Goal: Task Accomplishment & Management: Manage account settings

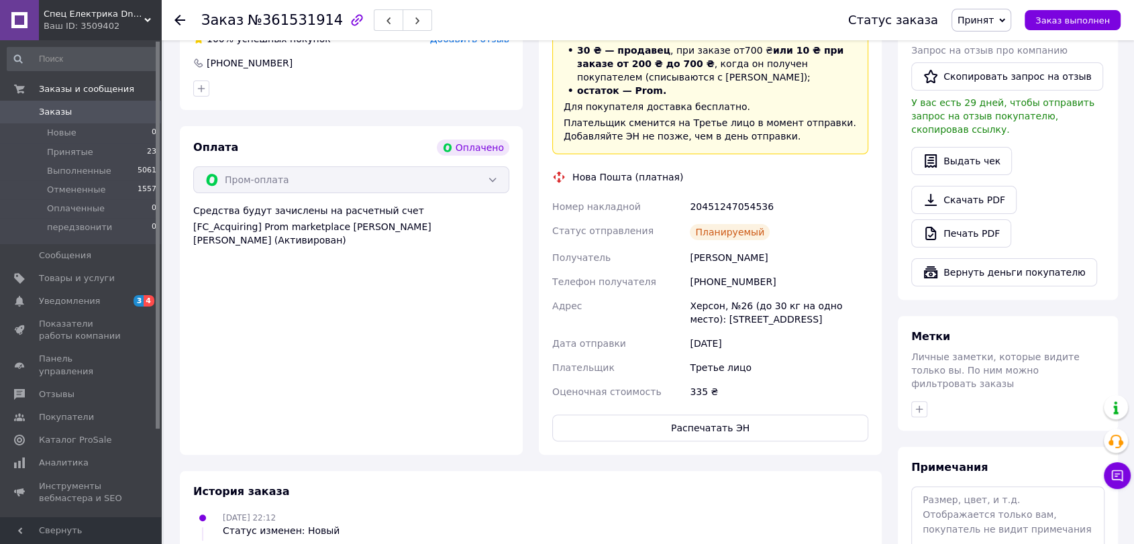
scroll to position [497, 0]
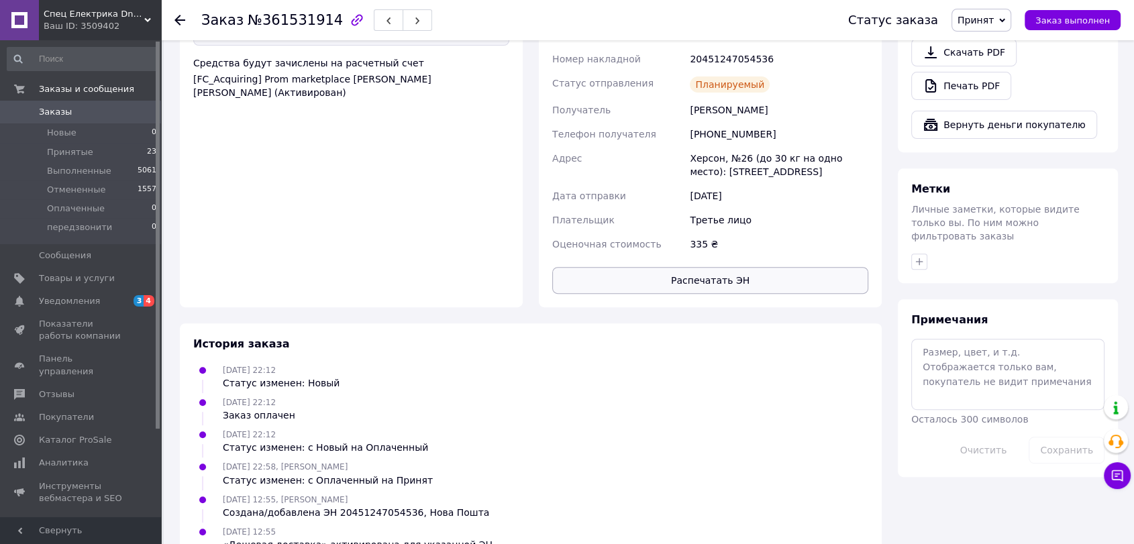
click at [686, 282] on button "Распечатать ЭН" at bounding box center [710, 280] width 316 height 27
click at [66, 160] on li "Принятые 23" at bounding box center [82, 152] width 164 height 19
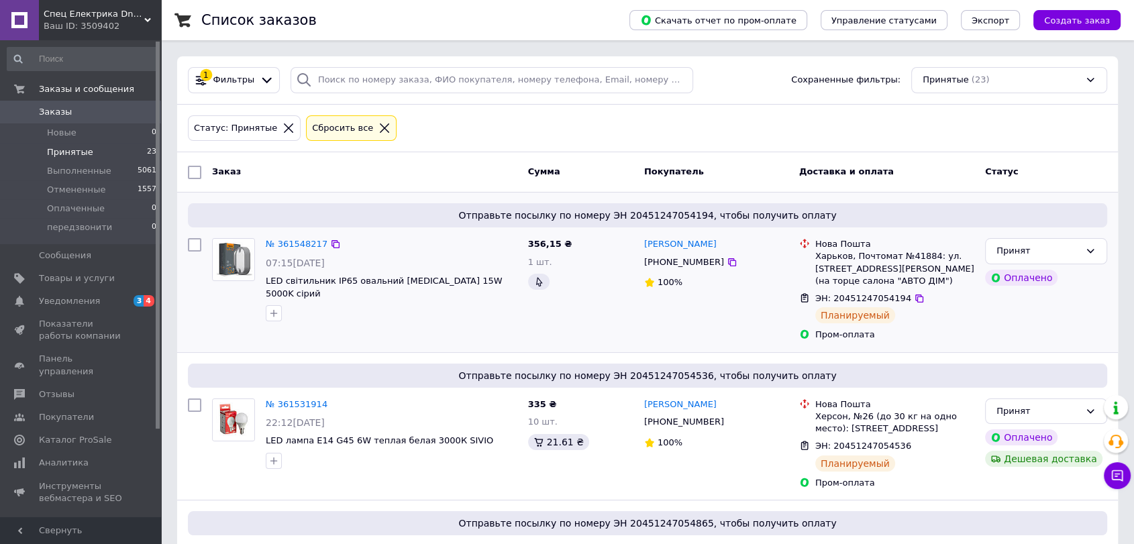
click at [248, 271] on img at bounding box center [234, 260] width 42 height 42
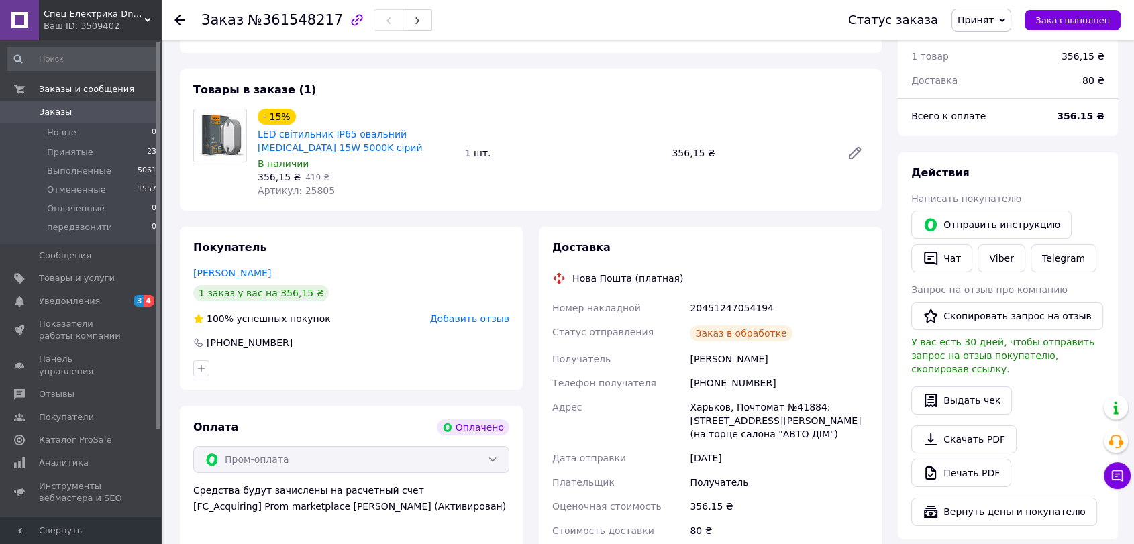
scroll to position [197, 0]
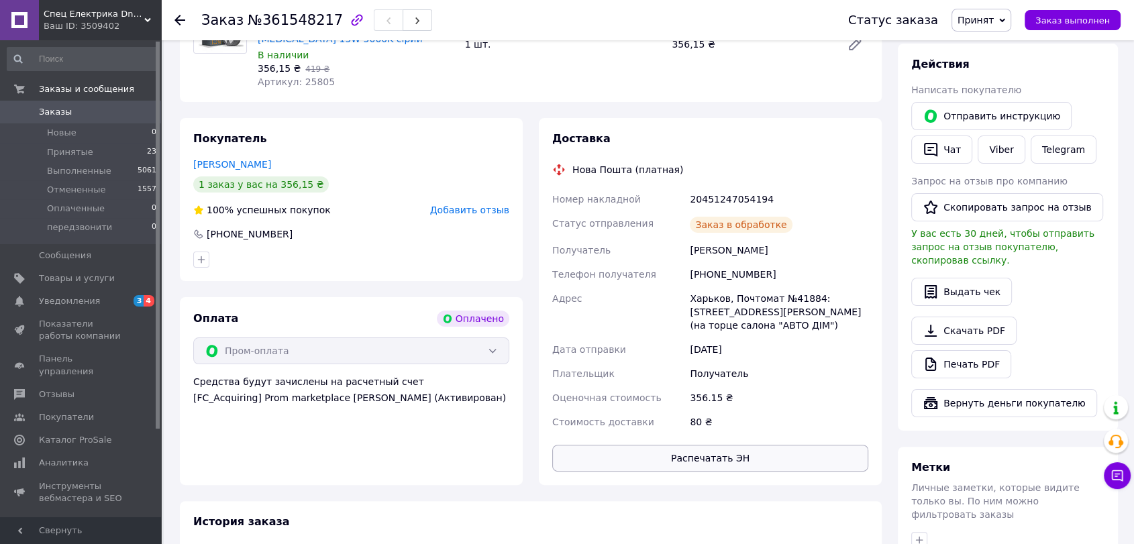
click at [709, 461] on button "Распечатать ЭН" at bounding box center [710, 458] width 316 height 27
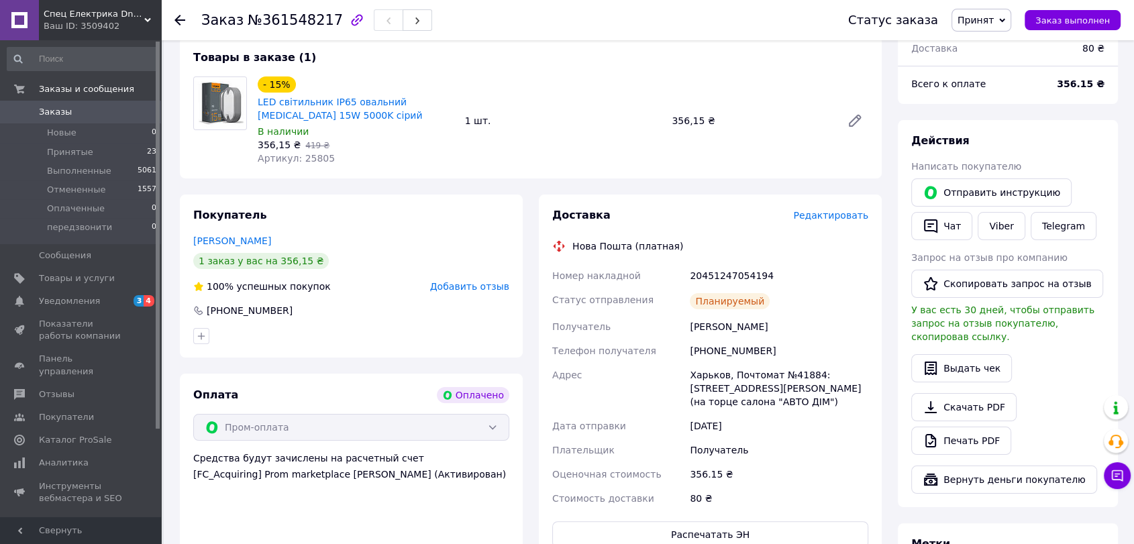
scroll to position [0, 0]
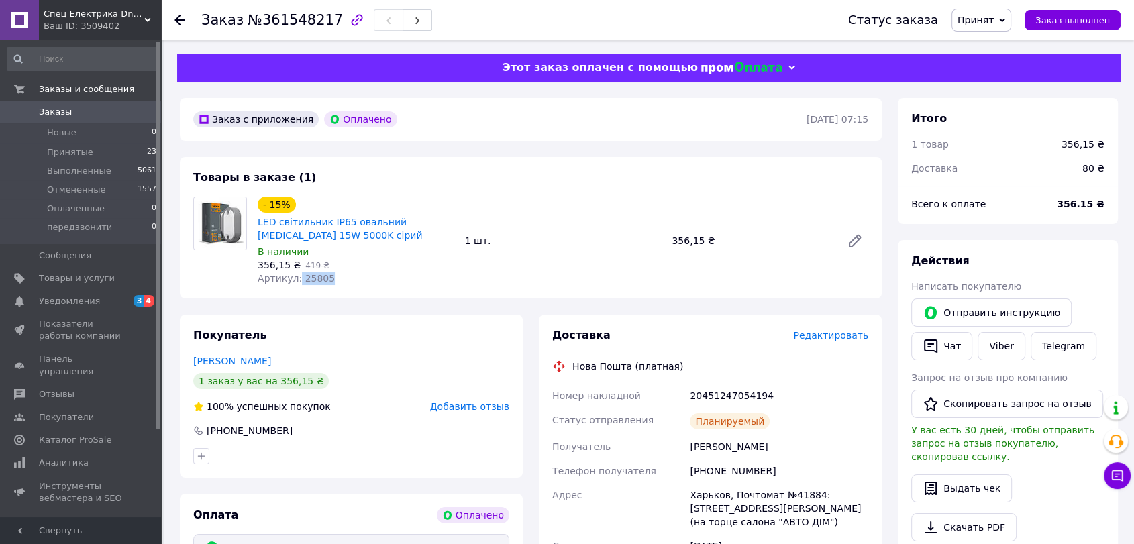
drag, startPoint x: 294, startPoint y: 283, endPoint x: 324, endPoint y: 283, distance: 30.2
click at [324, 283] on div "Артикул: 25805" at bounding box center [356, 278] width 197 height 13
copy span "25805"
drag, startPoint x: 350, startPoint y: 241, endPoint x: 259, endPoint y: 222, distance: 93.3
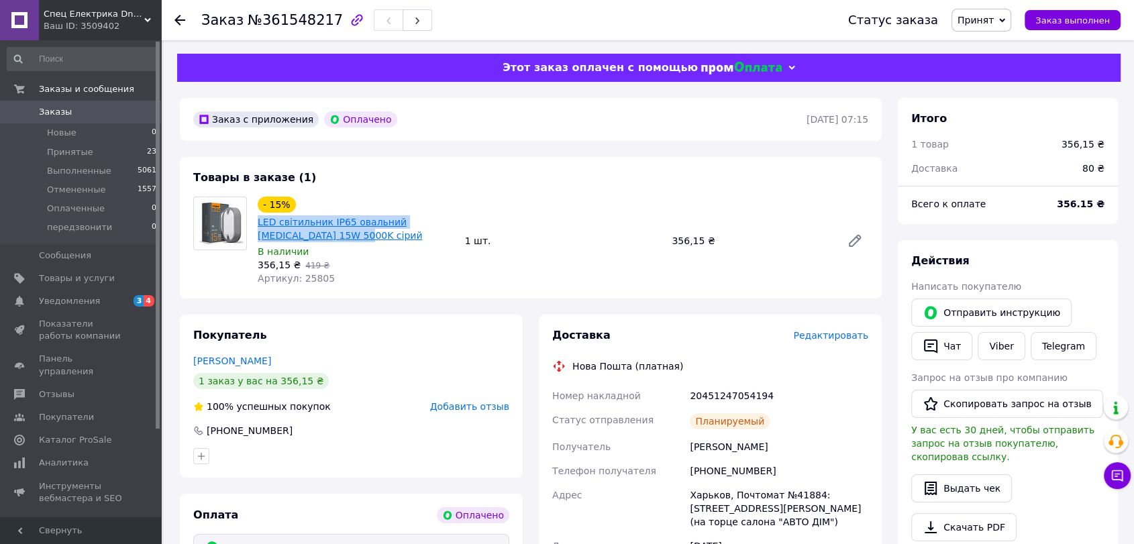
click at [259, 222] on span "LED світильник IP65 овальний [MEDICAL_DATA] 15W 5000K сірий" at bounding box center [356, 228] width 197 height 27
copy link "LED світильник IP65 овальний [MEDICAL_DATA] 15W 5000K сірий"
drag, startPoint x: 339, startPoint y: 274, endPoint x: 291, endPoint y: 283, distance: 48.5
click at [291, 283] on div "Артикул: 25805" at bounding box center [356, 278] width 197 height 13
copy span ": 25805"
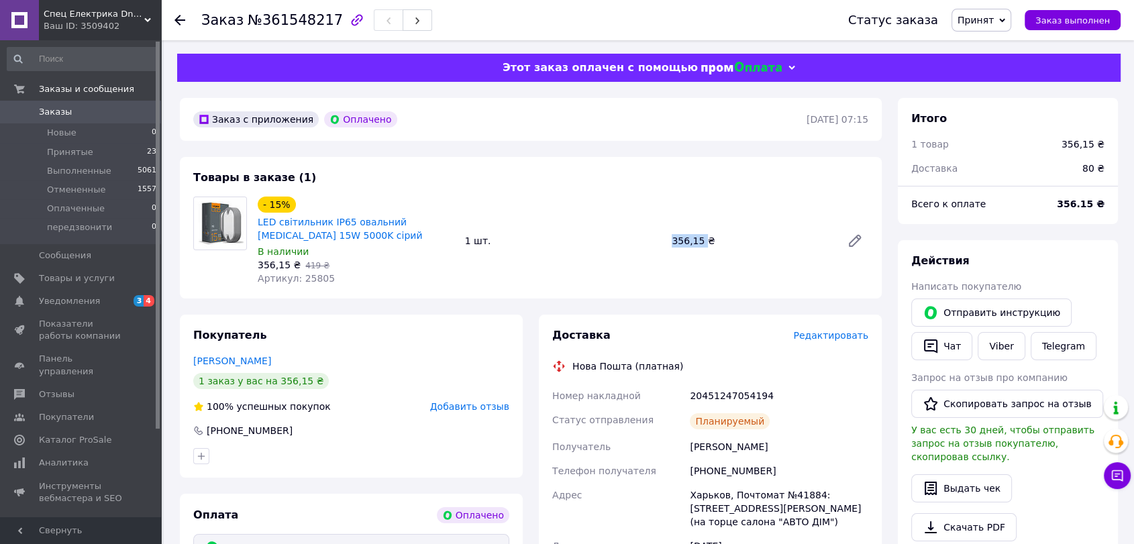
drag, startPoint x: 694, startPoint y: 238, endPoint x: 702, endPoint y: 238, distance: 8.1
click at [702, 238] on div "356,15 ₴" at bounding box center [752, 241] width 170 height 19
copy div "356,15"
click at [79, 155] on span "Принятые" at bounding box center [70, 152] width 46 height 12
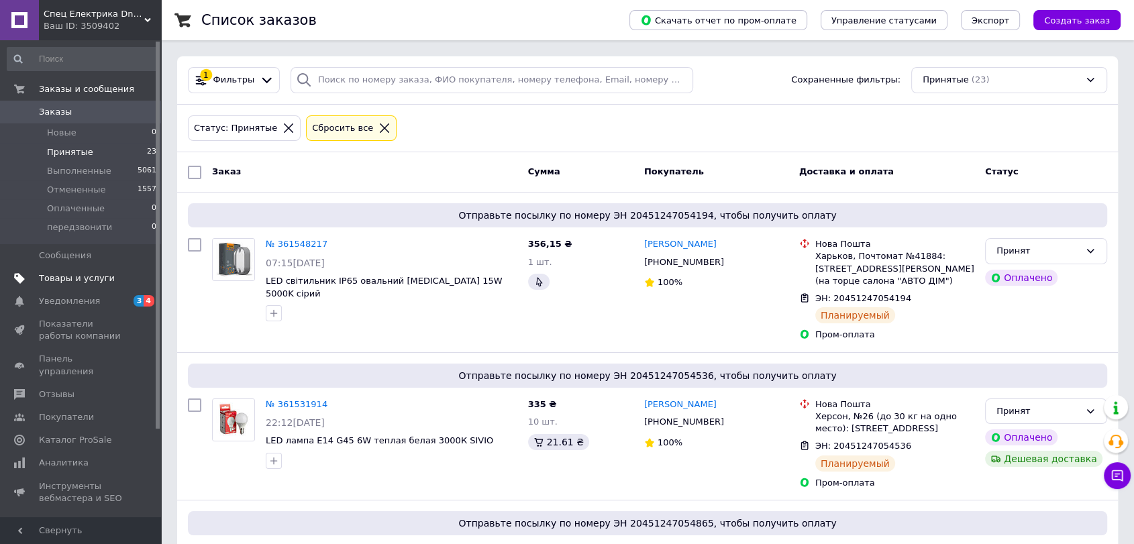
click at [90, 278] on span "Товары и услуги" at bounding box center [77, 279] width 76 height 12
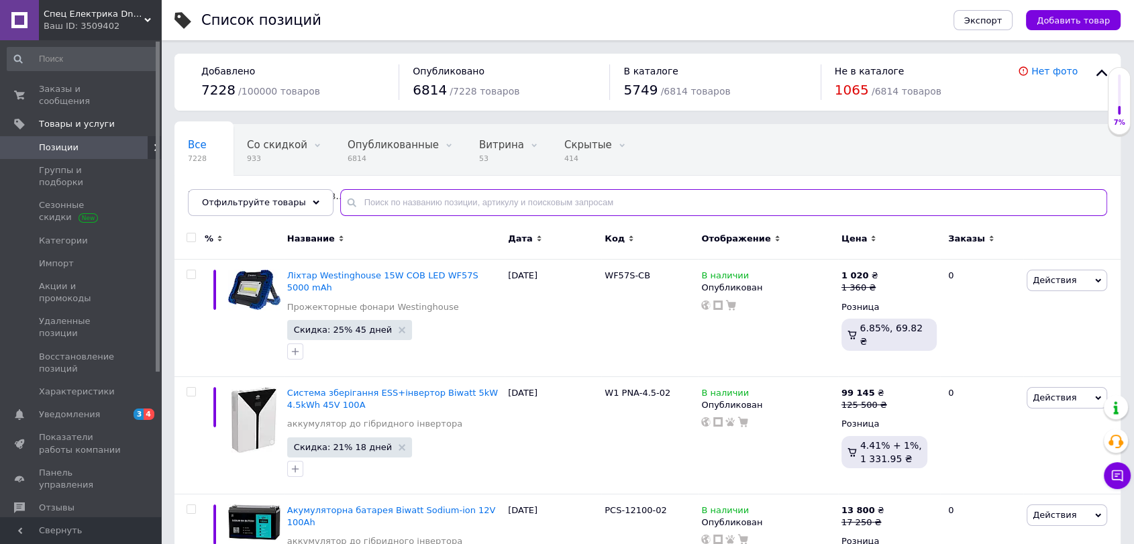
click at [381, 207] on input "text" at bounding box center [723, 202] width 767 height 27
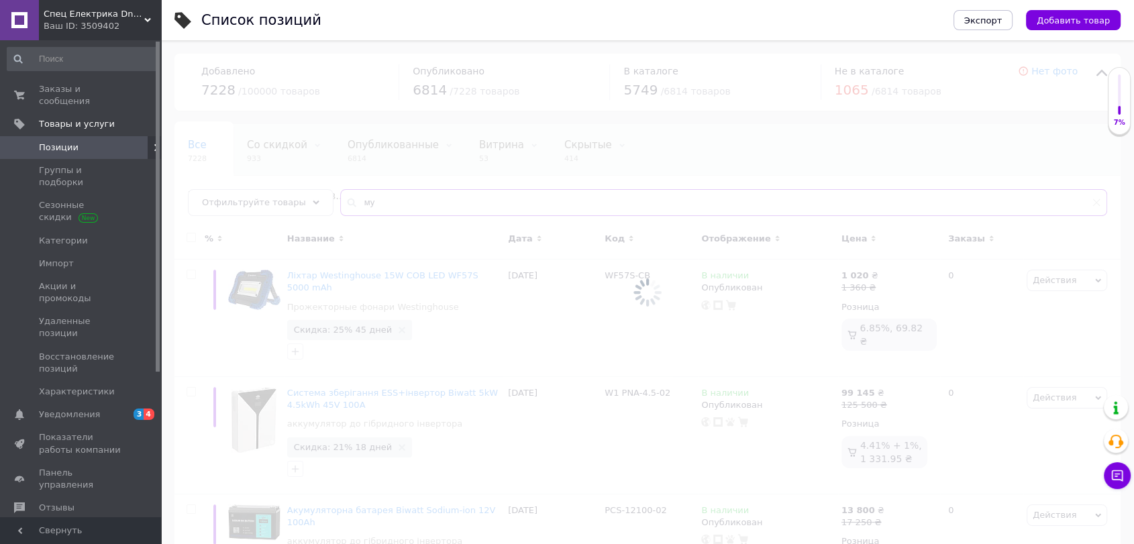
type input "м"
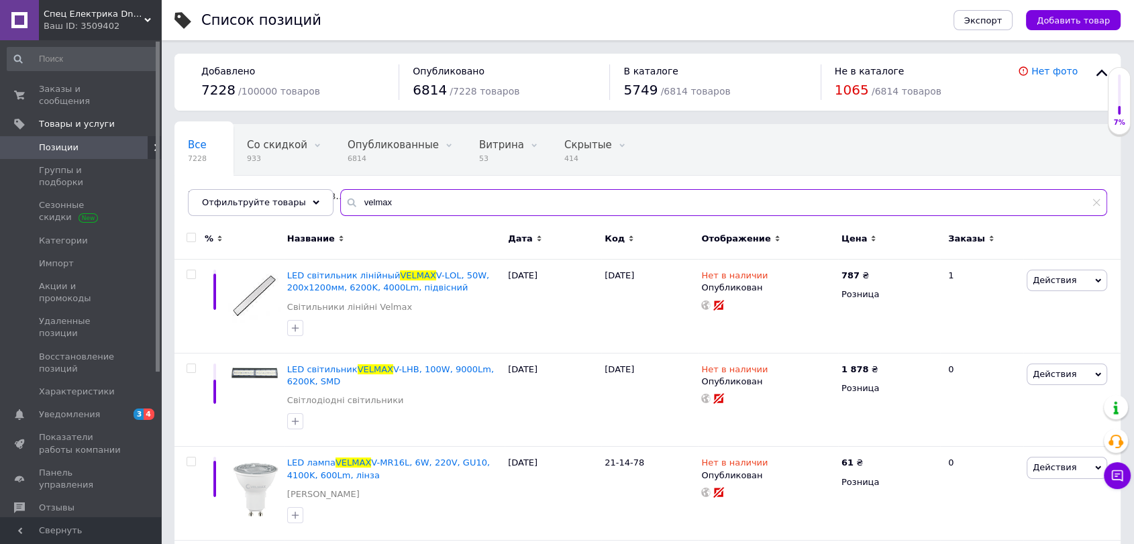
type input "velmax"
drag, startPoint x: 190, startPoint y: 235, endPoint x: 247, endPoint y: 285, distance: 76.1
click at [190, 235] on input "checkbox" at bounding box center [191, 238] width 9 height 9
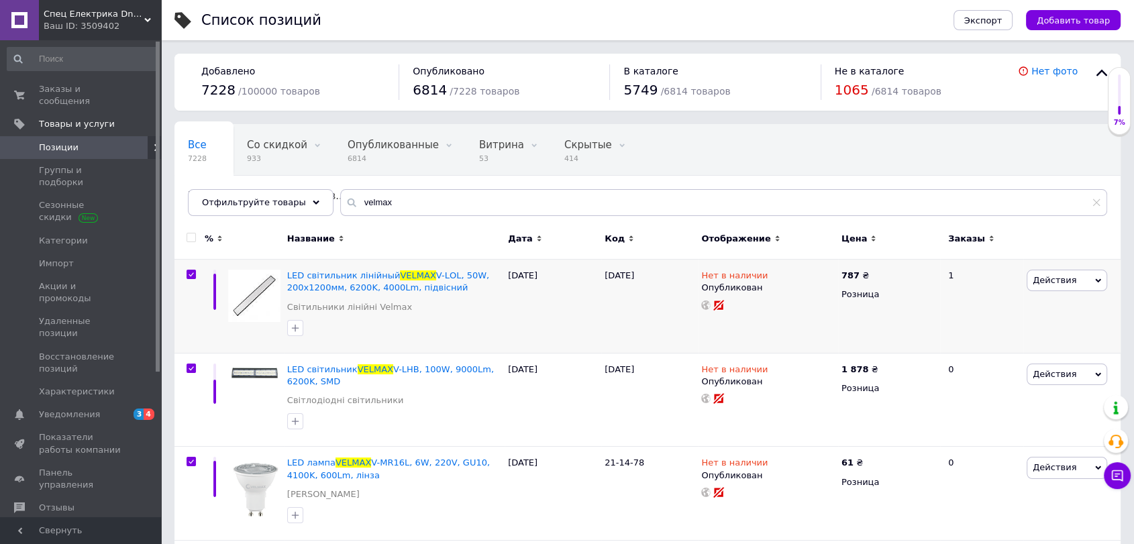
checkbox input "true"
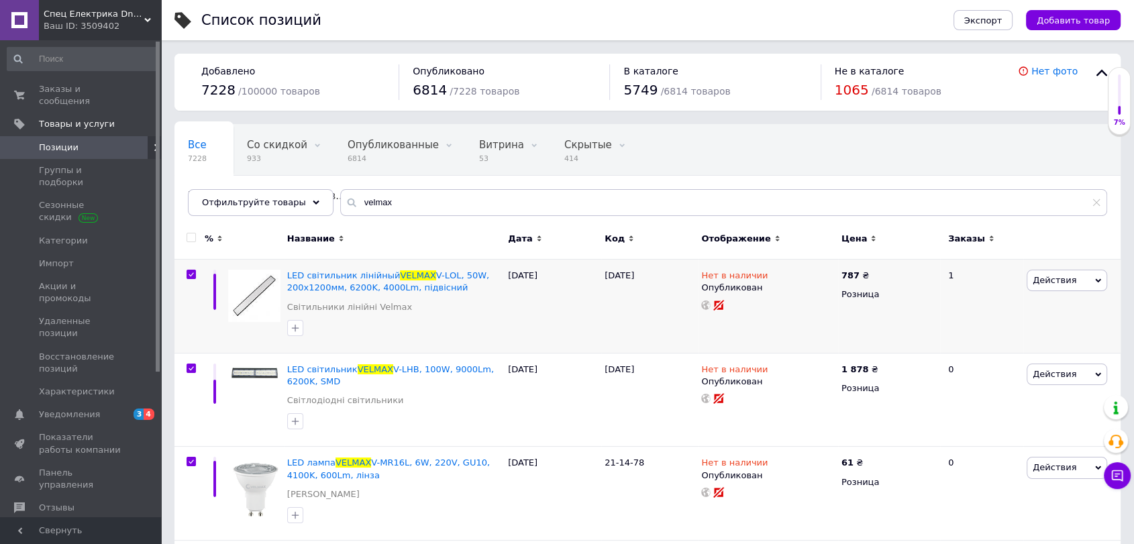
checkbox input "true"
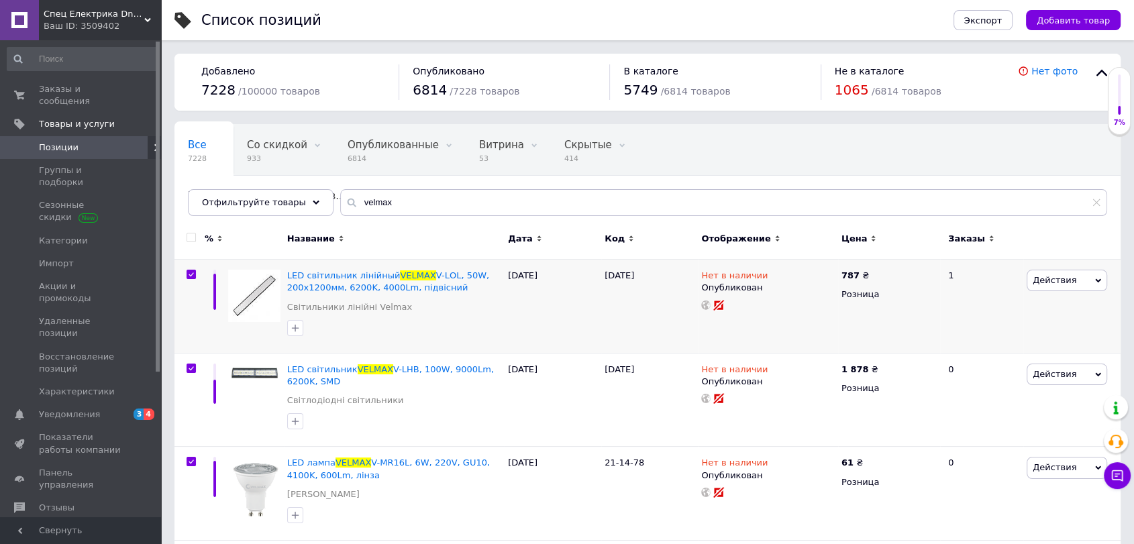
checkbox input "true"
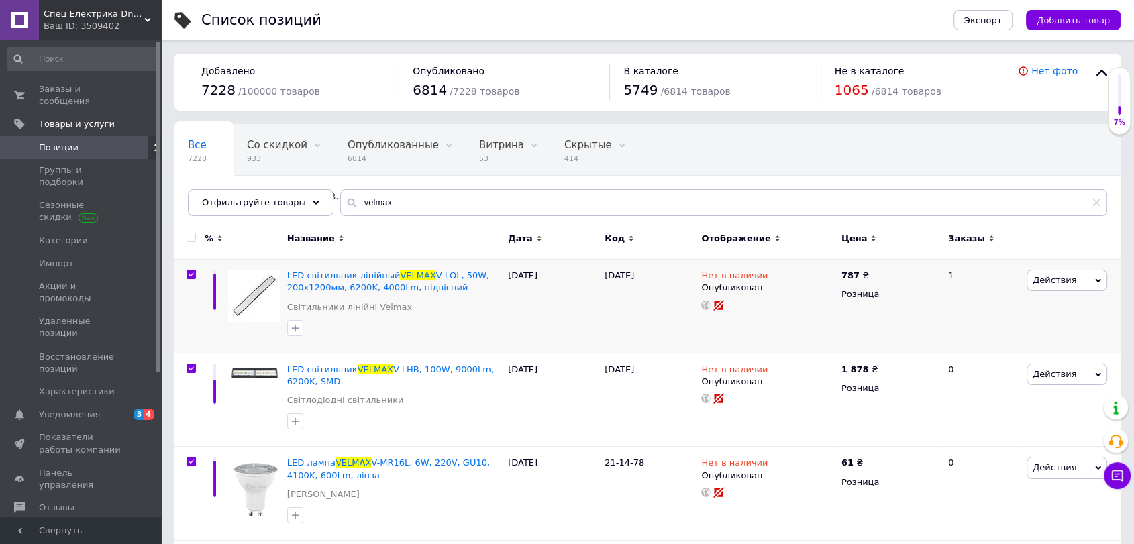
checkbox input "true"
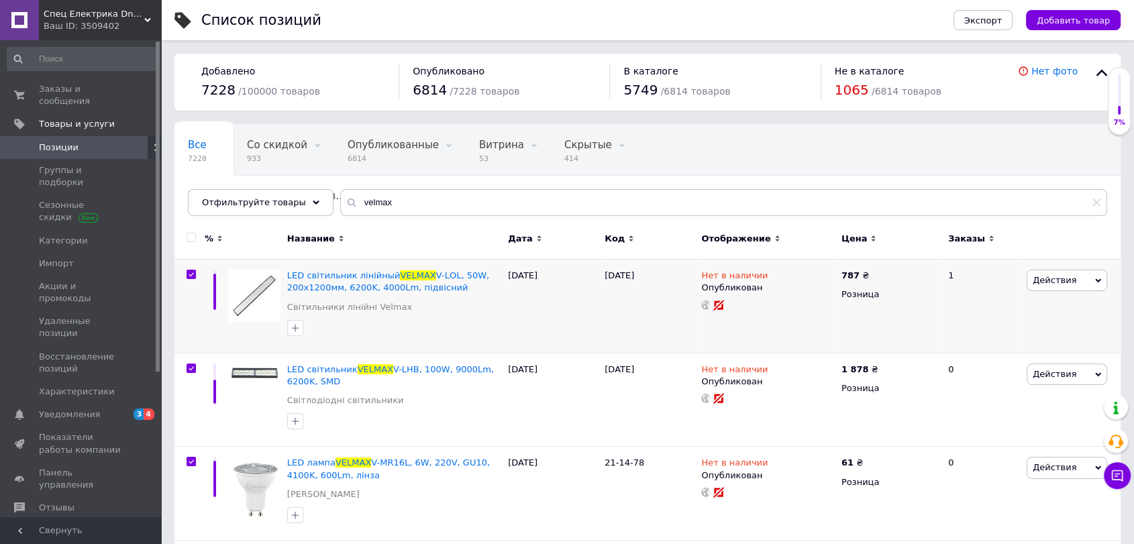
checkbox input "true"
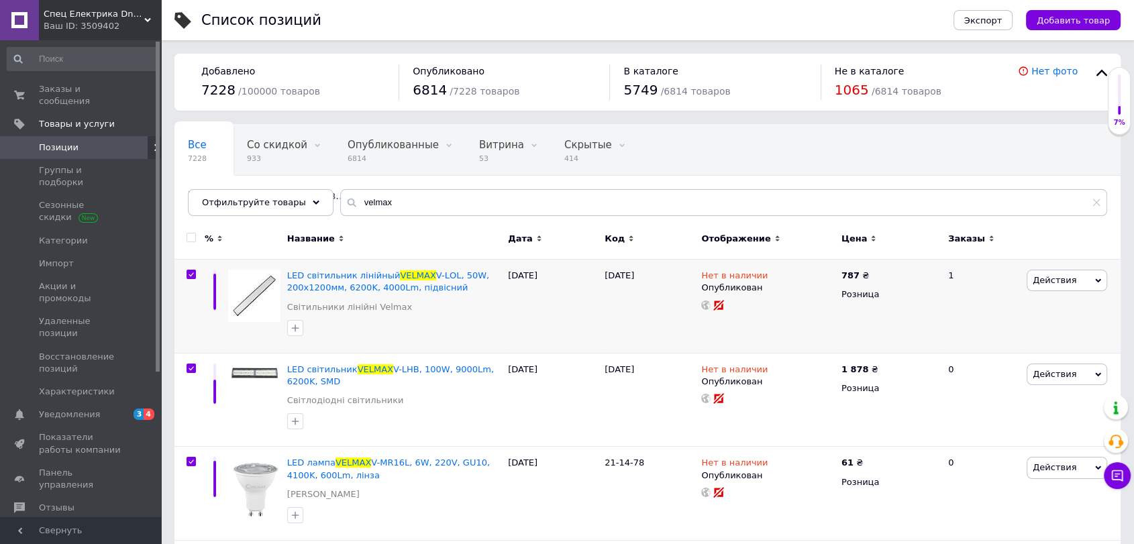
checkbox input "true"
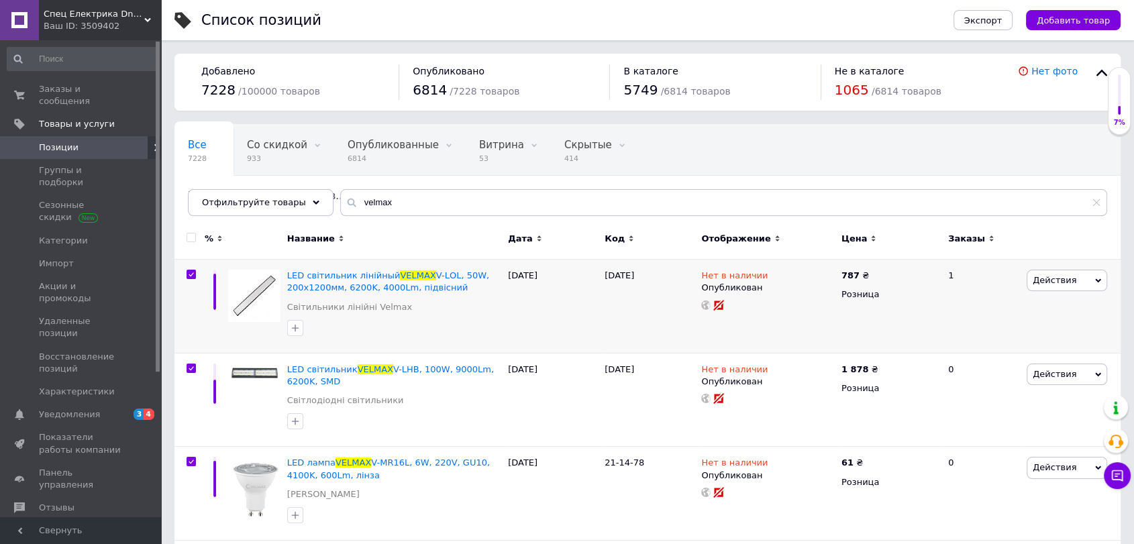
checkbox input "true"
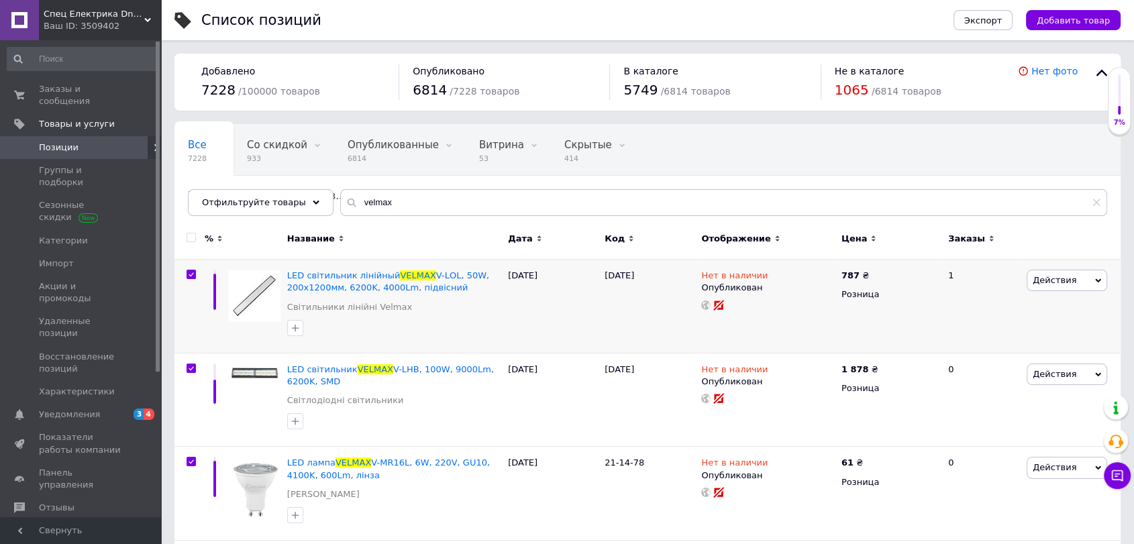
checkbox input "true"
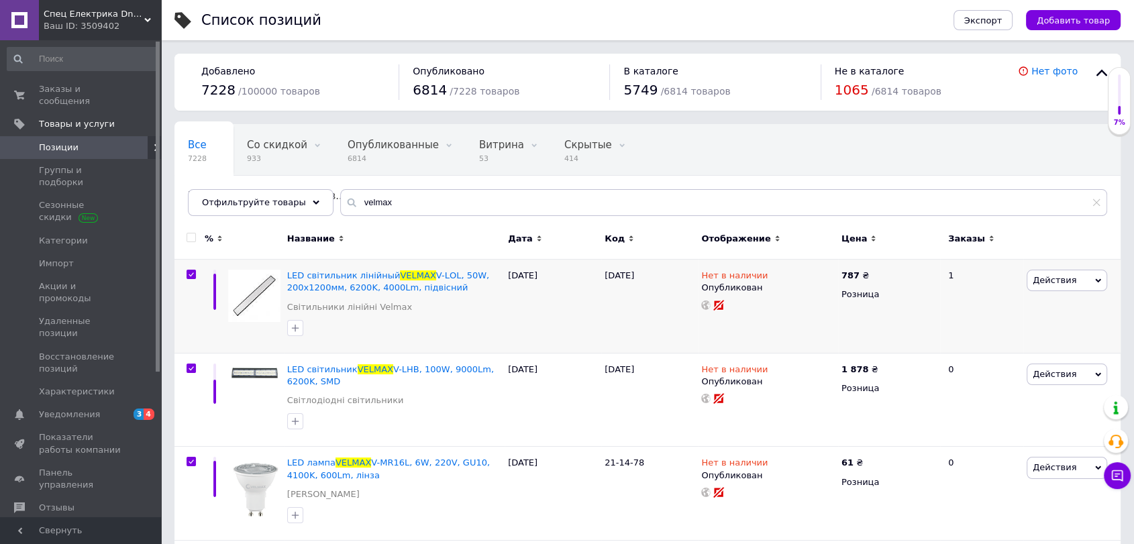
checkbox input "true"
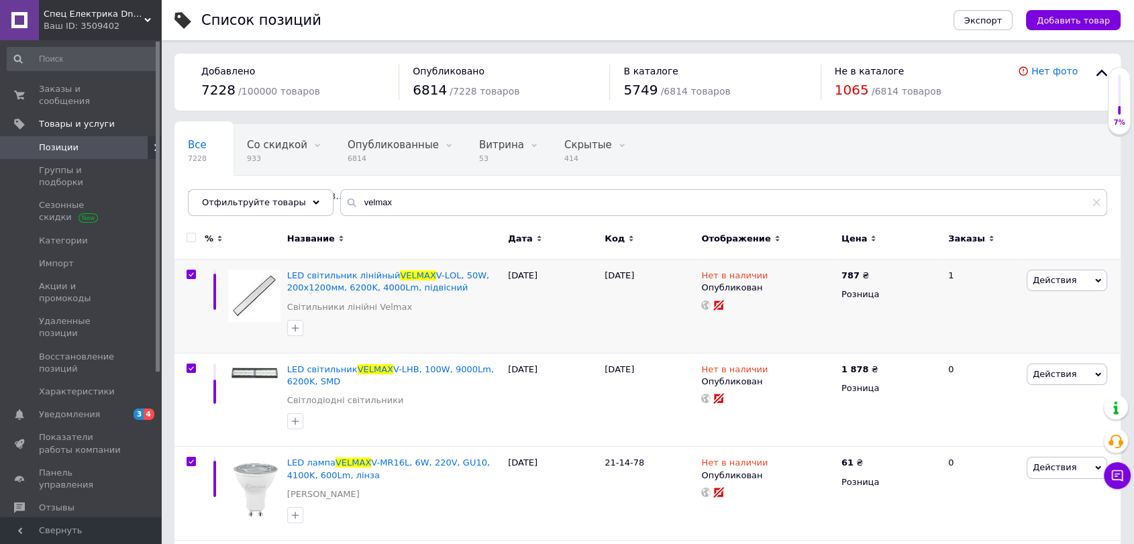
checkbox input "true"
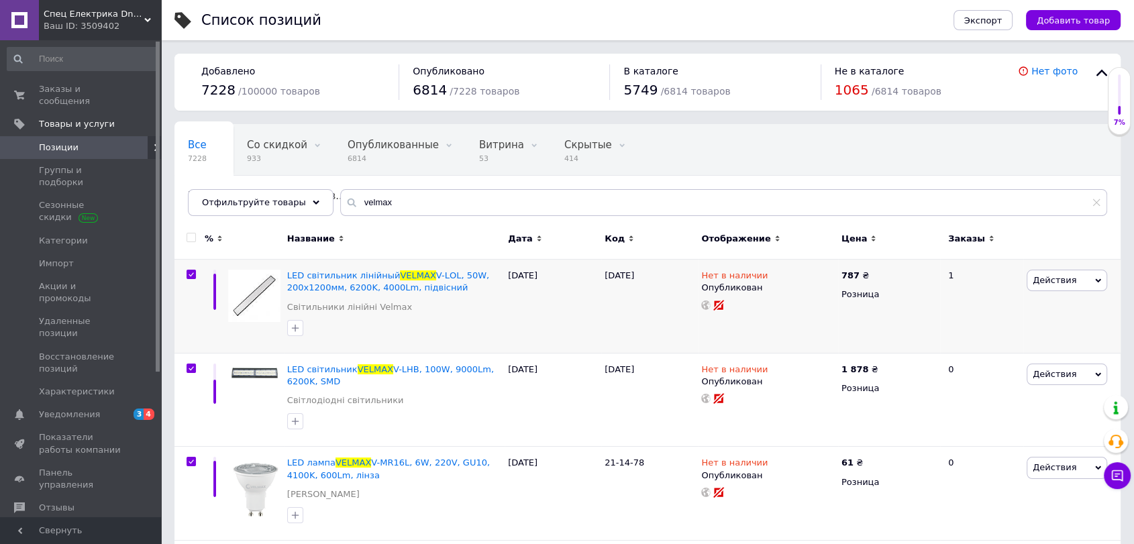
checkbox input "true"
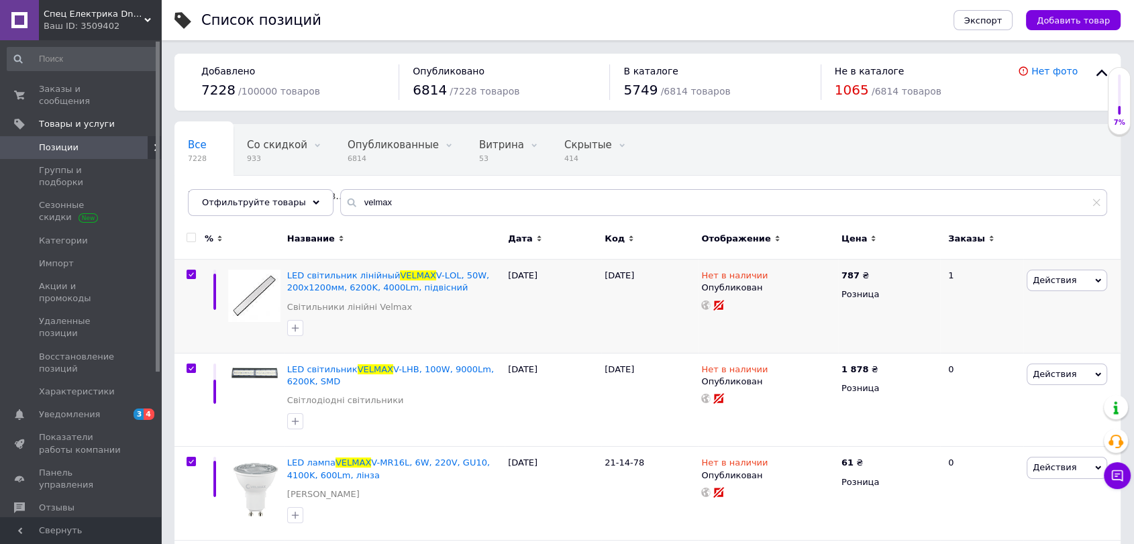
checkbox input "true"
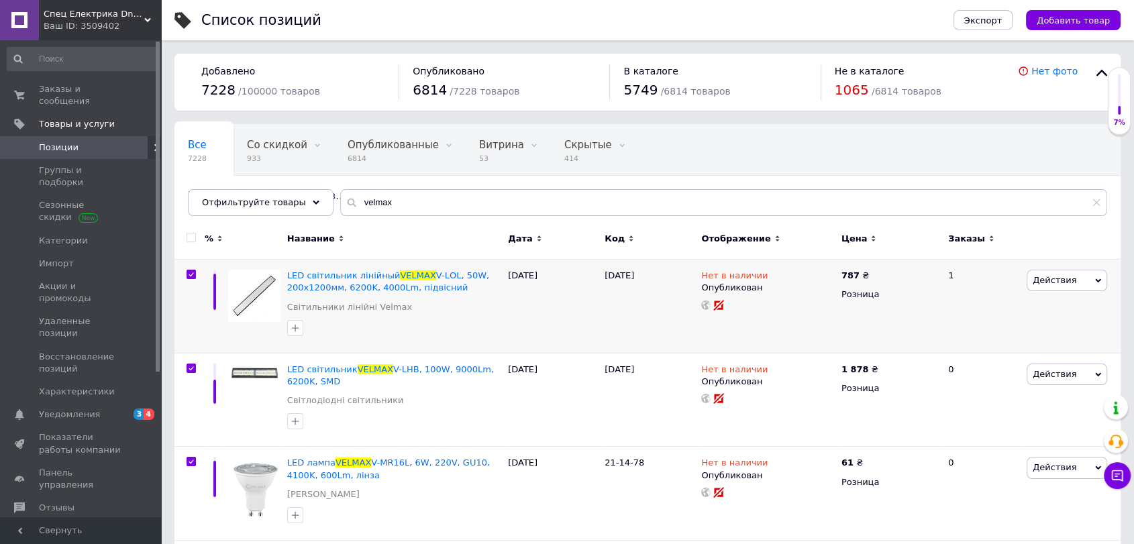
checkbox input "true"
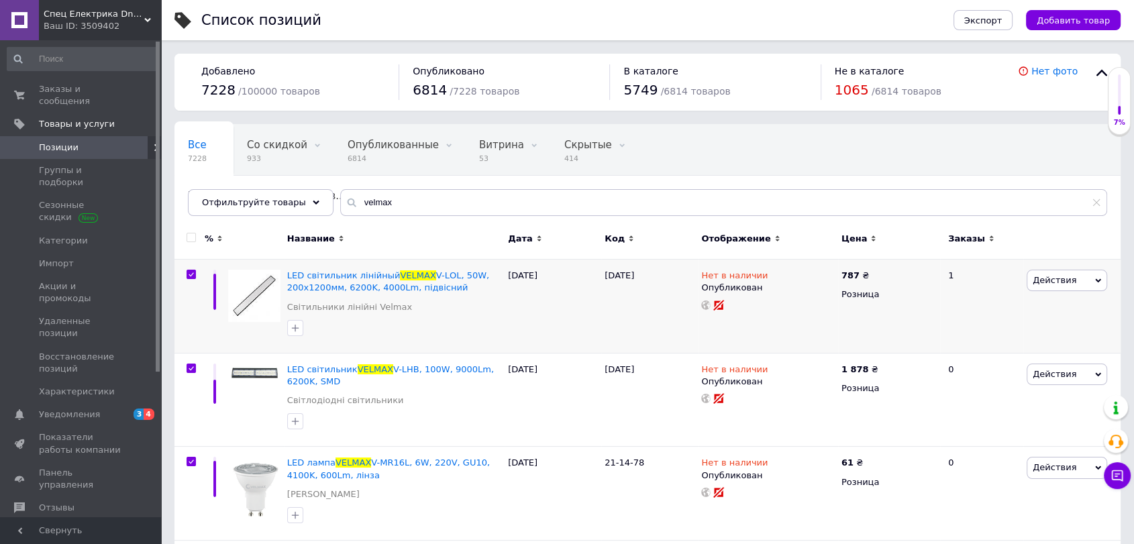
checkbox input "true"
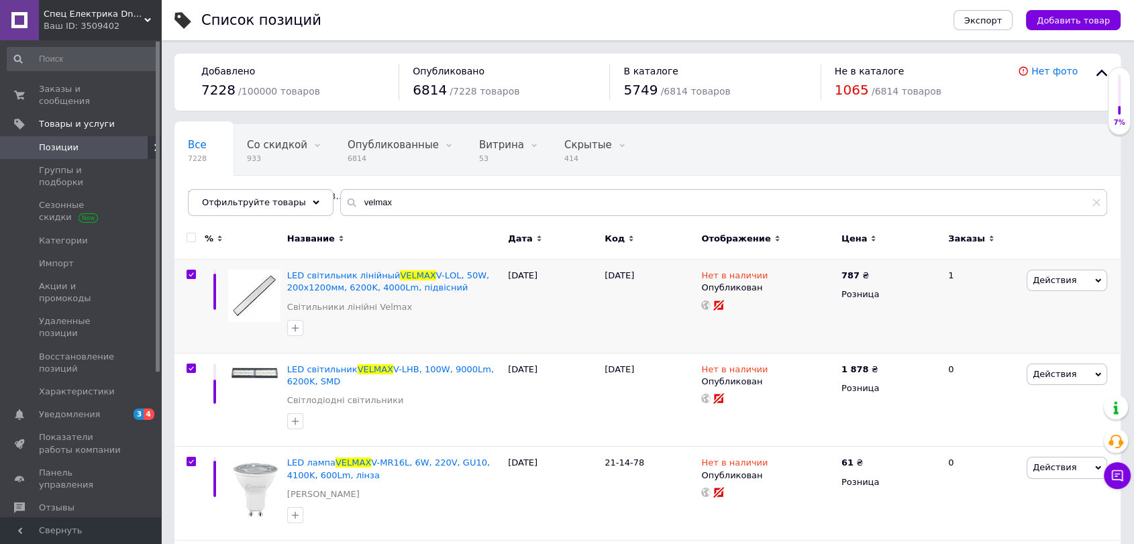
checkbox input "true"
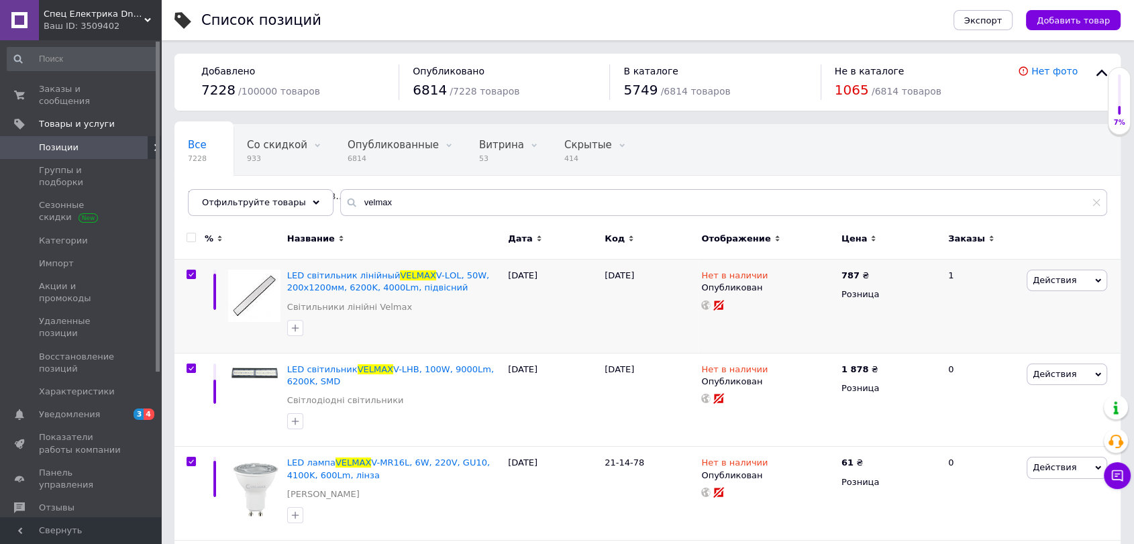
checkbox input "true"
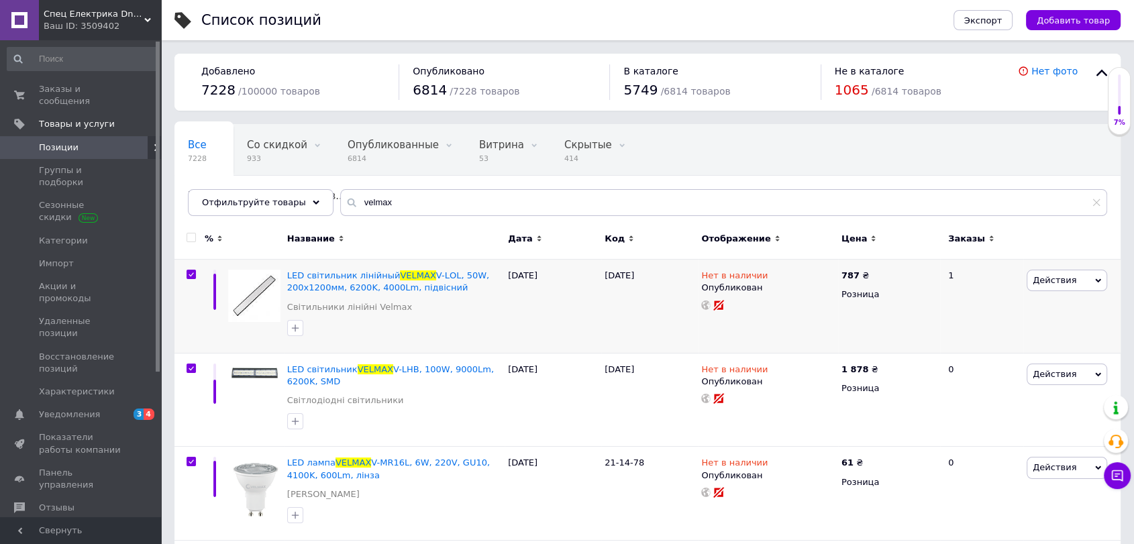
checkbox input "true"
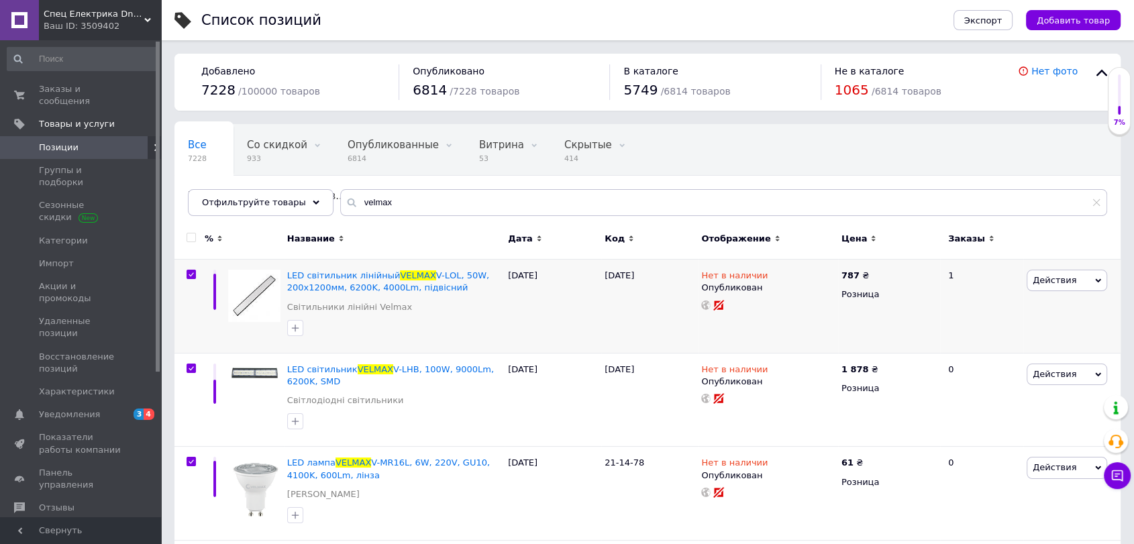
checkbox input "true"
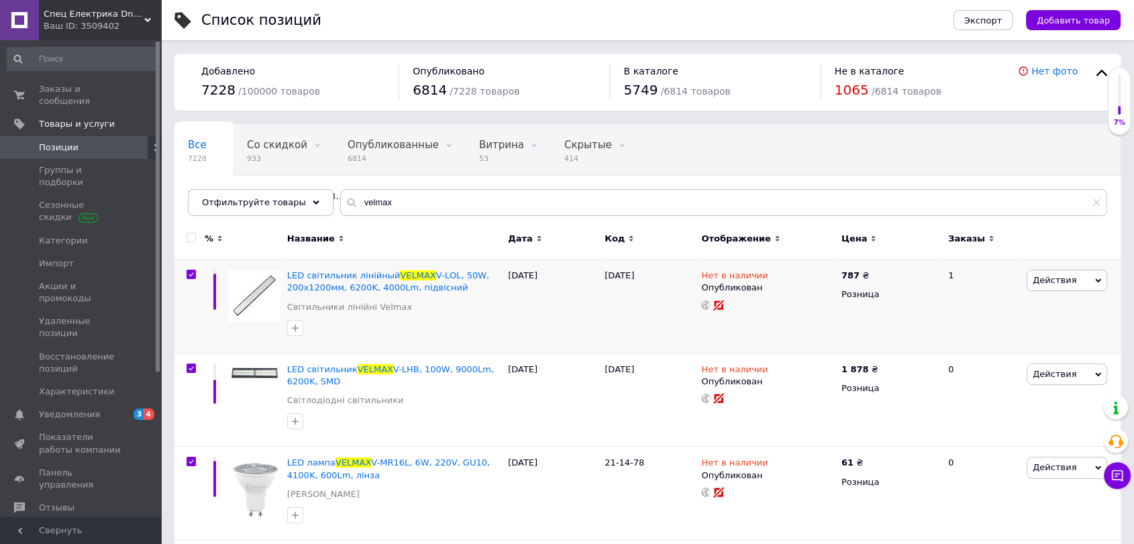
checkbox input "true"
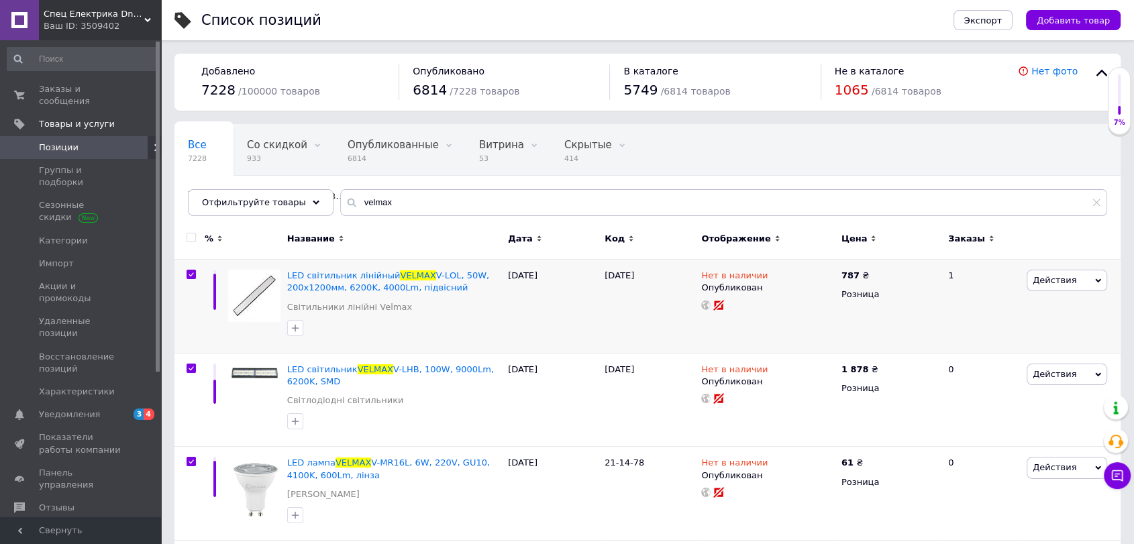
checkbox input "true"
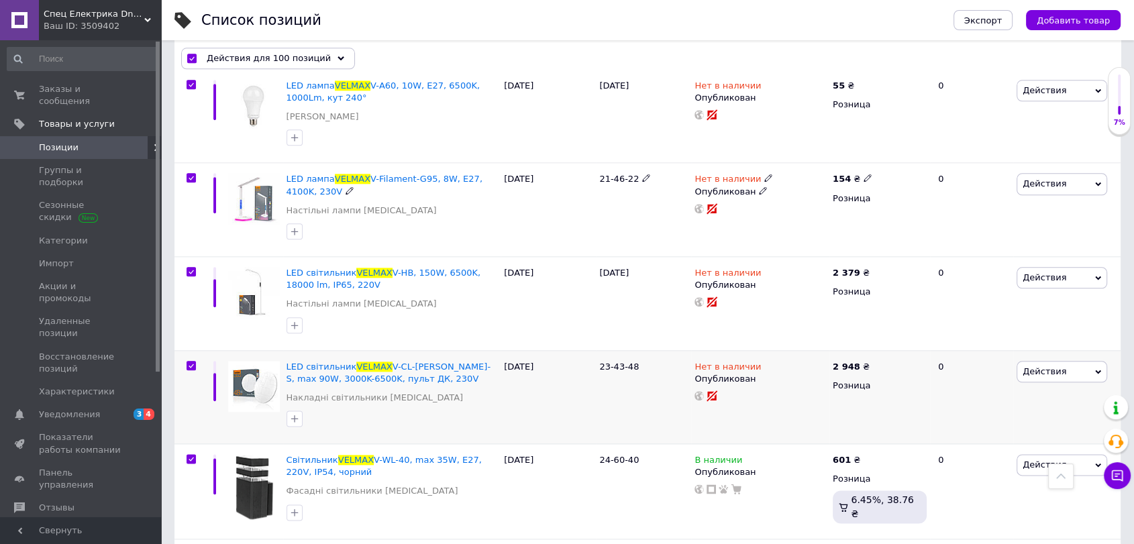
scroll to position [1616, 0]
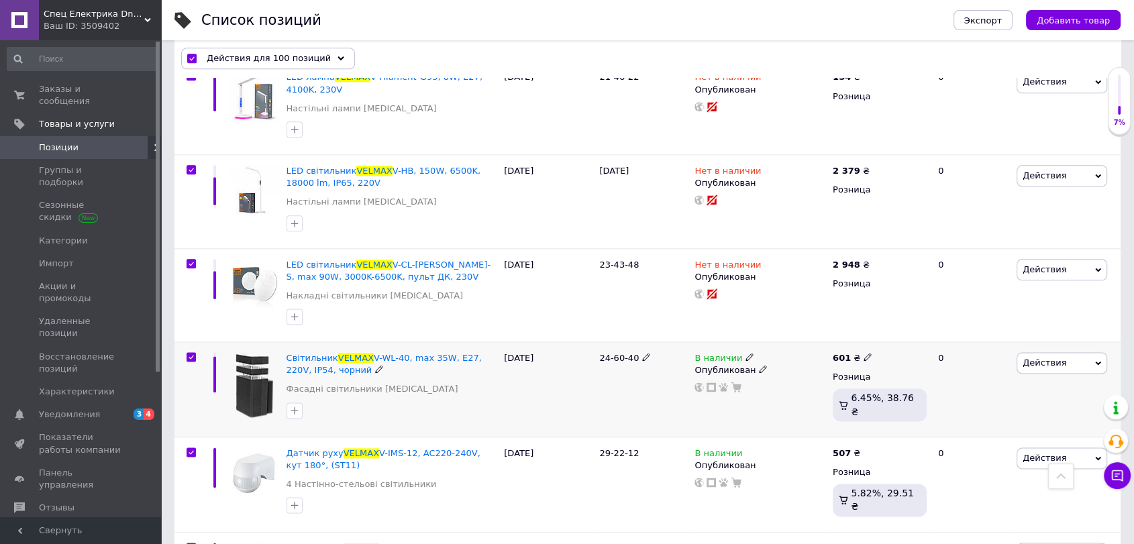
click at [190, 356] on input "checkbox" at bounding box center [191, 357] width 9 height 9
checkbox input "false"
checkbox input "true"
click at [189, 449] on input "checkbox" at bounding box center [191, 452] width 9 height 9
checkbox input "false"
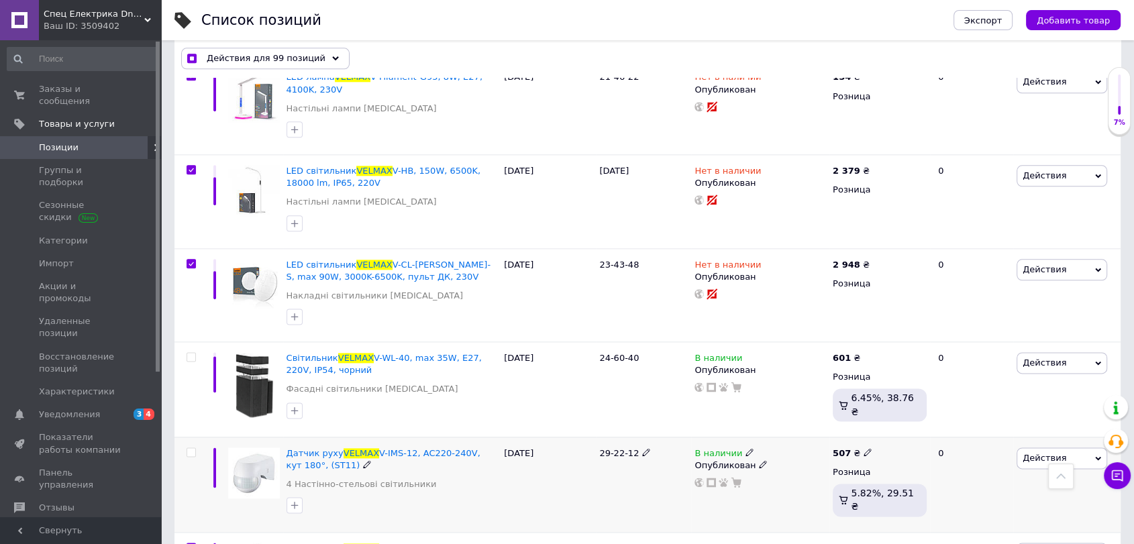
checkbox input "true"
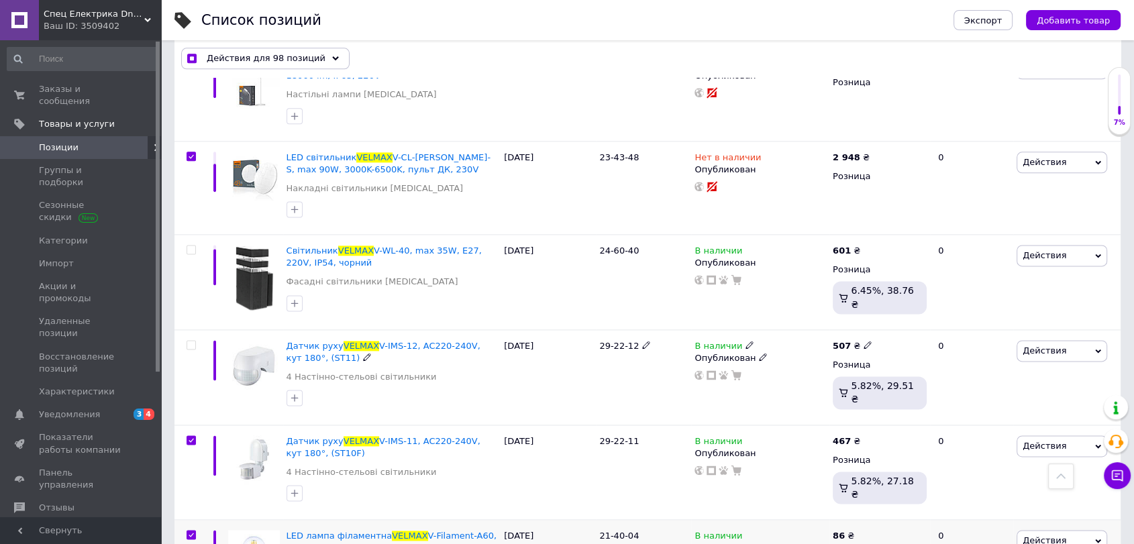
scroll to position [1864, 0]
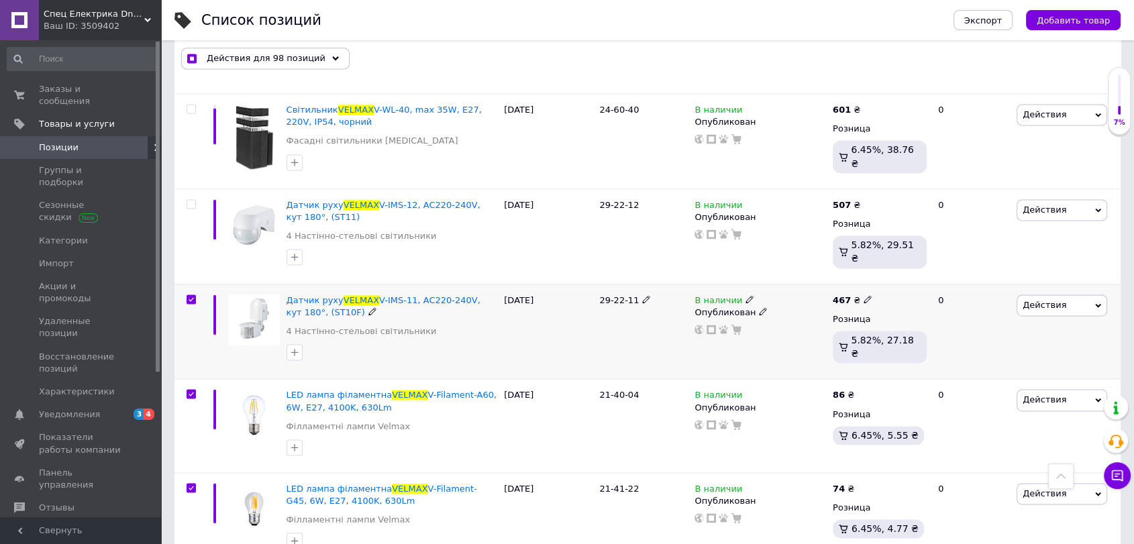
click at [195, 295] on input "checkbox" at bounding box center [191, 299] width 9 height 9
checkbox input "false"
checkbox input "true"
click at [195, 391] on input "checkbox" at bounding box center [191, 394] width 9 height 9
checkbox input "false"
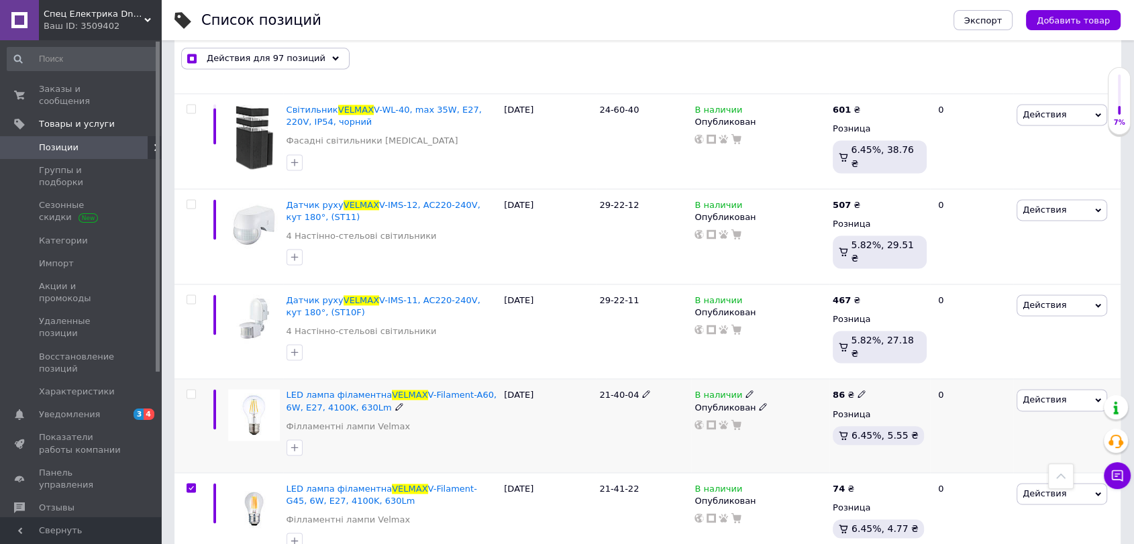
checkbox input "true"
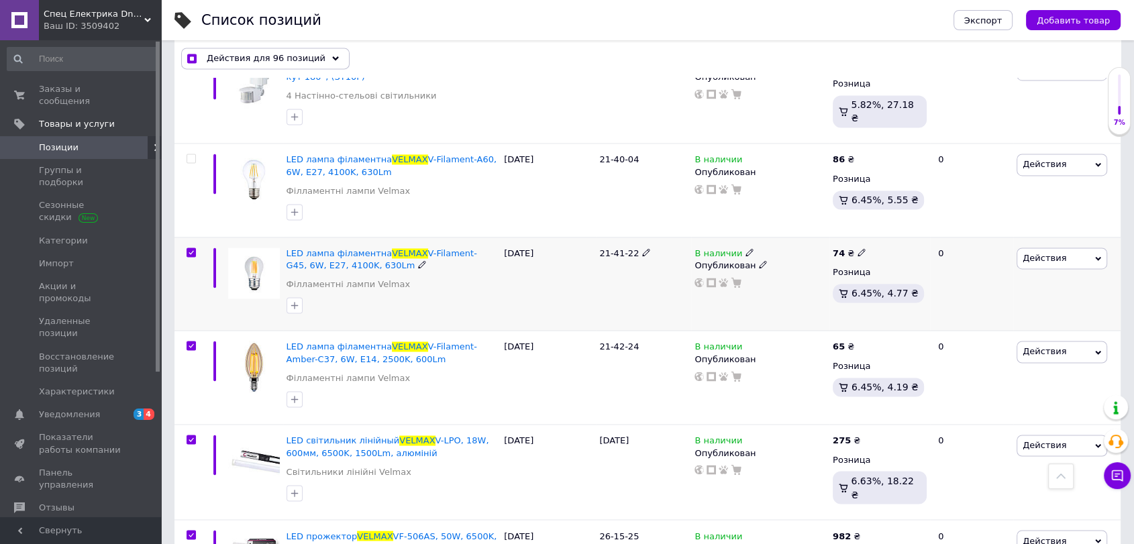
scroll to position [2113, 0]
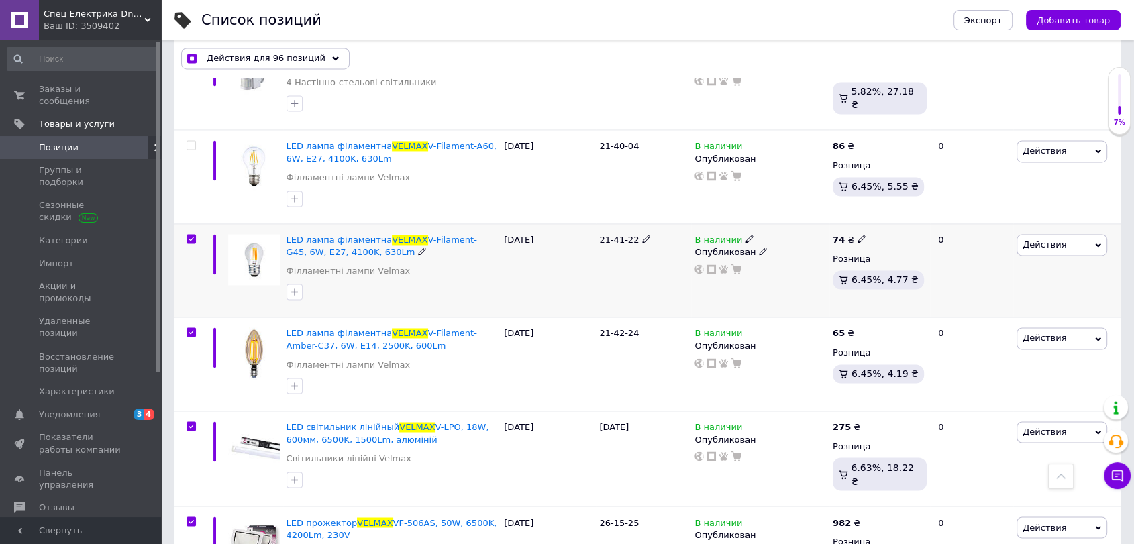
click at [188, 235] on input "checkbox" at bounding box center [191, 239] width 9 height 9
checkbox input "false"
checkbox input "true"
click at [189, 328] on input "checkbox" at bounding box center [191, 332] width 9 height 9
checkbox input "false"
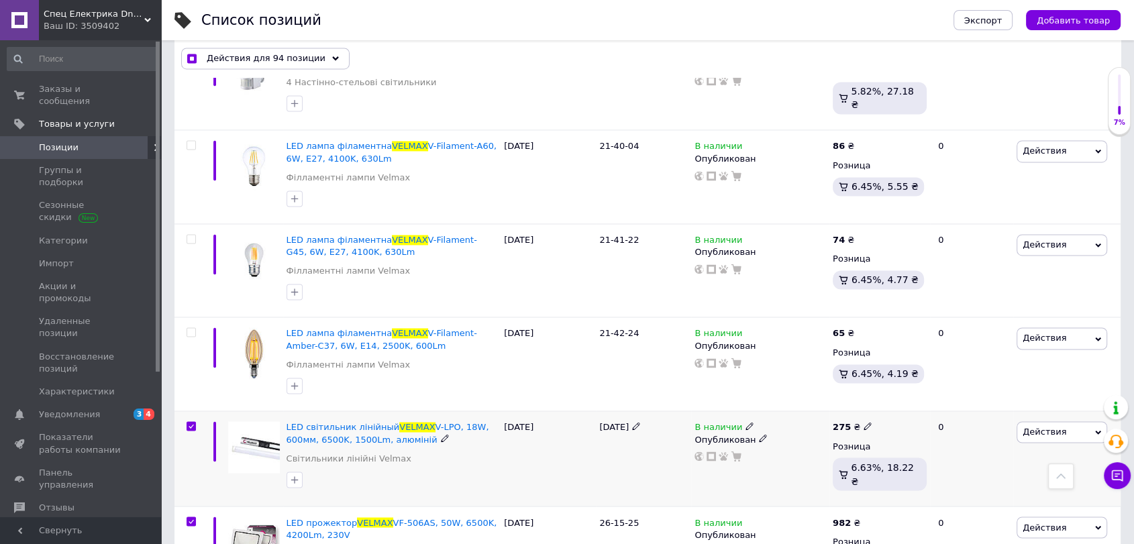
click at [193, 426] on div at bounding box center [190, 458] width 30 height 95
checkbox input "true"
click at [193, 422] on input "checkbox" at bounding box center [191, 426] width 9 height 9
checkbox input "false"
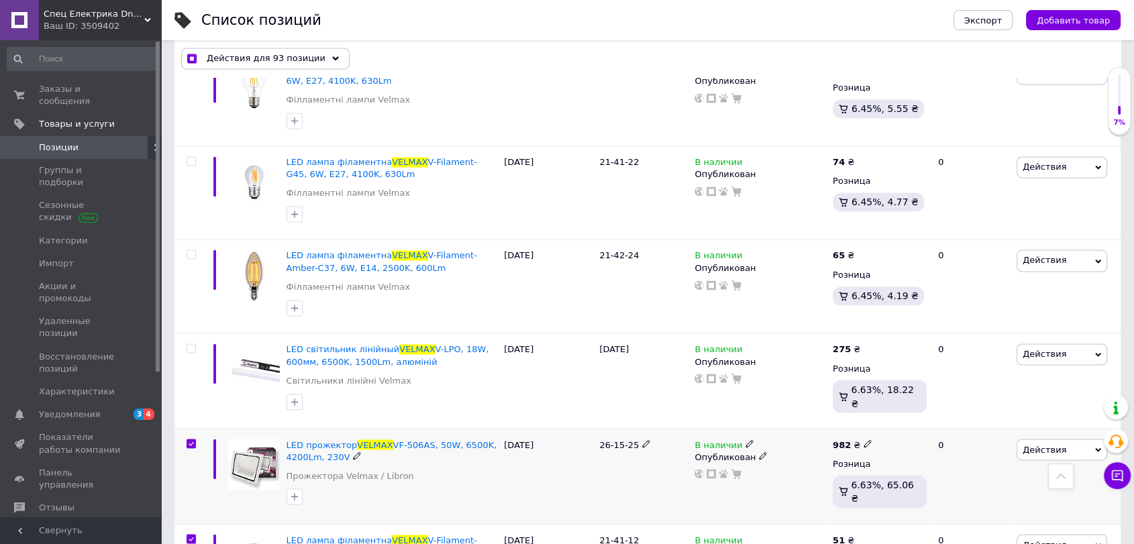
scroll to position [2237, 0]
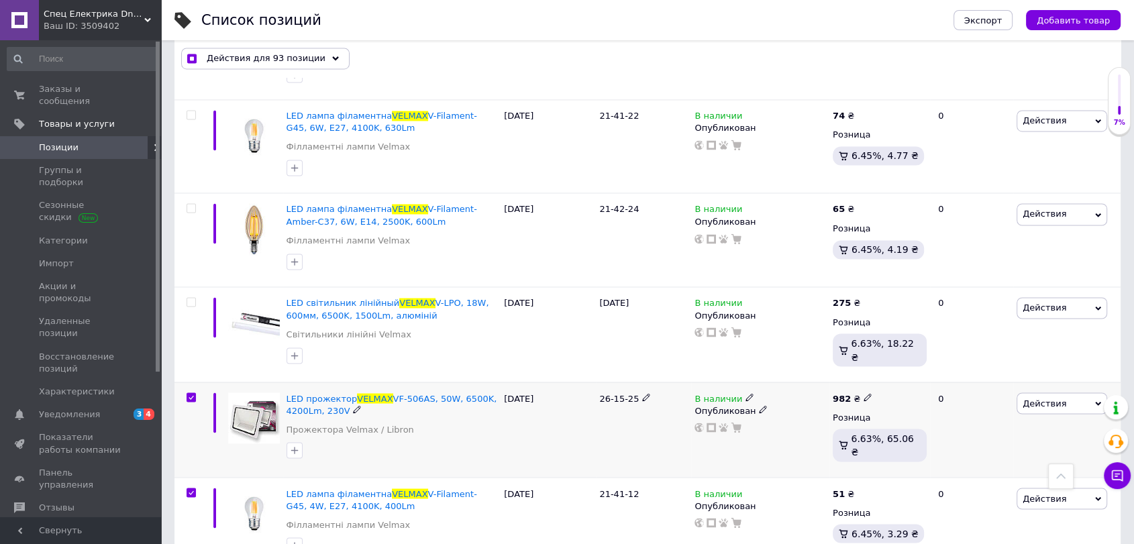
click at [196, 393] on div at bounding box center [191, 397] width 27 height 9
checkbox input "true"
click at [193, 393] on input "checkbox" at bounding box center [191, 397] width 9 height 9
checkbox input "false"
checkbox input "true"
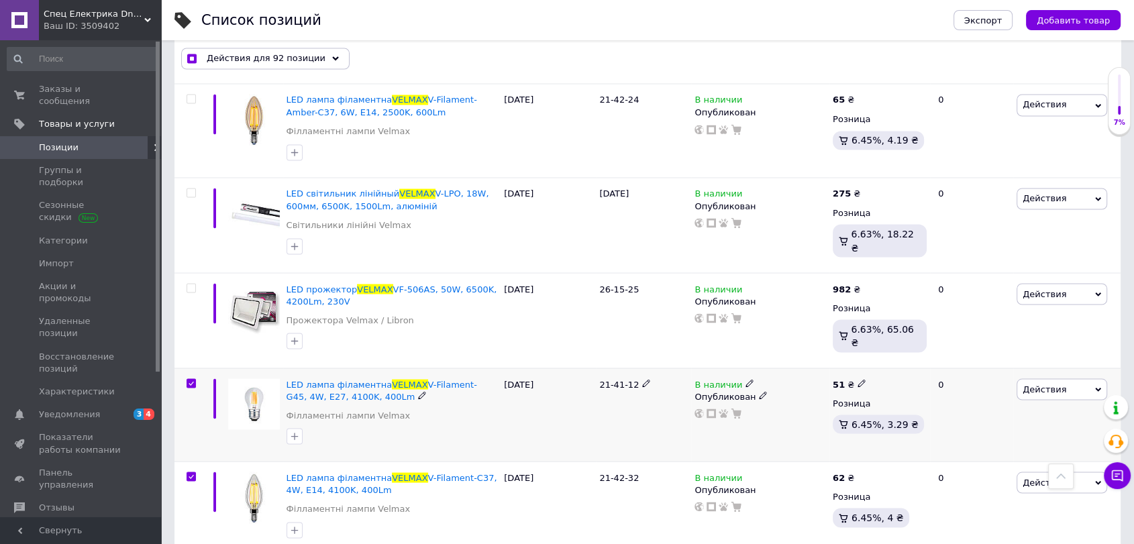
scroll to position [2361, 0]
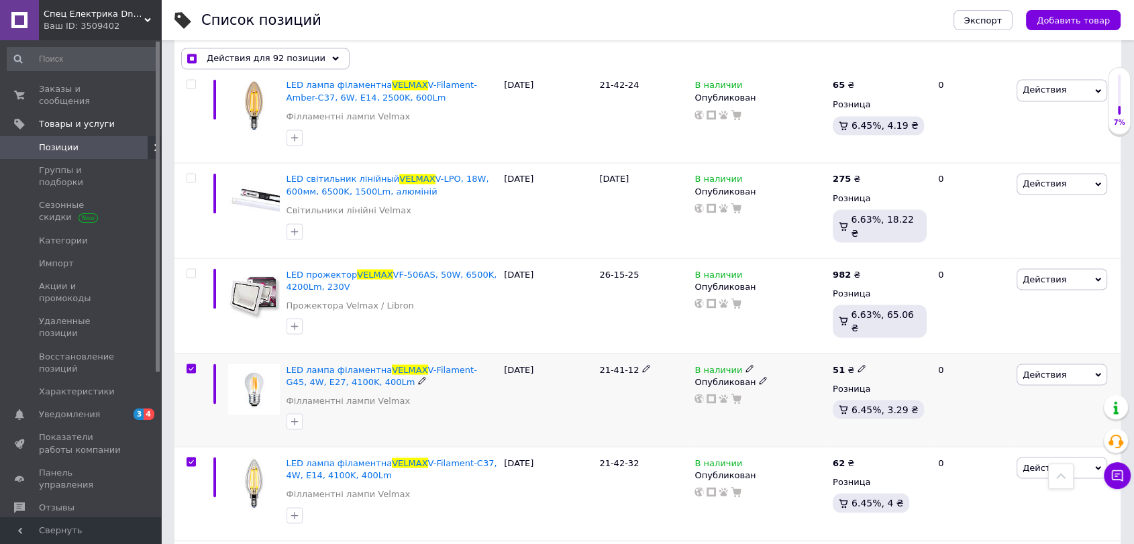
click at [189, 364] on input "checkbox" at bounding box center [191, 368] width 9 height 9
checkbox input "false"
checkbox input "true"
click at [189, 457] on span at bounding box center [191, 461] width 9 height 9
click at [189, 458] on input "checkbox" at bounding box center [191, 462] width 9 height 9
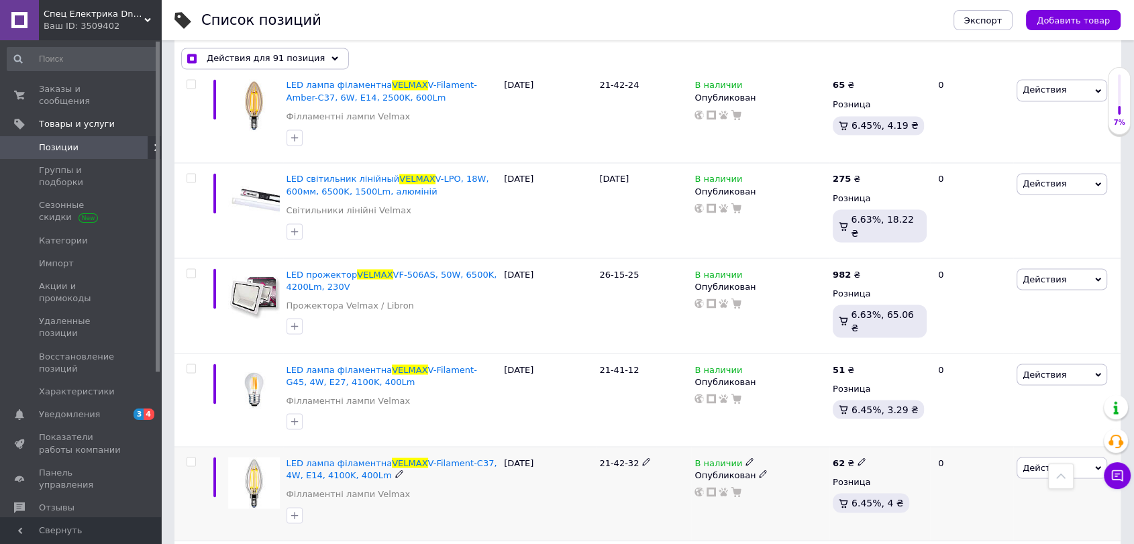
checkbox input "false"
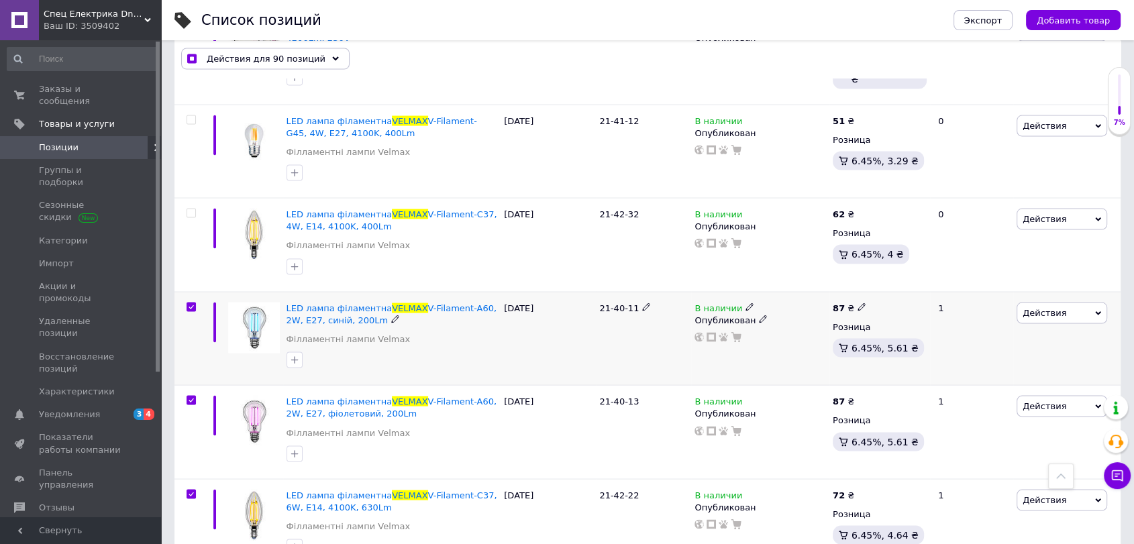
click at [196, 303] on div at bounding box center [191, 307] width 27 height 9
checkbox input "true"
click at [190, 303] on input "checkbox" at bounding box center [191, 307] width 9 height 9
checkbox input "false"
checkbox input "true"
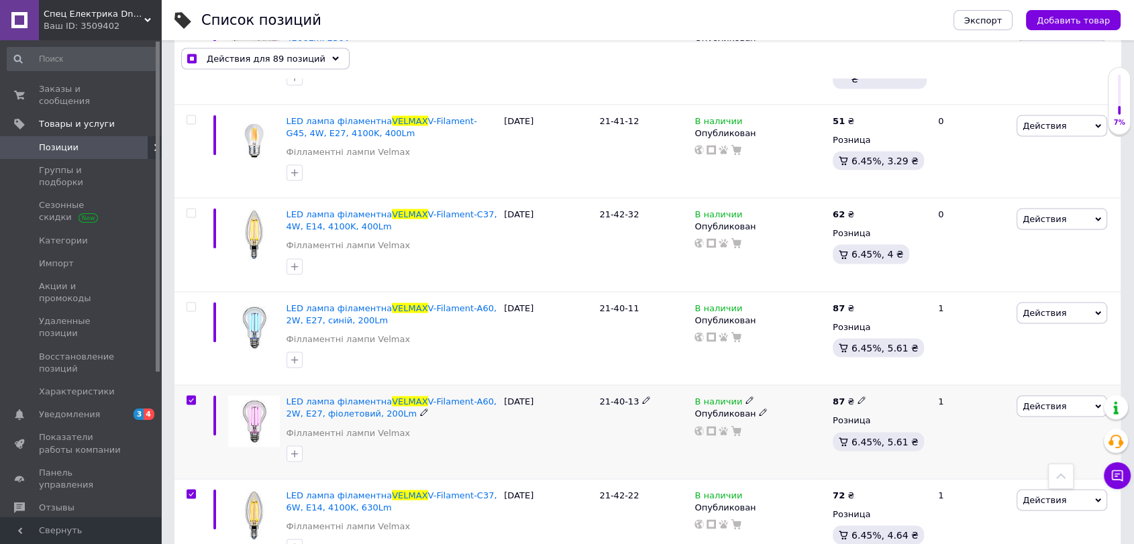
click at [189, 397] on input "checkbox" at bounding box center [191, 401] width 9 height 9
checkbox input "false"
checkbox input "true"
click at [189, 491] on input "checkbox" at bounding box center [191, 495] width 9 height 9
checkbox input "false"
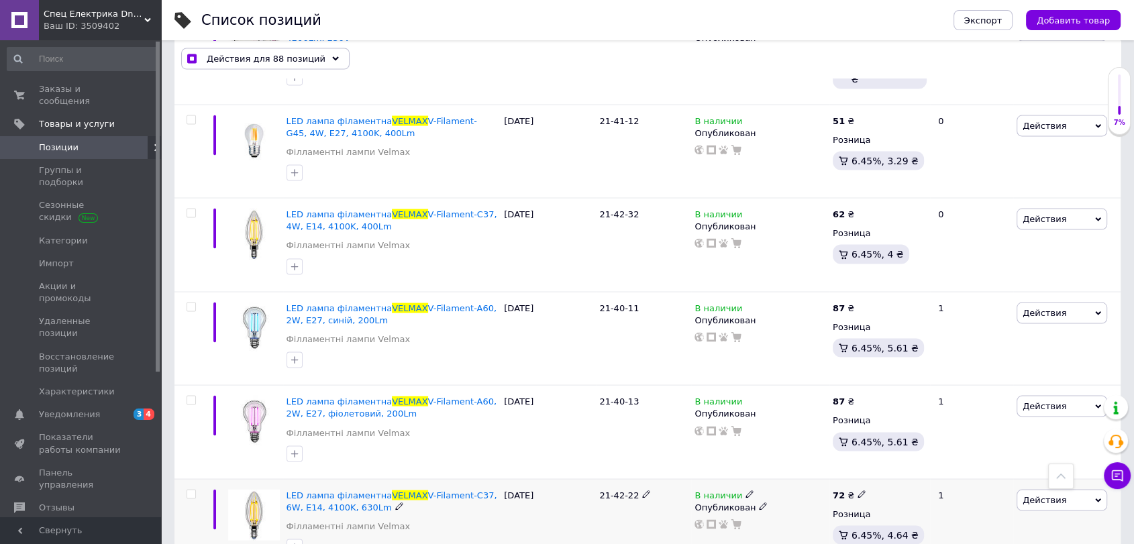
checkbox input "true"
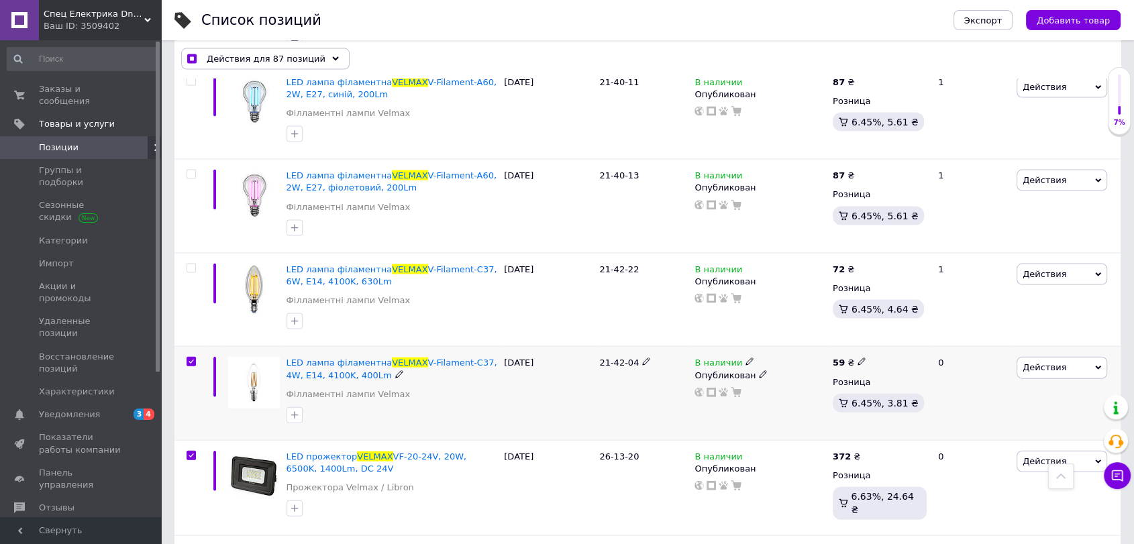
scroll to position [2859, 0]
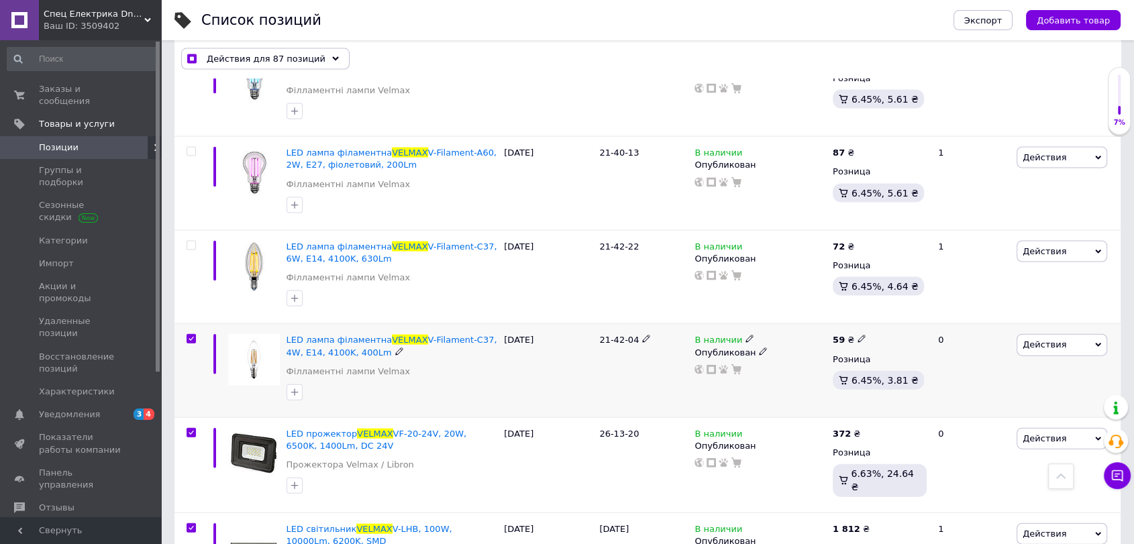
click at [188, 335] on input "checkbox" at bounding box center [191, 339] width 9 height 9
checkbox input "false"
checkbox input "true"
click at [189, 429] on input "checkbox" at bounding box center [191, 433] width 9 height 9
checkbox input "false"
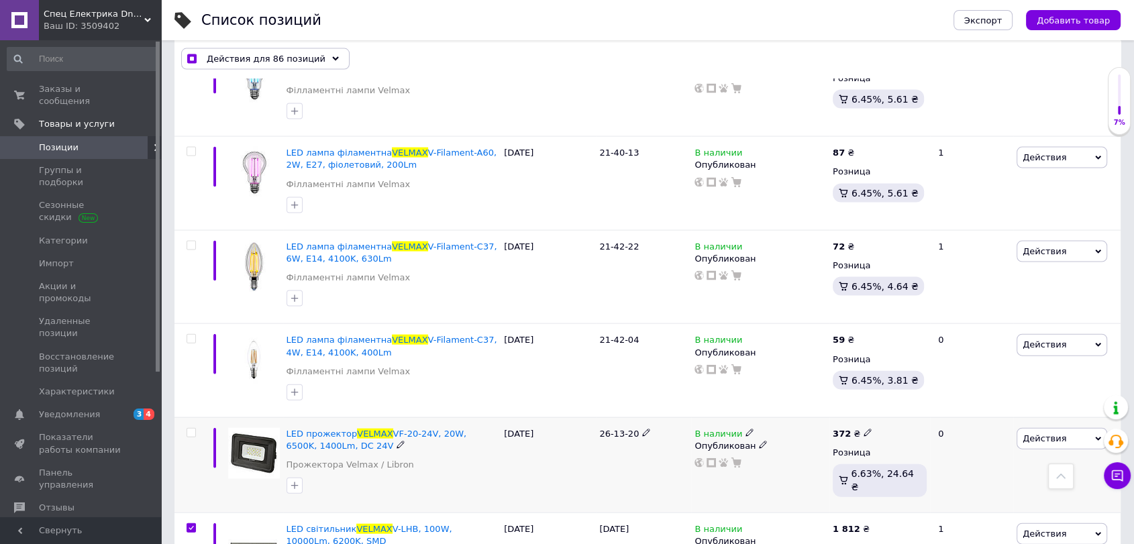
checkbox input "true"
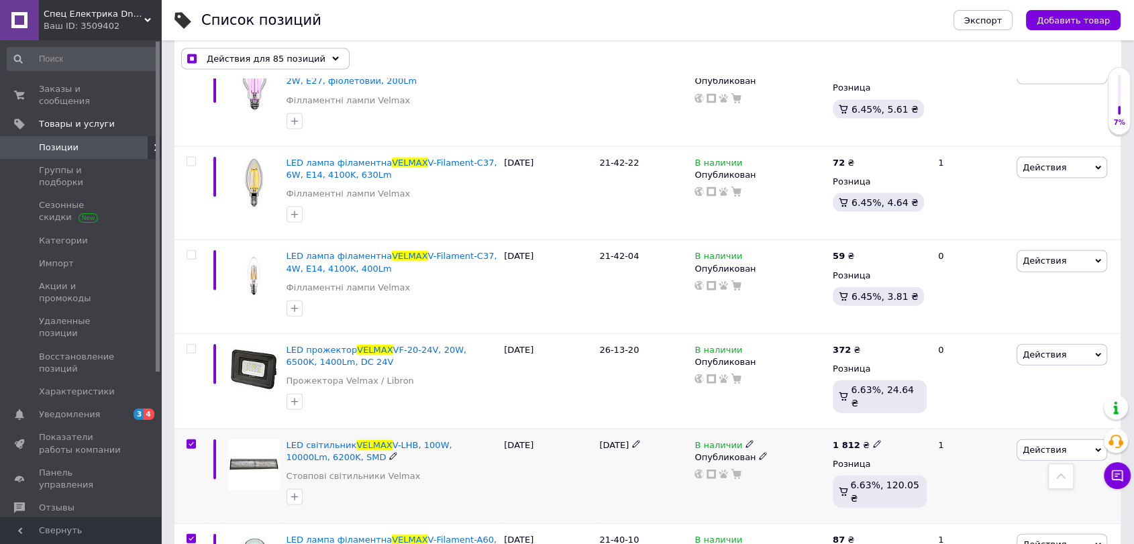
scroll to position [2983, 0]
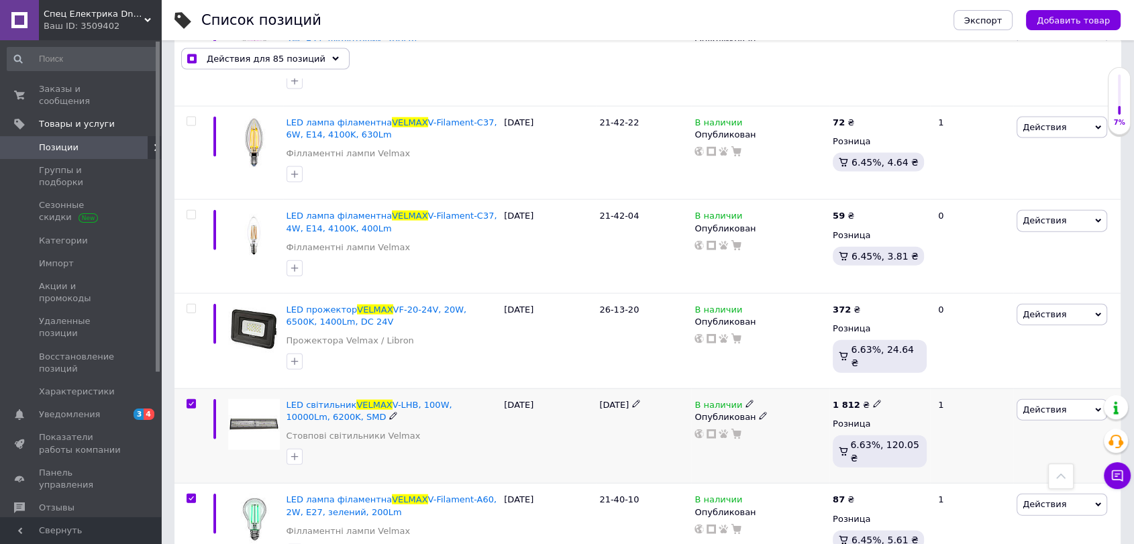
click at [189, 400] on input "checkbox" at bounding box center [191, 404] width 9 height 9
checkbox input "false"
checkbox input "true"
click at [191, 495] on input "checkbox" at bounding box center [191, 499] width 9 height 9
checkbox input "false"
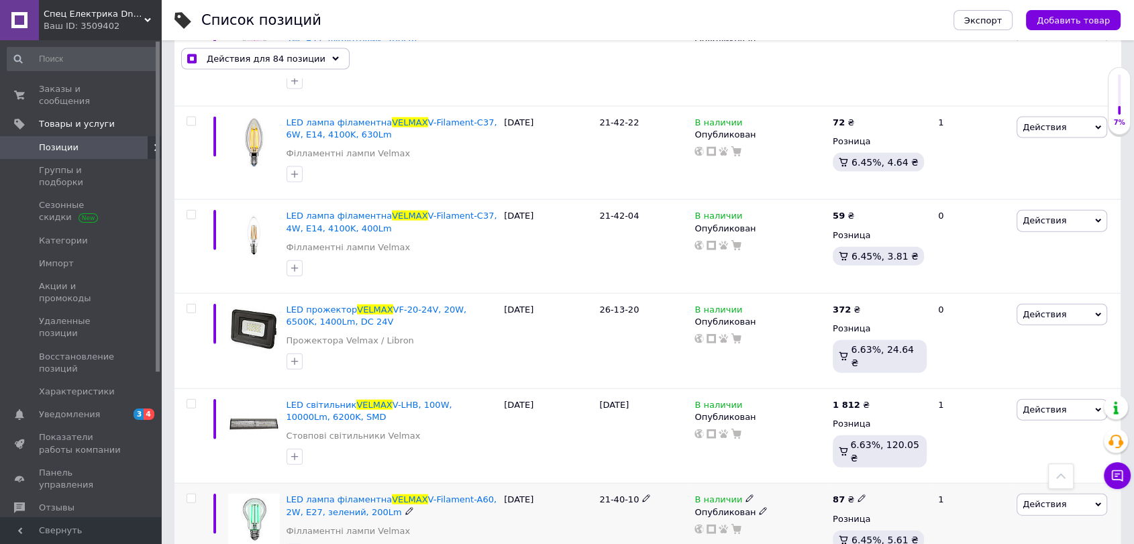
checkbox input "true"
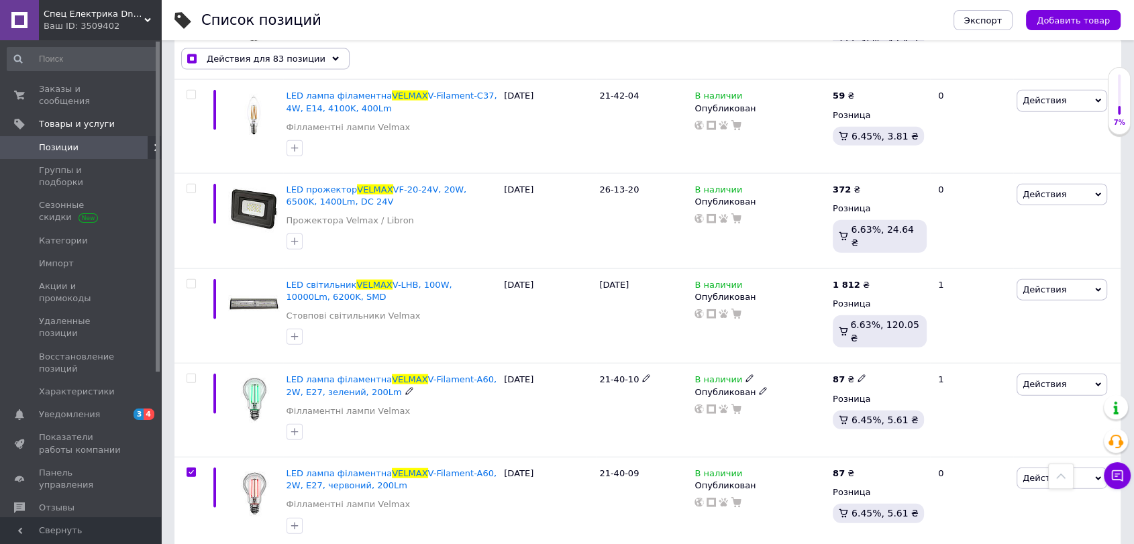
scroll to position [3232, 0]
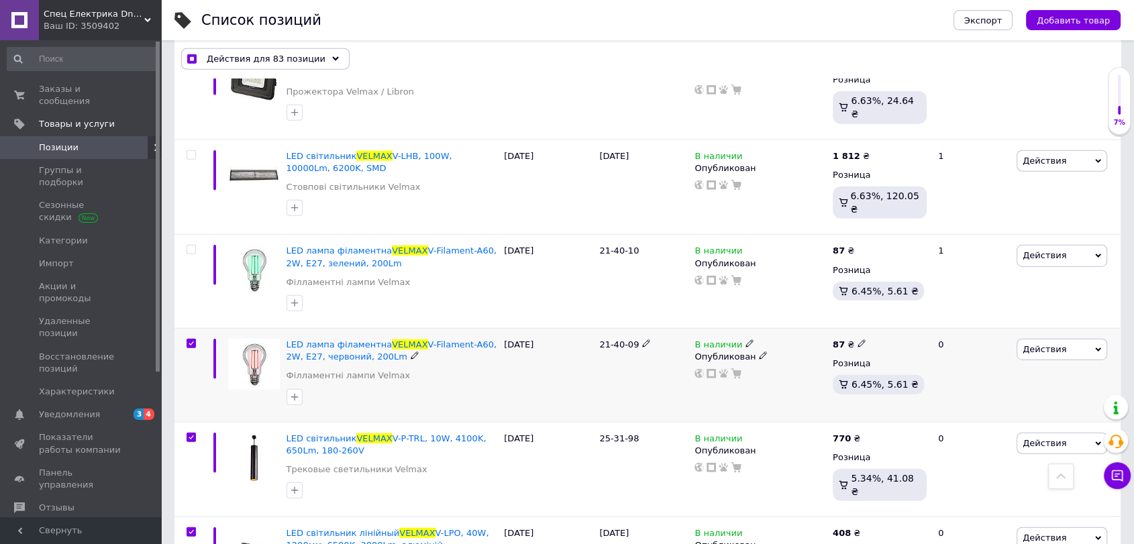
click at [191, 340] on input "checkbox" at bounding box center [191, 344] width 9 height 9
checkbox input "false"
checkbox input "true"
click at [187, 434] on input "checkbox" at bounding box center [191, 438] width 9 height 9
checkbox input "false"
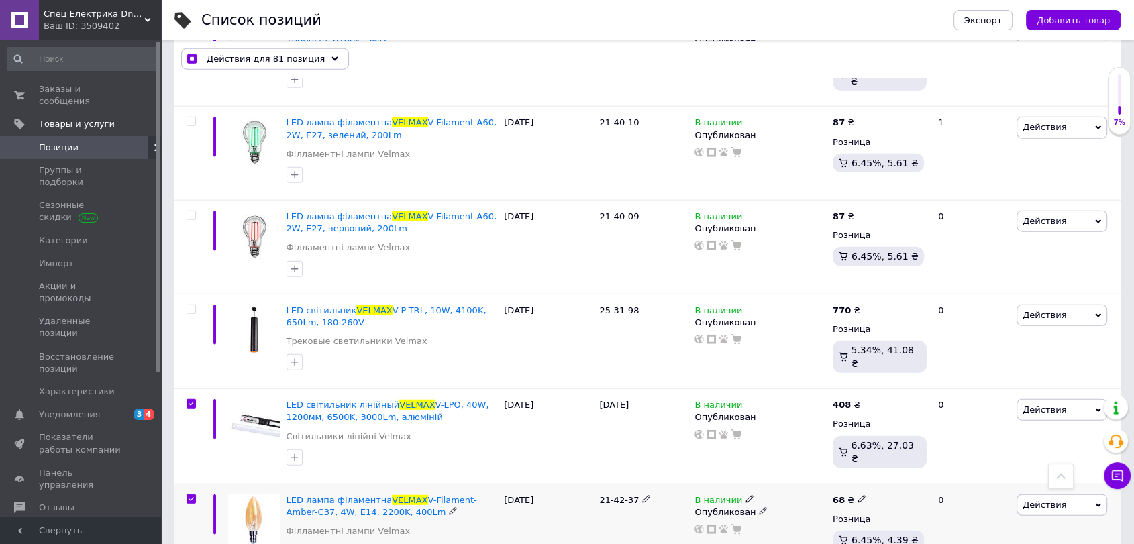
scroll to position [3480, 0]
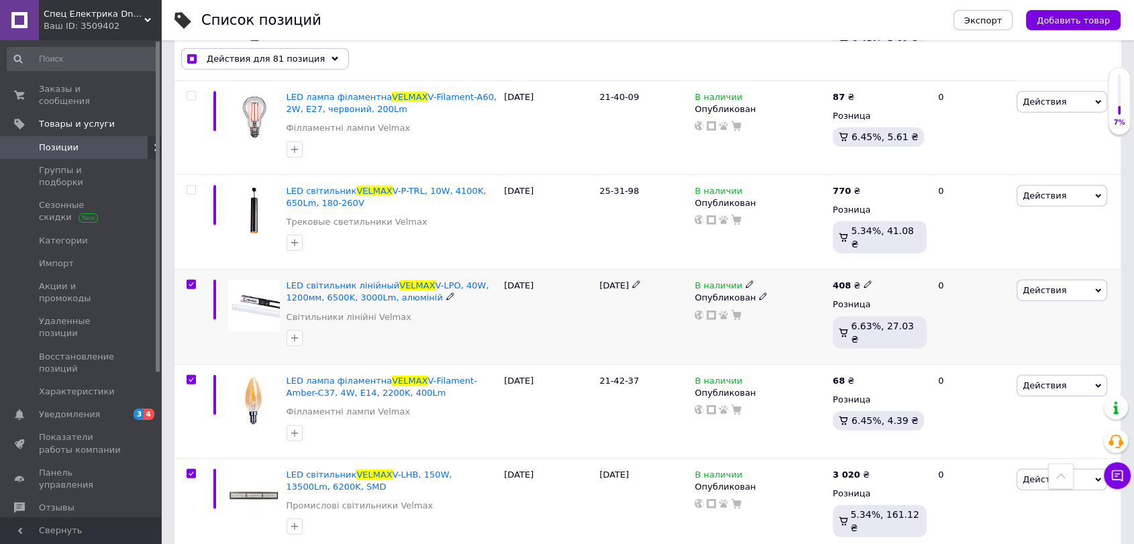
click at [199, 280] on div at bounding box center [191, 284] width 27 height 9
click at [195, 280] on div at bounding box center [191, 284] width 27 height 9
drag, startPoint x: 196, startPoint y: 270, endPoint x: 203, endPoint y: 295, distance: 25.9
click at [196, 280] on div at bounding box center [191, 284] width 27 height 9
click at [195, 280] on div at bounding box center [191, 284] width 27 height 9
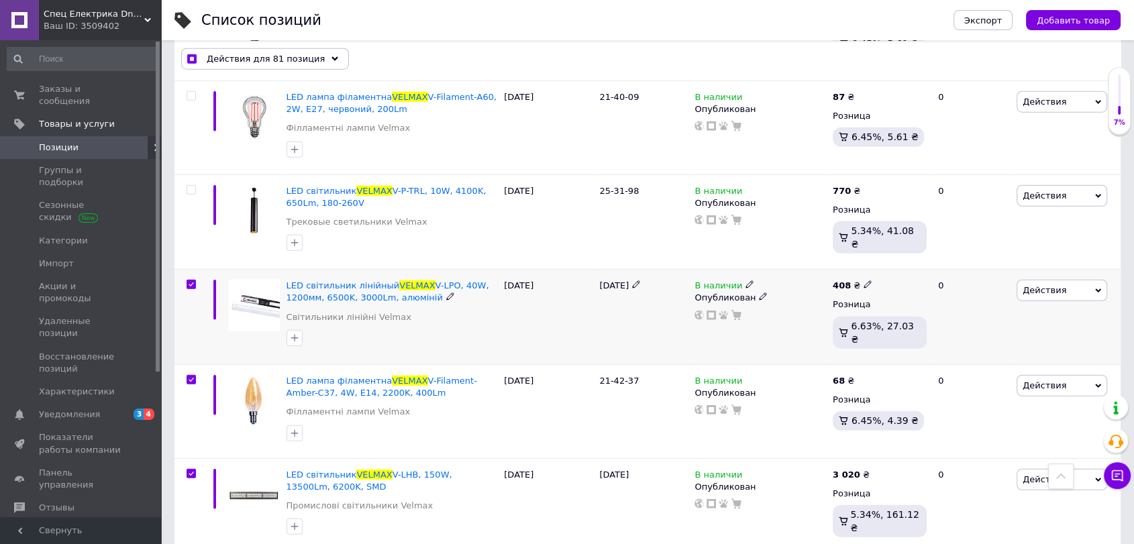
checkbox input "true"
click at [195, 281] on input "checkbox" at bounding box center [191, 285] width 9 height 9
checkbox input "false"
click at [185, 375] on div at bounding box center [191, 379] width 27 height 9
checkbox input "true"
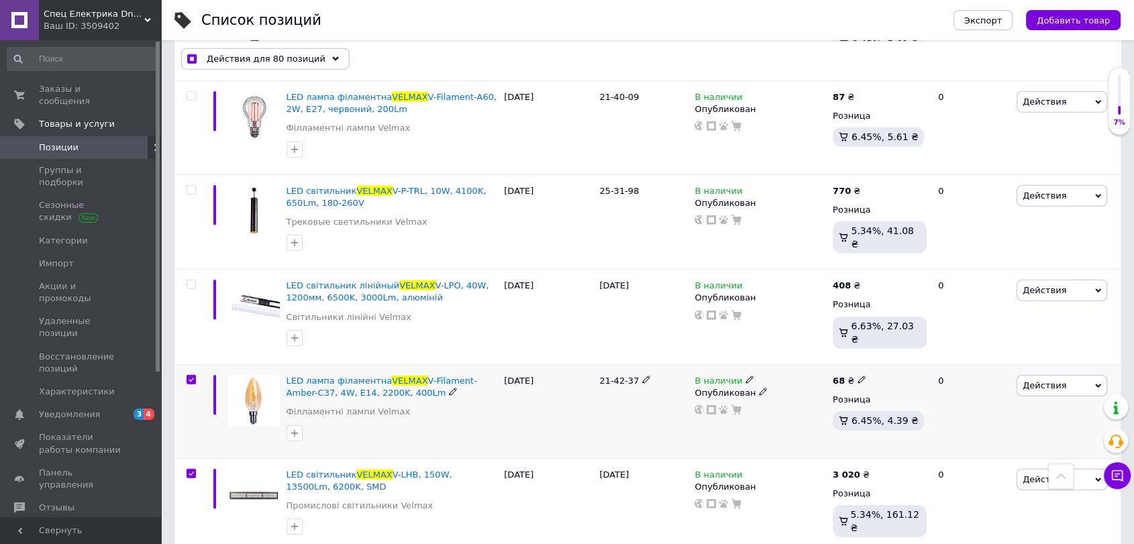
click at [188, 376] on input "checkbox" at bounding box center [191, 380] width 9 height 9
checkbox input "false"
click at [189, 461] on div at bounding box center [190, 505] width 30 height 95
checkbox input "true"
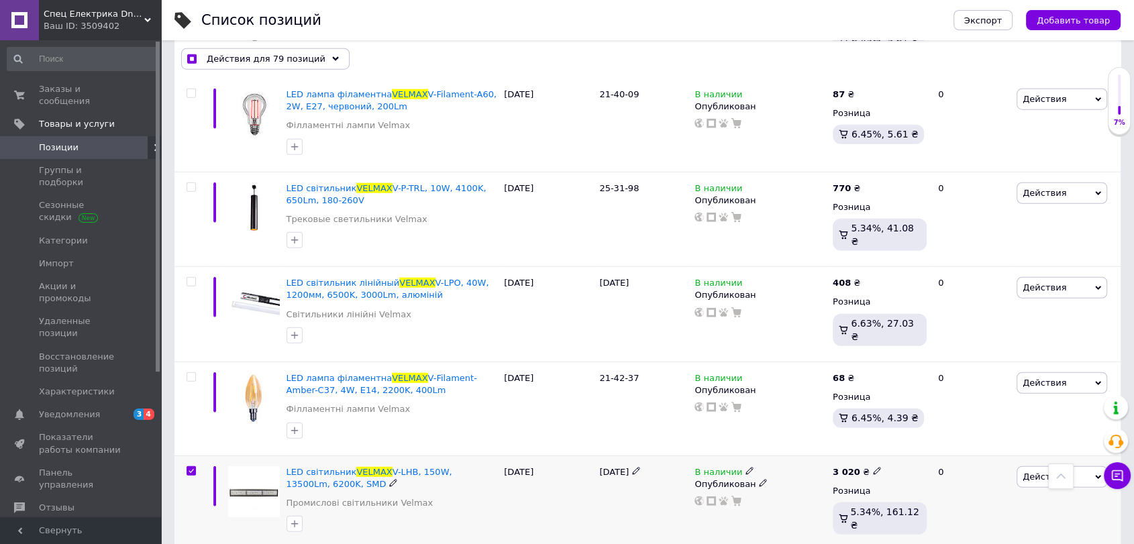
scroll to position [3605, 0]
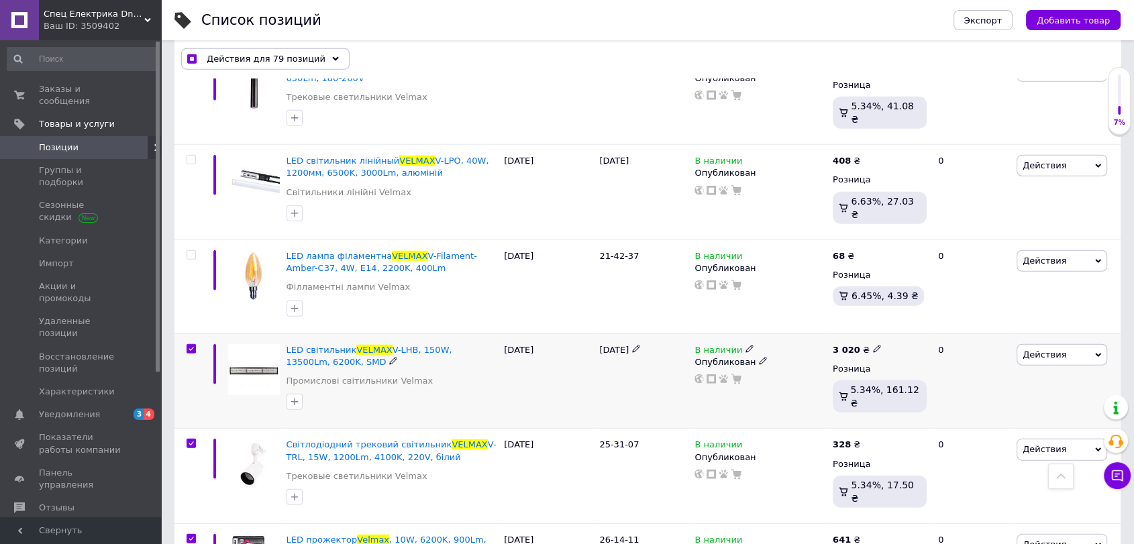
click at [191, 345] on input "checkbox" at bounding box center [191, 349] width 9 height 9
checkbox input "false"
checkbox input "true"
click at [187, 440] on input "checkbox" at bounding box center [191, 444] width 9 height 9
checkbox input "false"
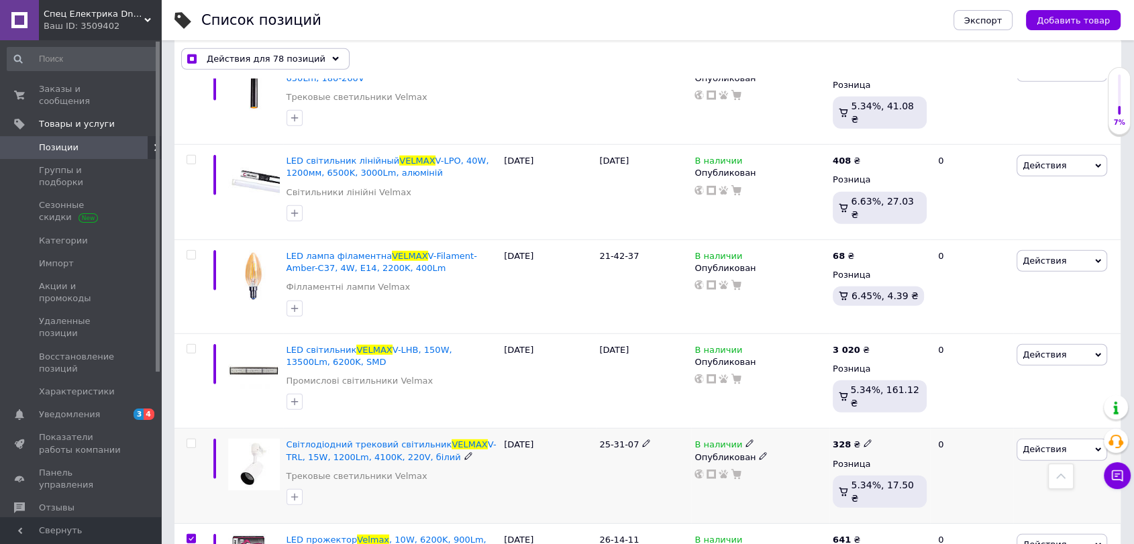
checkbox input "true"
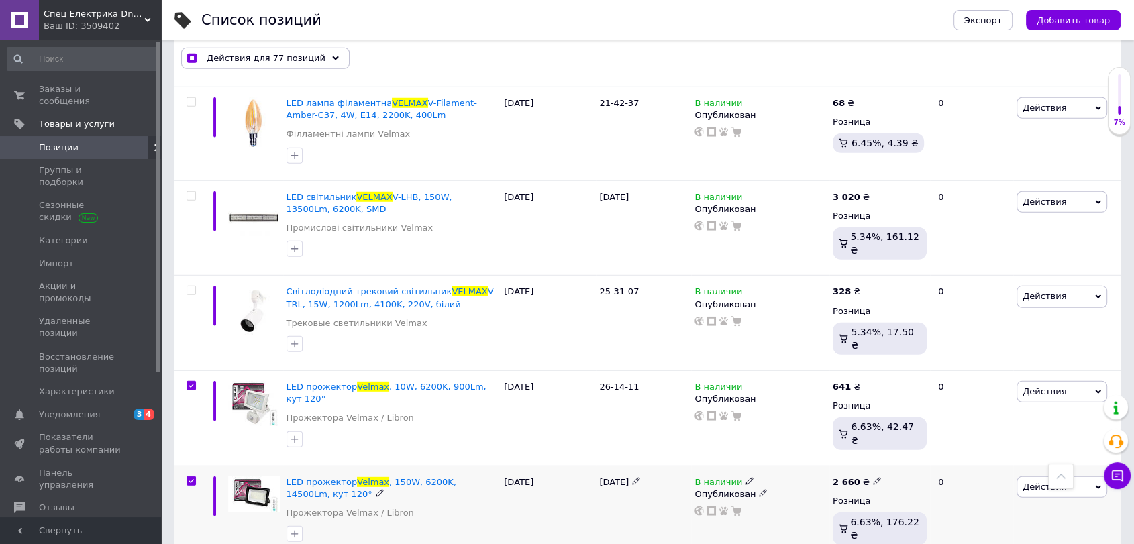
scroll to position [3853, 0]
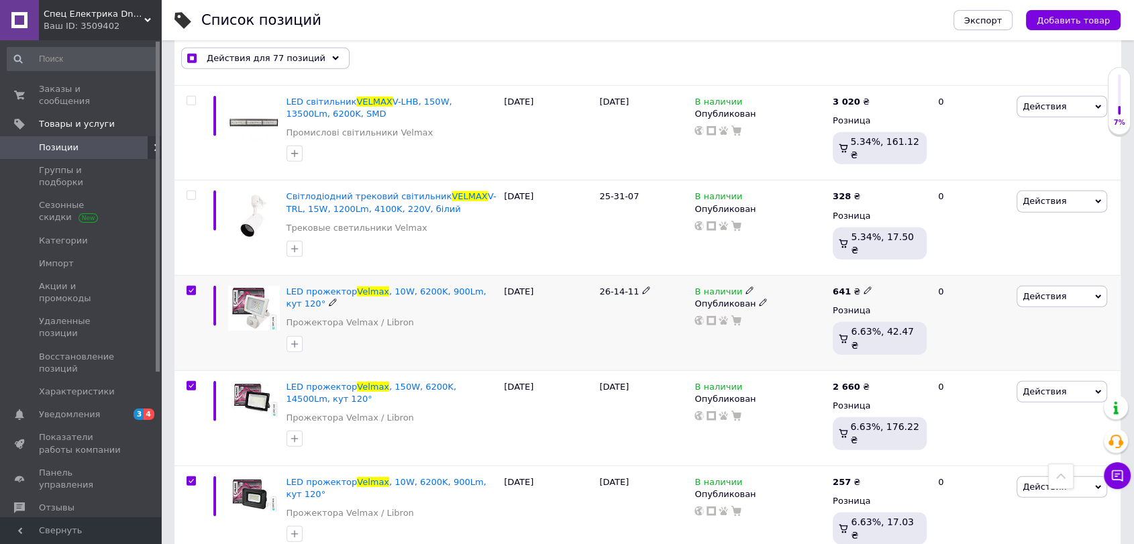
click at [189, 287] on input "checkbox" at bounding box center [191, 291] width 9 height 9
checkbox input "false"
checkbox input "true"
click at [189, 382] on input "checkbox" at bounding box center [191, 386] width 9 height 9
checkbox input "false"
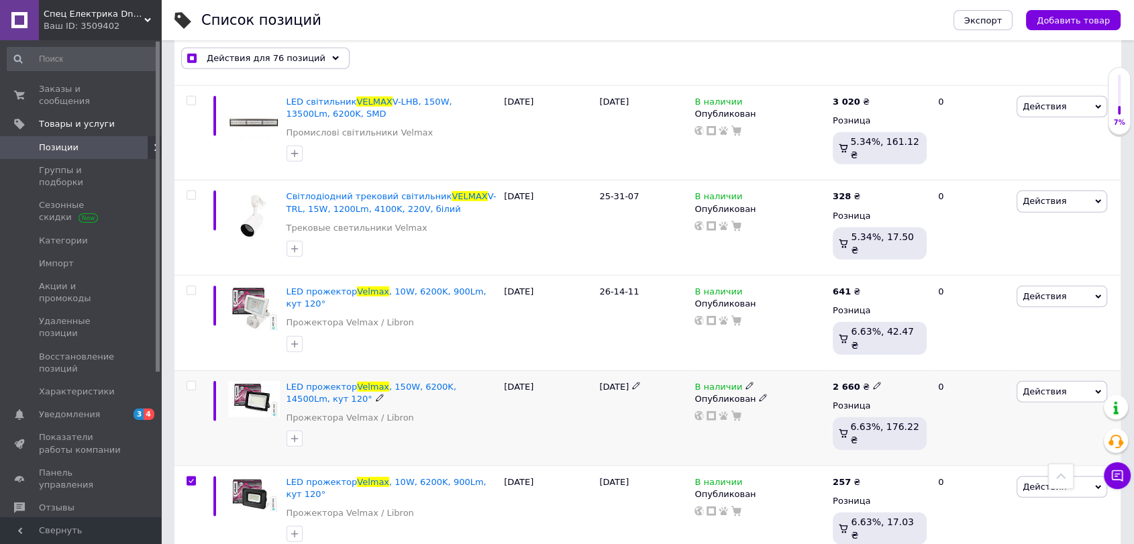
checkbox input "true"
click at [192, 477] on span at bounding box center [191, 481] width 9 height 9
click at [192, 477] on input "checkbox" at bounding box center [191, 481] width 9 height 9
checkbox input "false"
checkbox input "true"
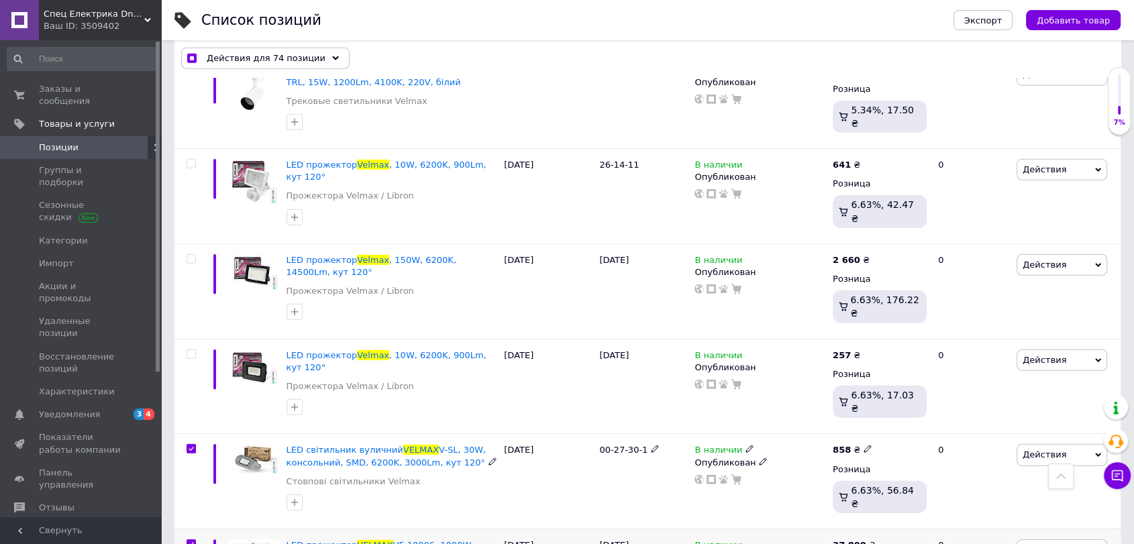
scroll to position [4102, 0]
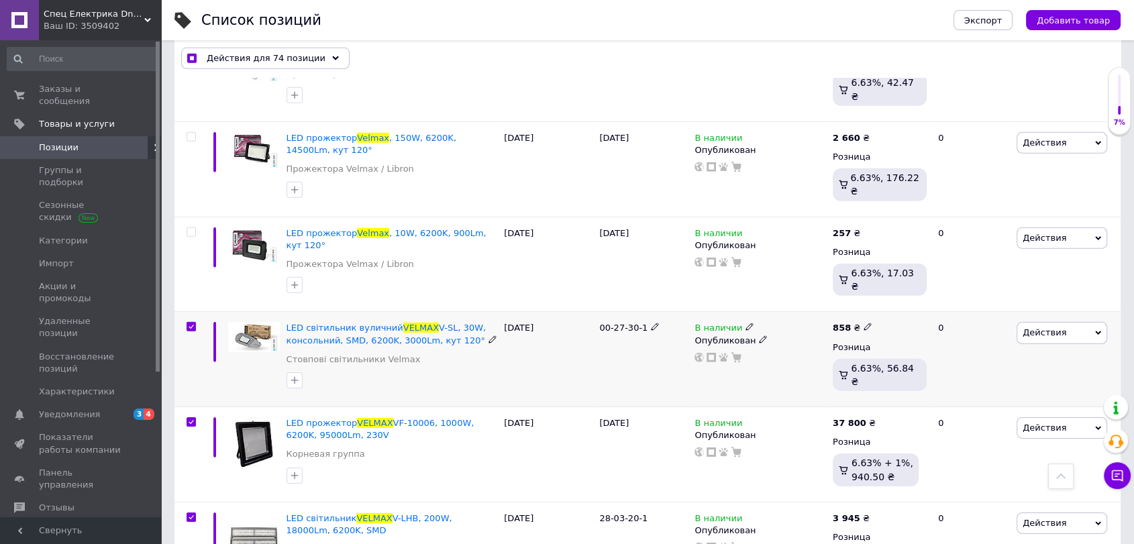
click at [187, 323] on input "checkbox" at bounding box center [191, 327] width 9 height 9
checkbox input "false"
checkbox input "true"
click at [187, 418] on input "checkbox" at bounding box center [191, 422] width 9 height 9
checkbox input "false"
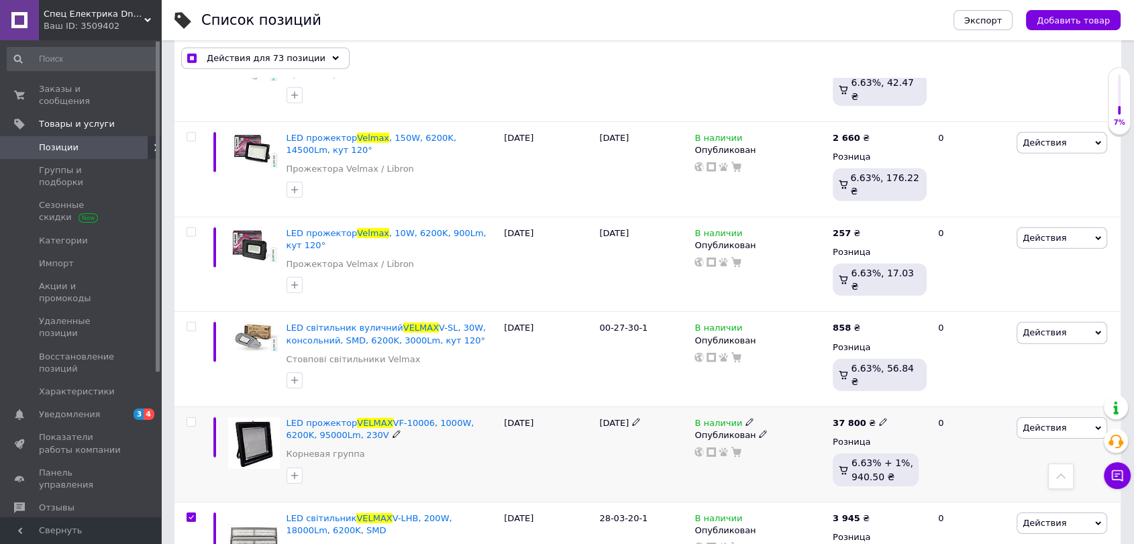
checkbox input "true"
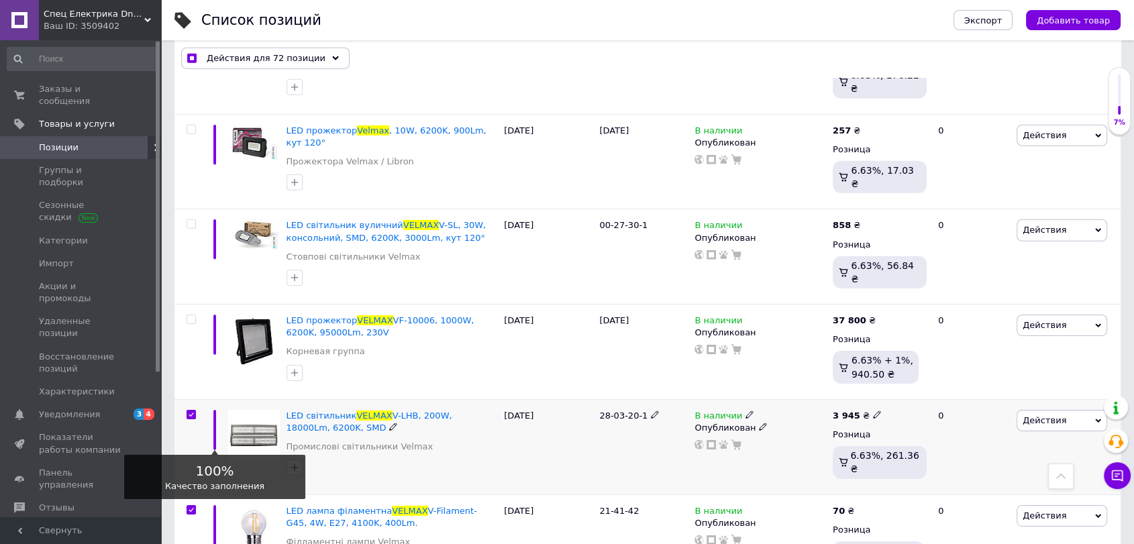
scroll to position [4226, 0]
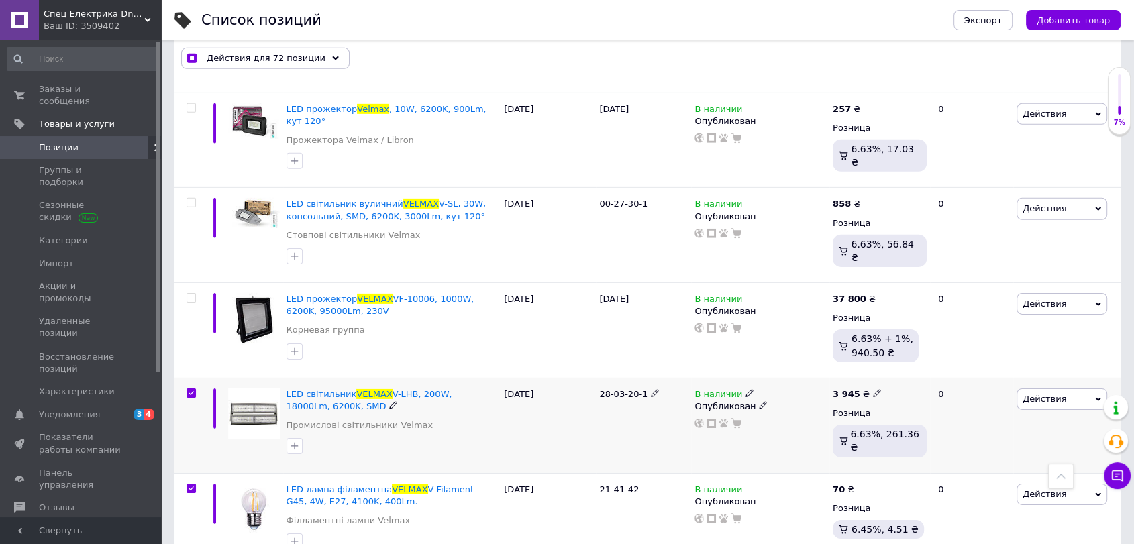
click at [190, 389] on input "checkbox" at bounding box center [191, 393] width 9 height 9
checkbox input "false"
checkbox input "true"
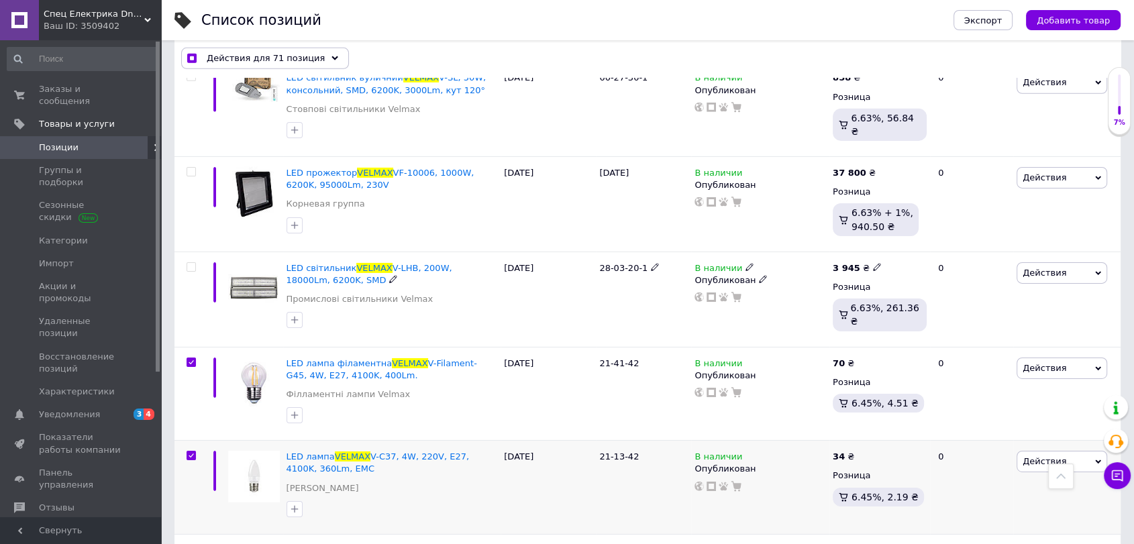
scroll to position [4475, 0]
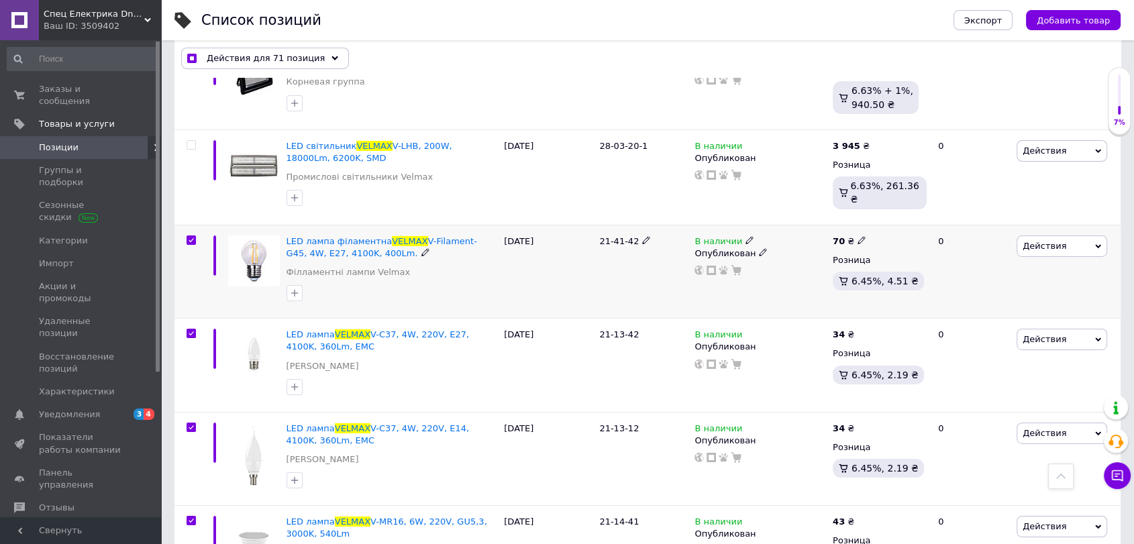
click at [193, 236] on input "checkbox" at bounding box center [191, 240] width 9 height 9
checkbox input "false"
checkbox input "true"
click at [192, 330] on input "checkbox" at bounding box center [191, 334] width 9 height 9
checkbox input "false"
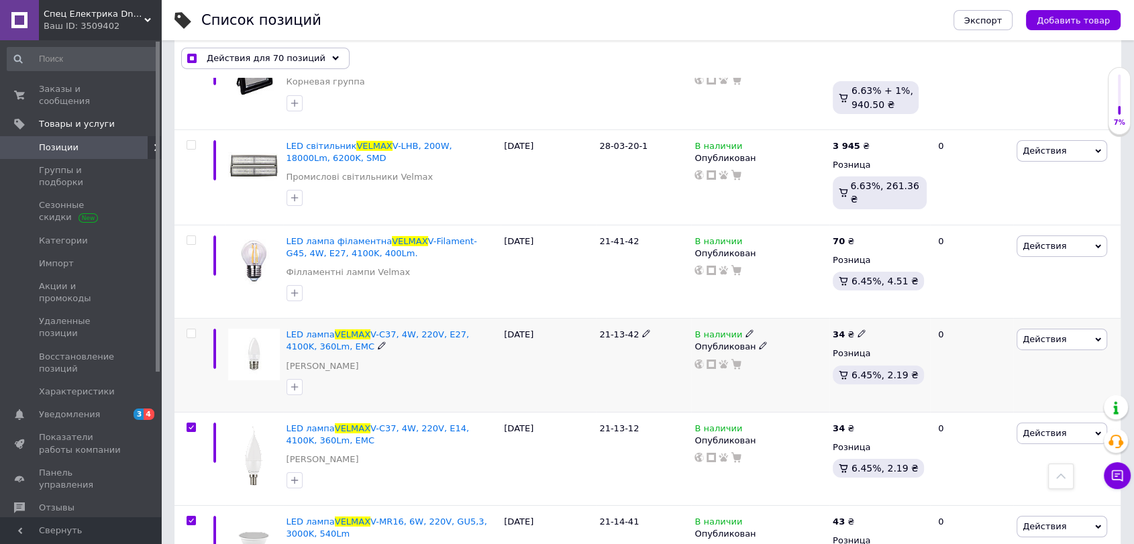
checkbox input "true"
click at [195, 424] on input "checkbox" at bounding box center [191, 428] width 9 height 9
checkbox input "false"
checkbox input "true"
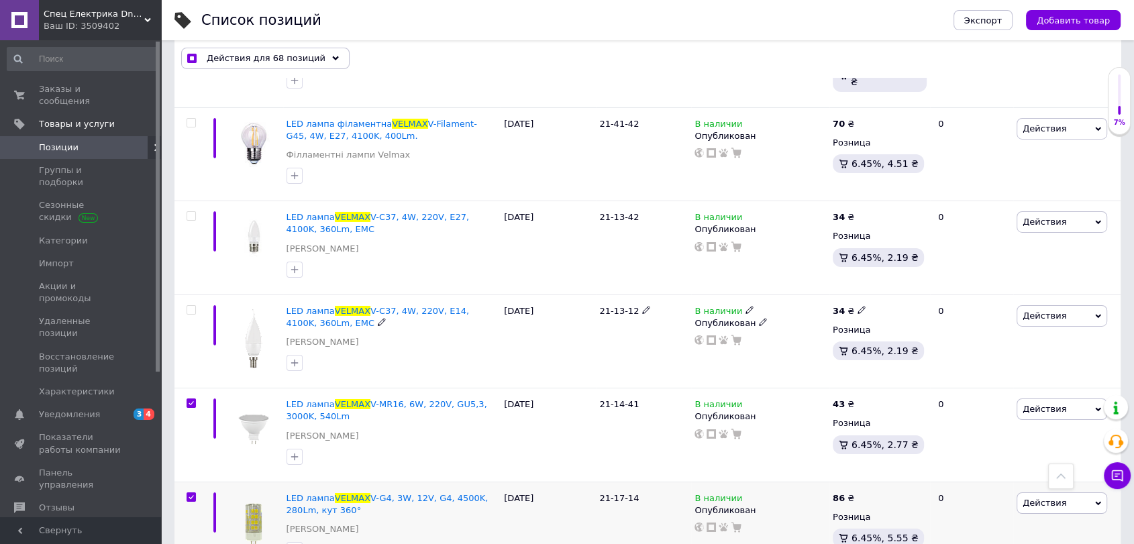
scroll to position [4724, 0]
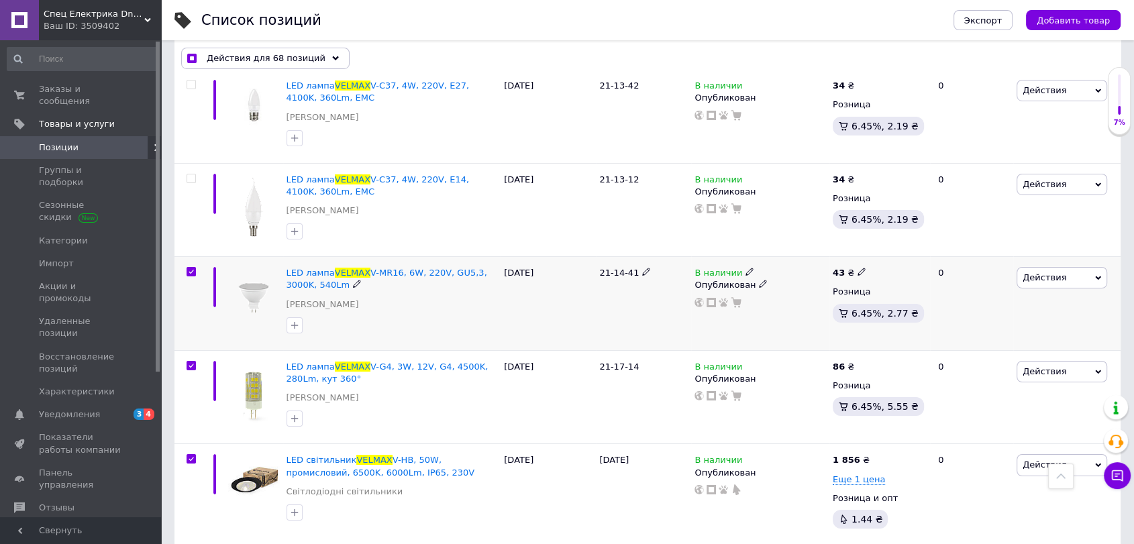
click at [191, 268] on input "checkbox" at bounding box center [191, 272] width 9 height 9
checkbox input "false"
checkbox input "true"
click at [191, 362] on input "checkbox" at bounding box center [191, 366] width 9 height 9
checkbox input "false"
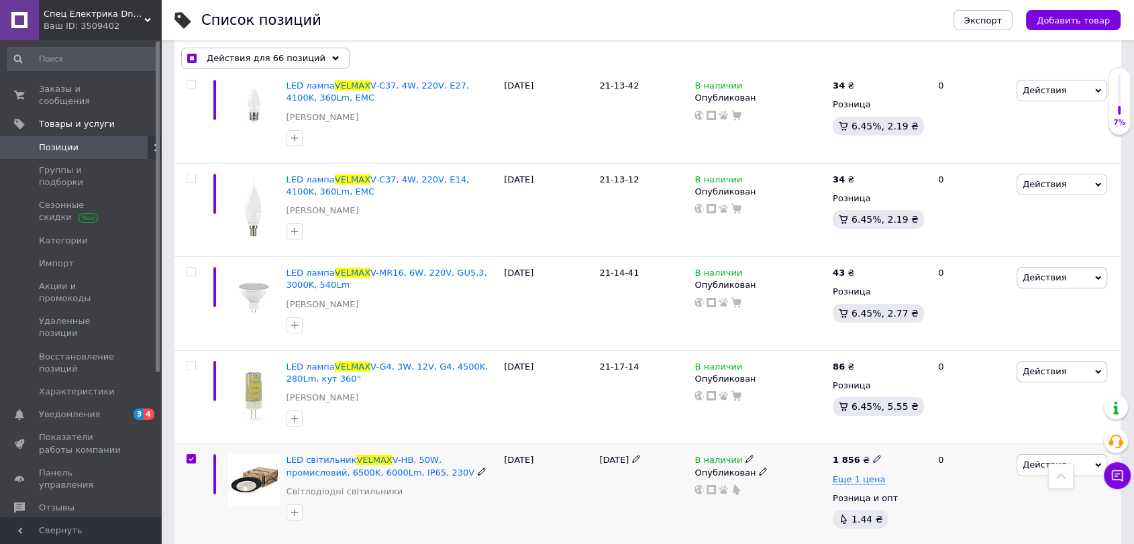
click at [192, 444] on div at bounding box center [190, 494] width 30 height 101
checkbox input "true"
click at [192, 455] on input "checkbox" at bounding box center [191, 459] width 9 height 9
checkbox input "false"
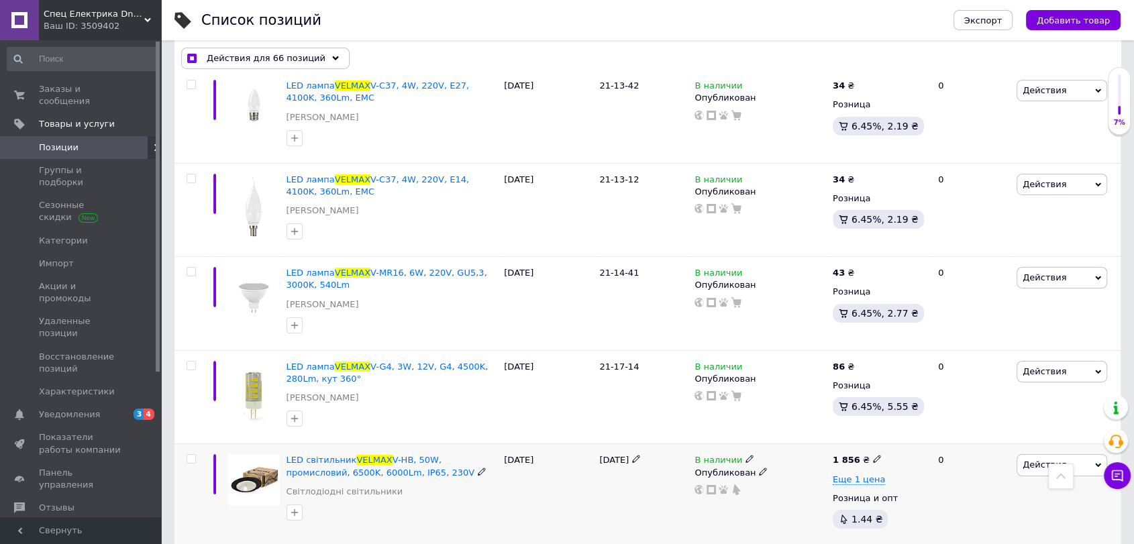
checkbox input "true"
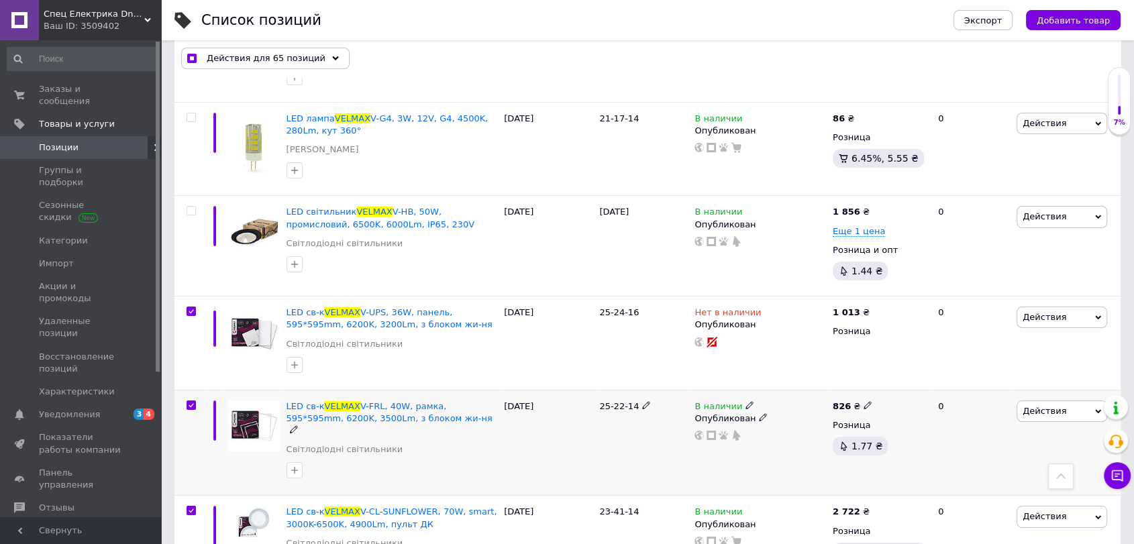
click at [191, 401] on input "checkbox" at bounding box center [191, 405] width 9 height 9
checkbox input "false"
checkbox input "true"
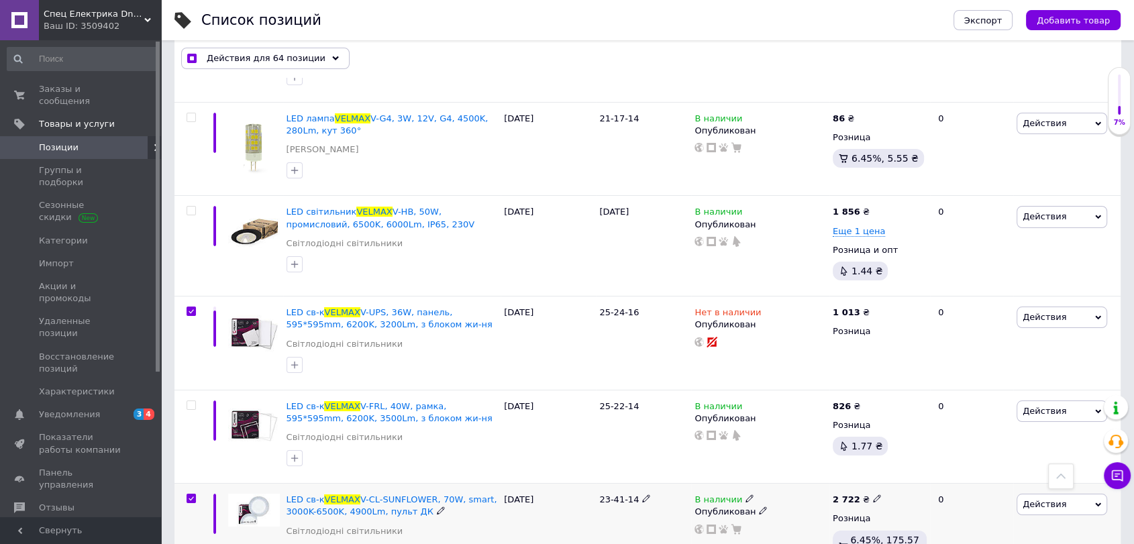
click at [193, 495] on input "checkbox" at bounding box center [191, 499] width 9 height 9
checkbox input "false"
checkbox input "true"
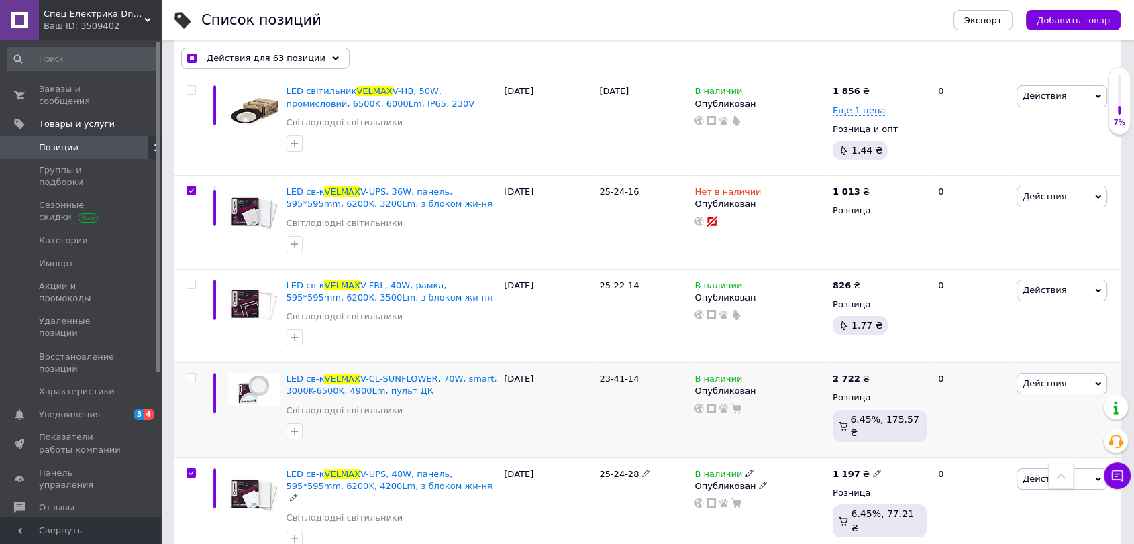
scroll to position [5096, 0]
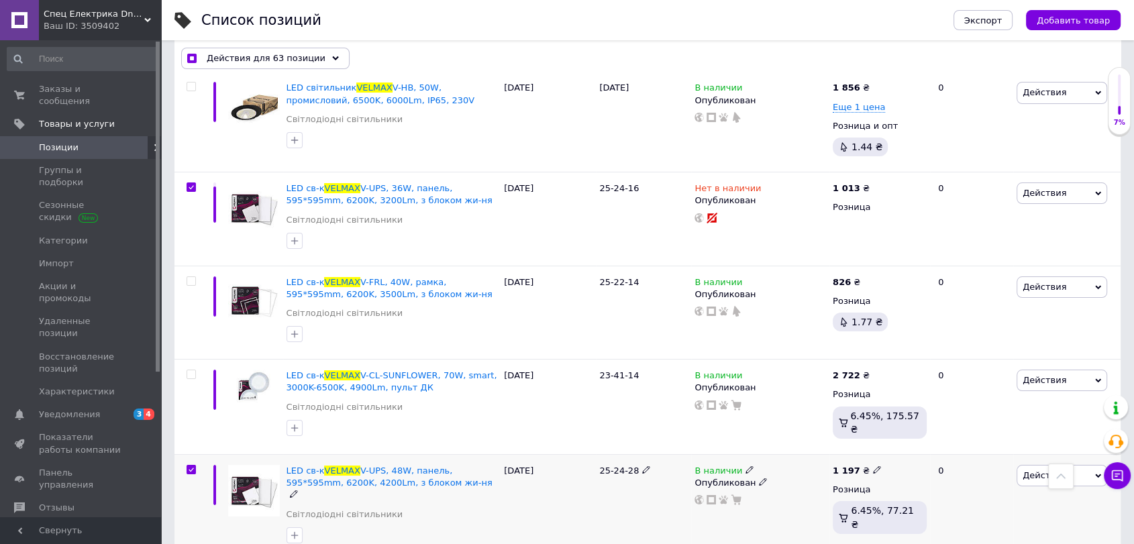
click at [193, 466] on input "checkbox" at bounding box center [191, 470] width 9 height 9
checkbox input "false"
checkbox input "true"
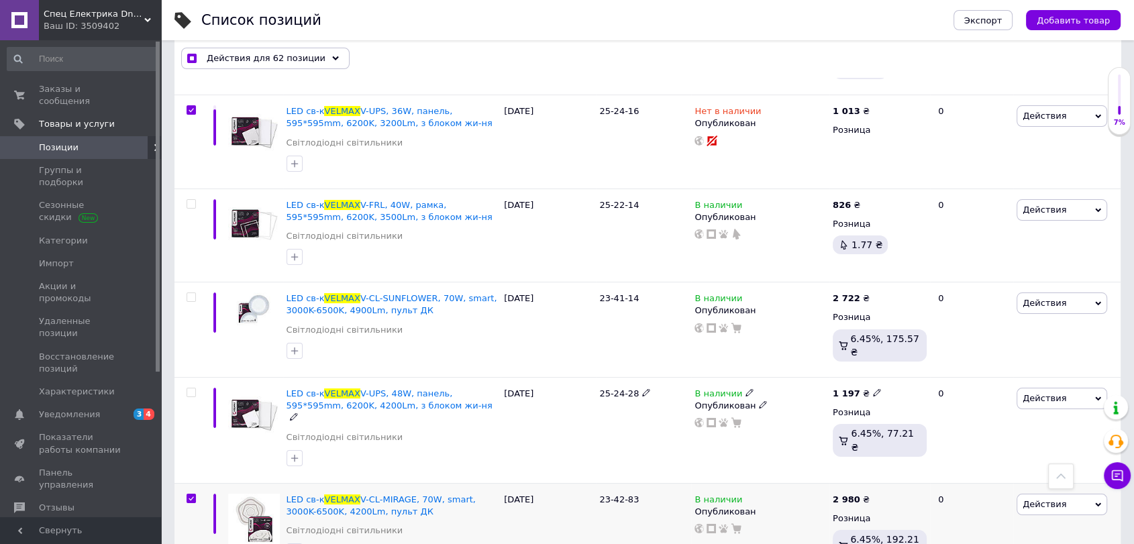
scroll to position [5220, 0]
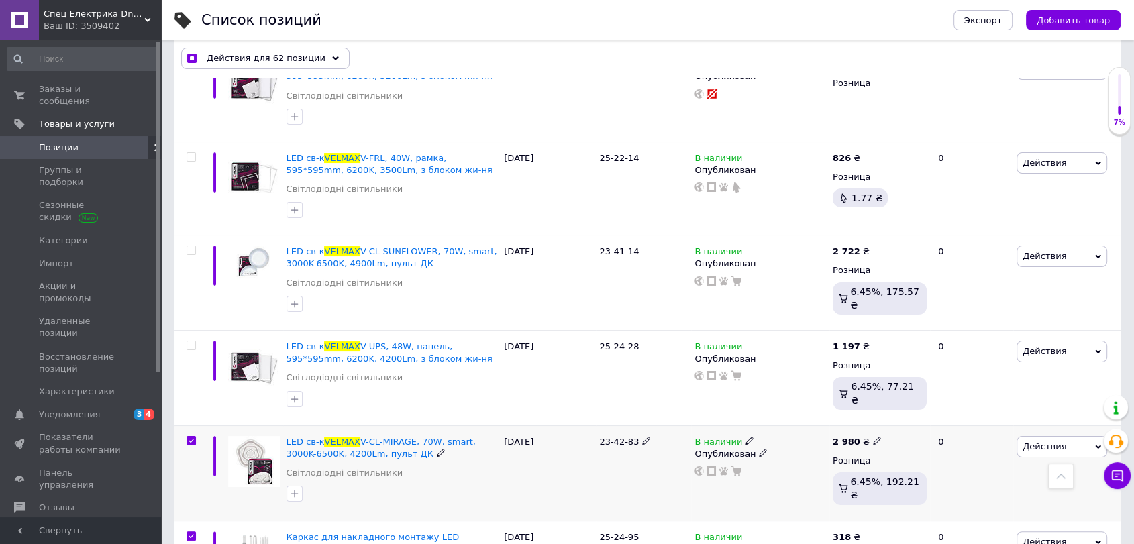
click at [190, 437] on input "checkbox" at bounding box center [191, 441] width 9 height 9
checkbox input "false"
checkbox input "true"
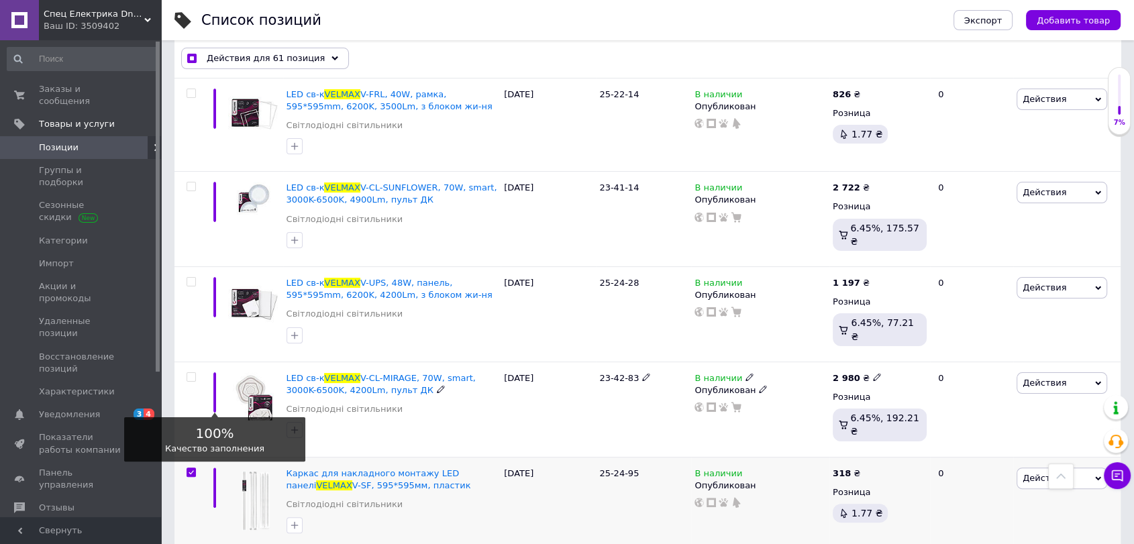
scroll to position [5345, 0]
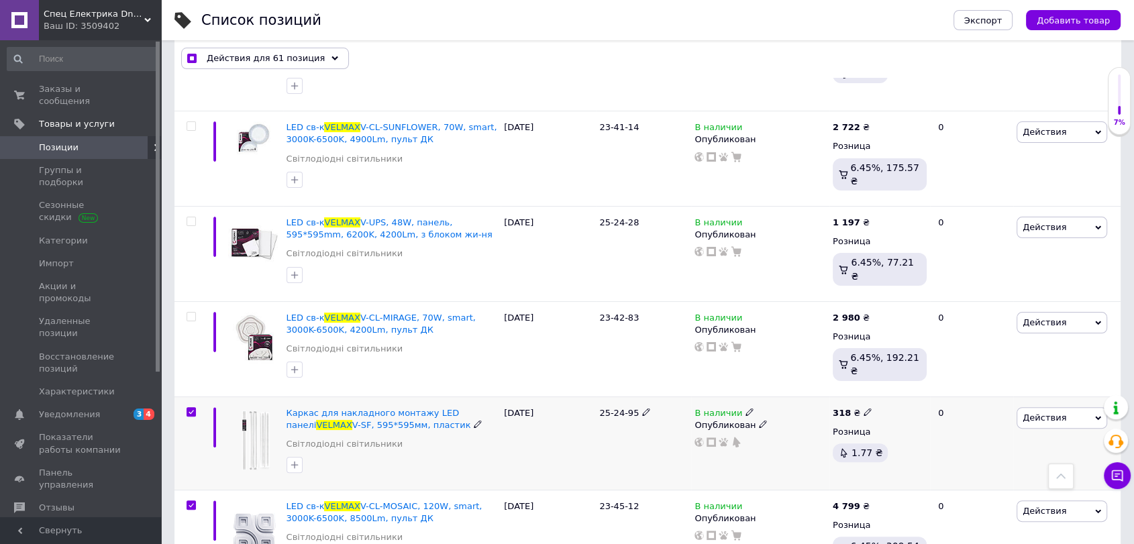
click at [191, 408] on input "checkbox" at bounding box center [191, 412] width 9 height 9
checkbox input "false"
checkbox input "true"
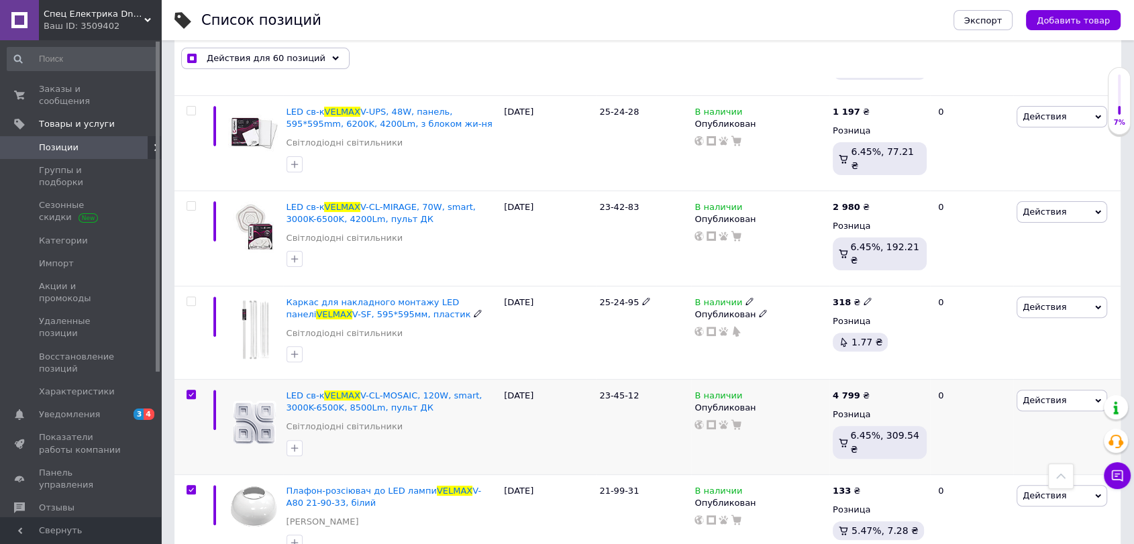
scroll to position [5469, 0]
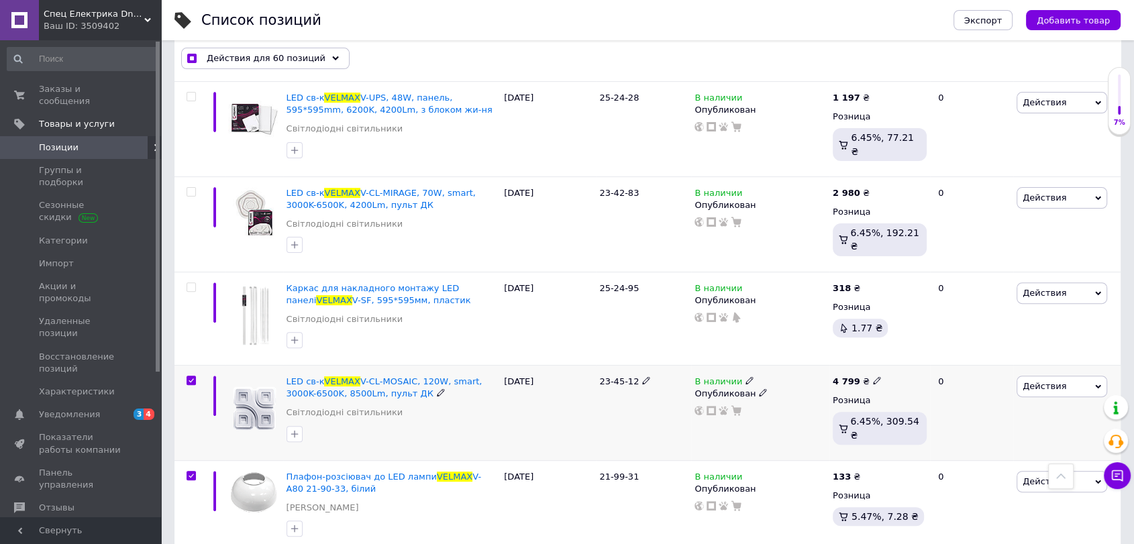
click at [193, 377] on input "checkbox" at bounding box center [191, 381] width 9 height 9
checkbox input "false"
checkbox input "true"
click at [195, 471] on span at bounding box center [191, 475] width 9 height 9
click at [195, 472] on input "checkbox" at bounding box center [191, 476] width 9 height 9
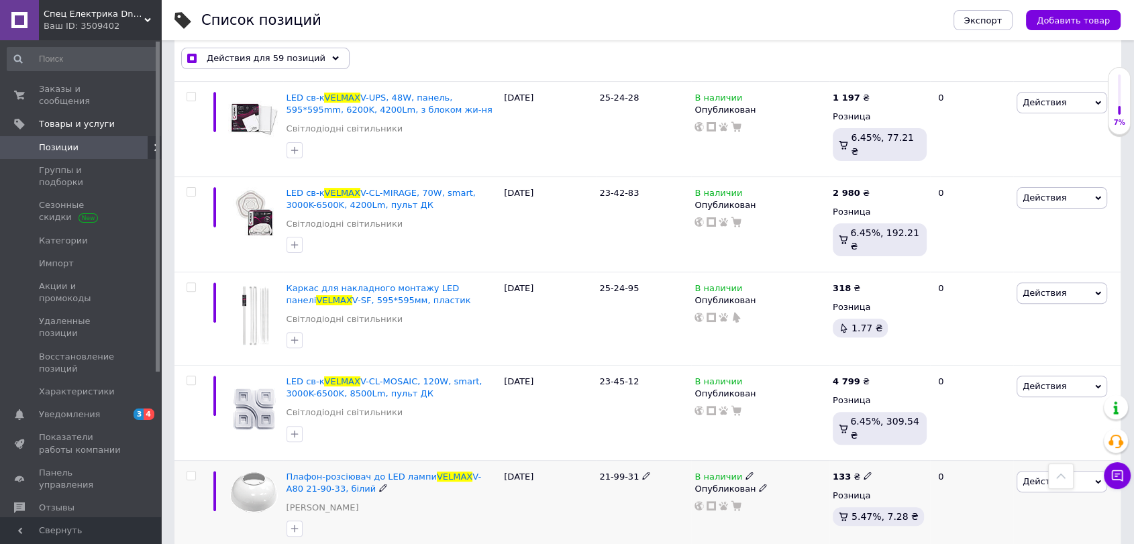
checkbox input "false"
checkbox input "true"
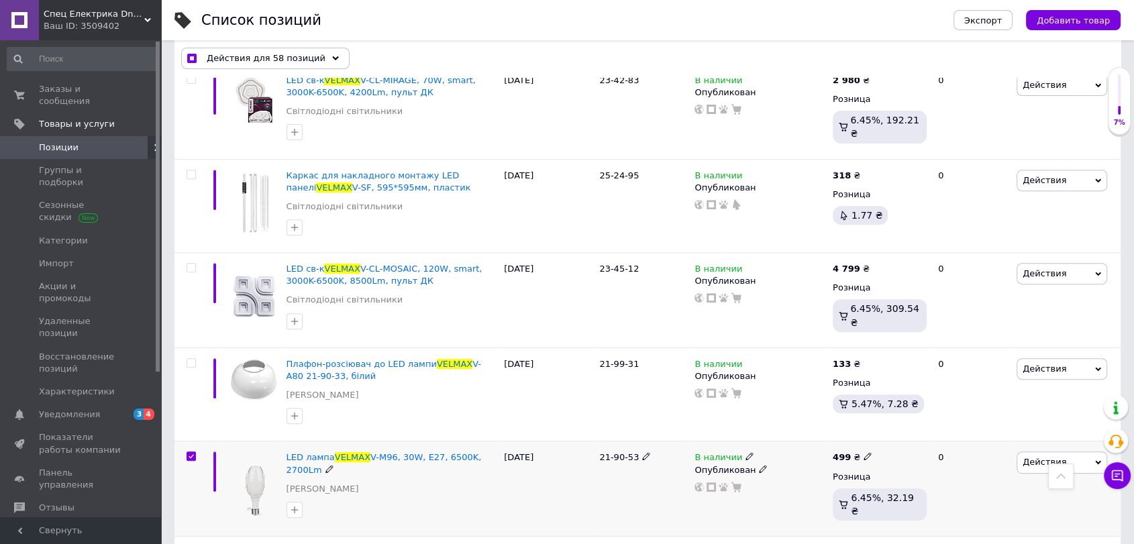
scroll to position [5594, 0]
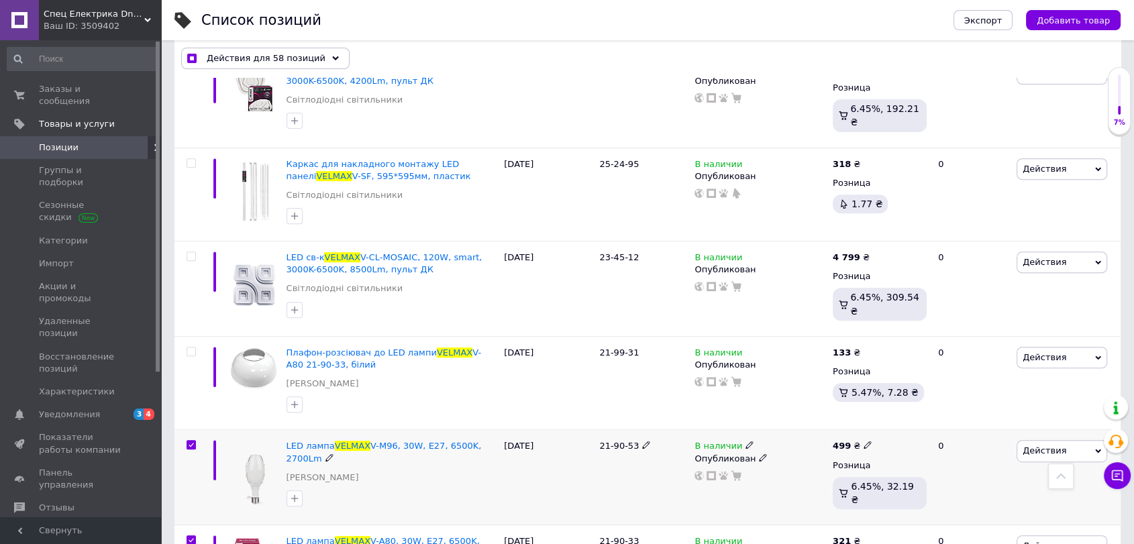
click at [189, 441] on input "checkbox" at bounding box center [191, 445] width 9 height 9
checkbox input "false"
checkbox input "true"
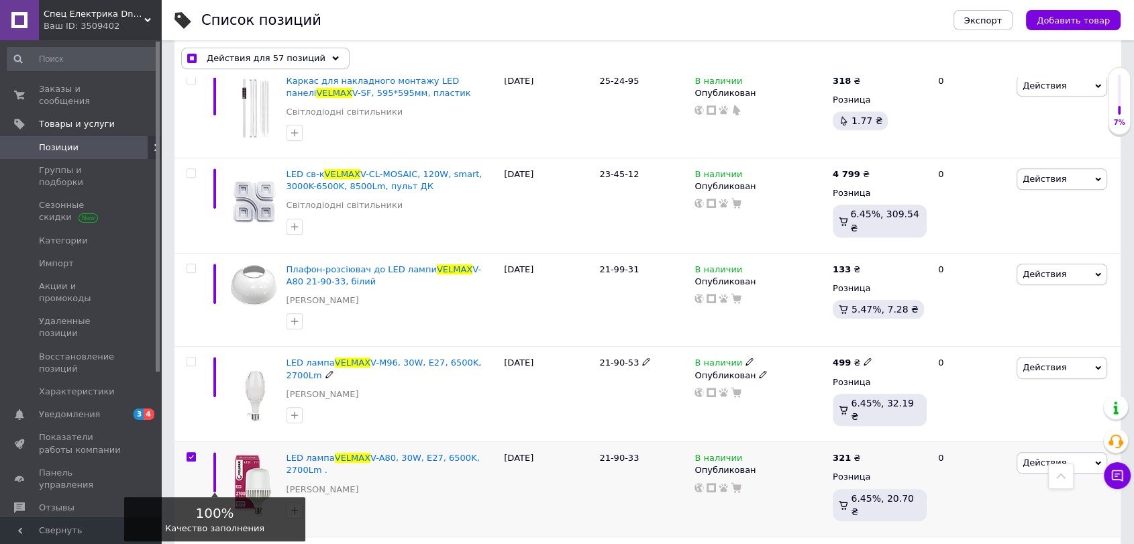
scroll to position [5718, 0]
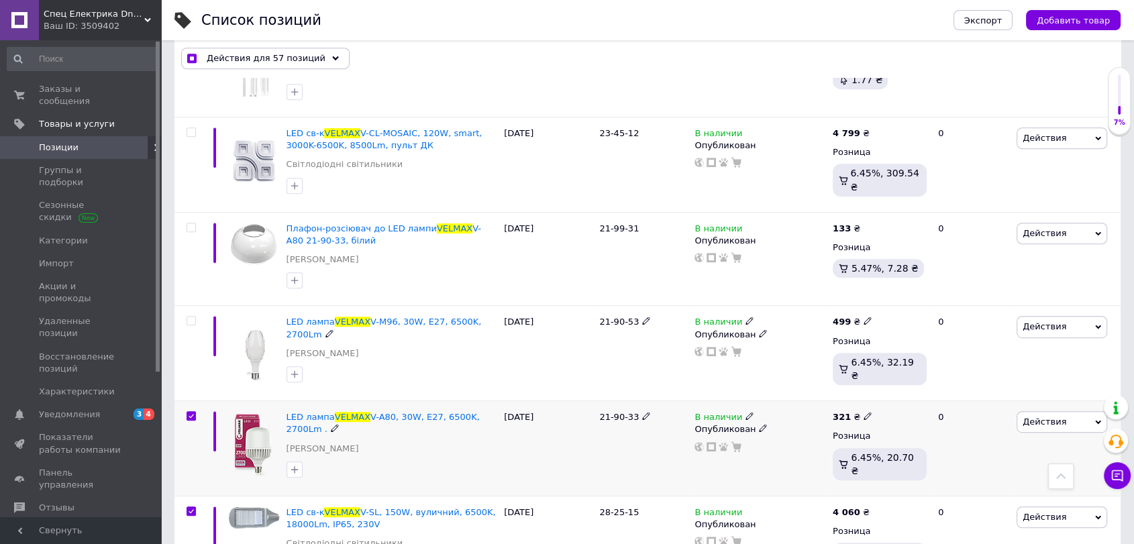
click at [195, 411] on label at bounding box center [191, 415] width 9 height 9
click at [195, 412] on input "checkbox" at bounding box center [191, 416] width 9 height 9
checkbox input "false"
checkbox input "true"
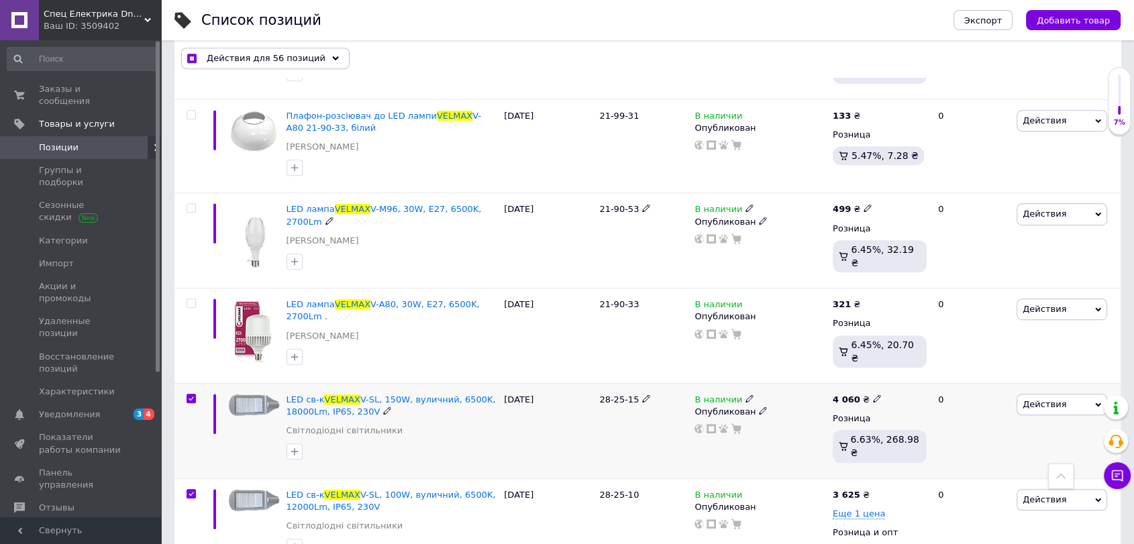
scroll to position [5843, 0]
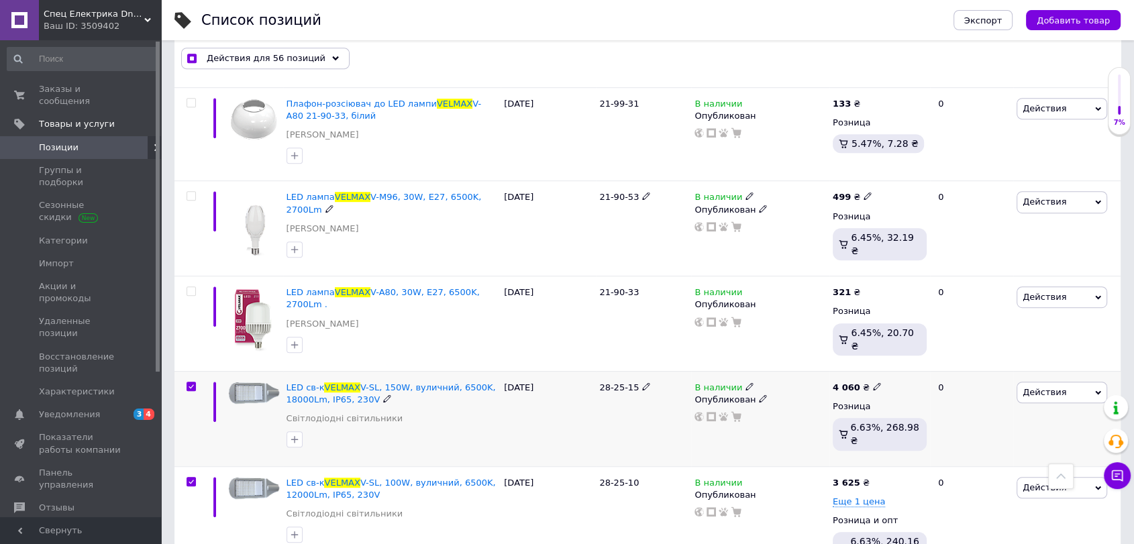
click at [193, 383] on input "checkbox" at bounding box center [191, 387] width 9 height 9
checkbox input "false"
checkbox input "true"
click at [189, 478] on input "checkbox" at bounding box center [191, 482] width 9 height 9
checkbox input "false"
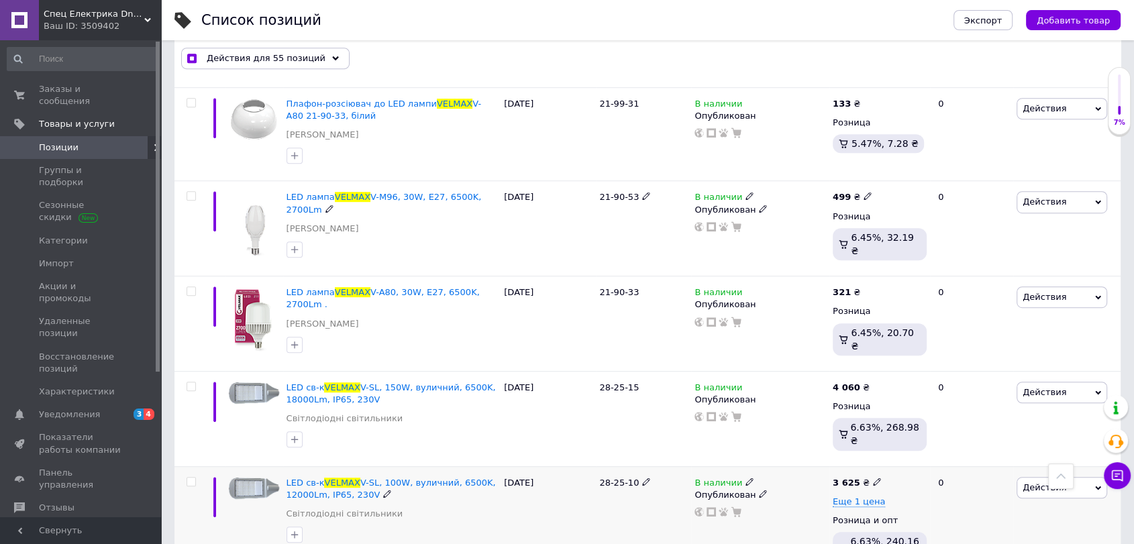
checkbox input "true"
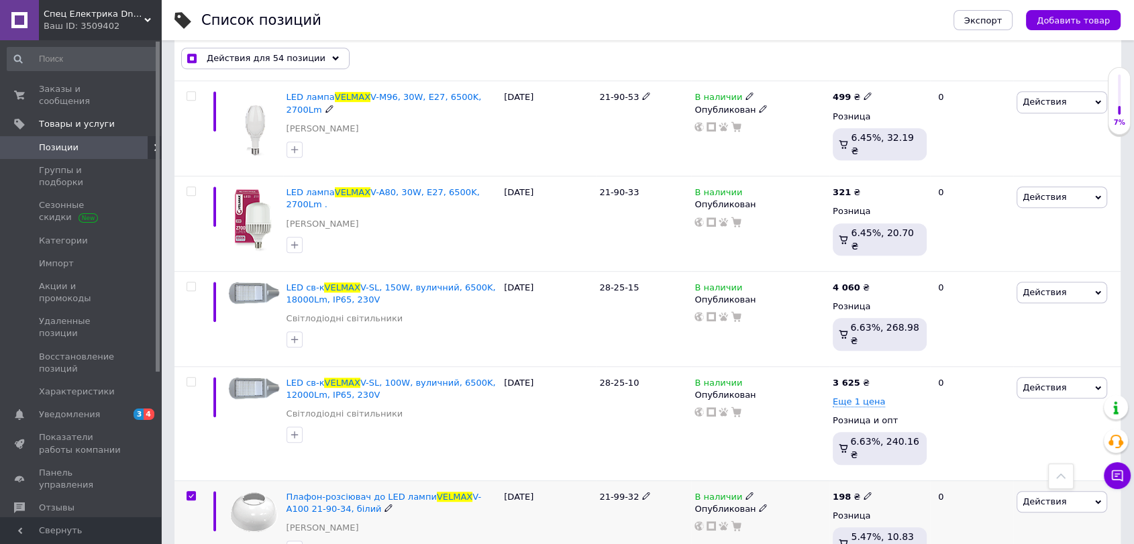
scroll to position [5966, 0]
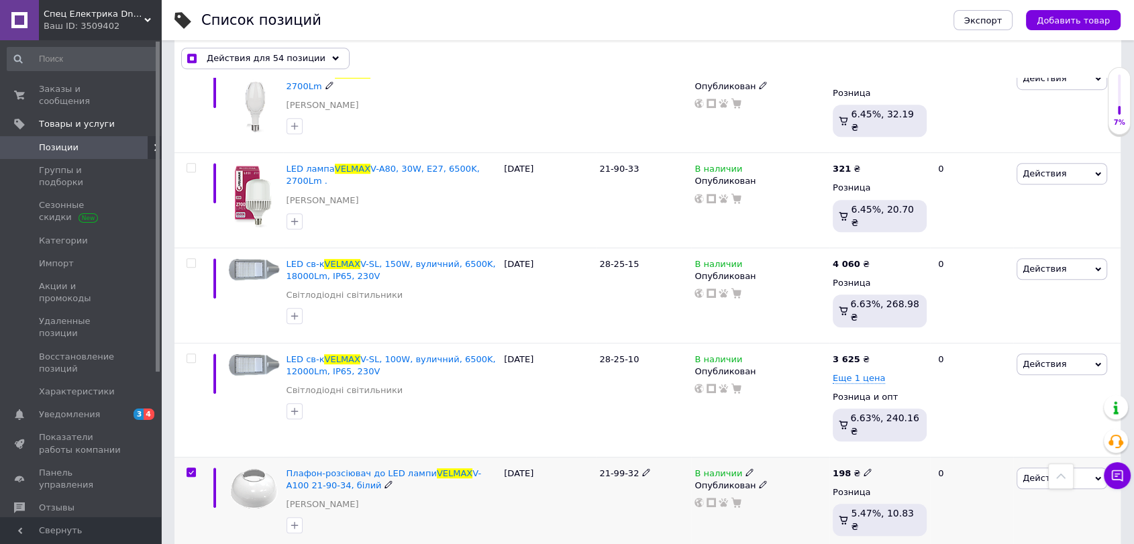
click at [193, 469] on input "checkbox" at bounding box center [191, 473] width 9 height 9
checkbox input "false"
checkbox input "true"
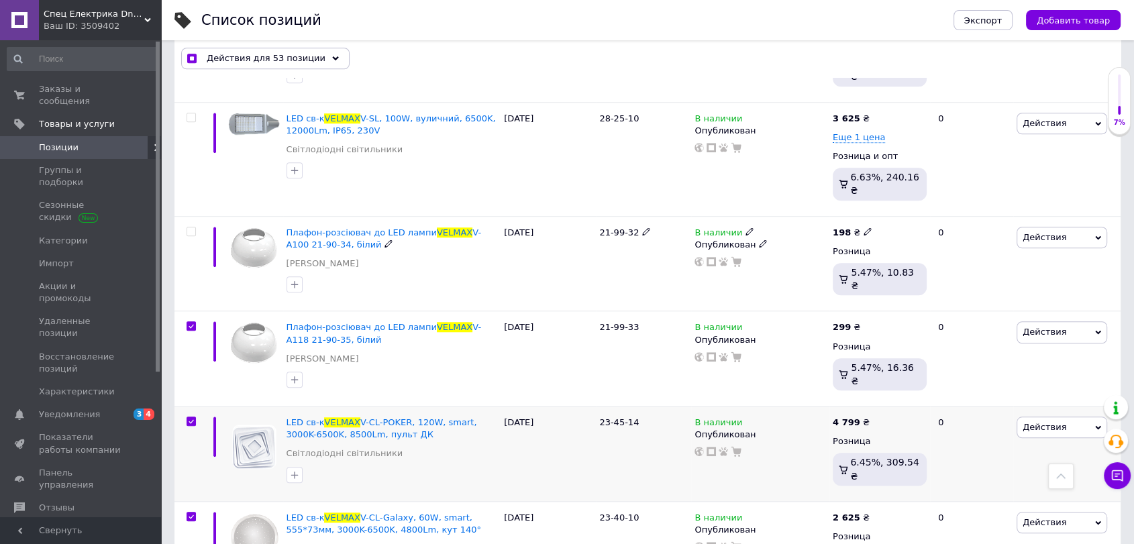
scroll to position [6215, 0]
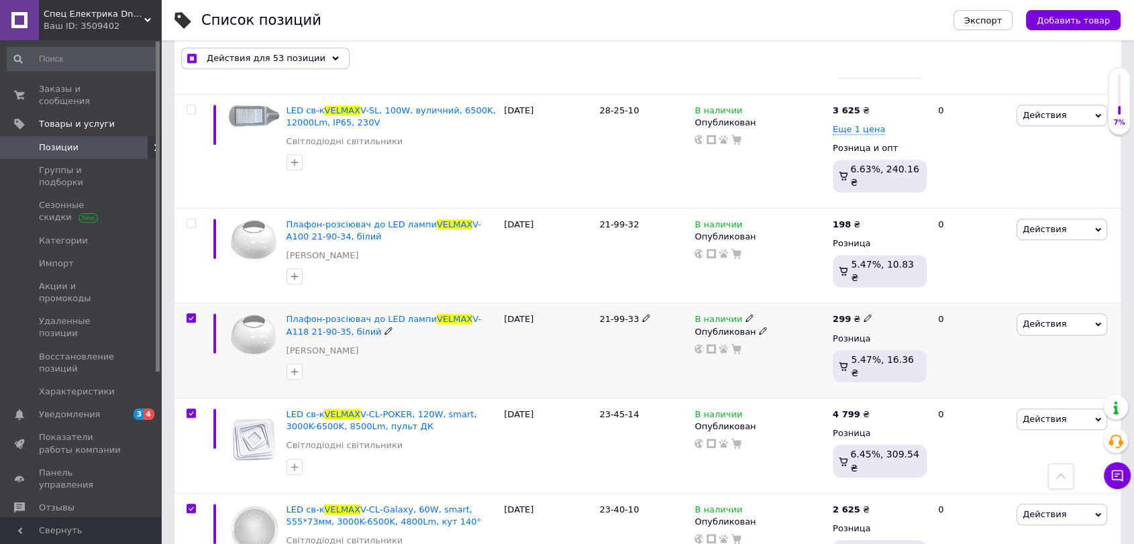
click at [187, 314] on input "checkbox" at bounding box center [191, 318] width 9 height 9
checkbox input "false"
checkbox input "true"
click at [192, 409] on input "checkbox" at bounding box center [191, 413] width 9 height 9
checkbox input "false"
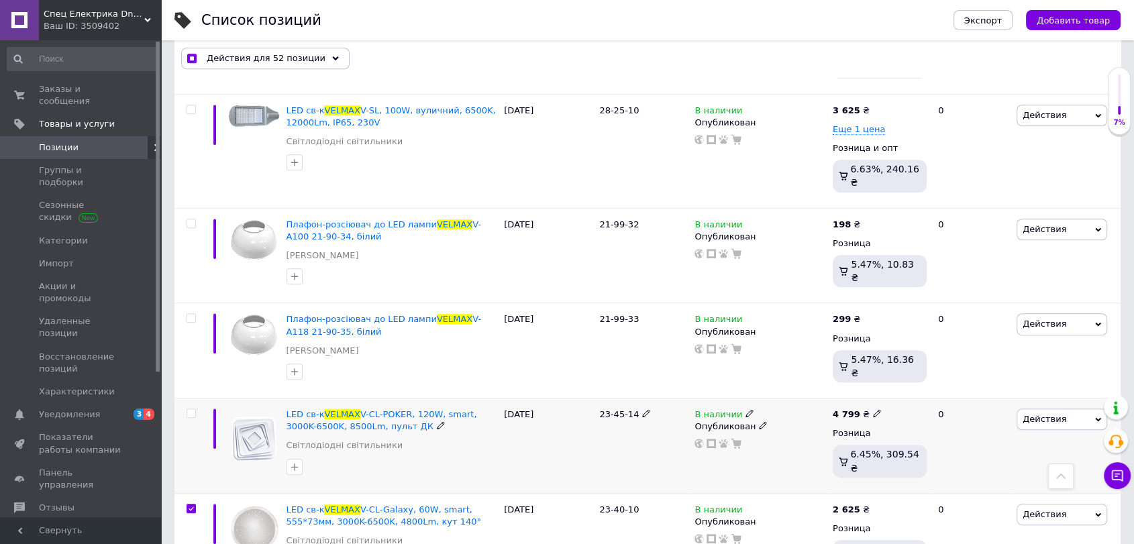
checkbox input "true"
click at [193, 505] on input "checkbox" at bounding box center [191, 509] width 9 height 9
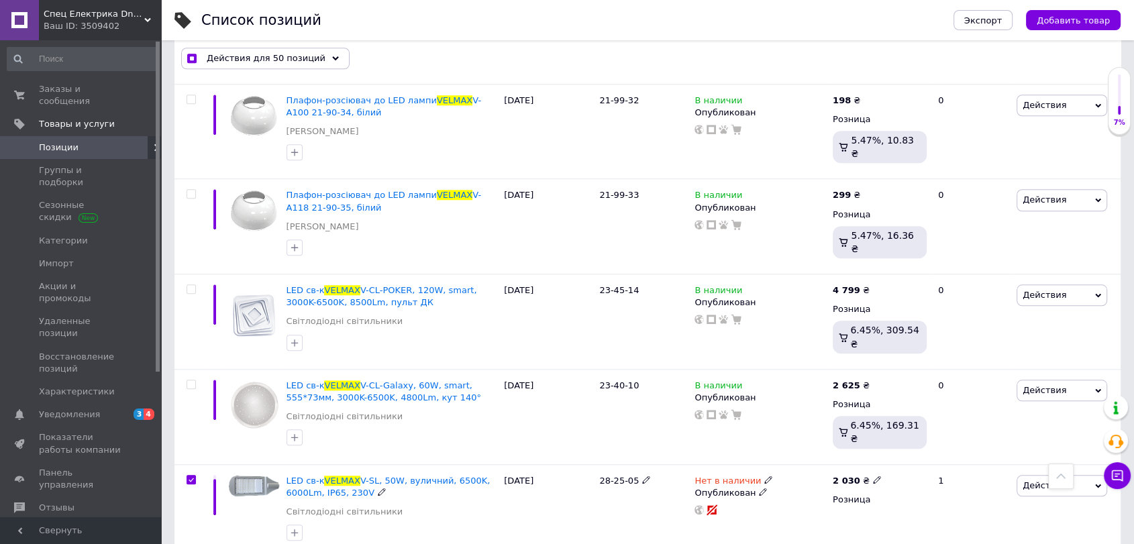
scroll to position [6464, 0]
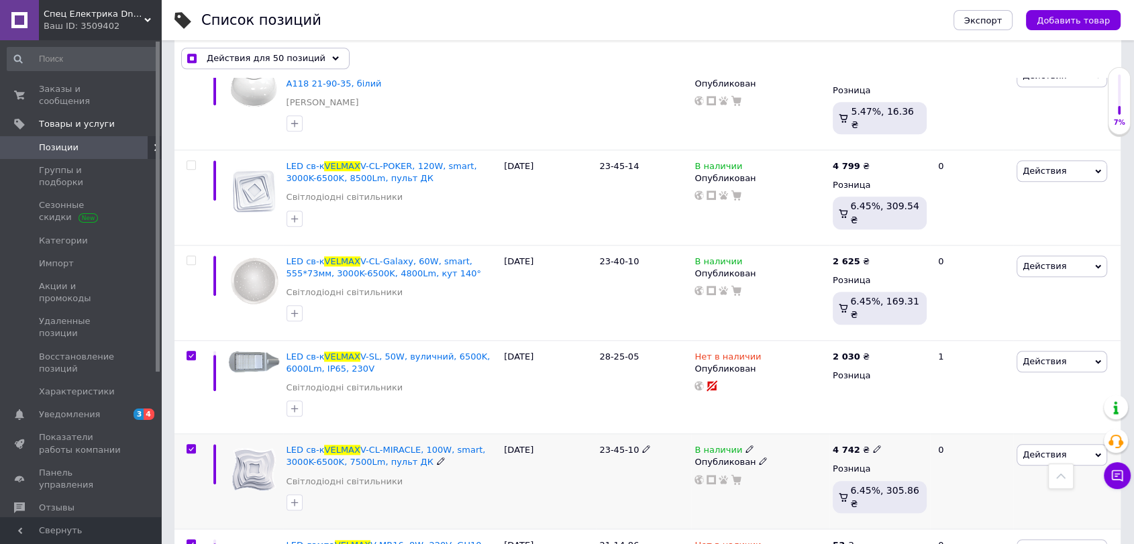
click at [191, 445] on input "checkbox" at bounding box center [191, 449] width 9 height 9
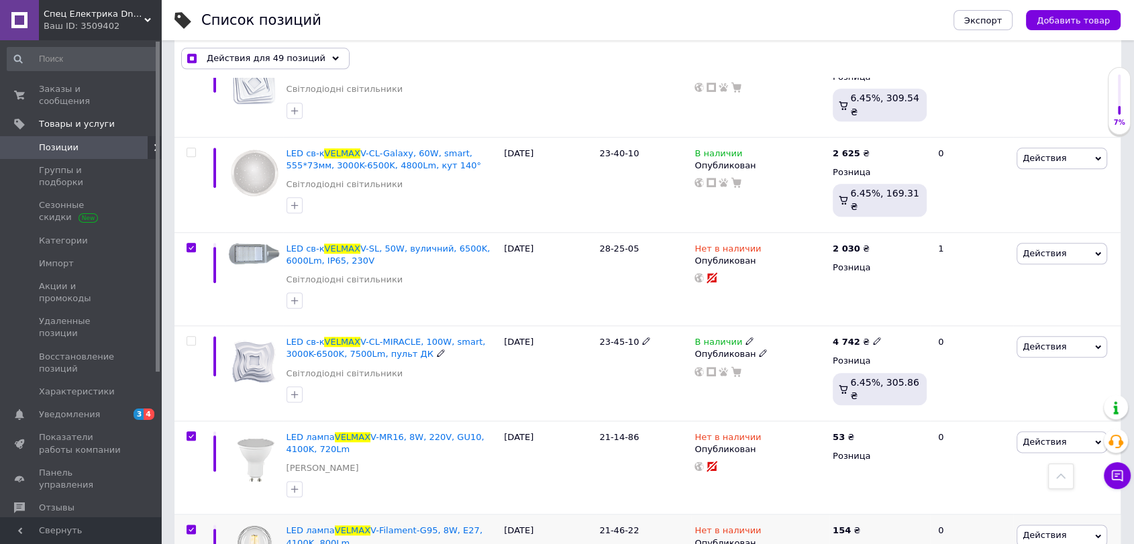
scroll to position [6713, 0]
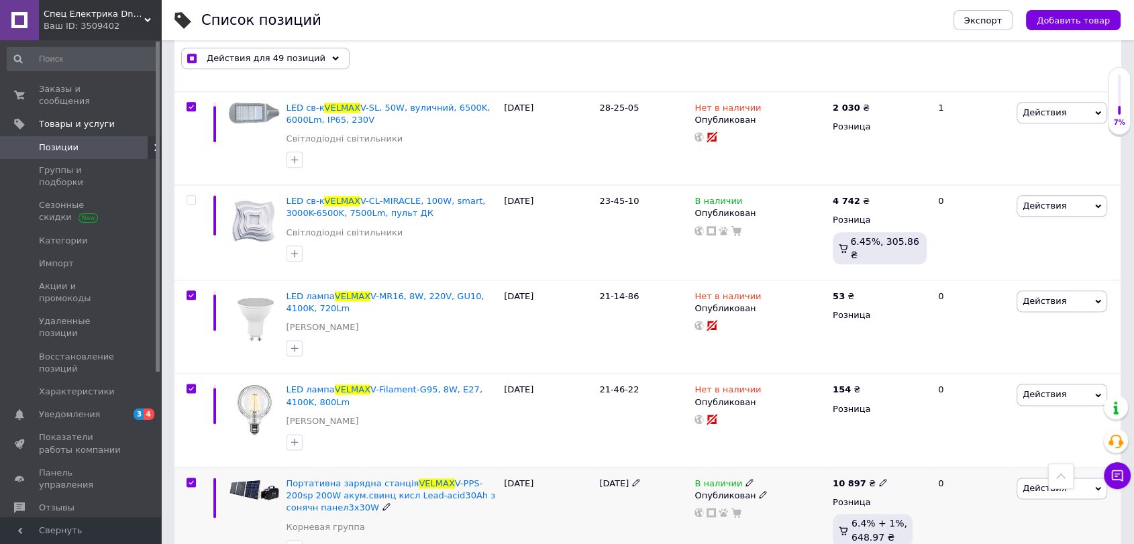
click at [194, 468] on div at bounding box center [190, 521] width 30 height 106
click at [193, 479] on input "checkbox" at bounding box center [191, 483] width 9 height 9
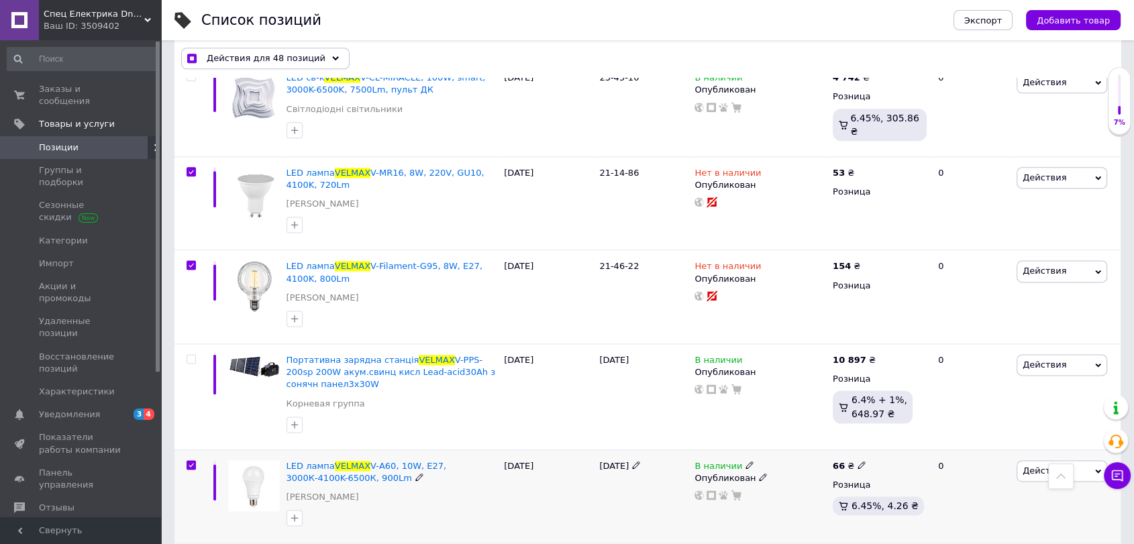
scroll to position [6961, 0]
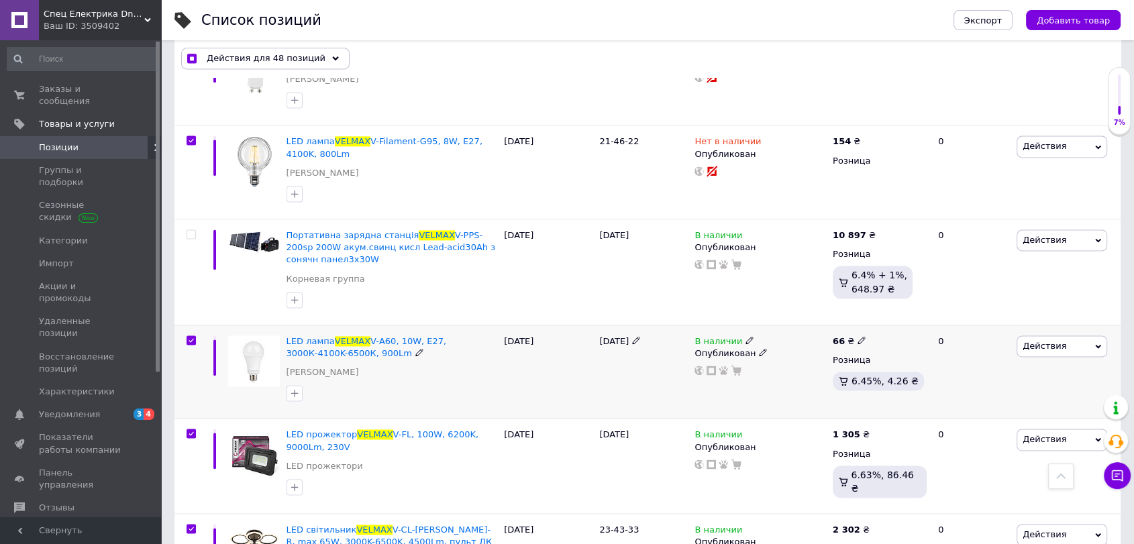
click at [190, 336] on input "checkbox" at bounding box center [191, 340] width 9 height 9
click at [194, 430] on input "checkbox" at bounding box center [191, 434] width 9 height 9
click at [187, 525] on input "checkbox" at bounding box center [191, 529] width 9 height 9
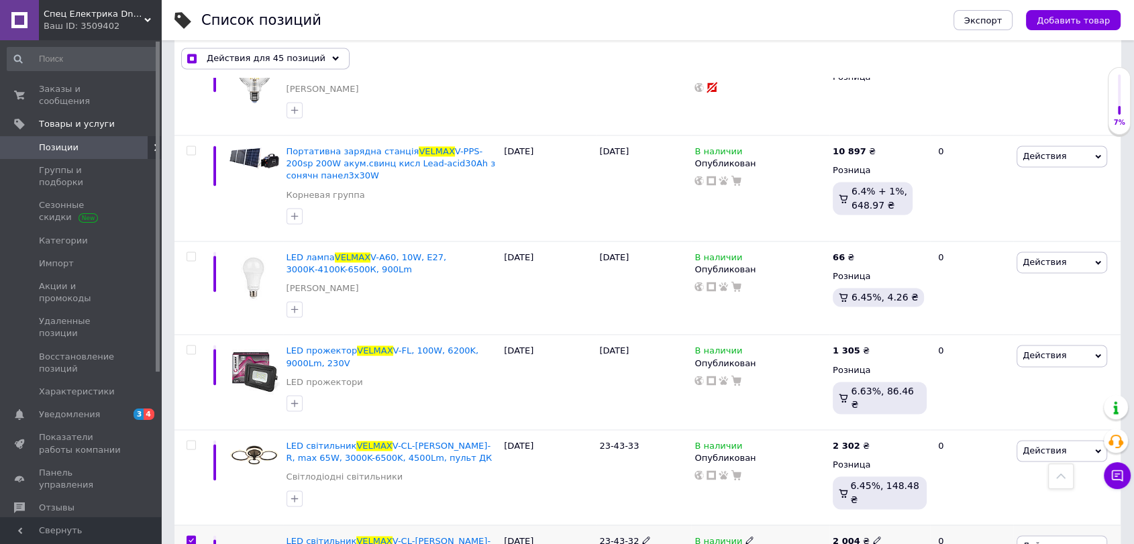
scroll to position [7085, 0]
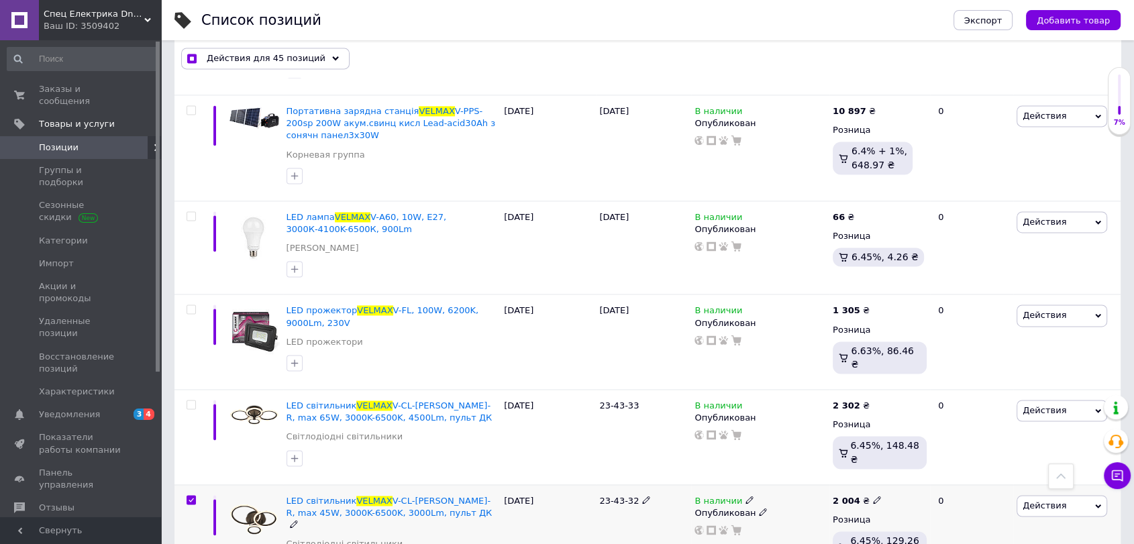
click at [194, 496] on input "checkbox" at bounding box center [191, 500] width 9 height 9
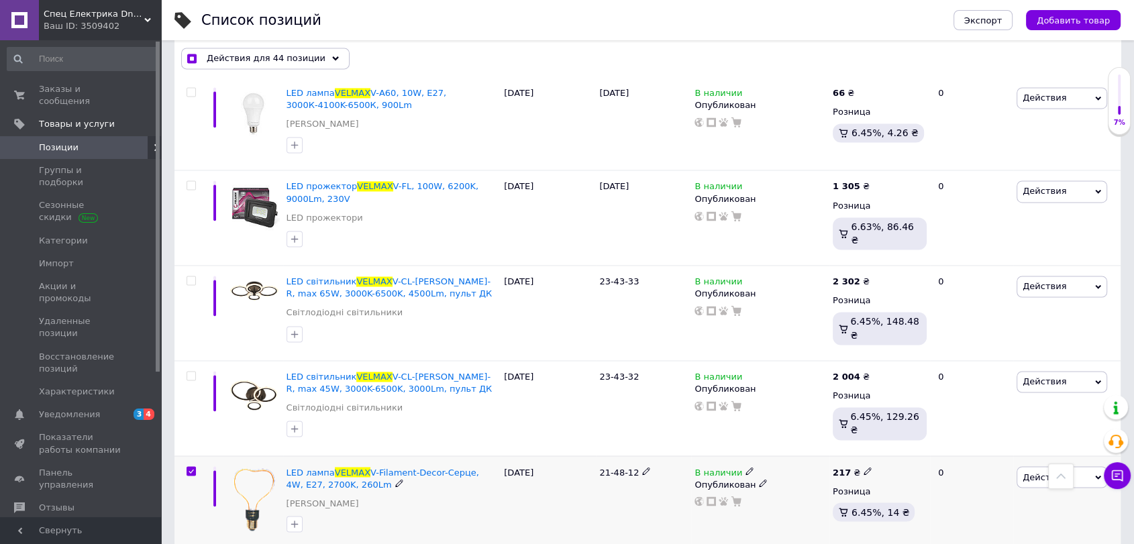
click at [193, 467] on input "checkbox" at bounding box center [191, 471] width 9 height 9
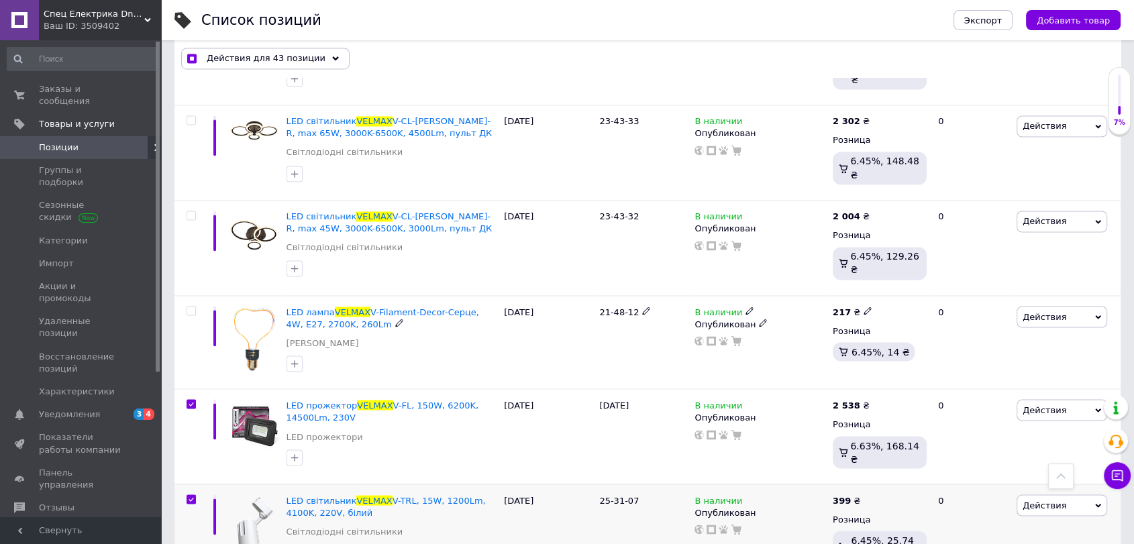
scroll to position [7458, 0]
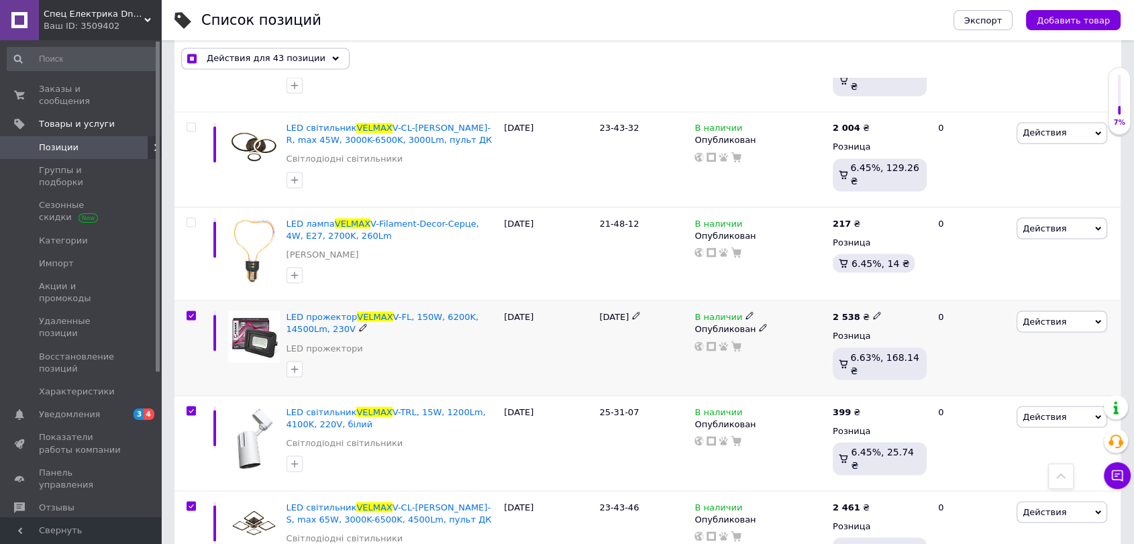
click at [189, 311] on input "checkbox" at bounding box center [191, 315] width 9 height 9
click at [193, 407] on input "checkbox" at bounding box center [191, 411] width 9 height 9
click at [189, 491] on div at bounding box center [190, 544] width 30 height 106
click at [189, 502] on input "checkbox" at bounding box center [191, 506] width 9 height 9
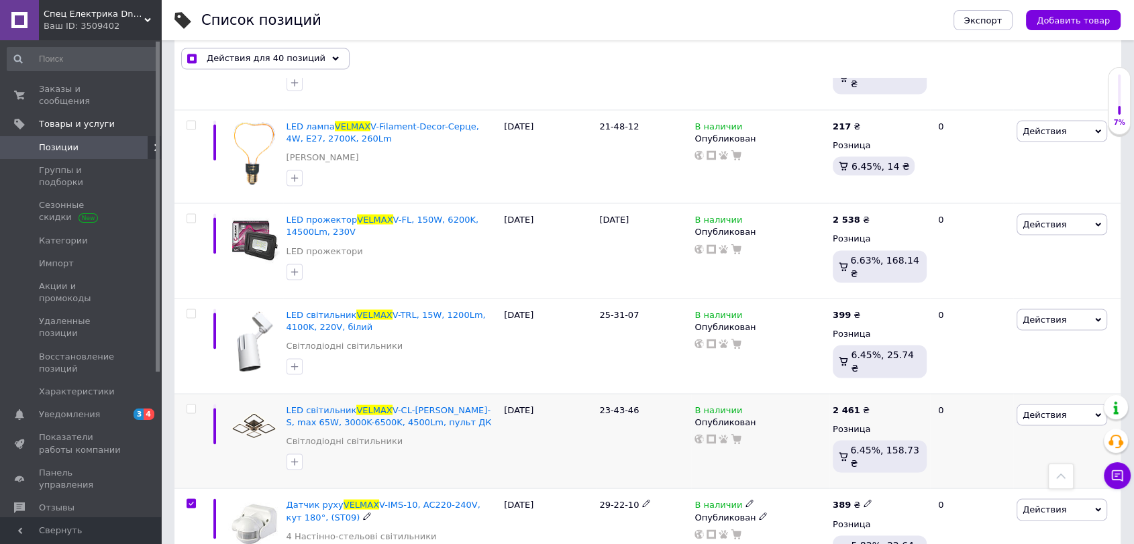
scroll to position [7583, 0]
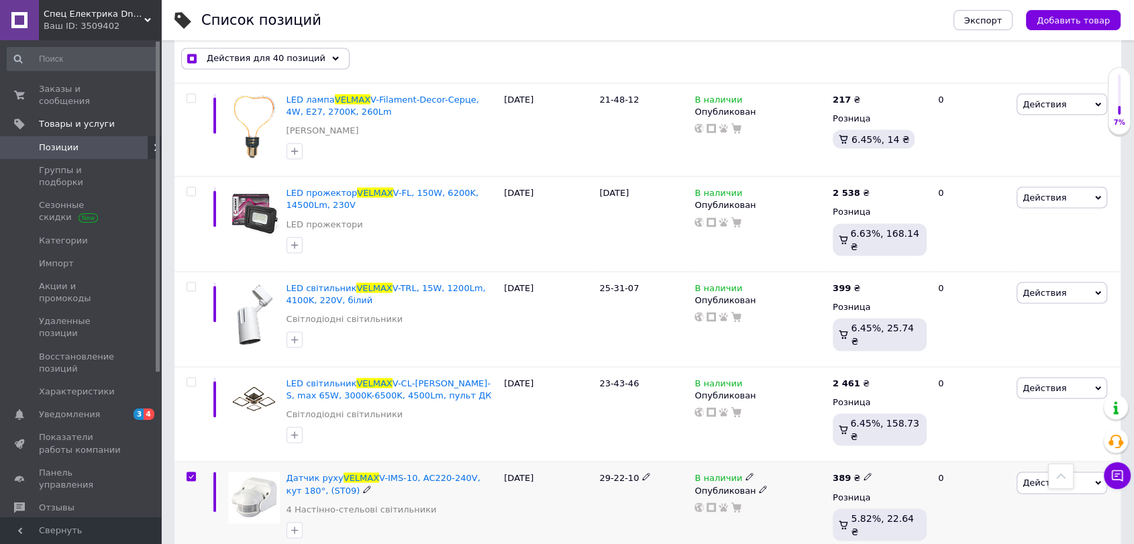
click at [193, 473] on input "checkbox" at bounding box center [191, 477] width 9 height 9
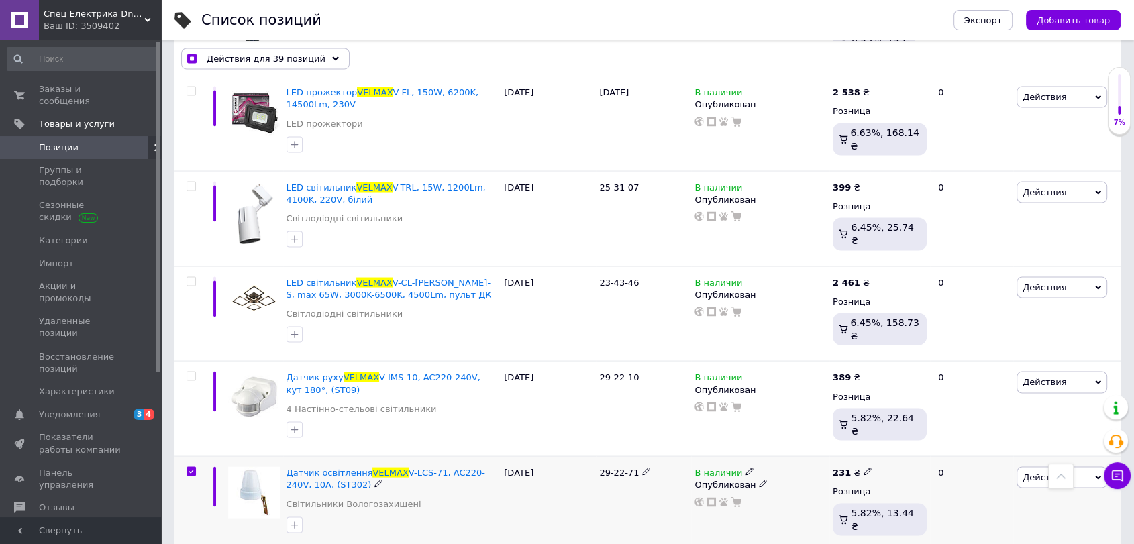
scroll to position [7707, 0]
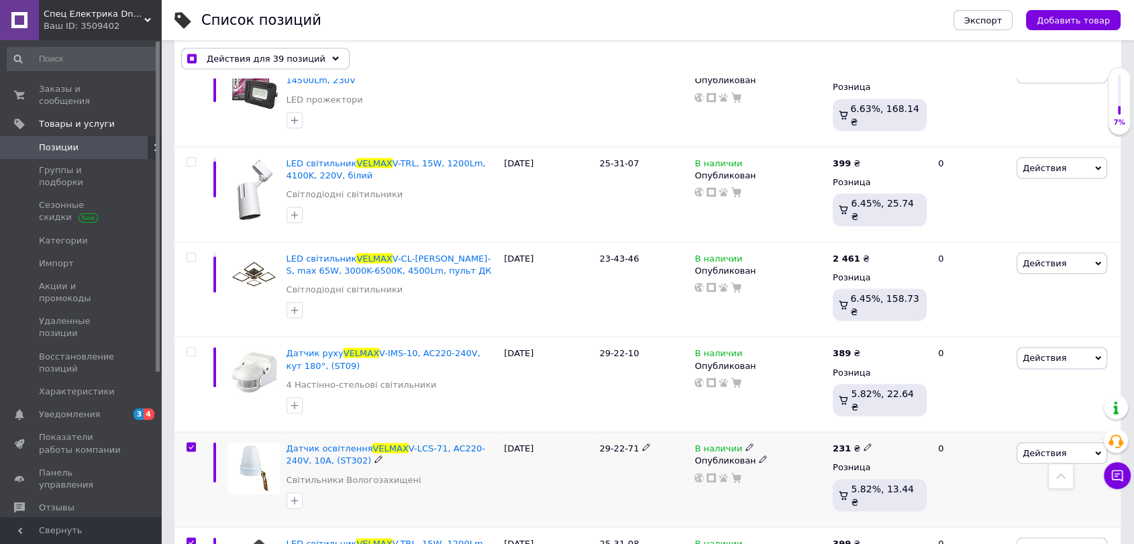
click at [188, 444] on input "checkbox" at bounding box center [191, 448] width 9 height 9
click at [189, 539] on input "checkbox" at bounding box center [191, 543] width 9 height 9
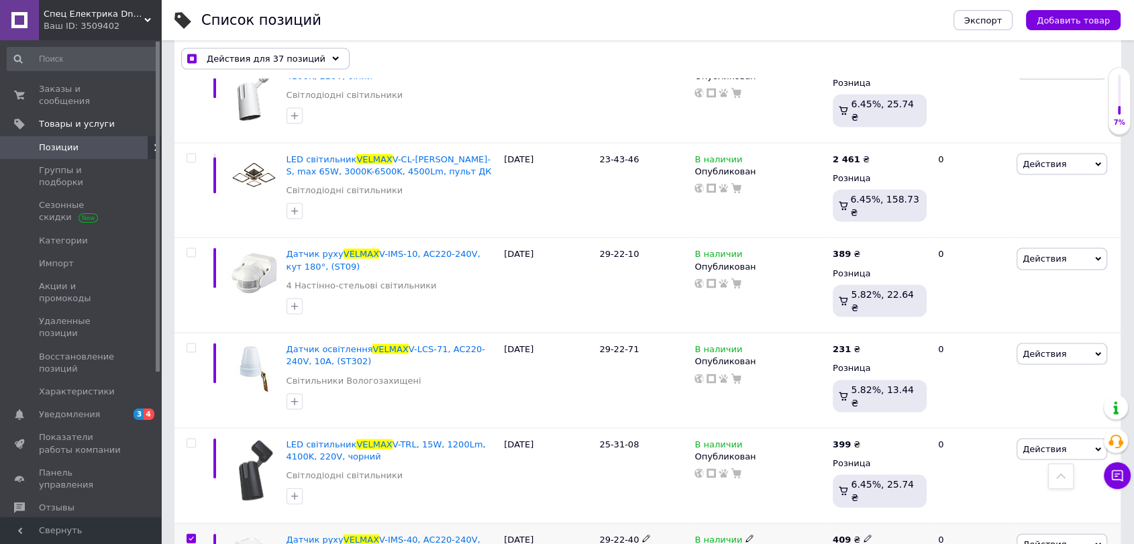
scroll to position [7831, 0]
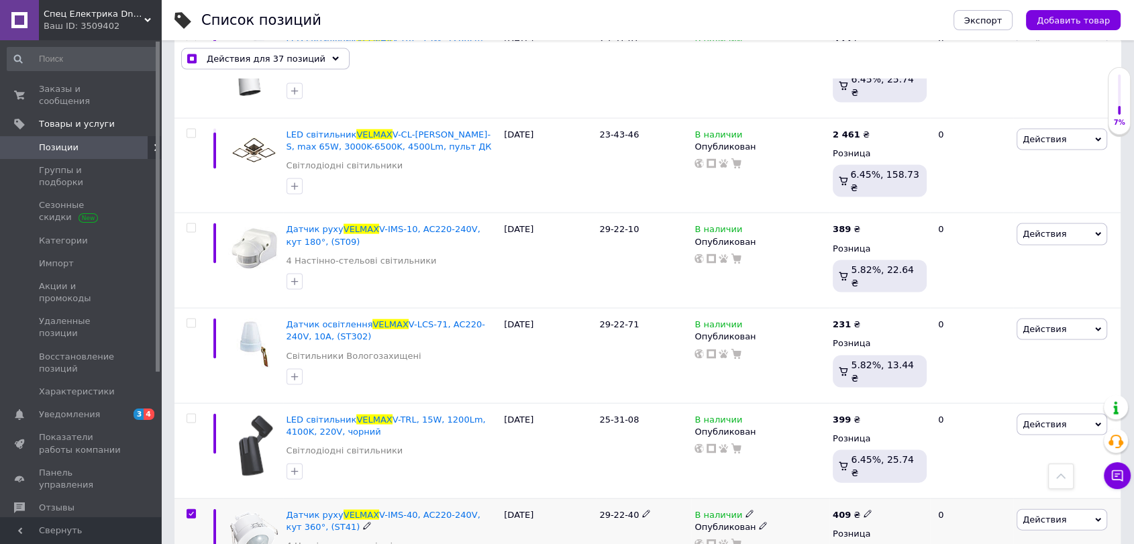
click at [195, 510] on input "checkbox" at bounding box center [191, 514] width 9 height 9
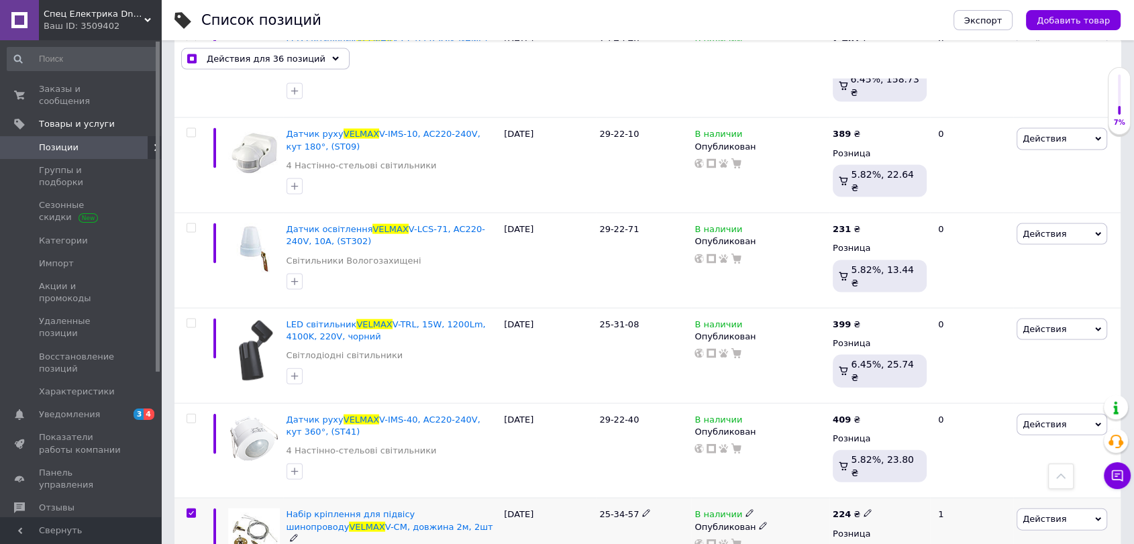
scroll to position [7955, 0]
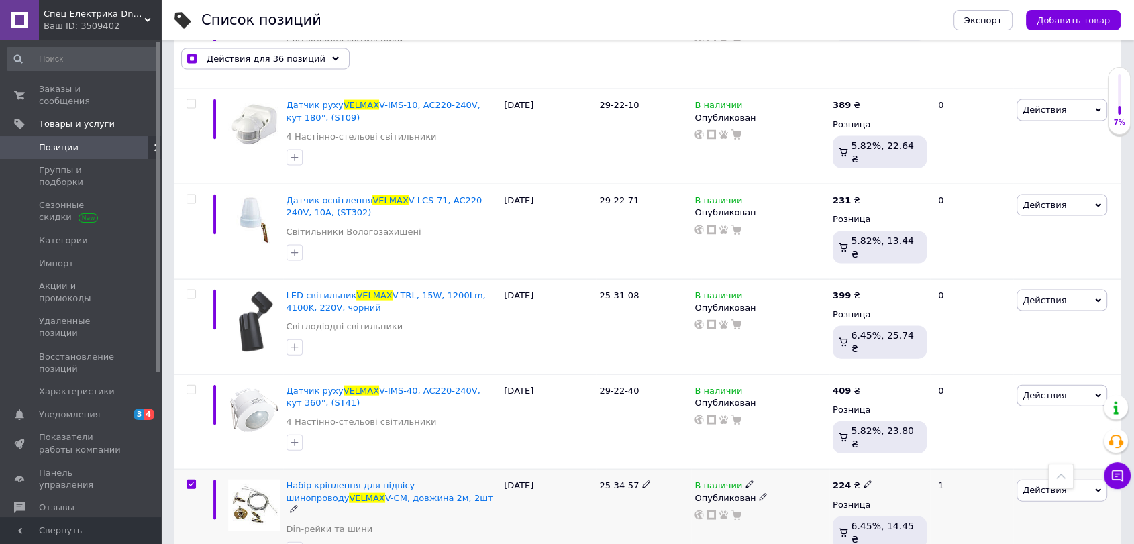
click at [187, 481] on input "checkbox" at bounding box center [191, 485] width 9 height 9
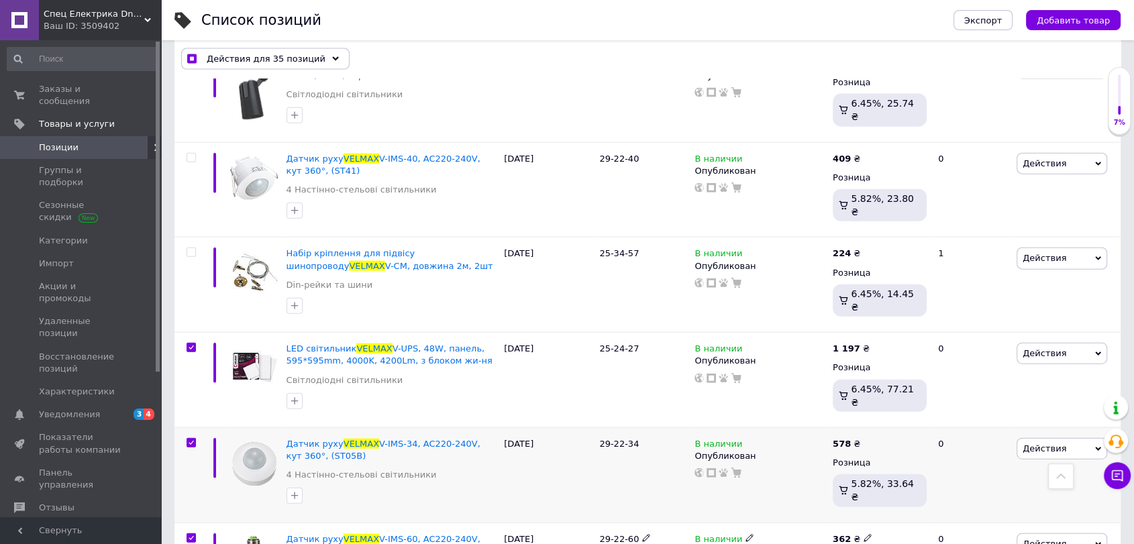
scroll to position [8204, 0]
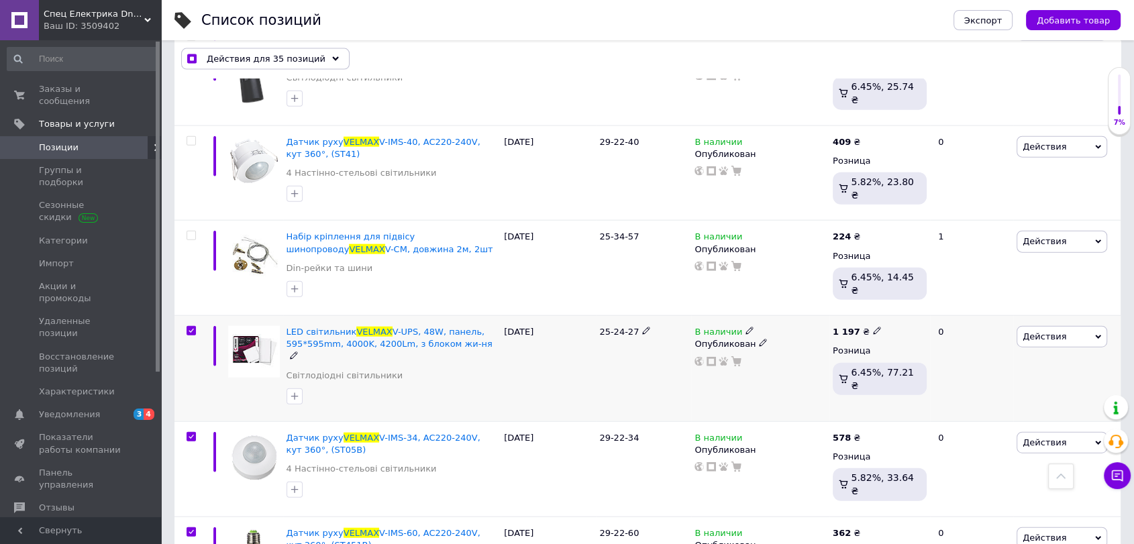
click at [193, 327] on input "checkbox" at bounding box center [191, 331] width 9 height 9
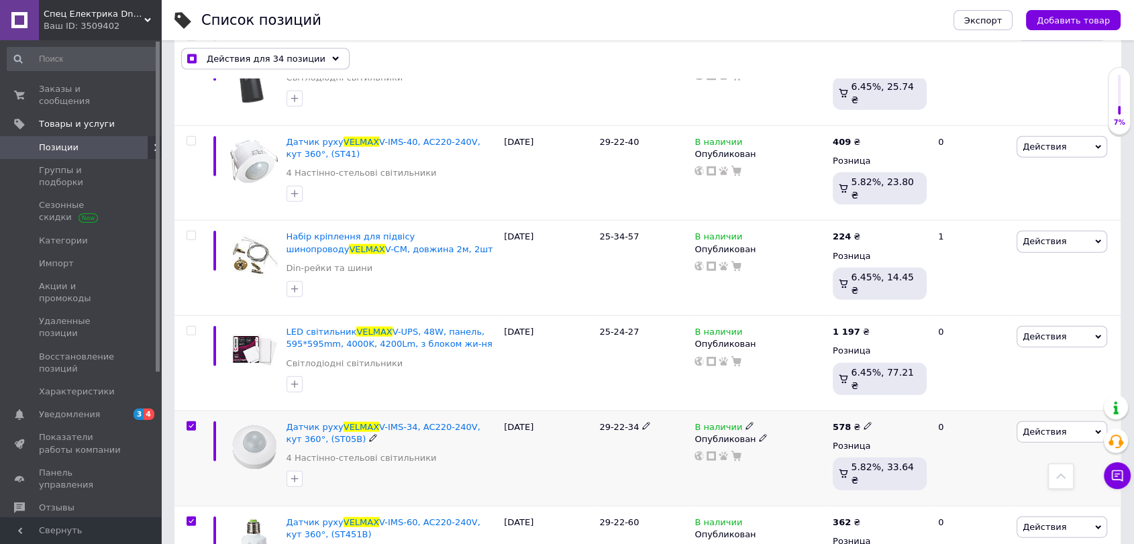
click at [188, 422] on input "checkbox" at bounding box center [191, 426] width 9 height 9
click at [185, 517] on div at bounding box center [191, 521] width 27 height 9
click at [187, 518] on input "checkbox" at bounding box center [191, 522] width 9 height 9
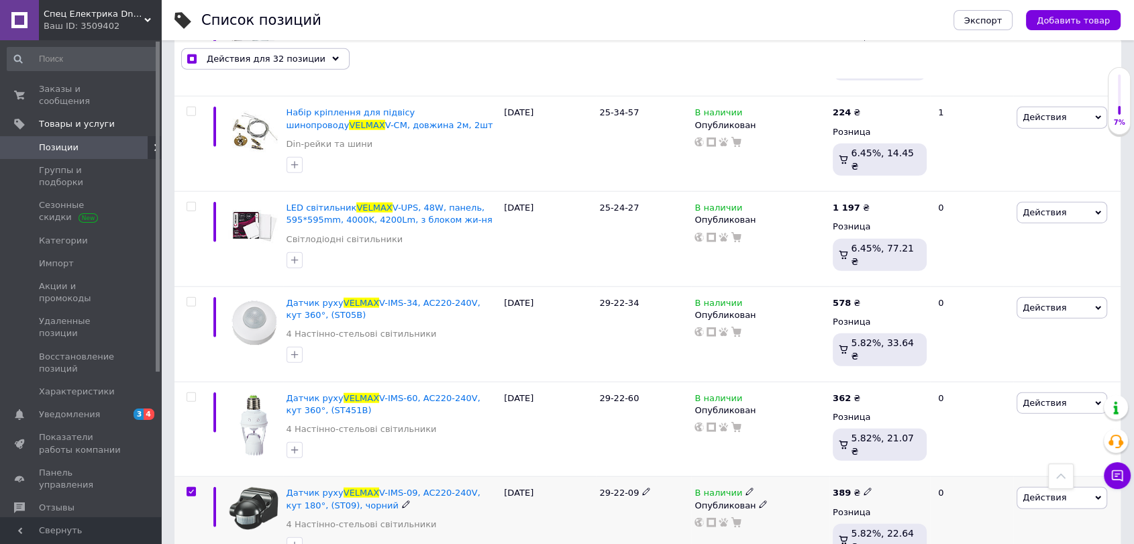
click at [193, 488] on input "checkbox" at bounding box center [191, 492] width 9 height 9
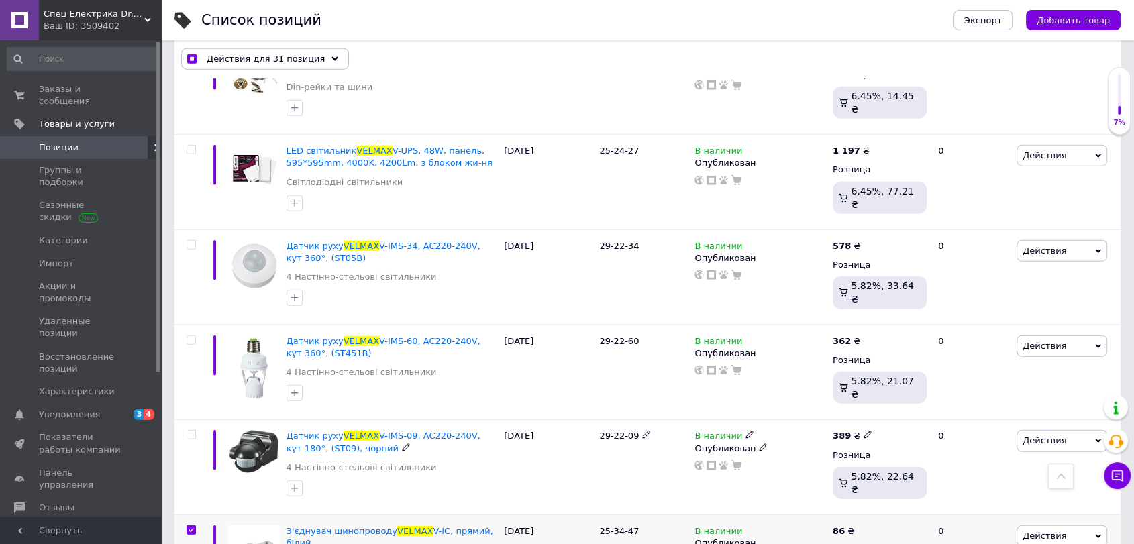
scroll to position [8453, 0]
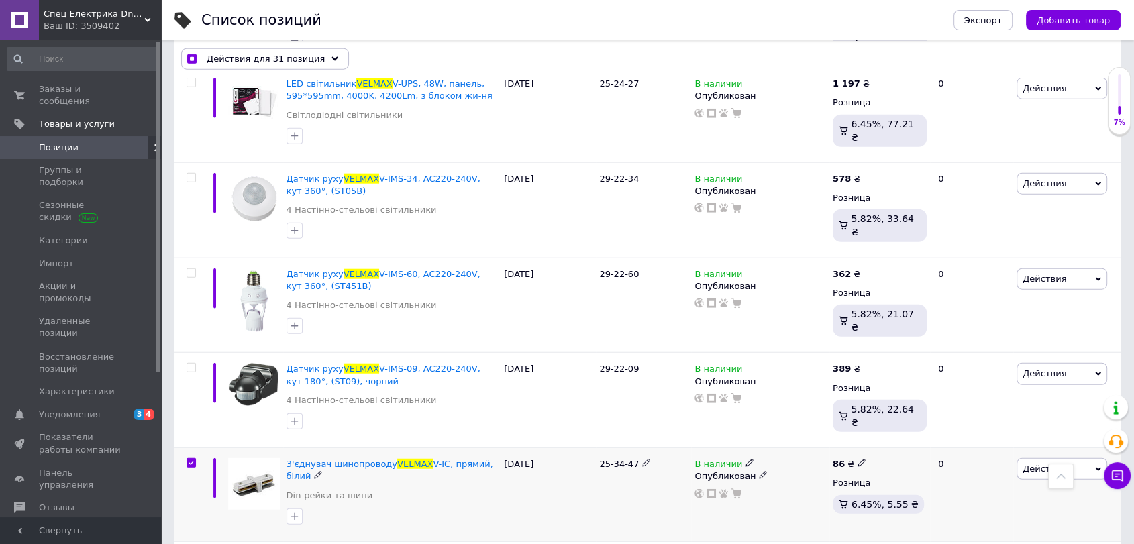
click at [193, 459] on input "checkbox" at bounding box center [191, 463] width 9 height 9
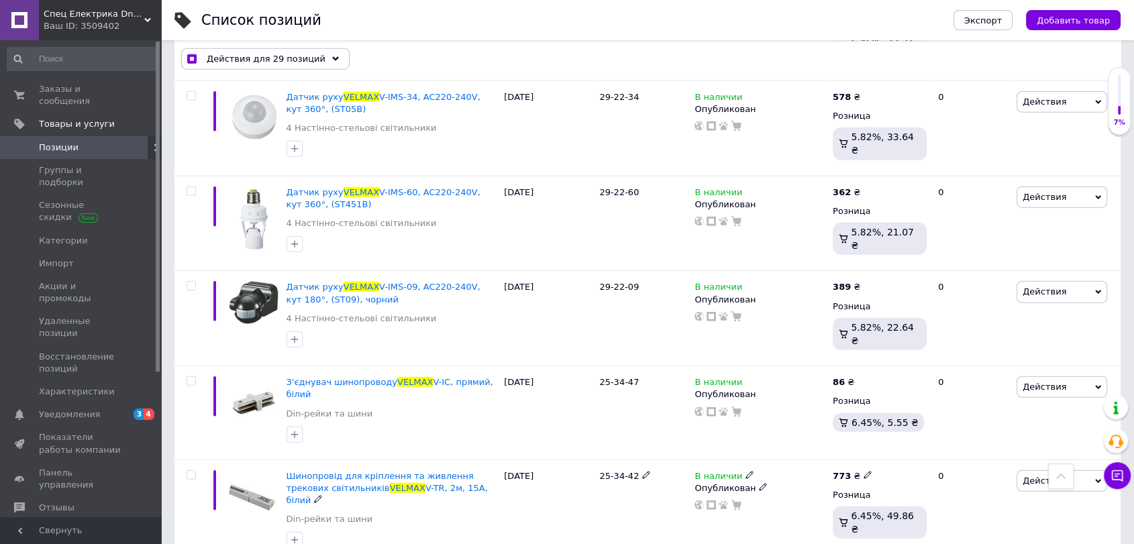
scroll to position [8577, 0]
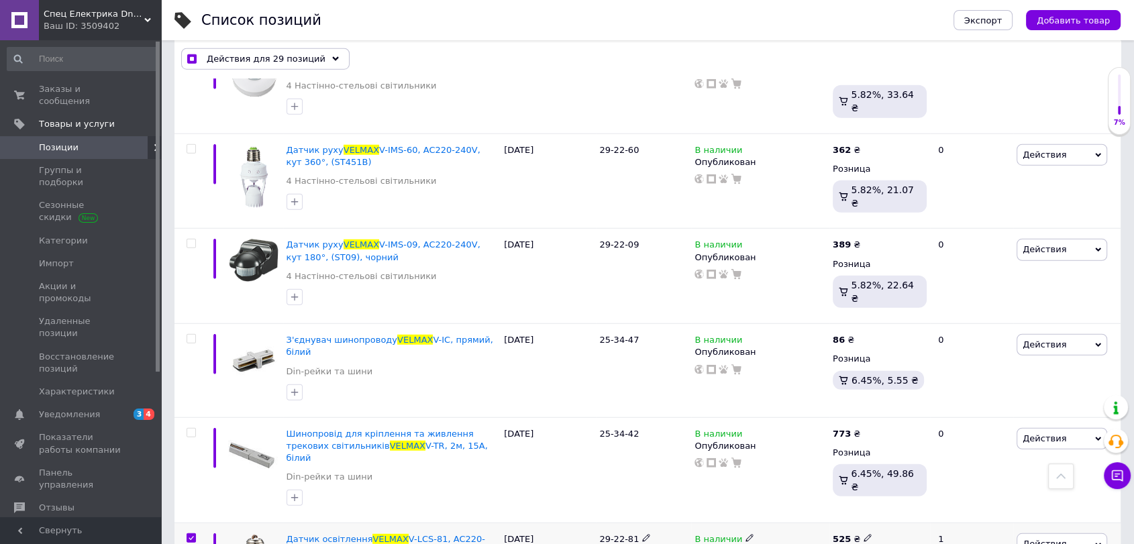
click at [189, 534] on input "checkbox" at bounding box center [191, 538] width 9 height 9
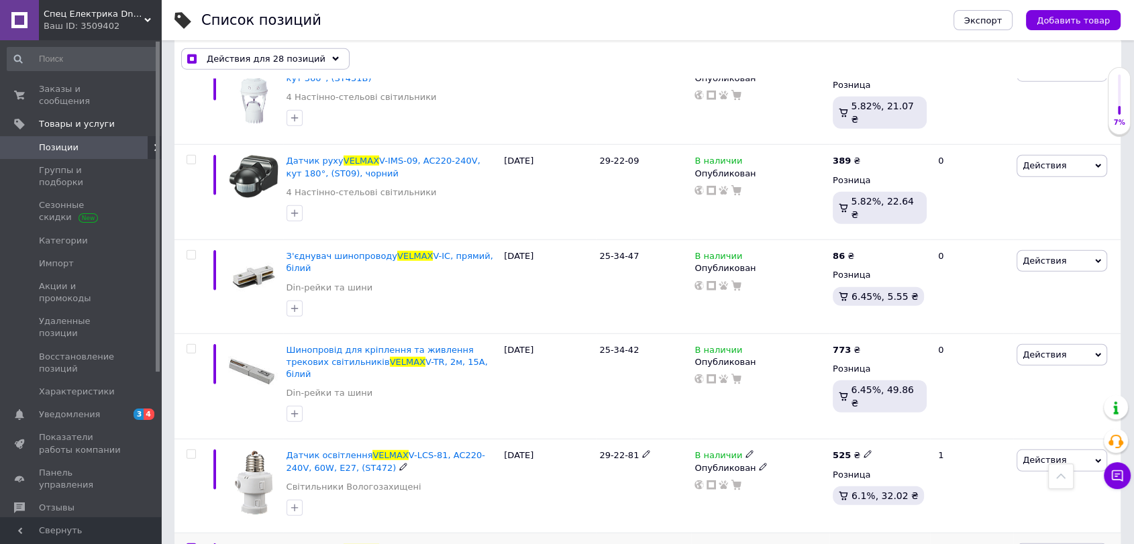
scroll to position [8701, 0]
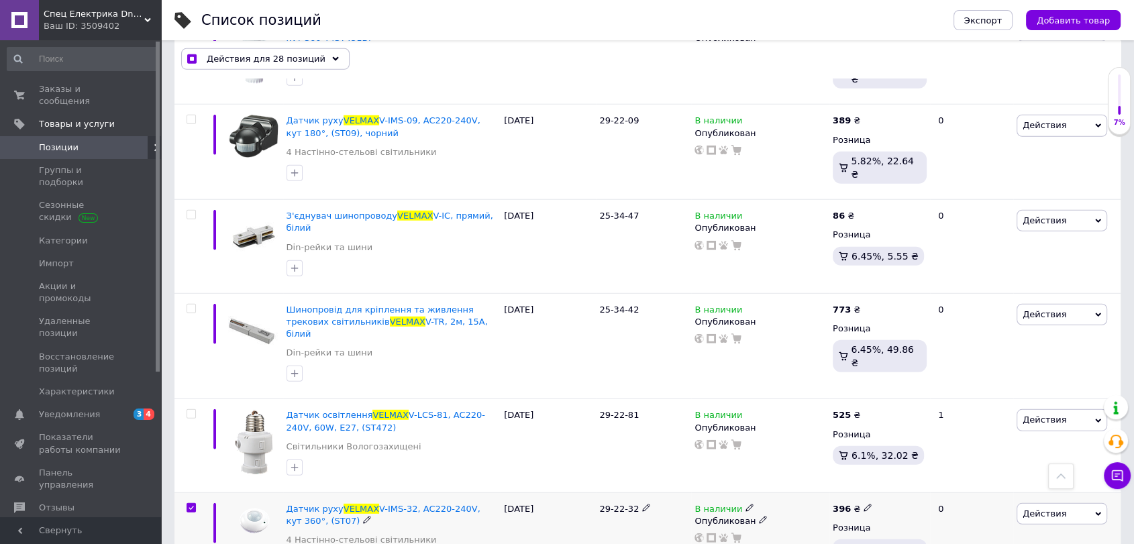
click at [188, 504] on input "checkbox" at bounding box center [191, 508] width 9 height 9
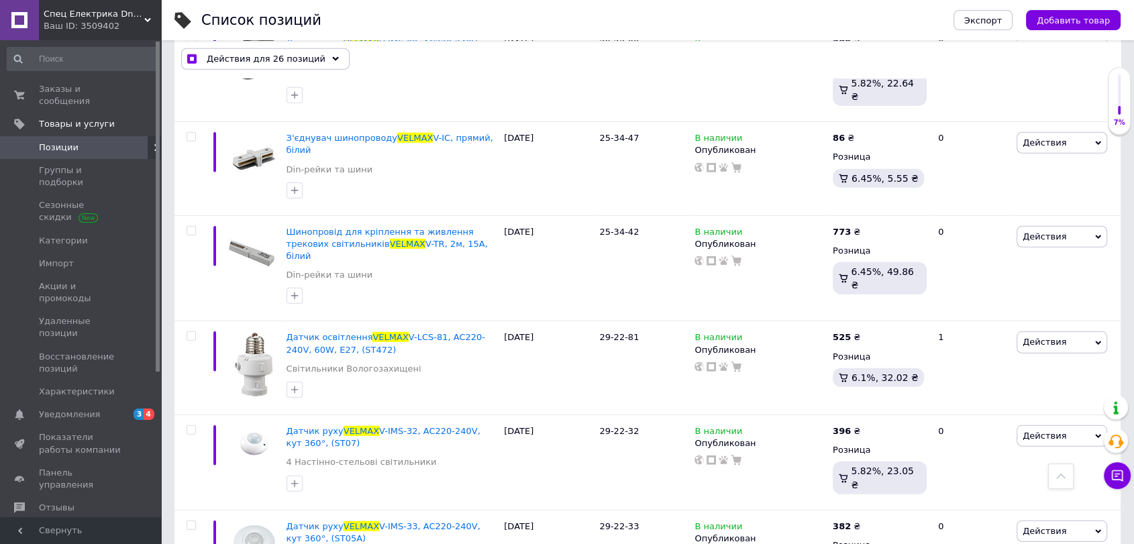
scroll to position [8826, 0]
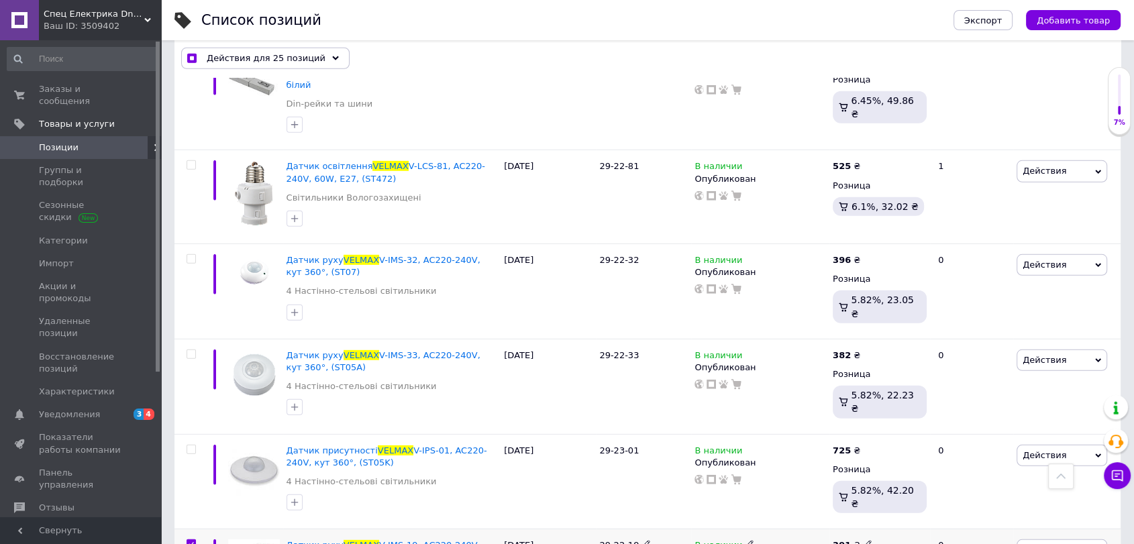
click at [193, 540] on input "checkbox" at bounding box center [191, 544] width 9 height 9
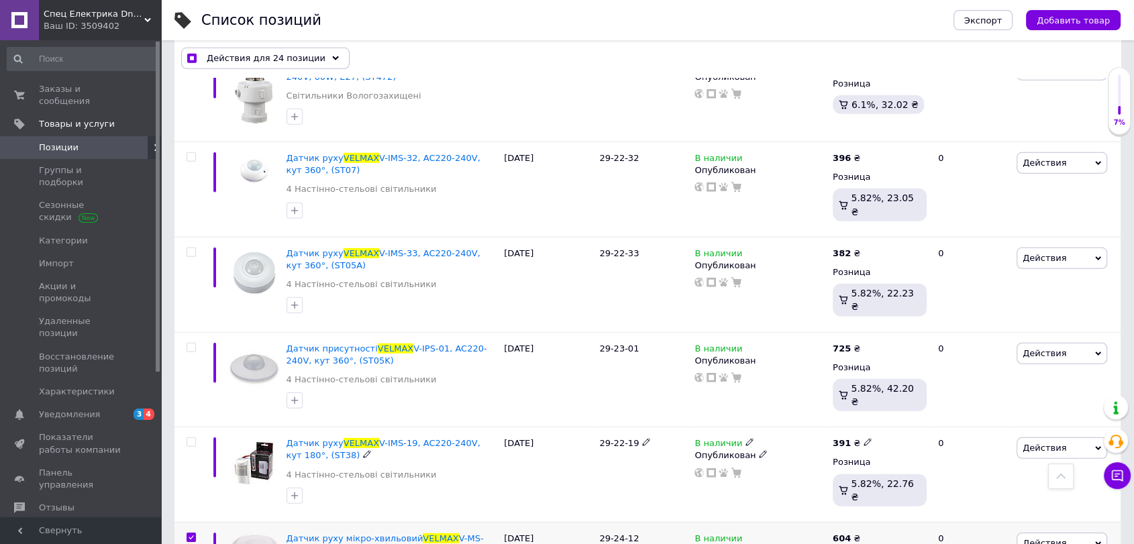
scroll to position [9074, 0]
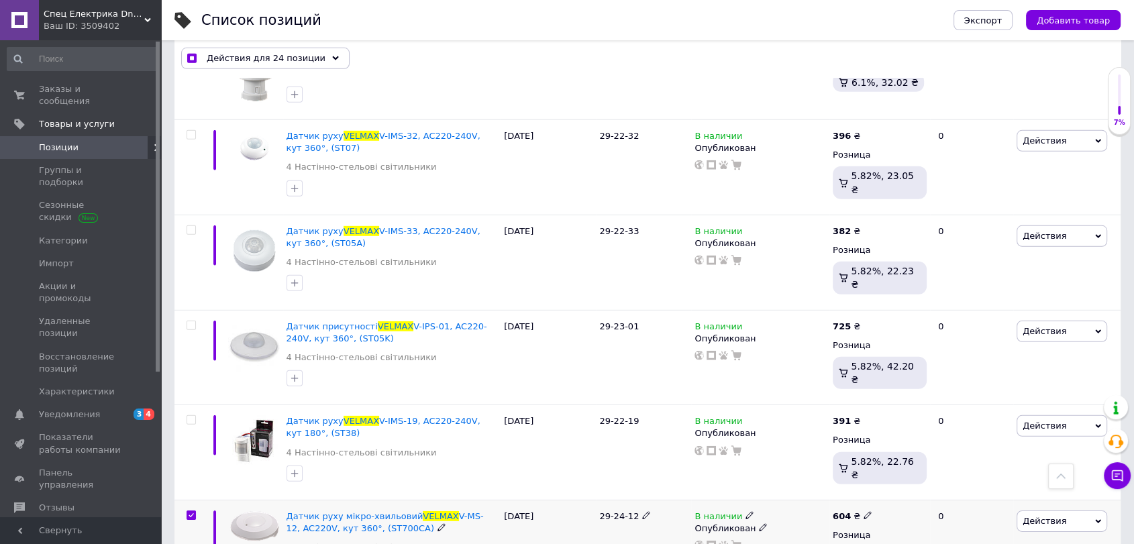
click at [191, 501] on div at bounding box center [190, 548] width 30 height 95
click at [193, 512] on input "checkbox" at bounding box center [191, 516] width 9 height 9
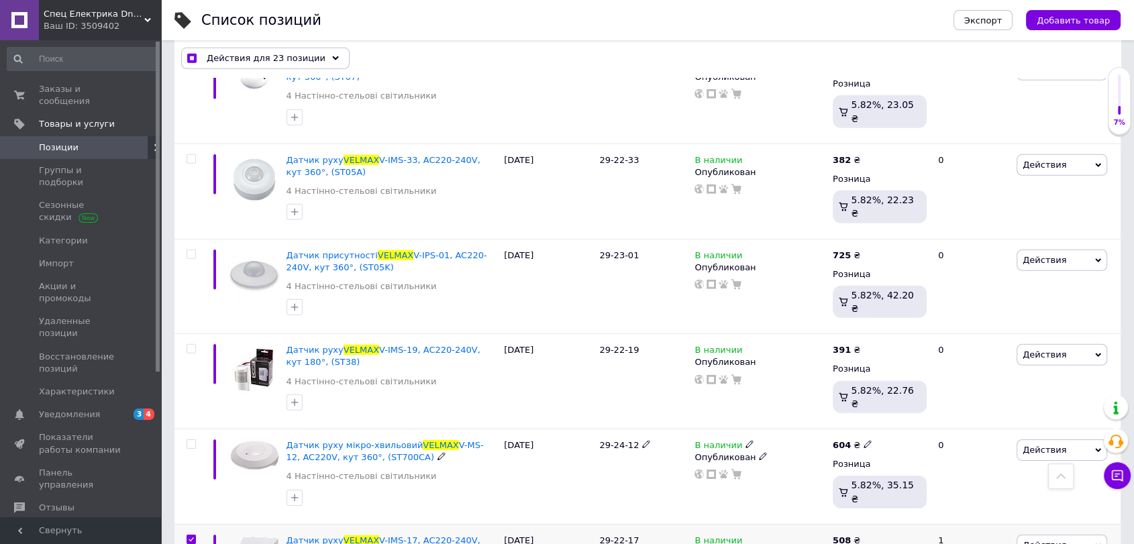
scroll to position [9171, 0]
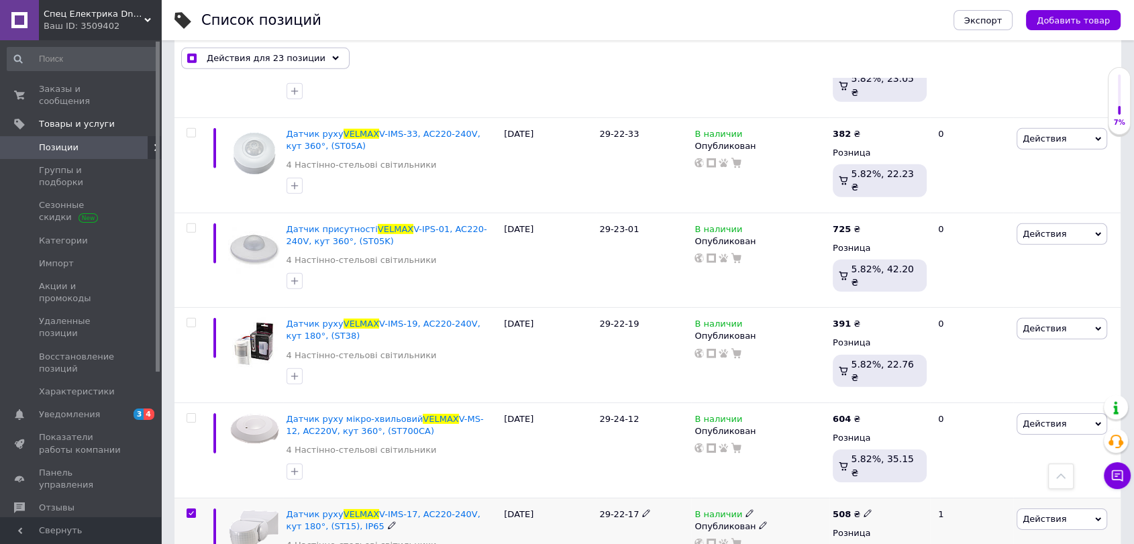
drag, startPoint x: 189, startPoint y: 413, endPoint x: 204, endPoint y: 404, distance: 17.5
click at [189, 509] on input "checkbox" at bounding box center [191, 513] width 9 height 9
click at [289, 62] on span "Действия для 22 позиции" at bounding box center [266, 59] width 119 height 12
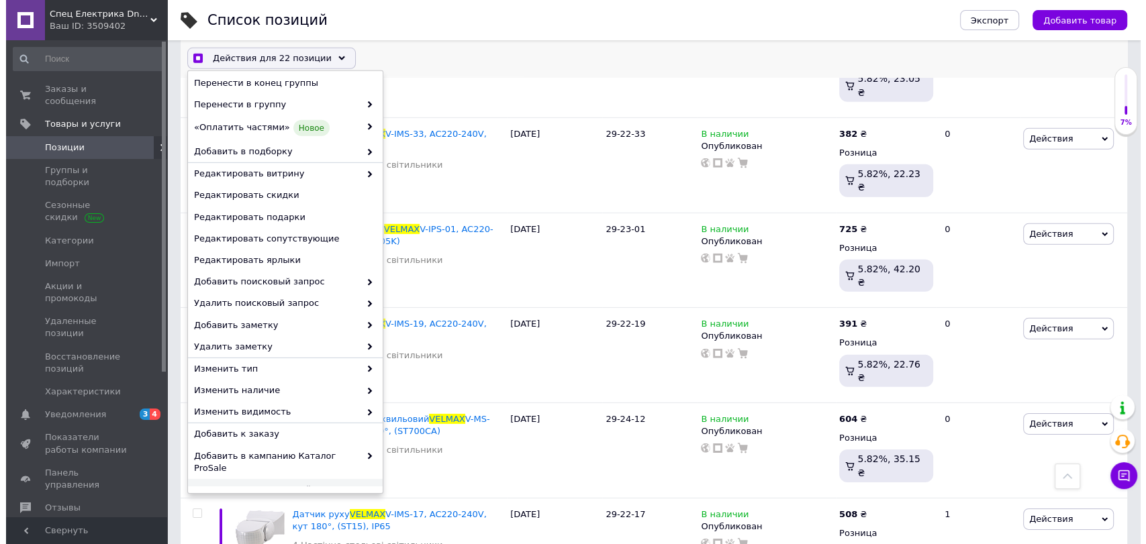
scroll to position [73, 0]
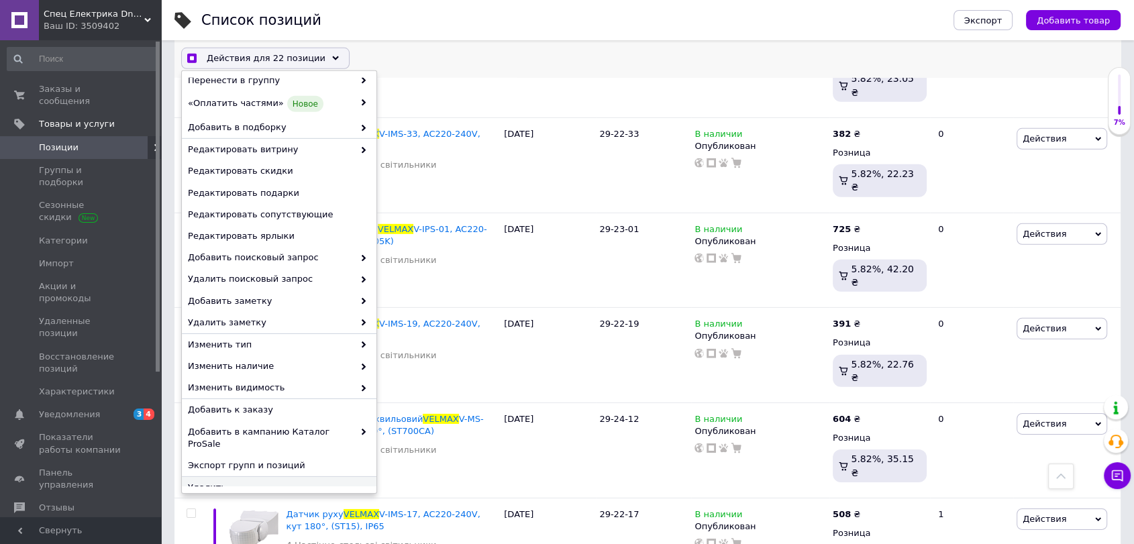
click at [255, 482] on span "Удалить" at bounding box center [277, 488] width 179 height 12
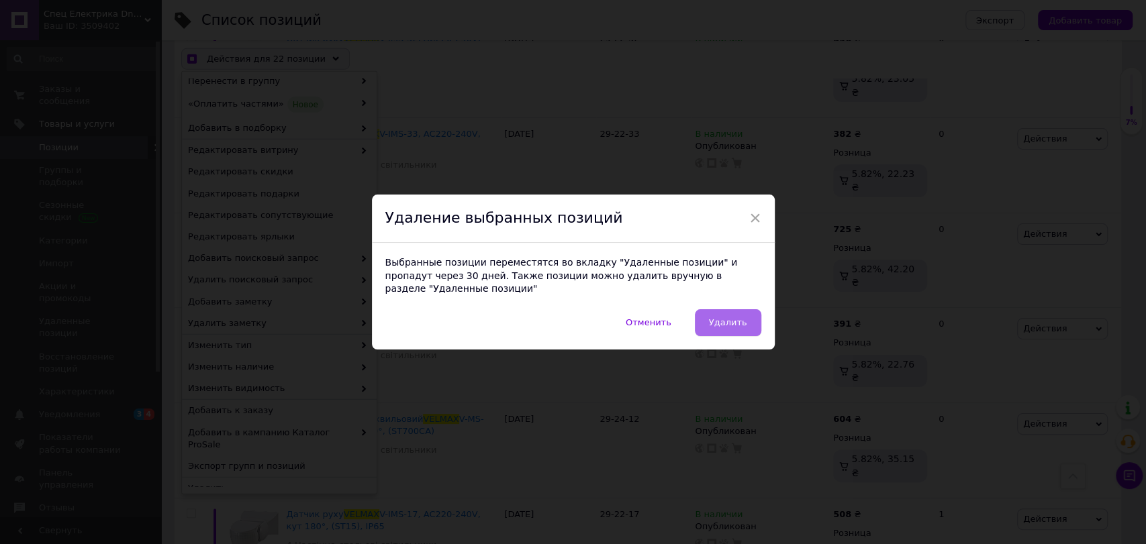
click at [729, 309] on button "Удалить" at bounding box center [728, 322] width 66 height 27
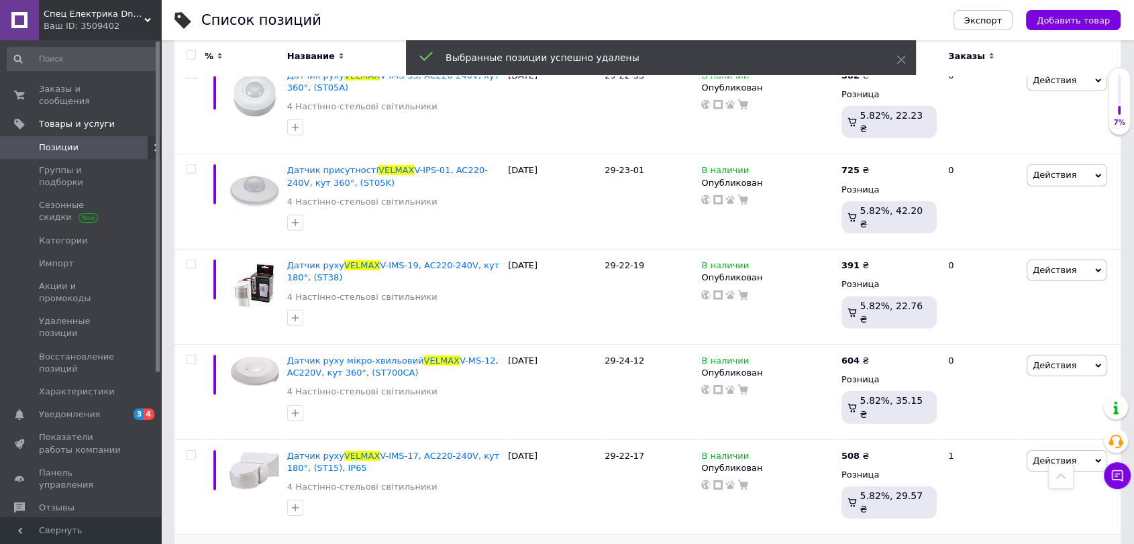
scroll to position [9140, 0]
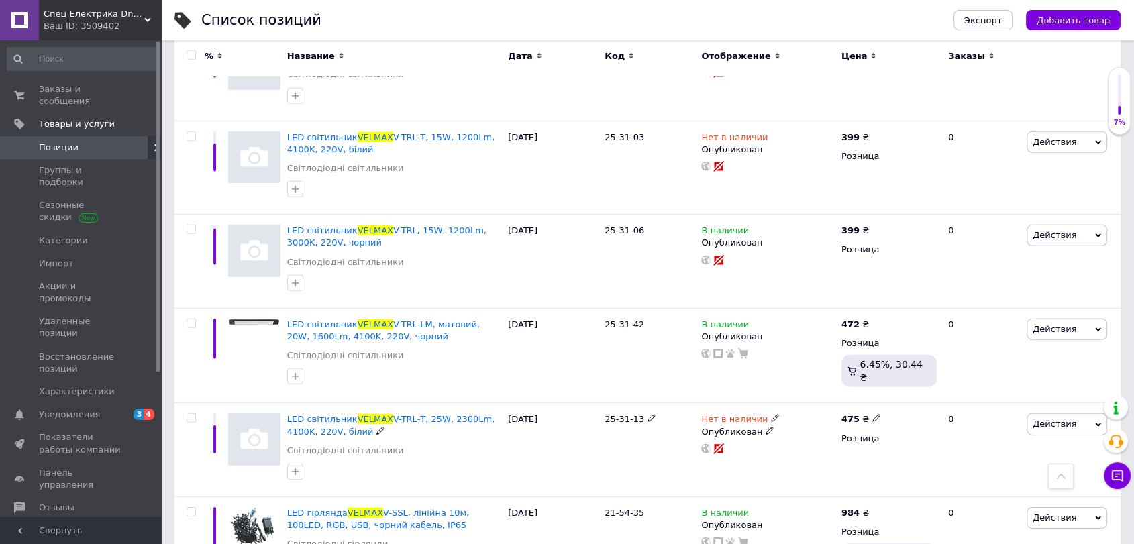
scroll to position [9120, 0]
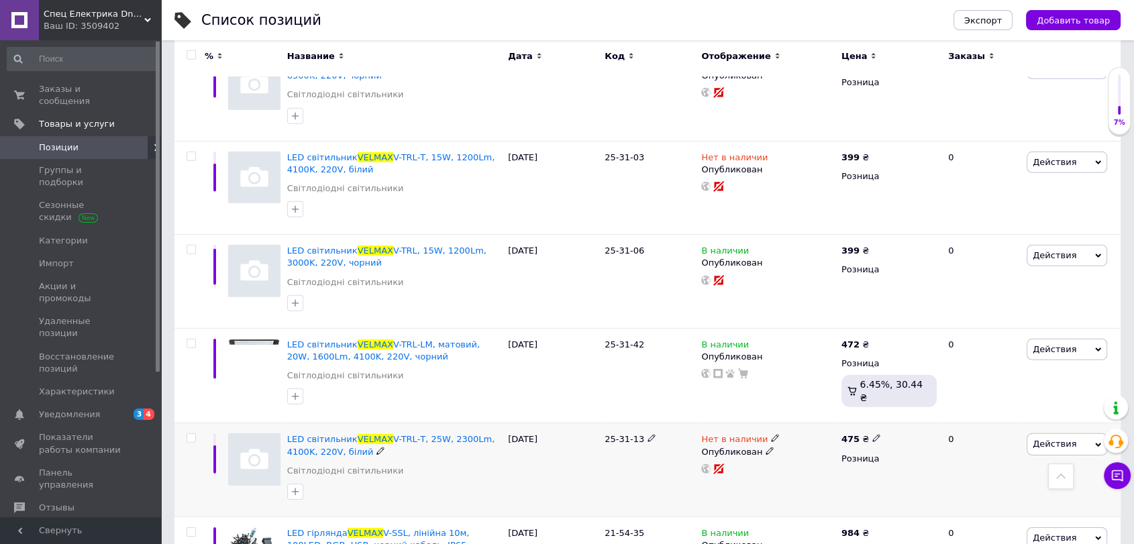
click at [189, 434] on input "checkbox" at bounding box center [191, 438] width 9 height 9
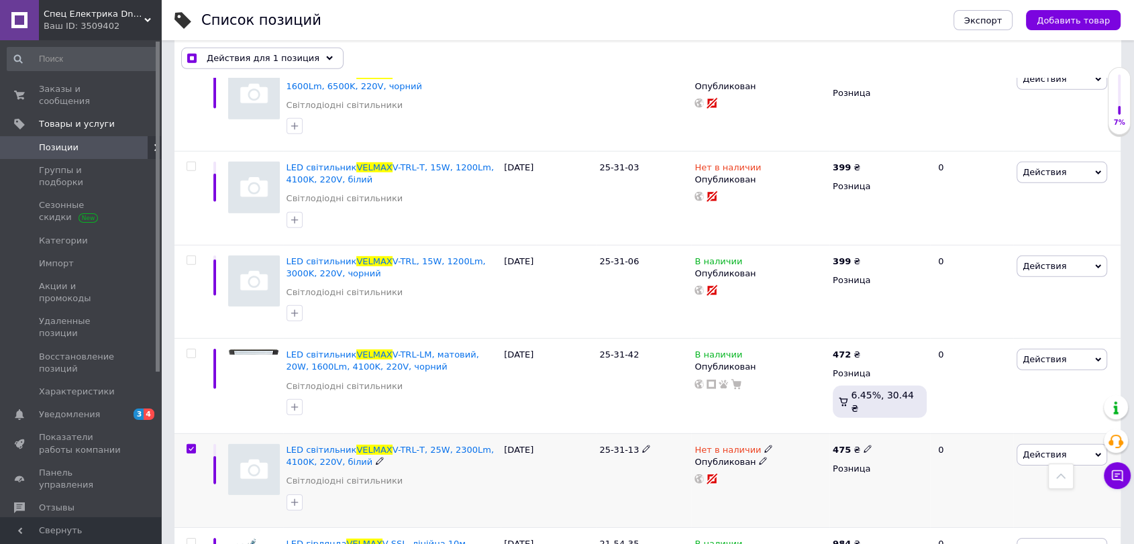
scroll to position [9139, 0]
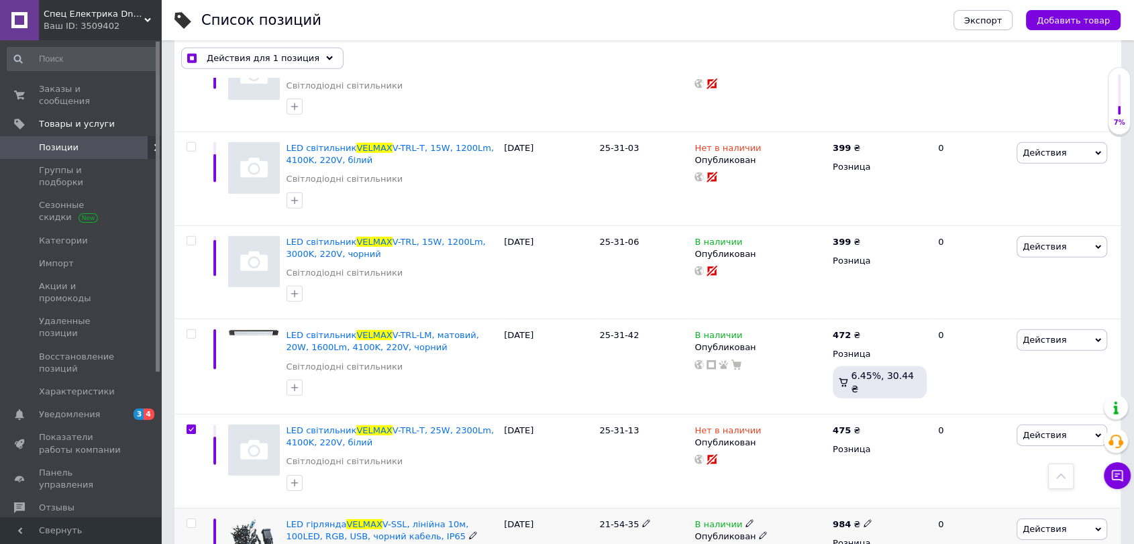
click at [189, 520] on input "checkbox" at bounding box center [191, 524] width 9 height 9
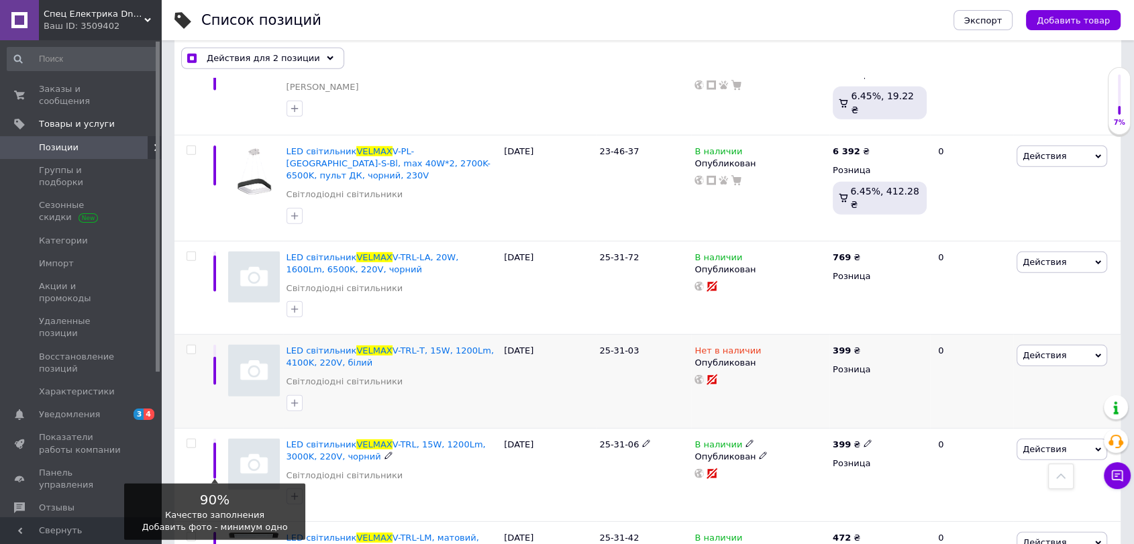
scroll to position [8890, 0]
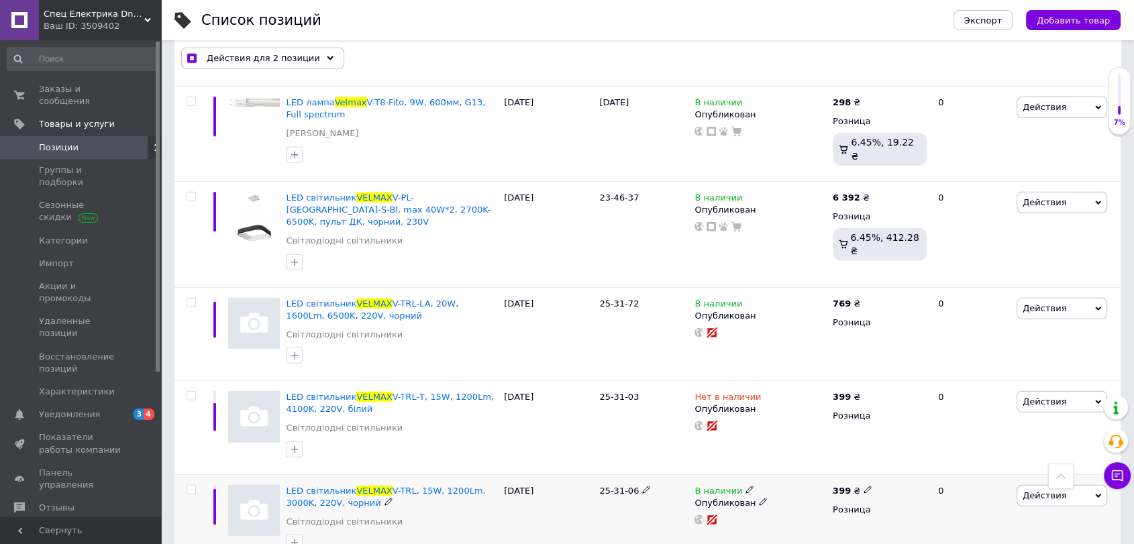
click at [188, 485] on span at bounding box center [191, 489] width 9 height 9
click at [188, 486] on input "checkbox" at bounding box center [191, 490] width 9 height 9
click at [188, 392] on input "checkbox" at bounding box center [191, 396] width 9 height 9
click at [187, 299] on input "checkbox" at bounding box center [191, 303] width 9 height 9
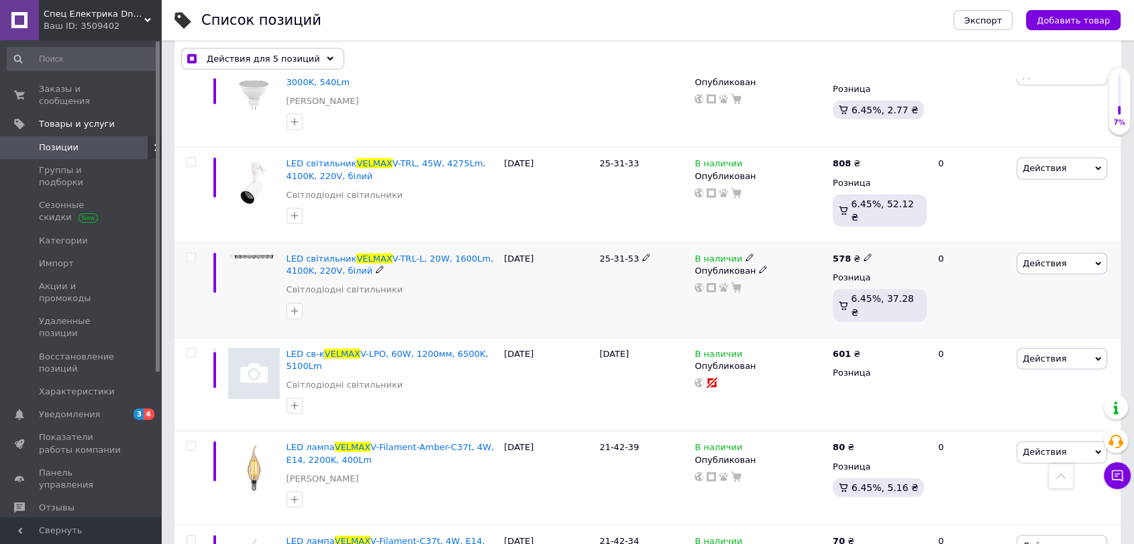
scroll to position [8144, 0]
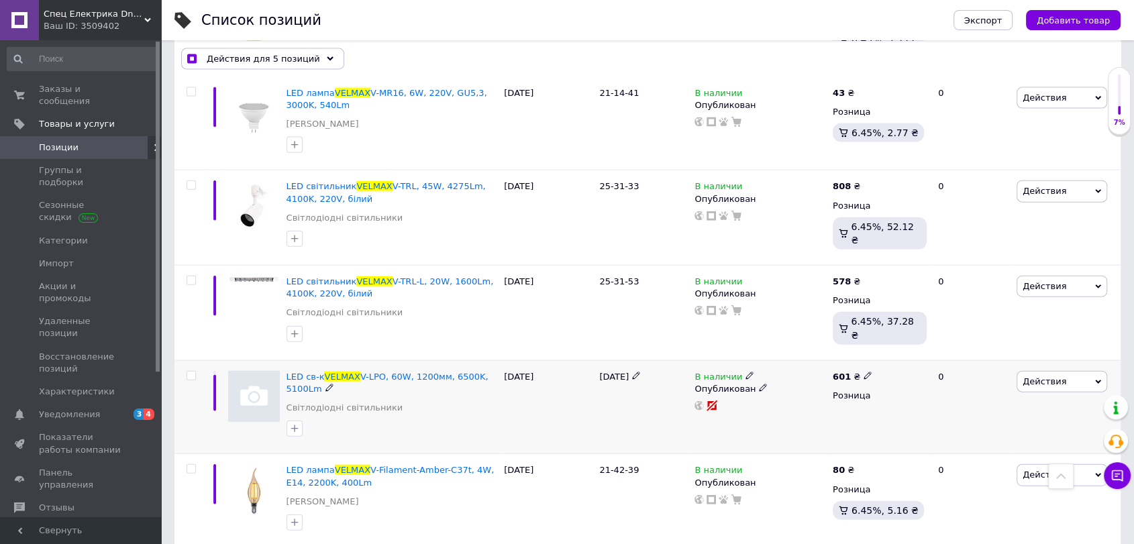
click at [191, 372] on input "checkbox" at bounding box center [191, 376] width 9 height 9
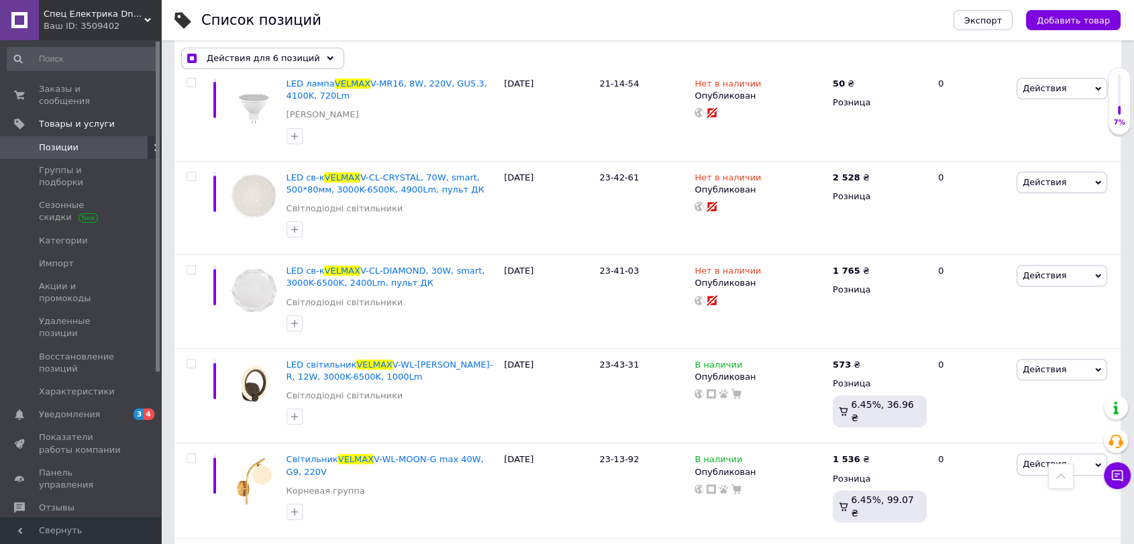
scroll to position [5410, 0]
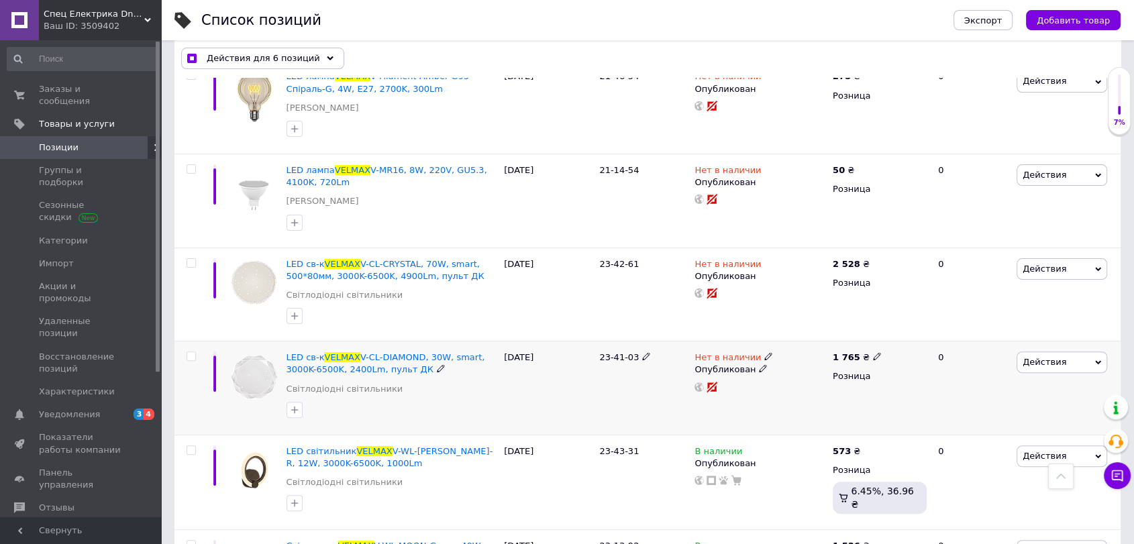
click at [187, 352] on input "checkbox" at bounding box center [191, 356] width 9 height 9
click at [193, 259] on input "checkbox" at bounding box center [191, 263] width 9 height 9
click at [195, 164] on span at bounding box center [191, 168] width 9 height 9
click at [195, 165] on input "checkbox" at bounding box center [191, 169] width 9 height 9
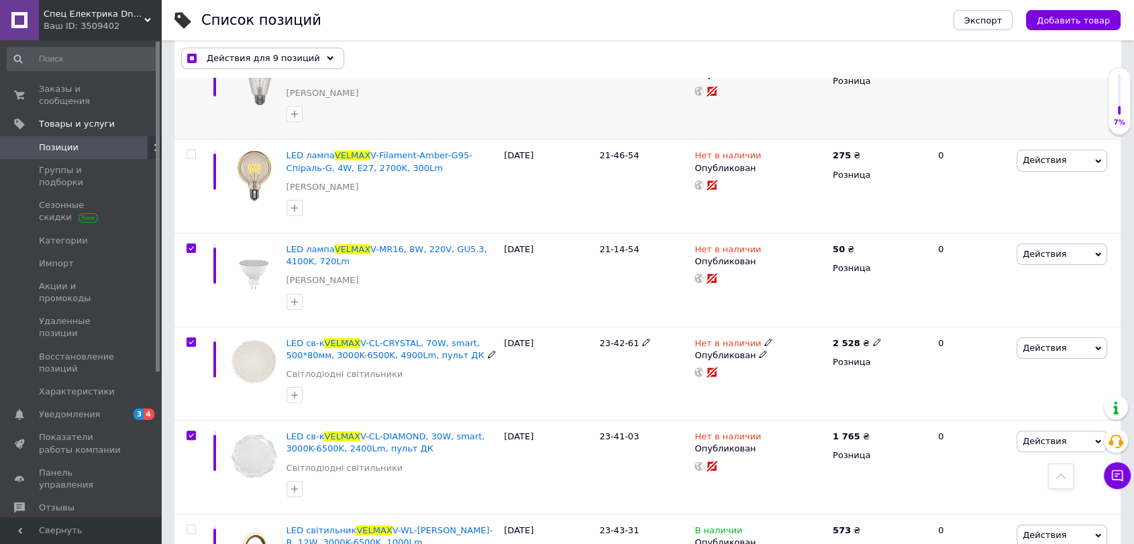
scroll to position [5161, 0]
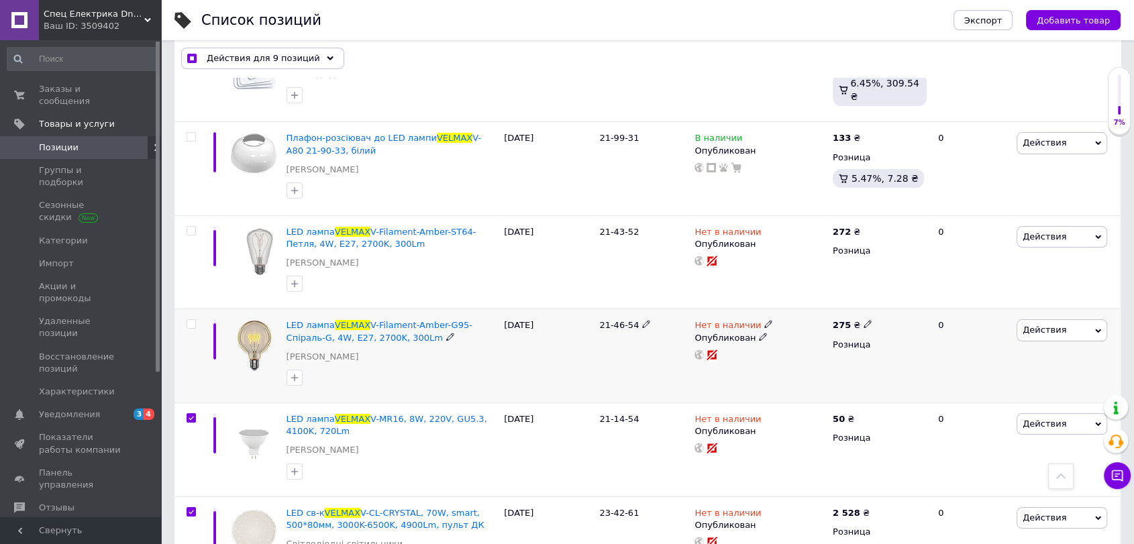
click at [189, 320] on input "checkbox" at bounding box center [191, 324] width 9 height 9
click at [190, 215] on div at bounding box center [190, 262] width 30 height 94
click at [193, 227] on input "checkbox" at bounding box center [191, 231] width 9 height 9
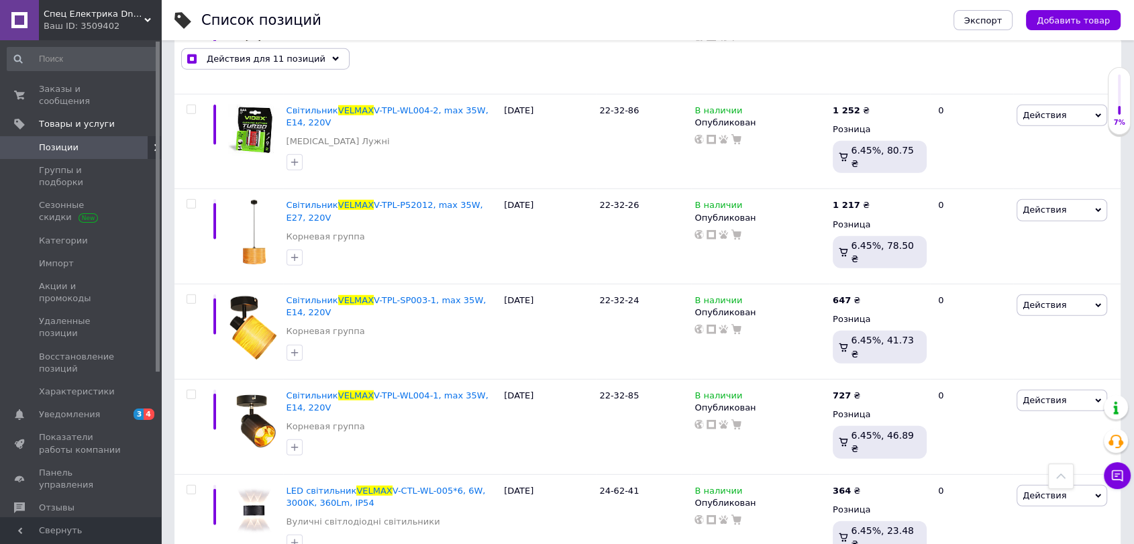
scroll to position [3545, 0]
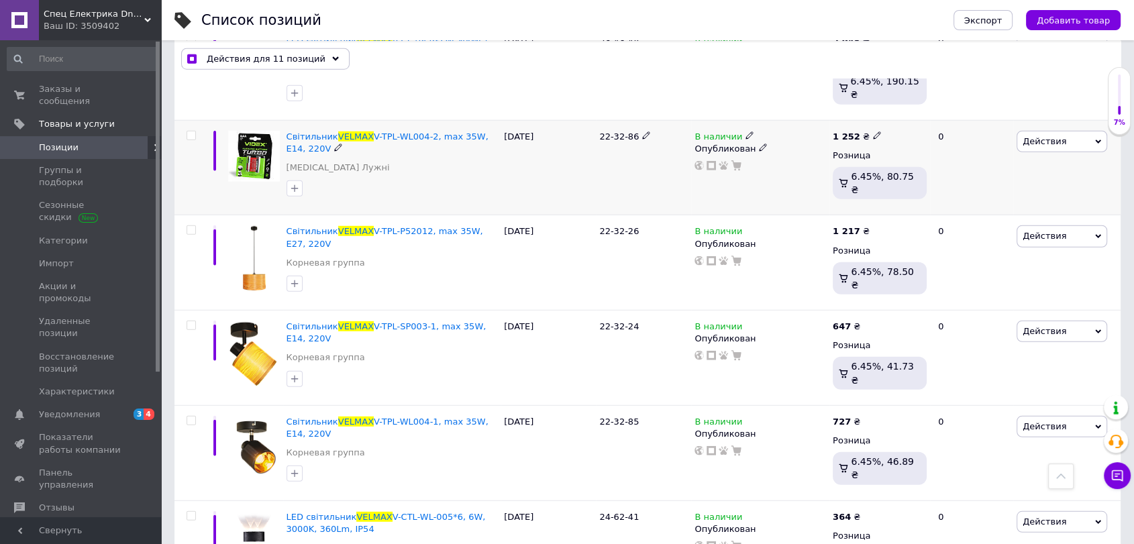
click at [189, 132] on input "checkbox" at bounding box center [191, 136] width 9 height 9
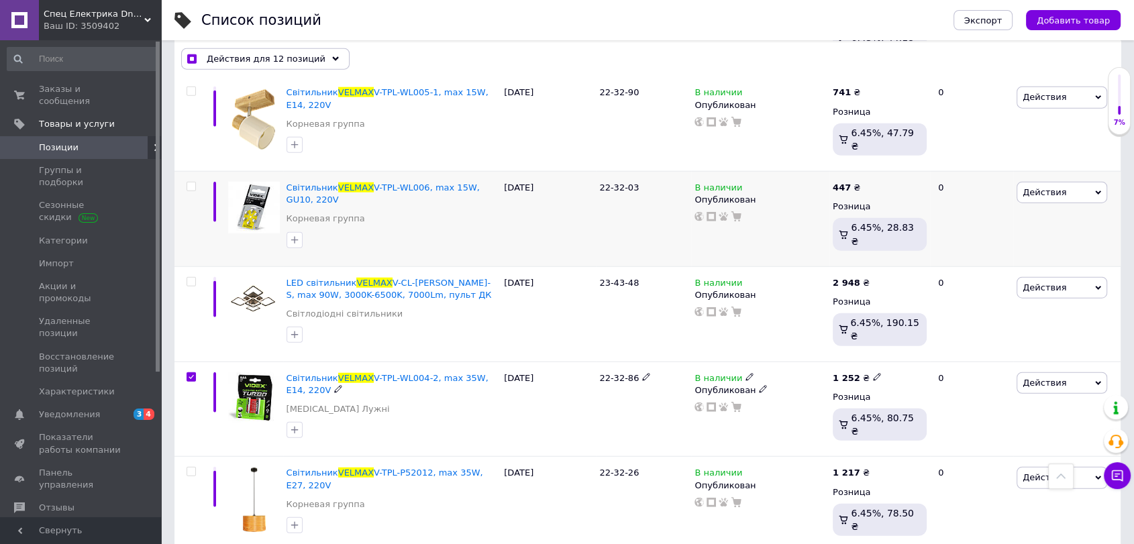
scroll to position [3297, 0]
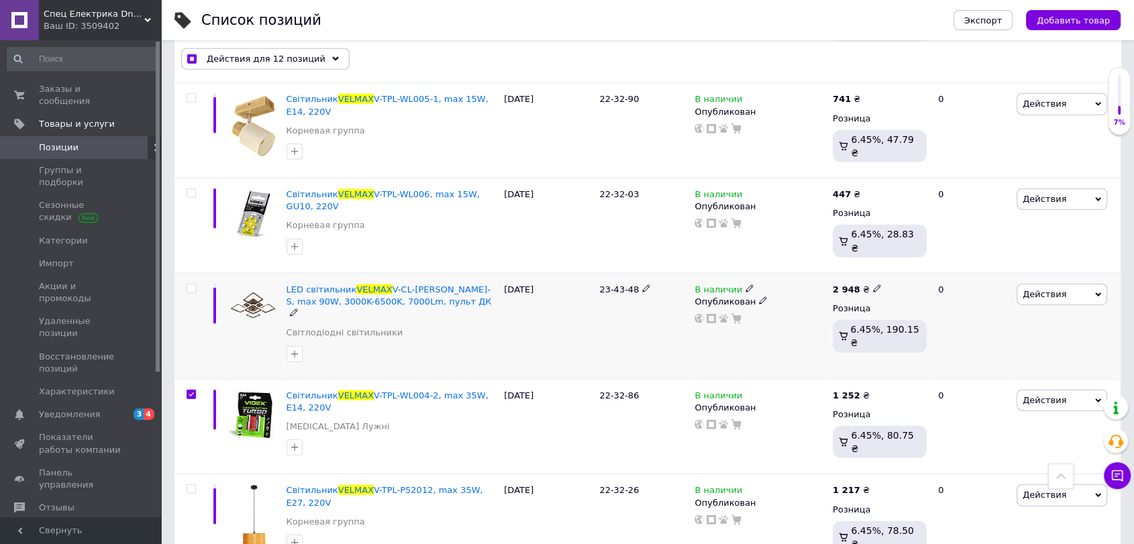
click at [195, 285] on input "checkbox" at bounding box center [191, 289] width 9 height 9
click at [192, 285] on input "checkbox" at bounding box center [191, 289] width 9 height 9
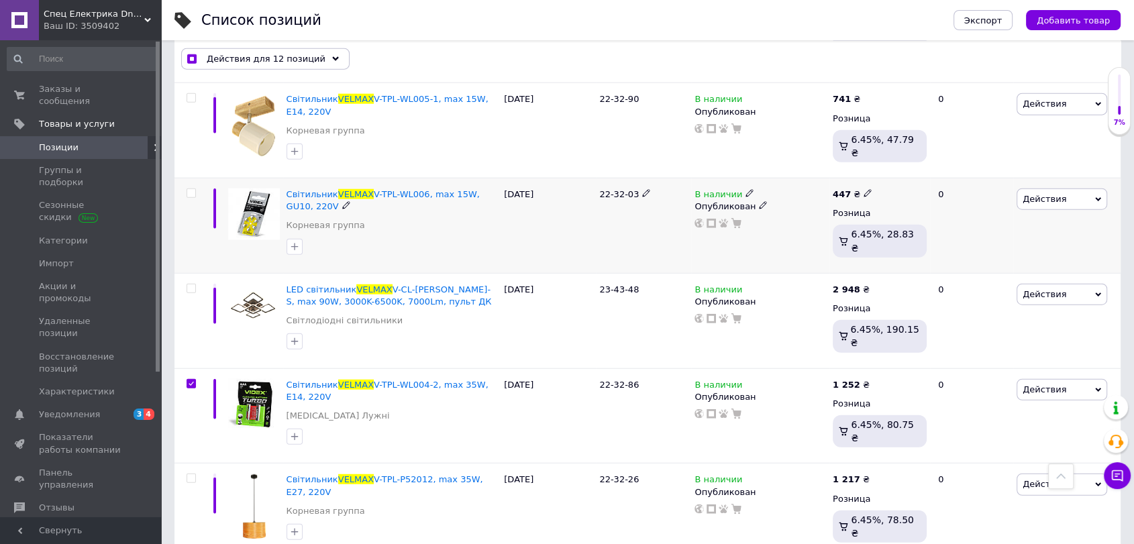
click at [196, 189] on div at bounding box center [191, 193] width 27 height 9
click at [192, 189] on input "checkbox" at bounding box center [191, 193] width 9 height 9
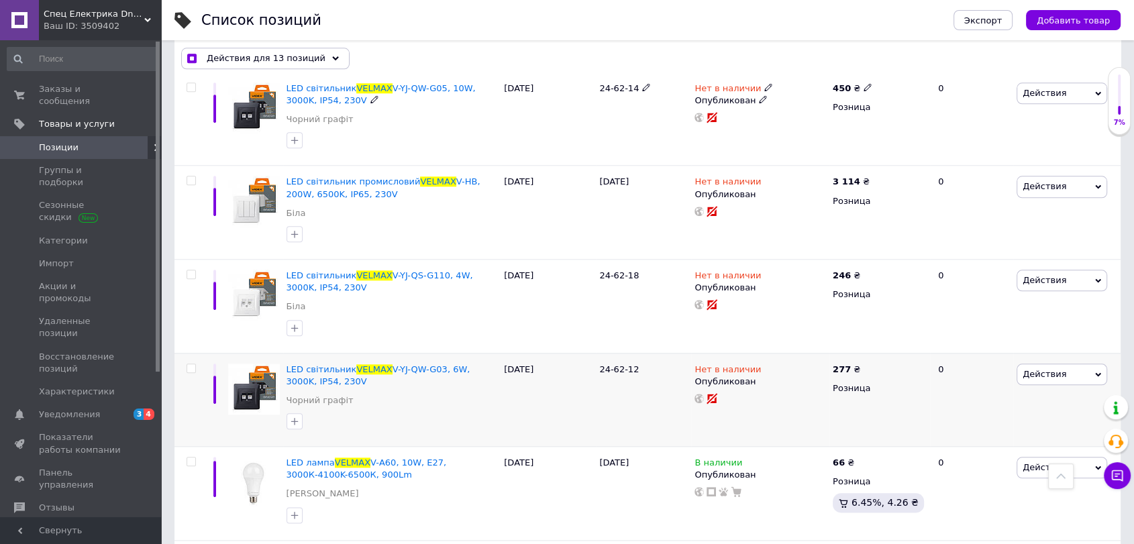
scroll to position [1557, 0]
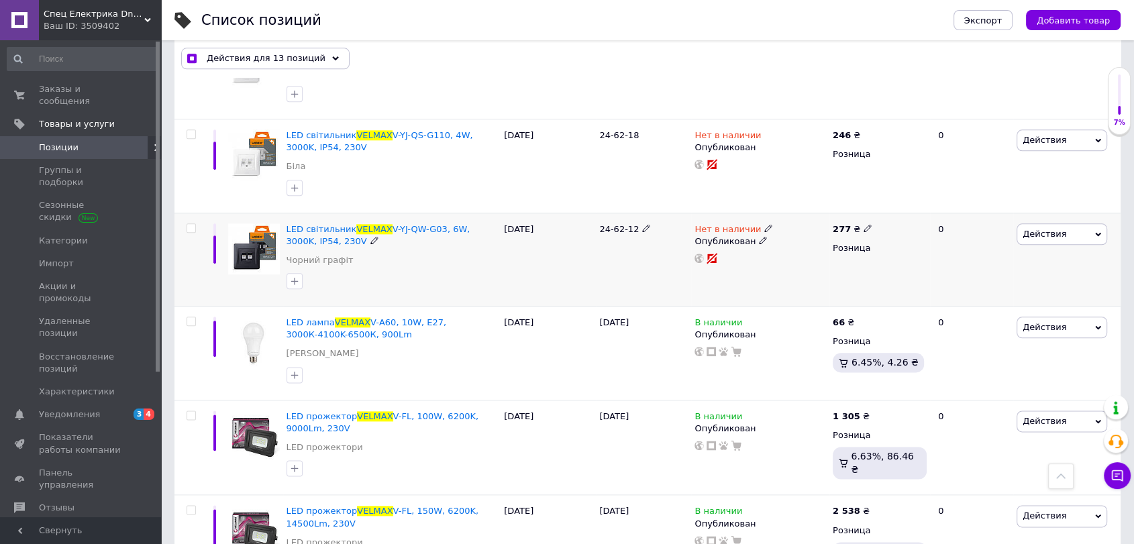
click at [193, 224] on input "checkbox" at bounding box center [191, 228] width 9 height 9
click at [195, 130] on input "checkbox" at bounding box center [191, 134] width 9 height 9
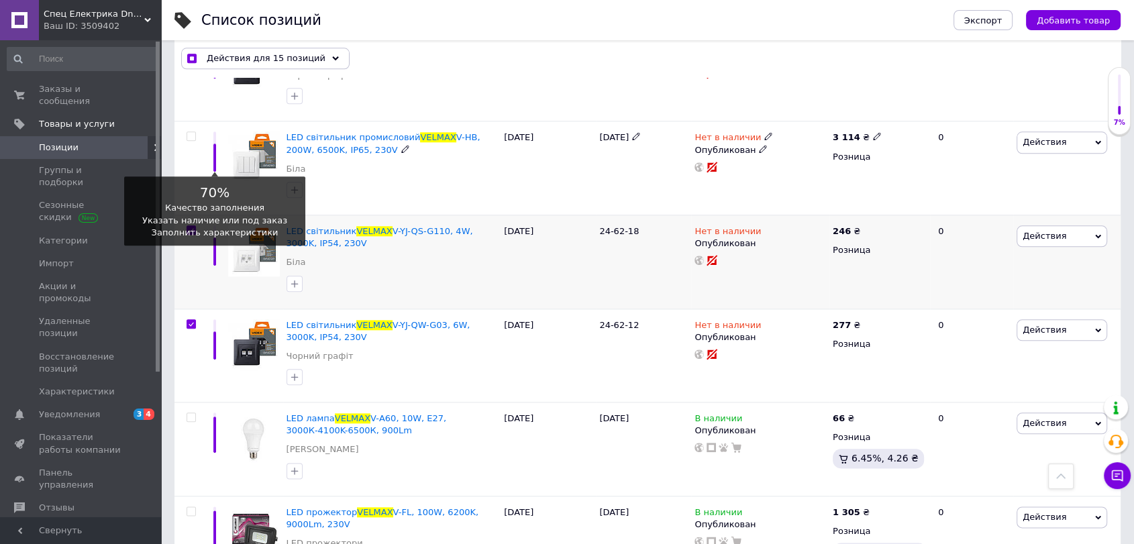
scroll to position [1432, 0]
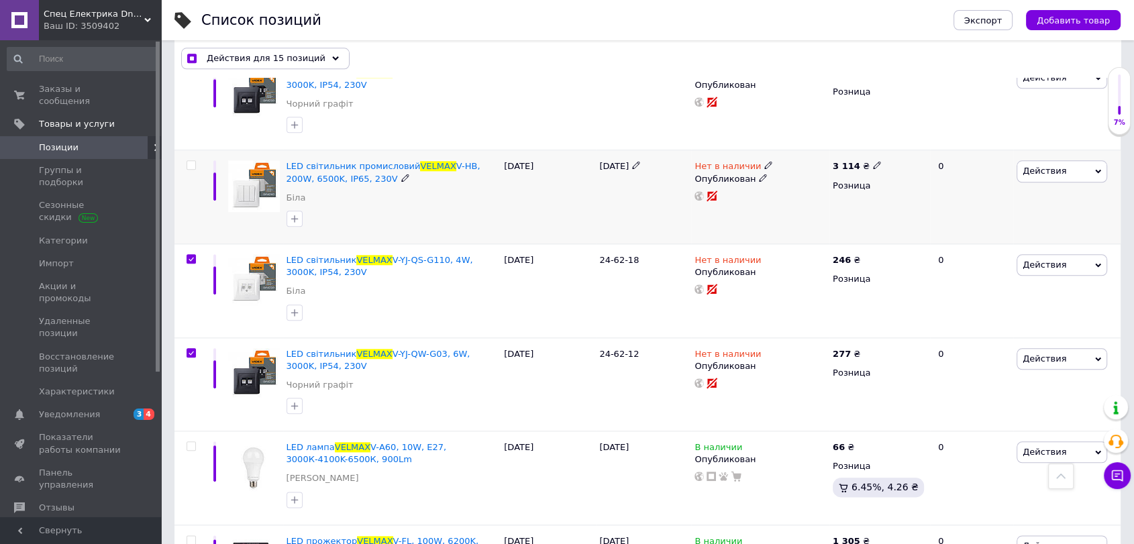
click at [190, 161] on input "checkbox" at bounding box center [191, 165] width 9 height 9
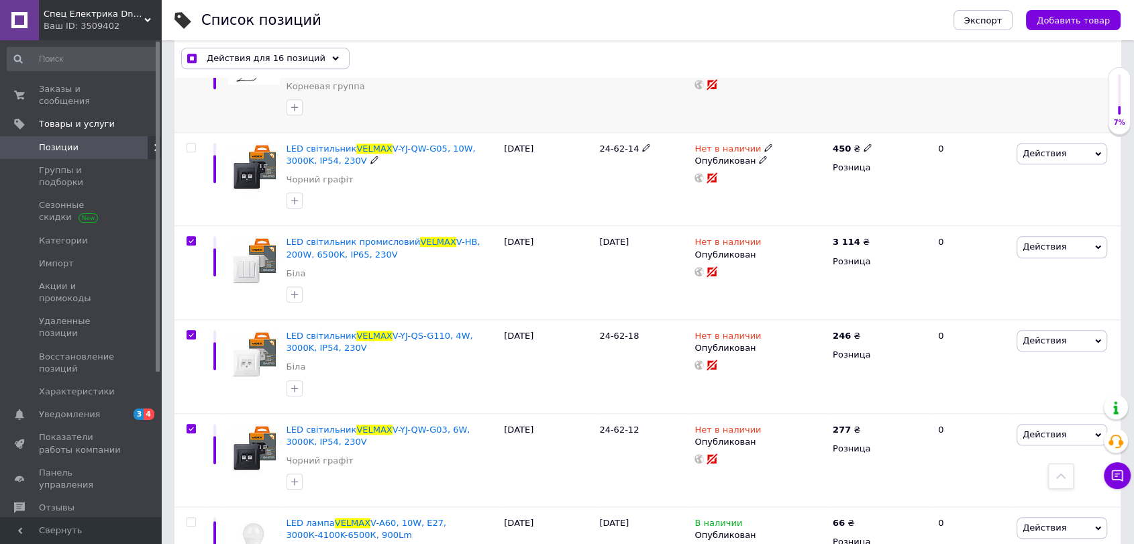
scroll to position [1183, 0]
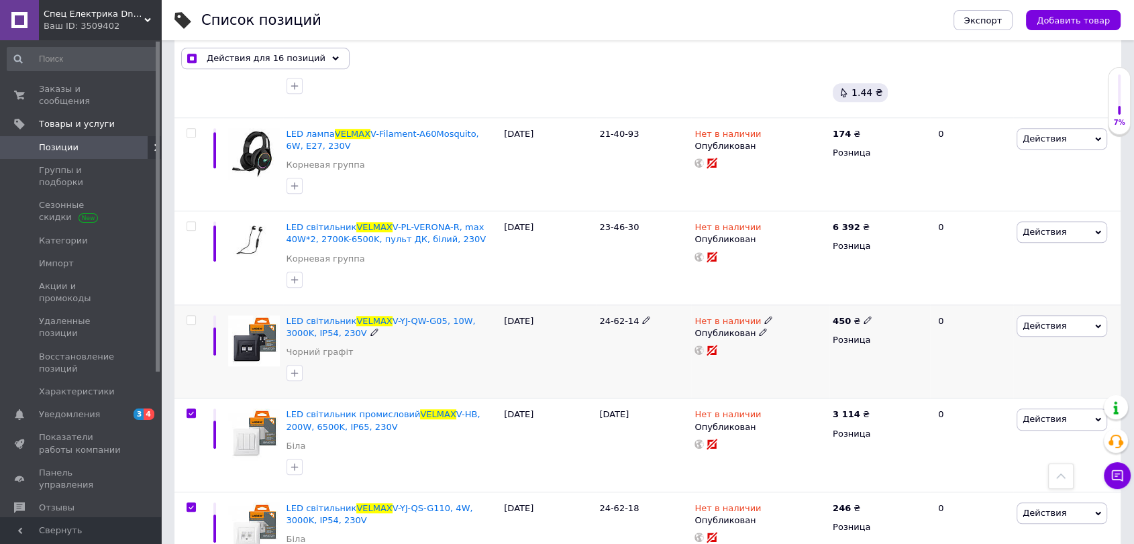
click at [187, 317] on input "checkbox" at bounding box center [191, 320] width 9 height 9
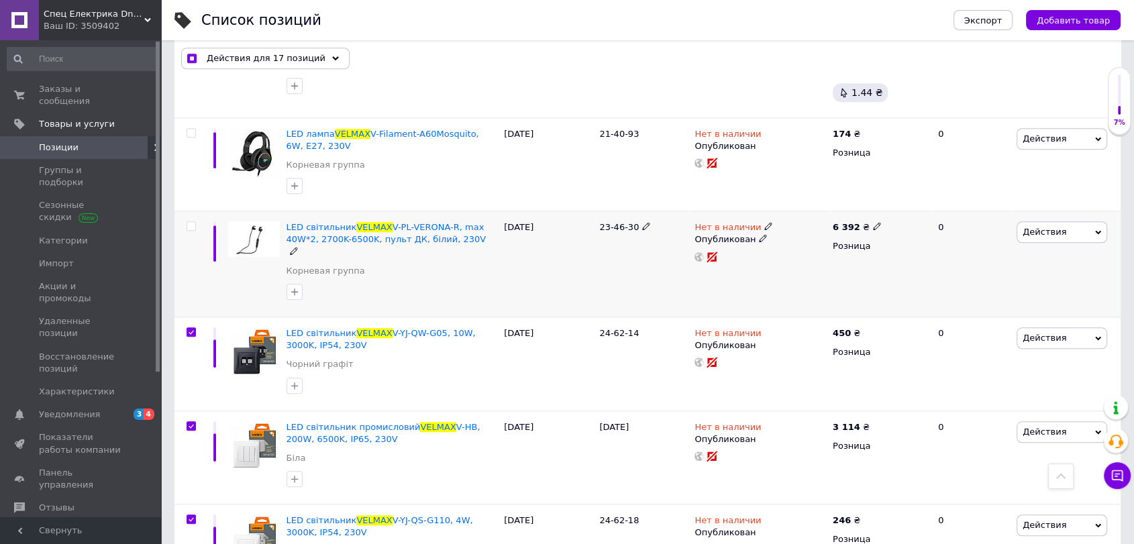
click at [193, 222] on input "checkbox" at bounding box center [191, 226] width 9 height 9
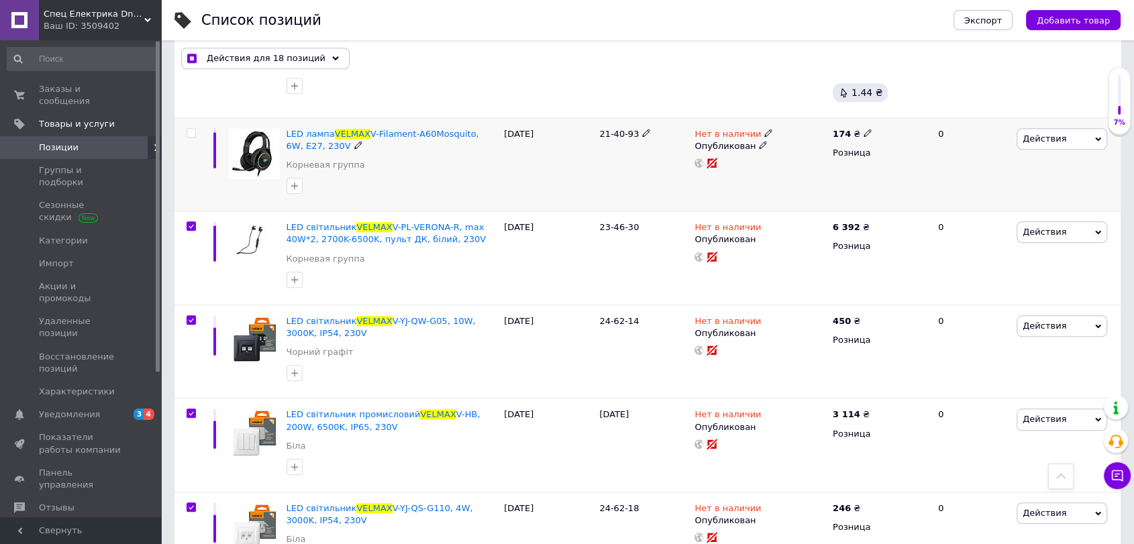
click at [195, 129] on input "checkbox" at bounding box center [191, 133] width 9 height 9
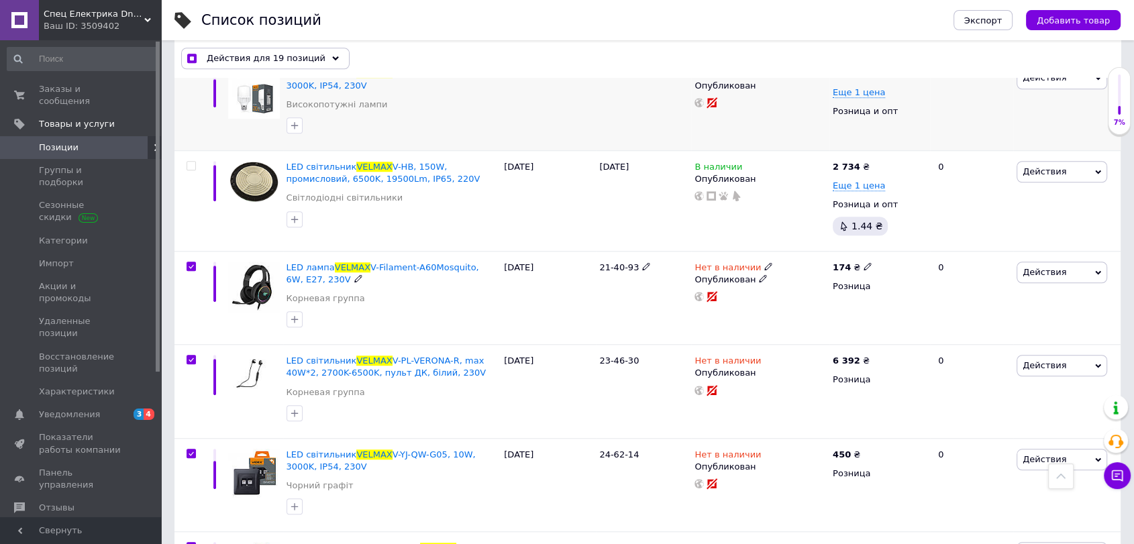
scroll to position [934, 0]
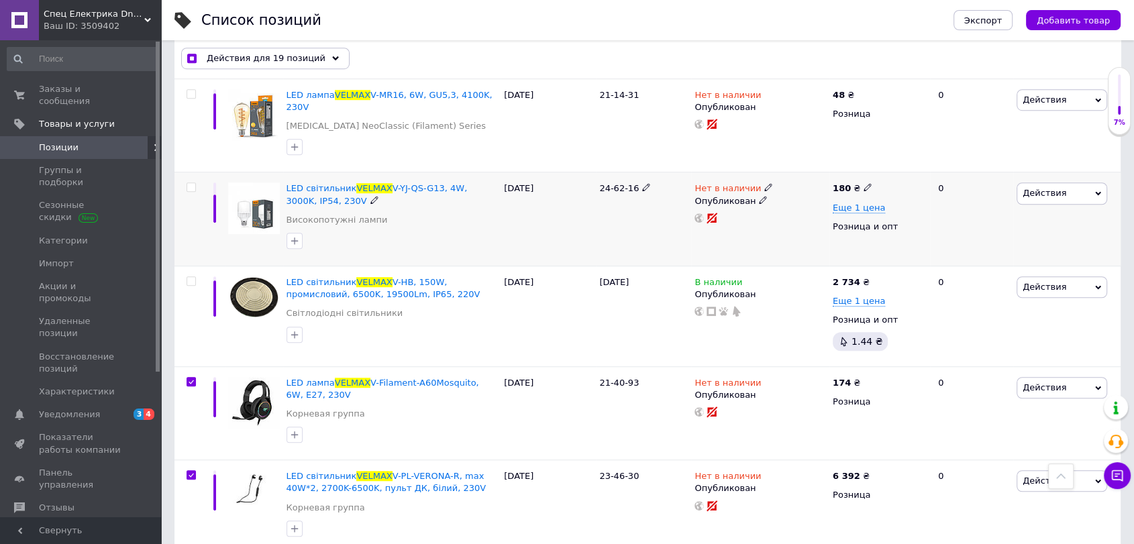
click at [190, 183] on input "checkbox" at bounding box center [191, 187] width 9 height 9
click at [188, 90] on input "checkbox" at bounding box center [191, 94] width 9 height 9
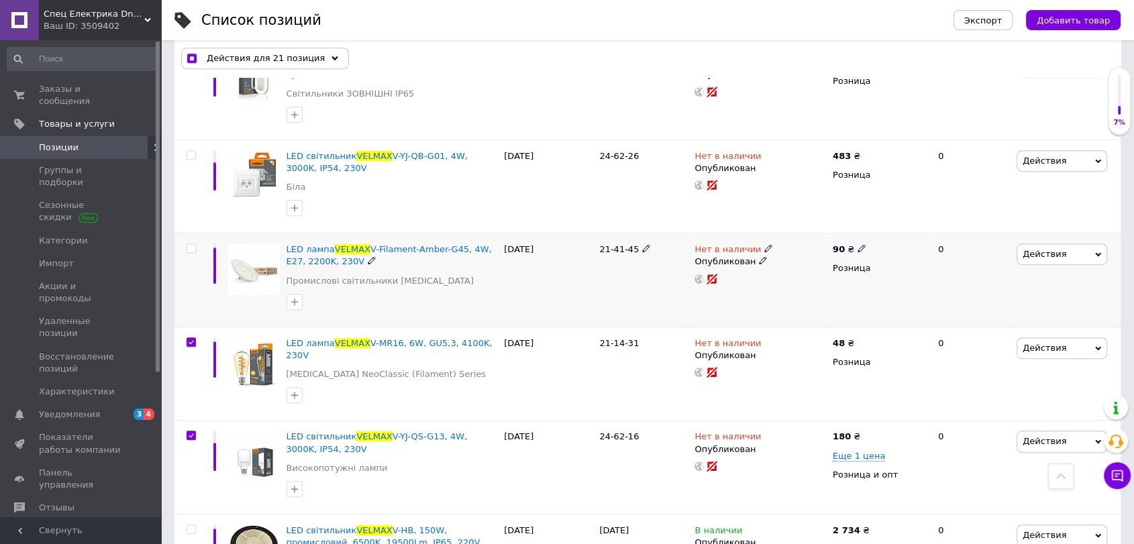
click at [195, 244] on input "checkbox" at bounding box center [191, 248] width 9 height 9
click at [196, 150] on div at bounding box center [191, 154] width 27 height 9
click at [193, 151] on input "checkbox" at bounding box center [191, 155] width 9 height 9
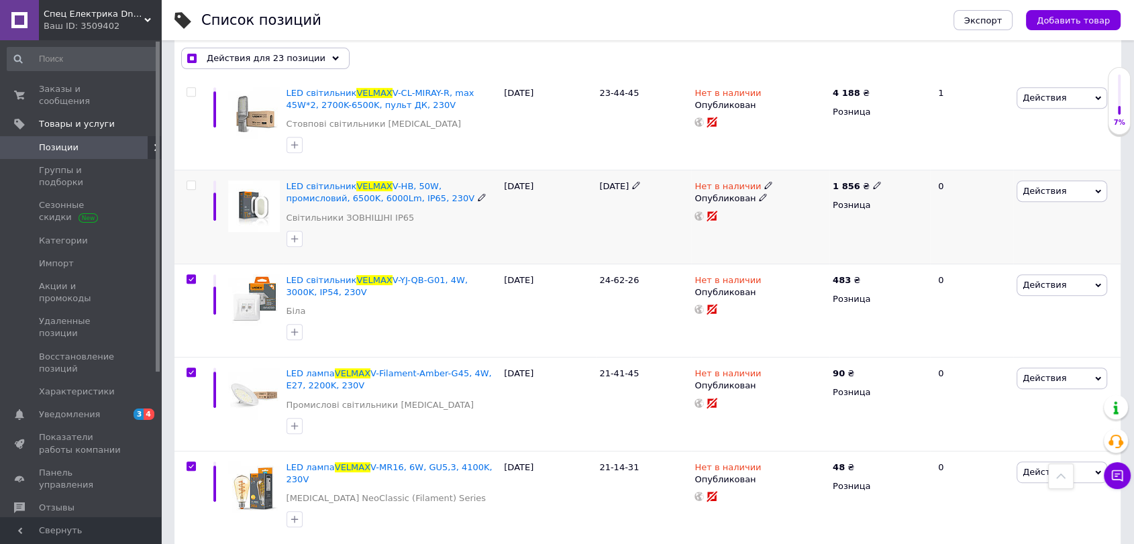
click at [189, 181] on input "checkbox" at bounding box center [191, 185] width 9 height 9
click at [195, 88] on input "checkbox" at bounding box center [191, 92] width 9 height 9
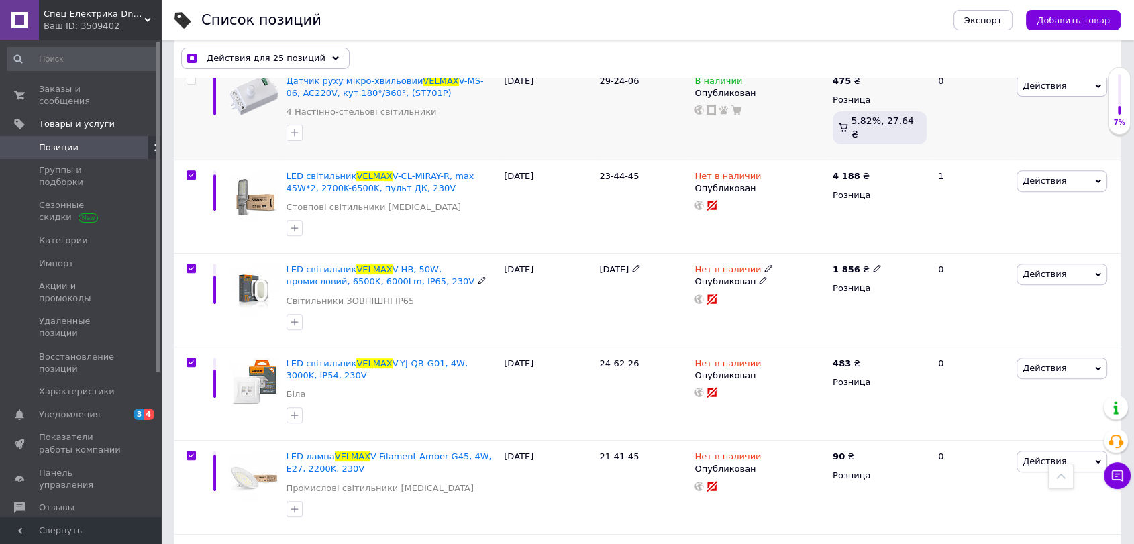
scroll to position [313, 0]
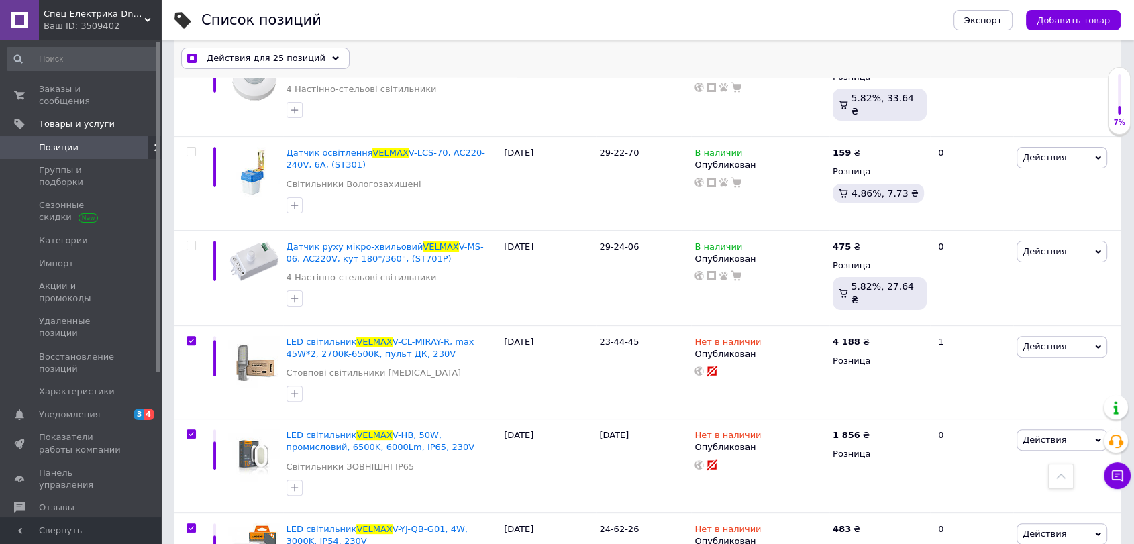
click at [254, 59] on span "Действия для 25 позиций" at bounding box center [266, 59] width 119 height 12
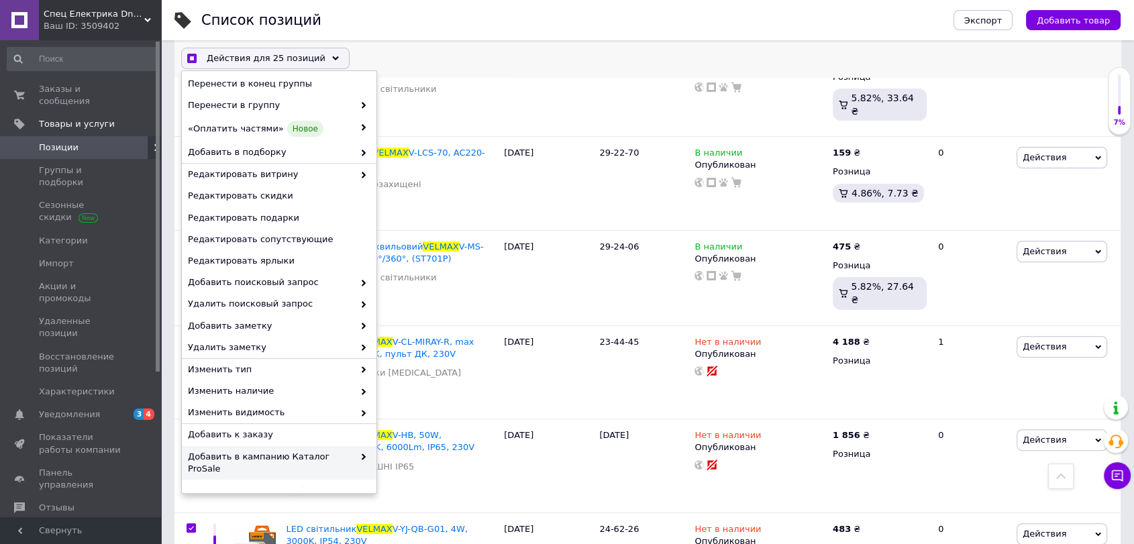
scroll to position [73, 0]
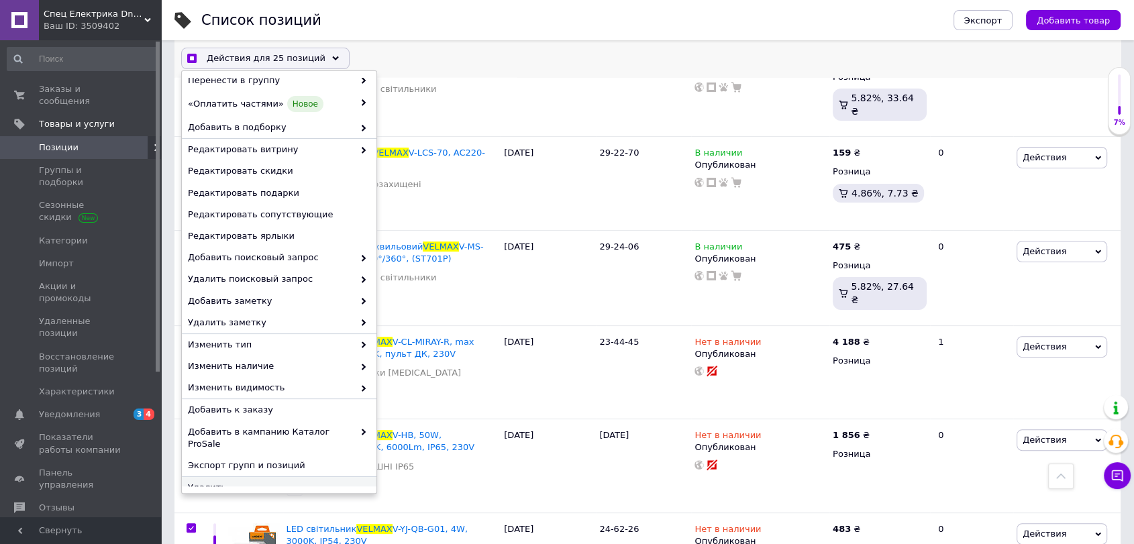
click at [253, 482] on span "Удалить" at bounding box center [277, 488] width 179 height 12
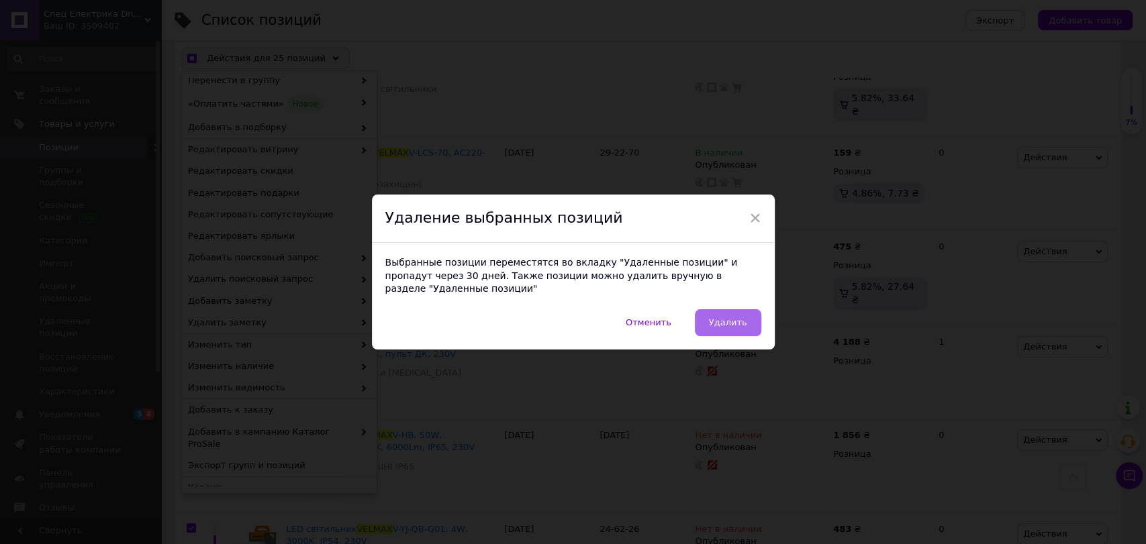
click at [730, 309] on button "Удалить" at bounding box center [728, 322] width 66 height 27
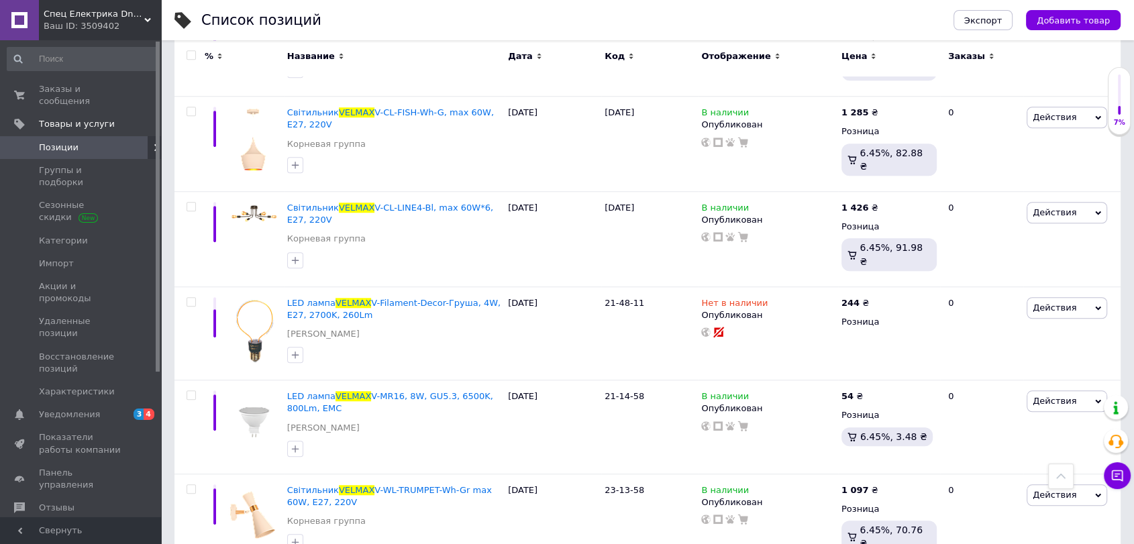
scroll to position [1059, 0]
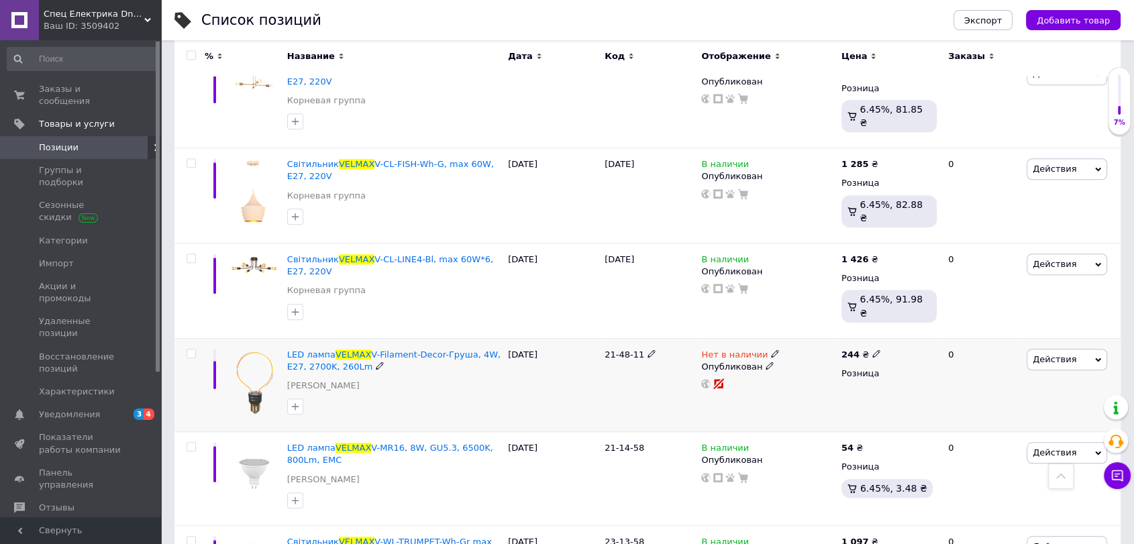
click at [190, 350] on input "checkbox" at bounding box center [191, 354] width 9 height 9
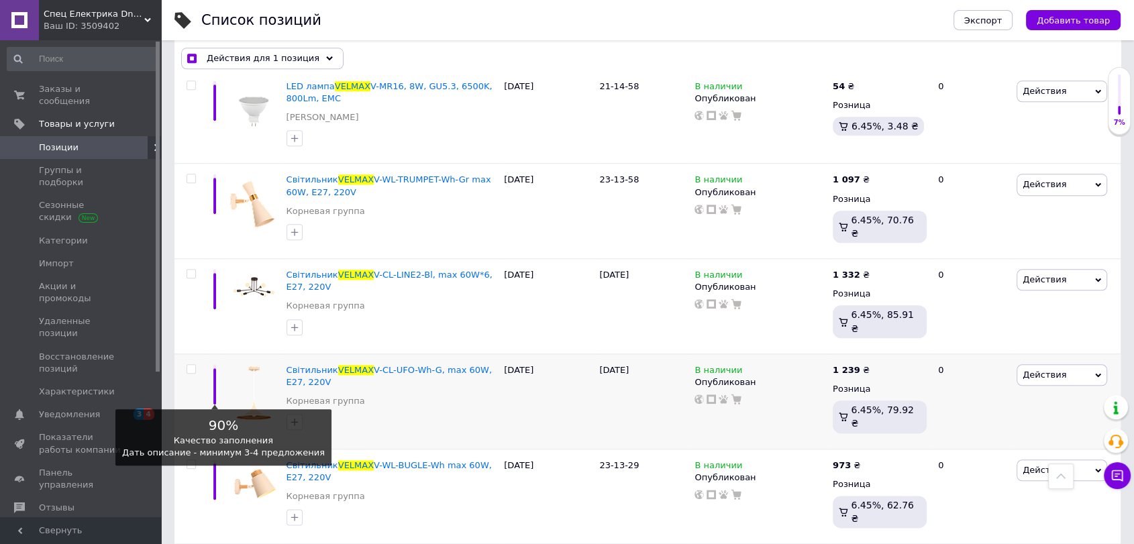
scroll to position [1680, 0]
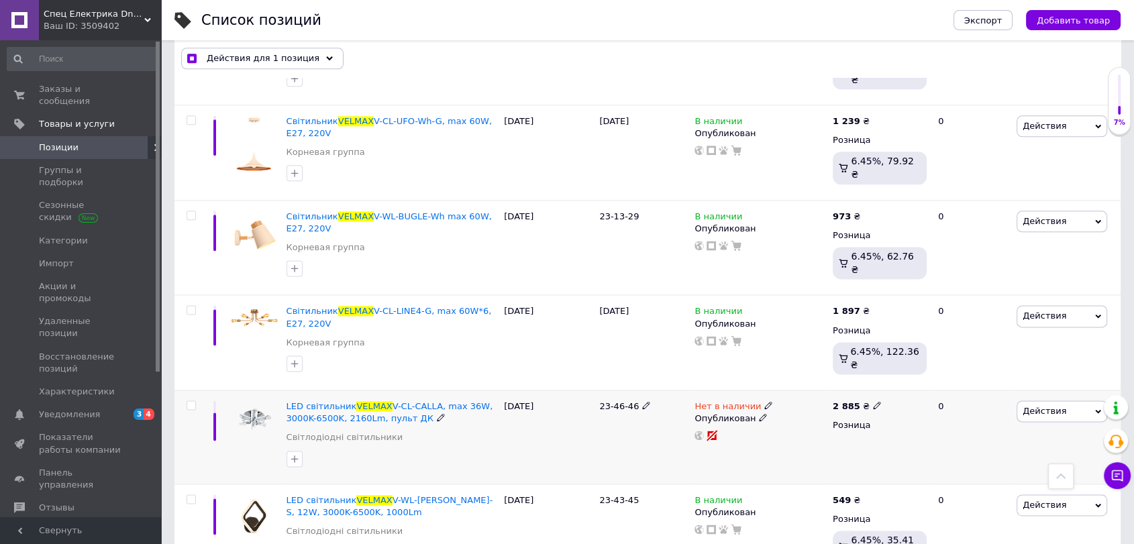
click at [188, 401] on input "checkbox" at bounding box center [191, 405] width 9 height 9
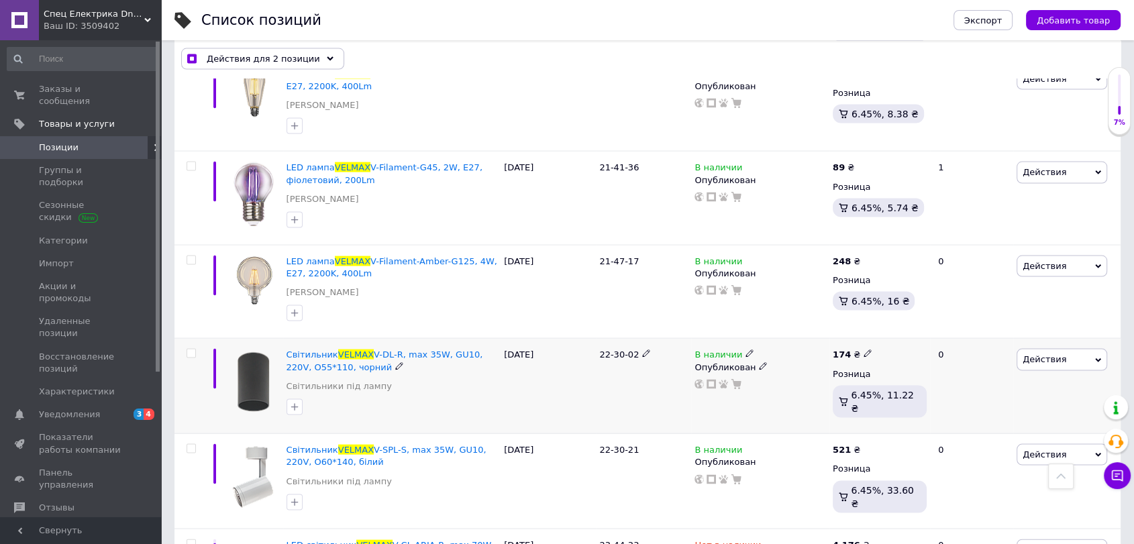
scroll to position [3048, 0]
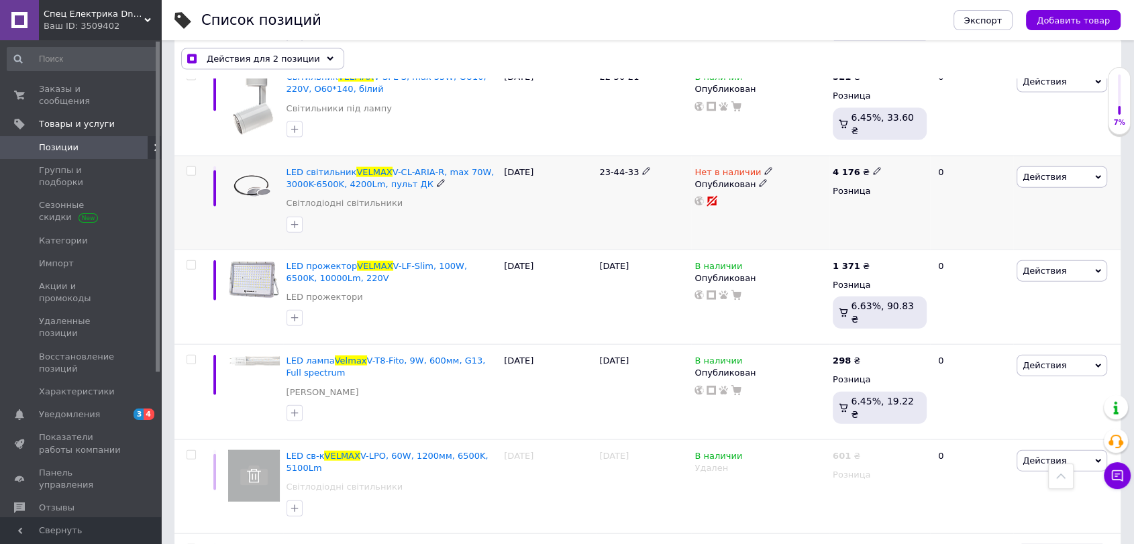
click at [188, 167] on input "checkbox" at bounding box center [191, 171] width 9 height 9
click at [185, 450] on div at bounding box center [191, 454] width 27 height 9
click at [192, 451] on input "checkbox" at bounding box center [191, 455] width 9 height 9
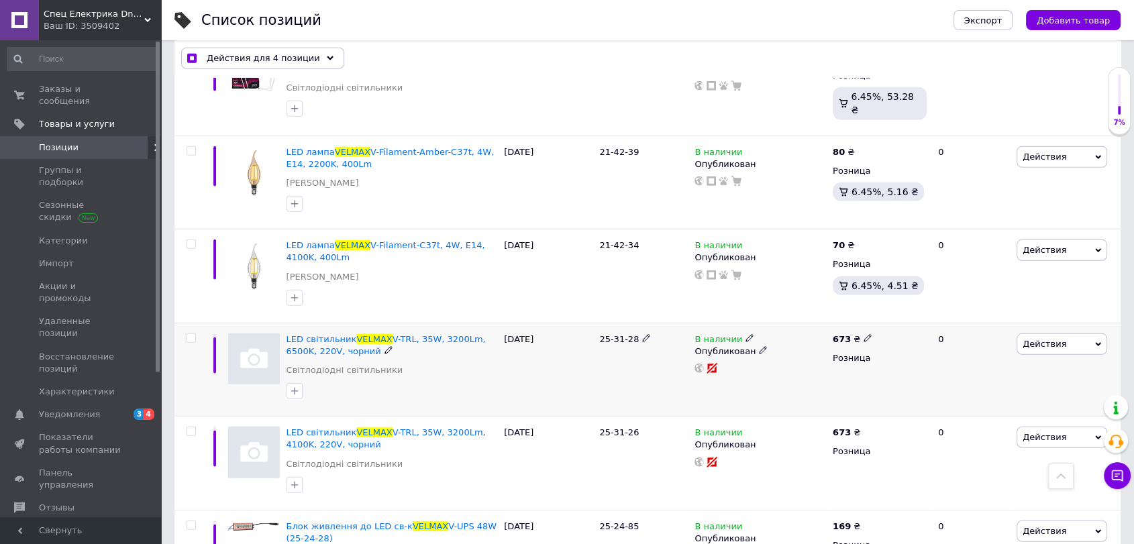
scroll to position [3793, 0]
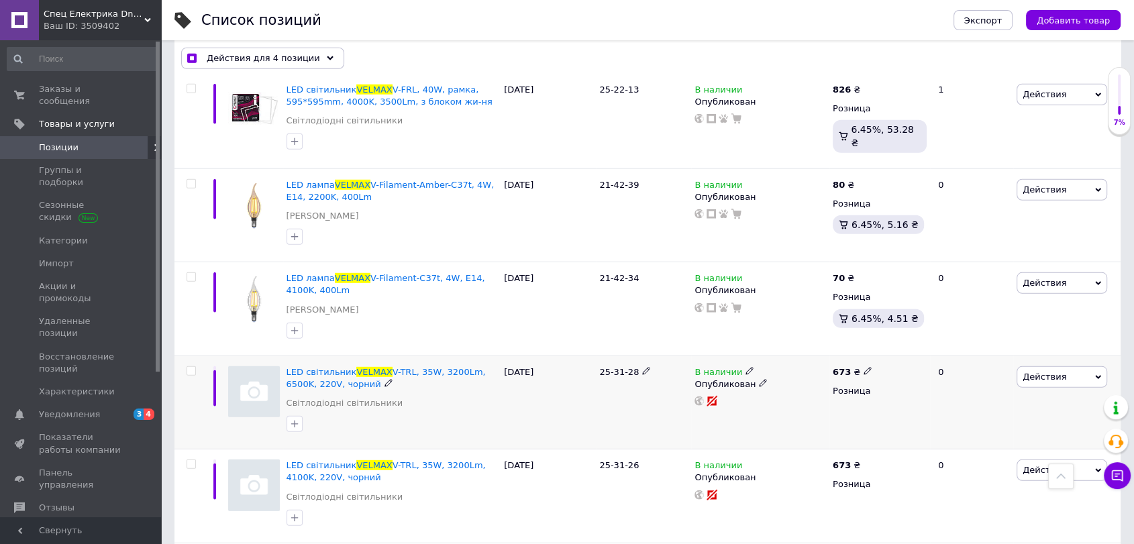
click at [190, 367] on input "checkbox" at bounding box center [191, 371] width 9 height 9
click at [190, 460] on input "checkbox" at bounding box center [191, 464] width 9 height 9
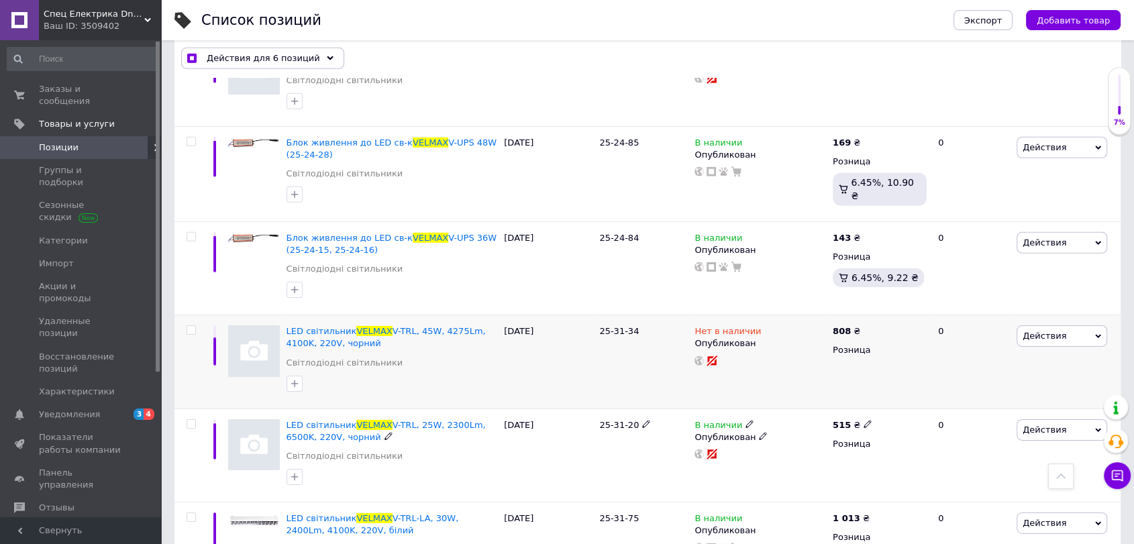
scroll to position [4291, 0]
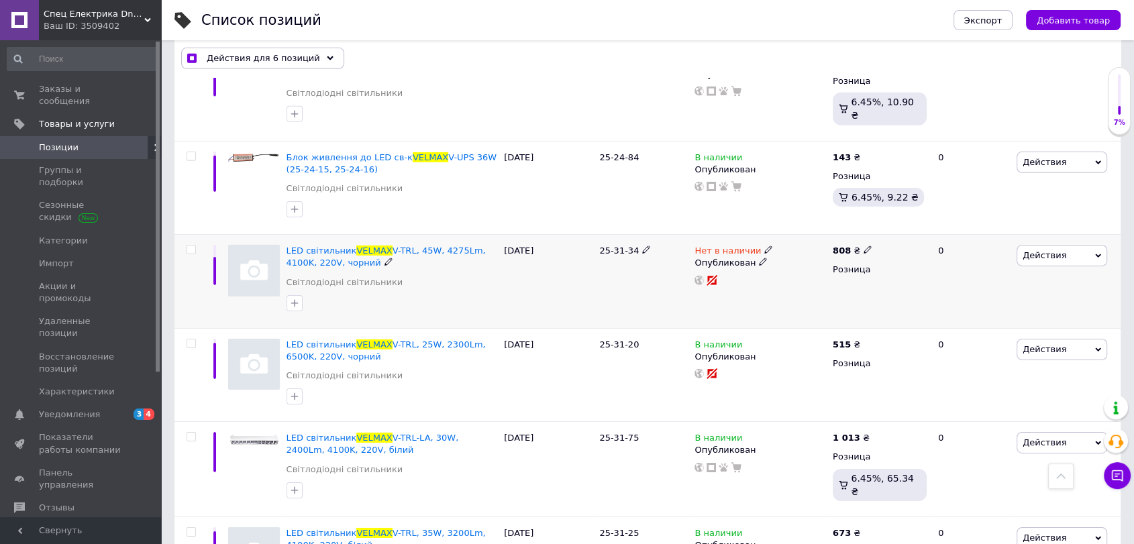
click at [191, 246] on input "checkbox" at bounding box center [191, 250] width 9 height 9
click at [188, 340] on input "checkbox" at bounding box center [191, 344] width 9 height 9
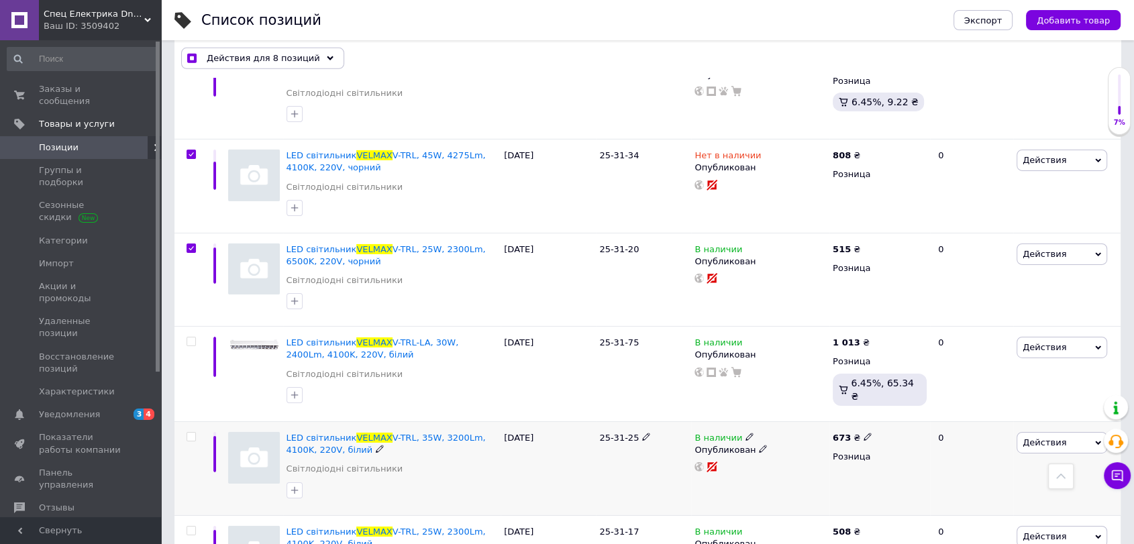
scroll to position [4414, 0]
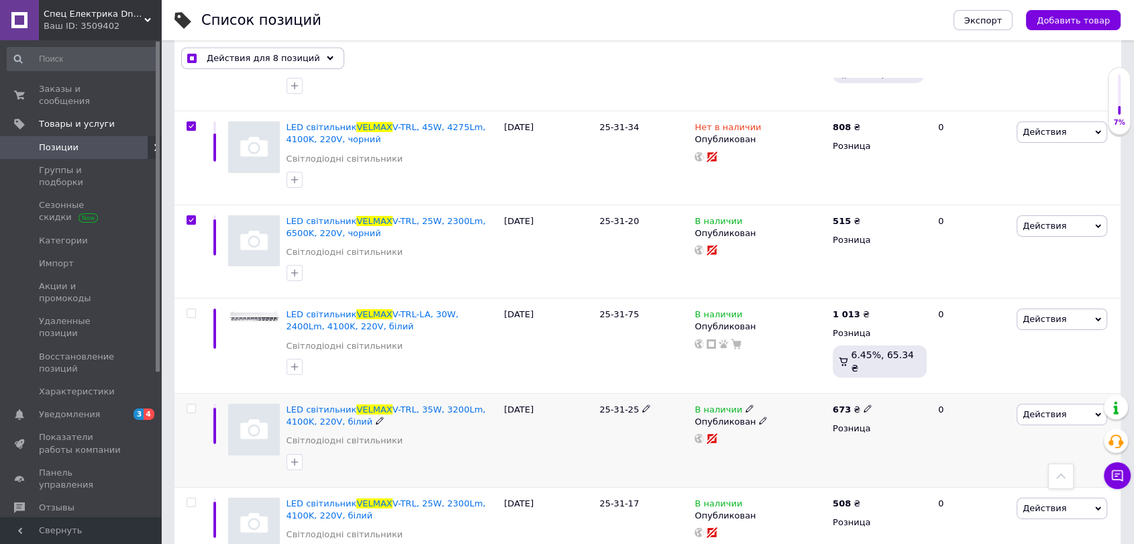
click at [188, 405] on input "checkbox" at bounding box center [191, 409] width 9 height 9
click at [191, 499] on input "checkbox" at bounding box center [191, 503] width 9 height 9
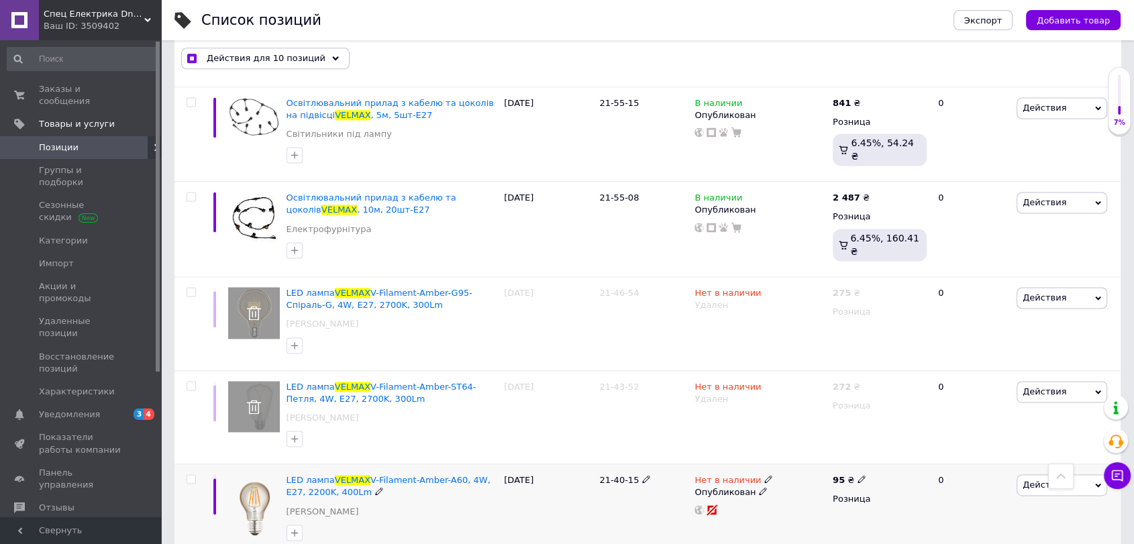
scroll to position [7025, 0]
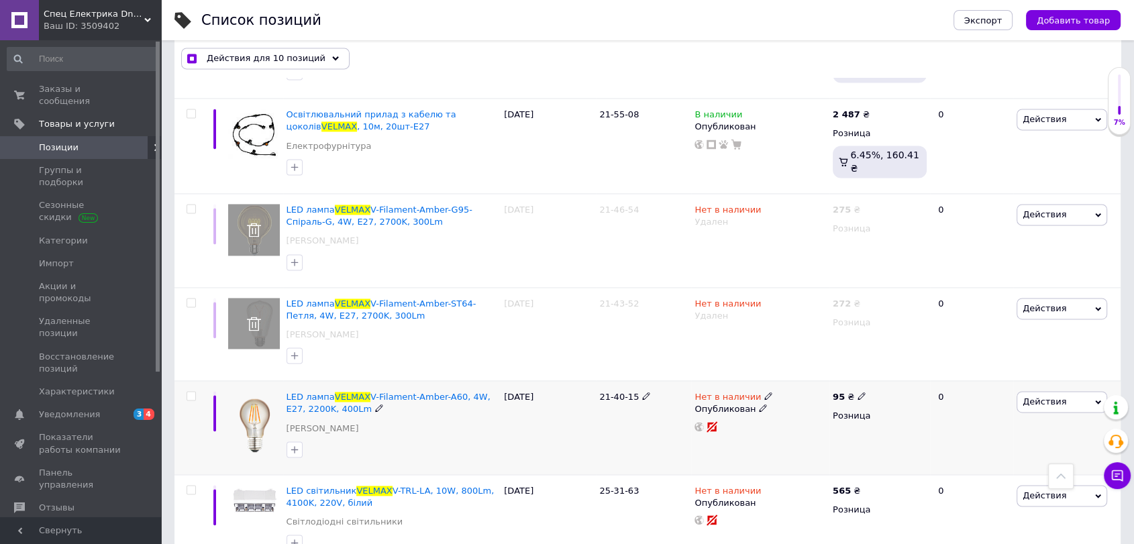
click at [193, 392] on input "checkbox" at bounding box center [191, 396] width 9 height 9
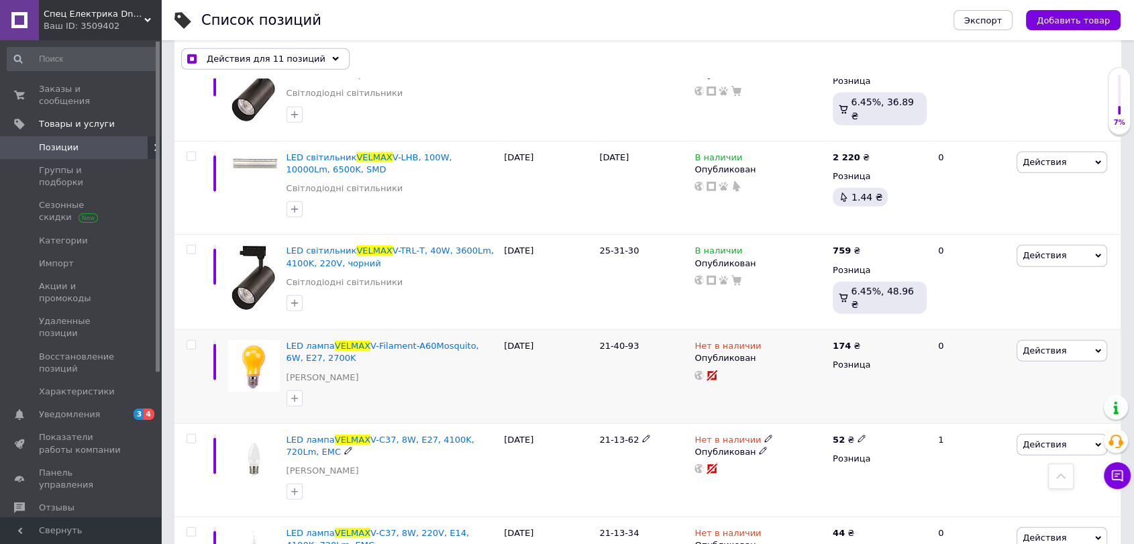
scroll to position [8765, 0]
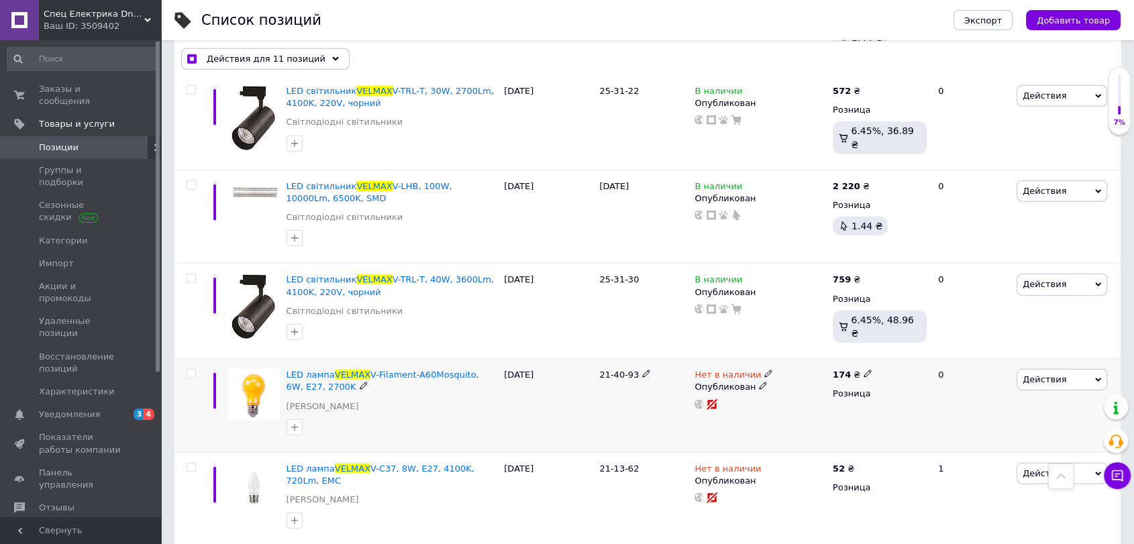
click at [191, 370] on input "checkbox" at bounding box center [191, 374] width 9 height 9
click at [192, 464] on input "checkbox" at bounding box center [191, 468] width 9 height 9
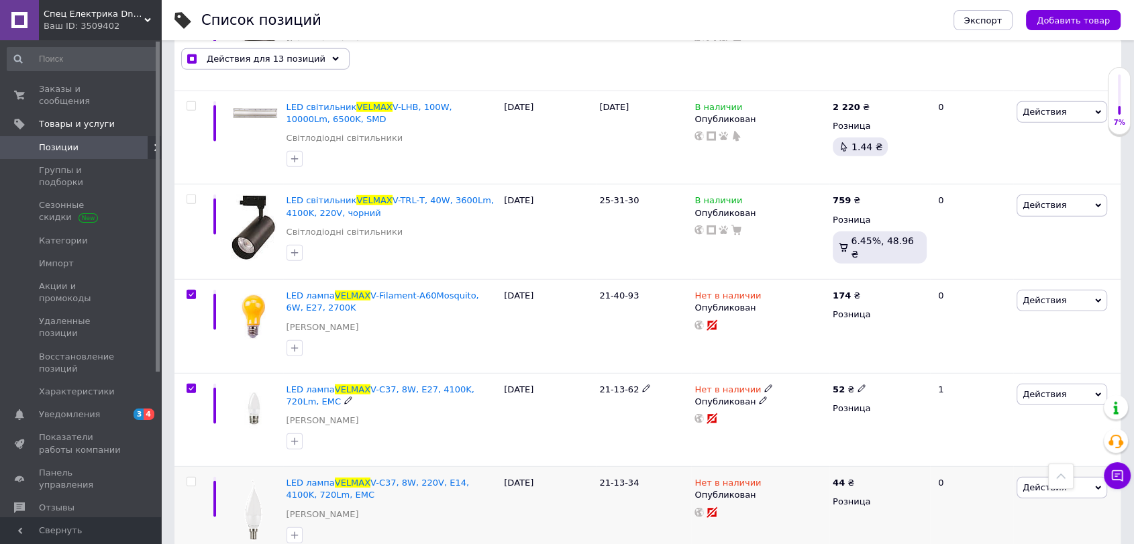
scroll to position [8890, 0]
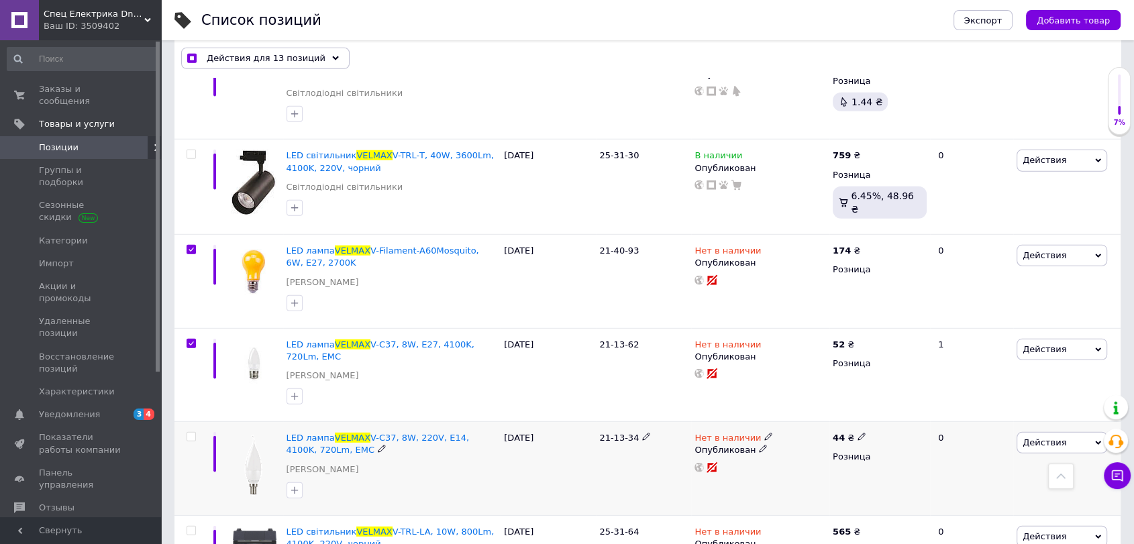
click at [188, 433] on input "checkbox" at bounding box center [191, 437] width 9 height 9
click at [187, 527] on input "checkbox" at bounding box center [191, 531] width 9 height 9
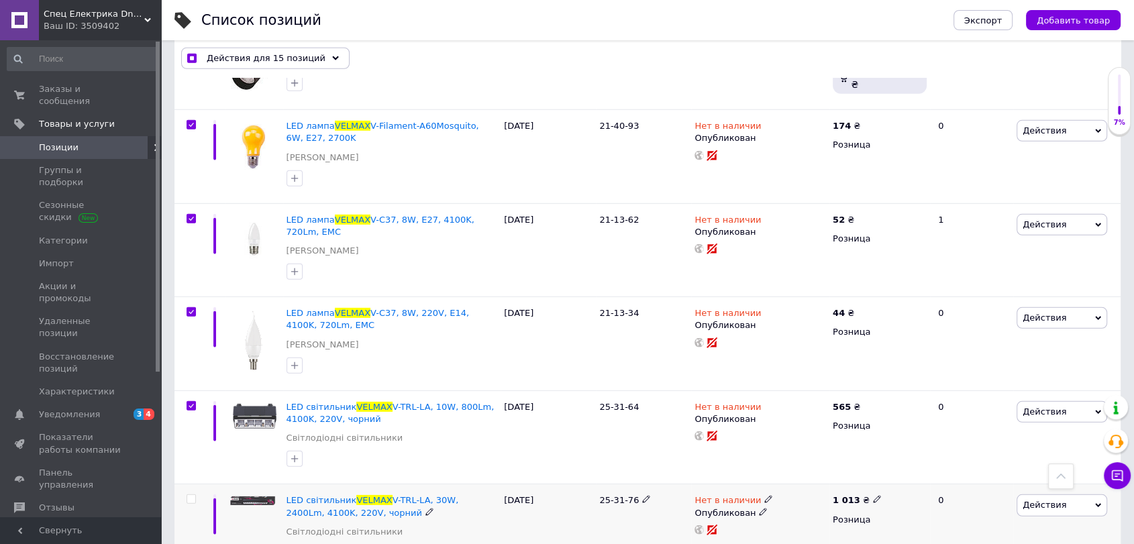
click at [187, 495] on input "checkbox" at bounding box center [191, 499] width 9 height 9
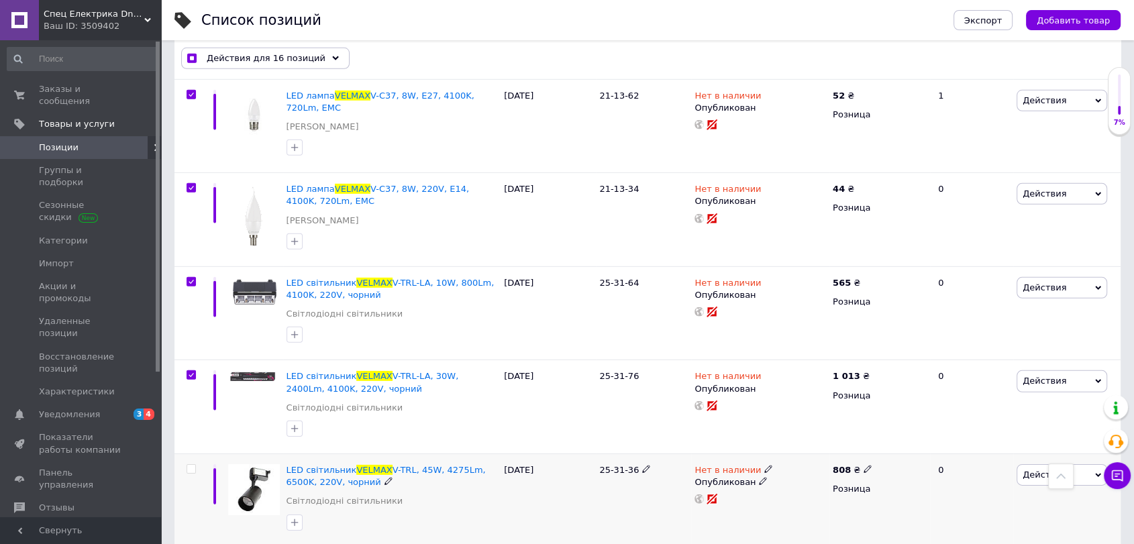
click at [194, 465] on input "checkbox" at bounding box center [191, 469] width 9 height 9
click at [275, 66] on div "Действия для 18 позиций" at bounding box center [265, 58] width 168 height 21
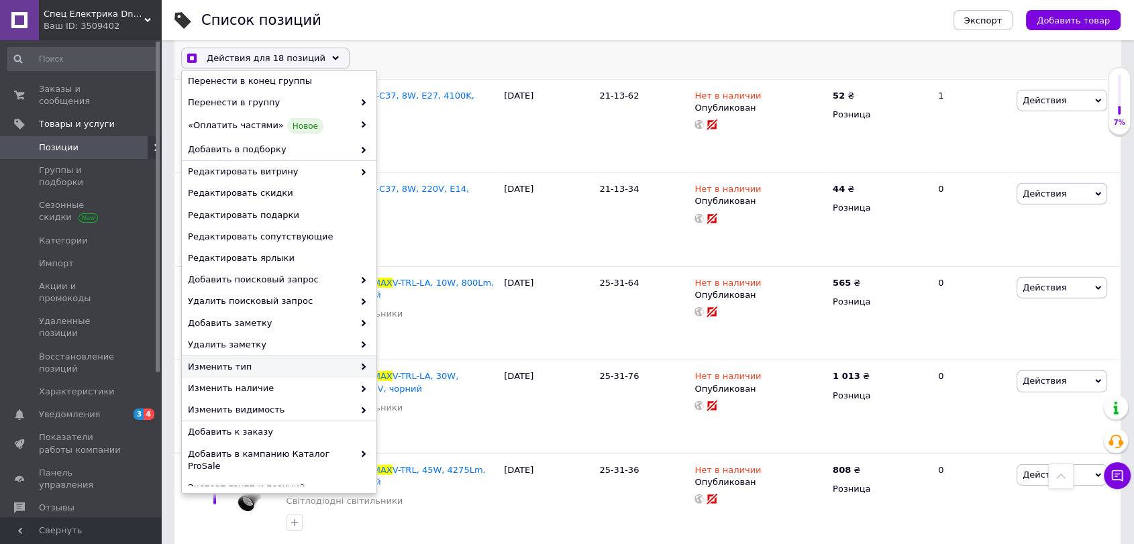
scroll to position [73, 0]
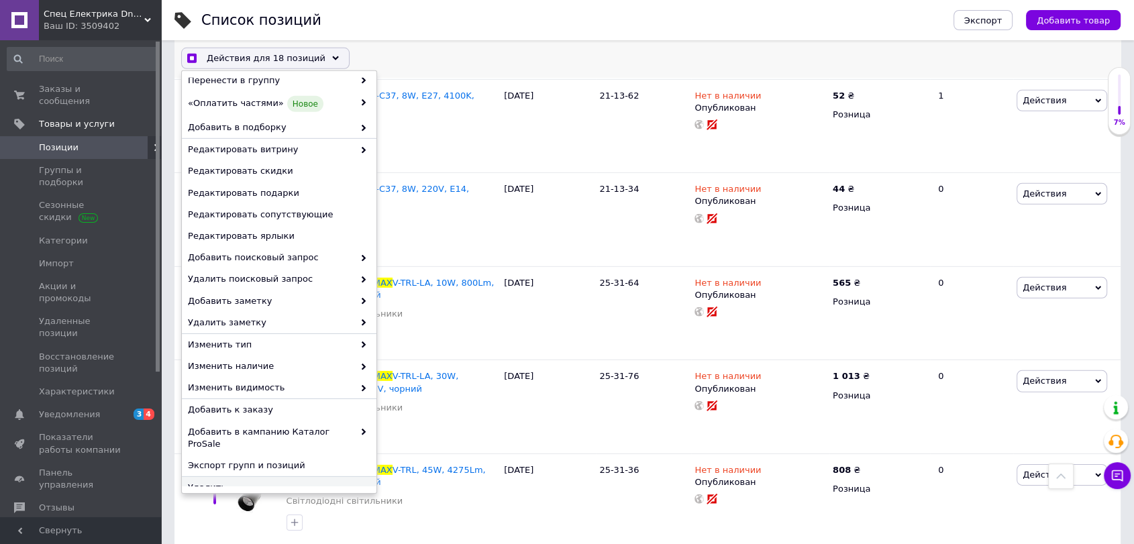
click at [251, 482] on span "Удалить" at bounding box center [277, 488] width 179 height 12
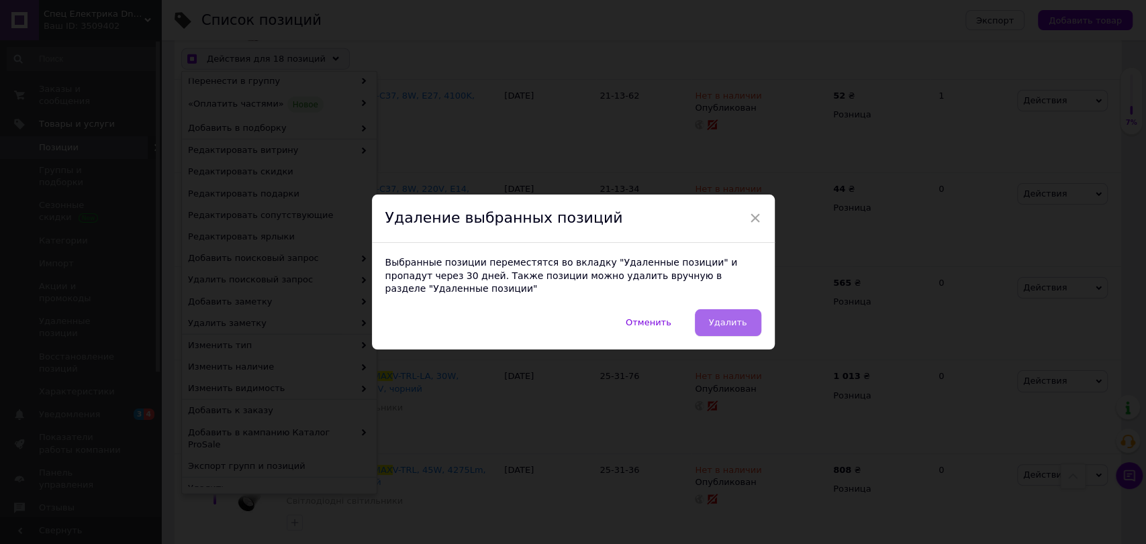
click at [734, 318] on span "Удалить" at bounding box center [728, 323] width 38 height 10
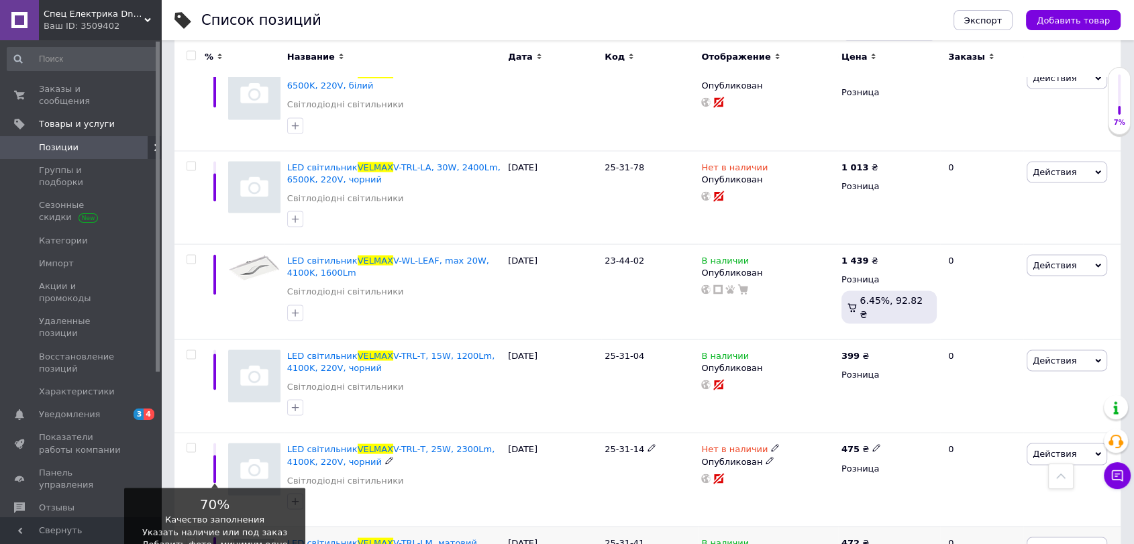
scroll to position [7764, 0]
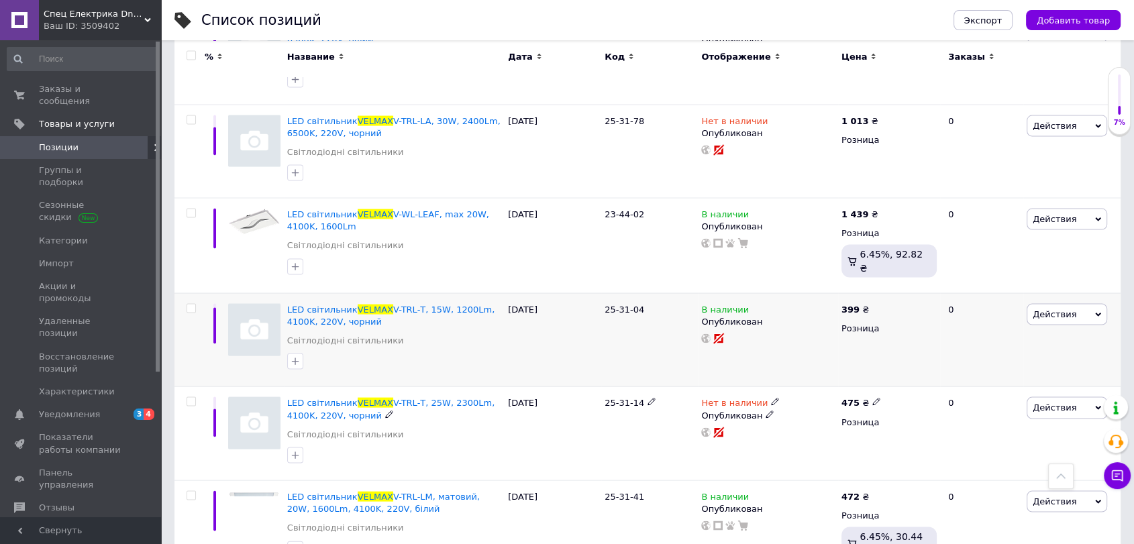
click at [187, 398] on input "checkbox" at bounding box center [191, 402] width 9 height 9
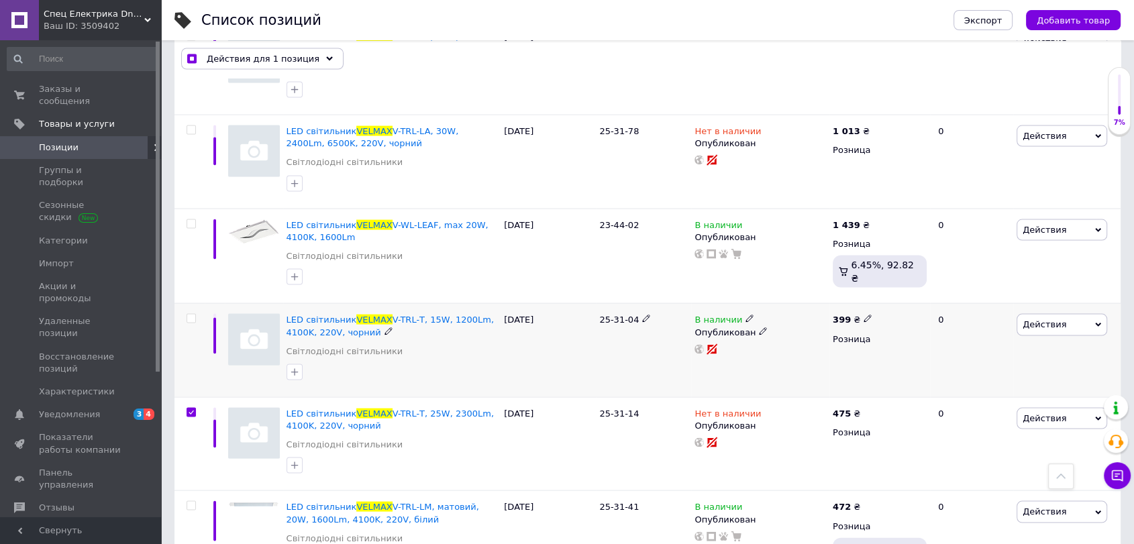
scroll to position [7771, 0]
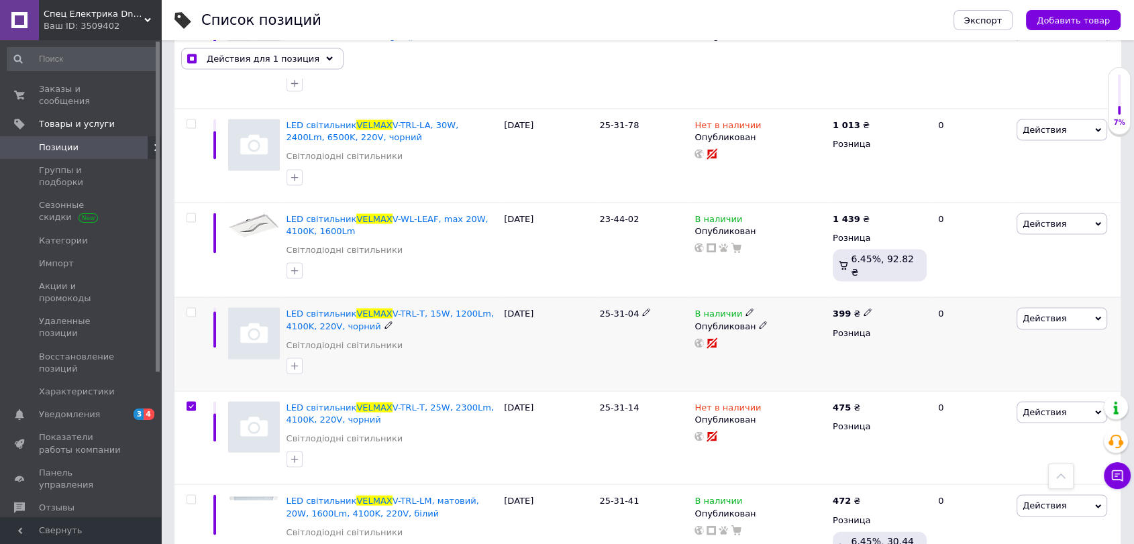
click at [193, 309] on input "checkbox" at bounding box center [191, 313] width 9 height 9
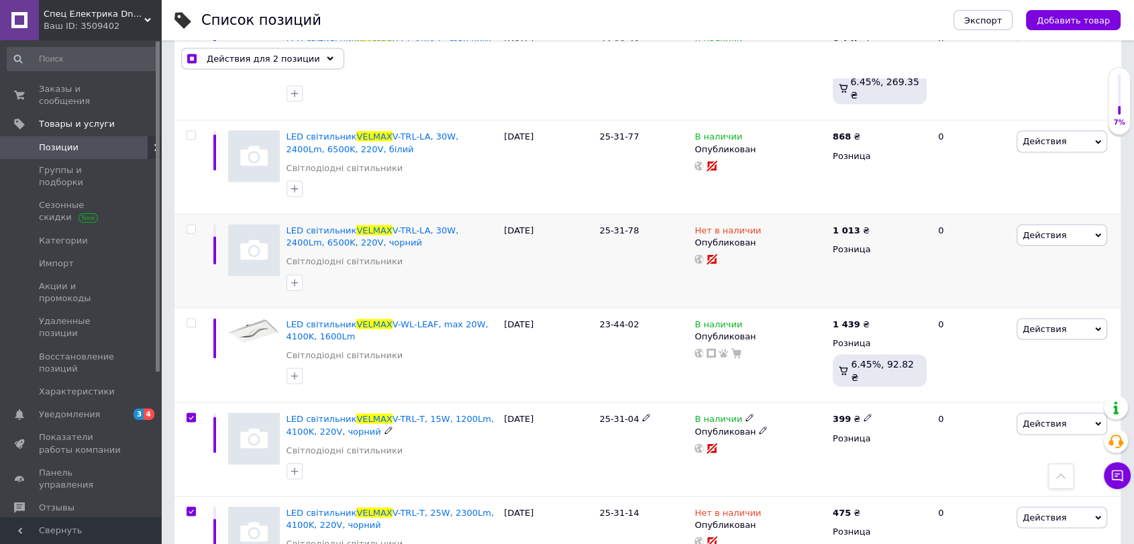
scroll to position [7523, 0]
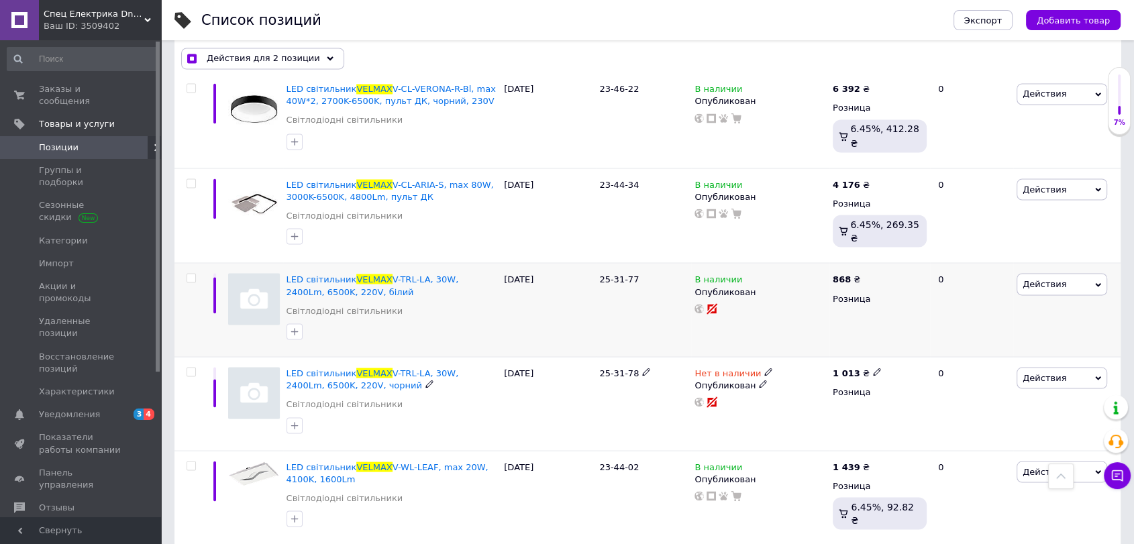
drag, startPoint x: 191, startPoint y: 243, endPoint x: 197, endPoint y: 227, distance: 17.0
click at [191, 357] on div at bounding box center [190, 404] width 30 height 94
drag, startPoint x: 190, startPoint y: 152, endPoint x: 176, endPoint y: 227, distance: 76.5
click at [190, 274] on input "checkbox" at bounding box center [191, 278] width 9 height 9
click at [189, 368] on input "checkbox" at bounding box center [191, 372] width 9 height 9
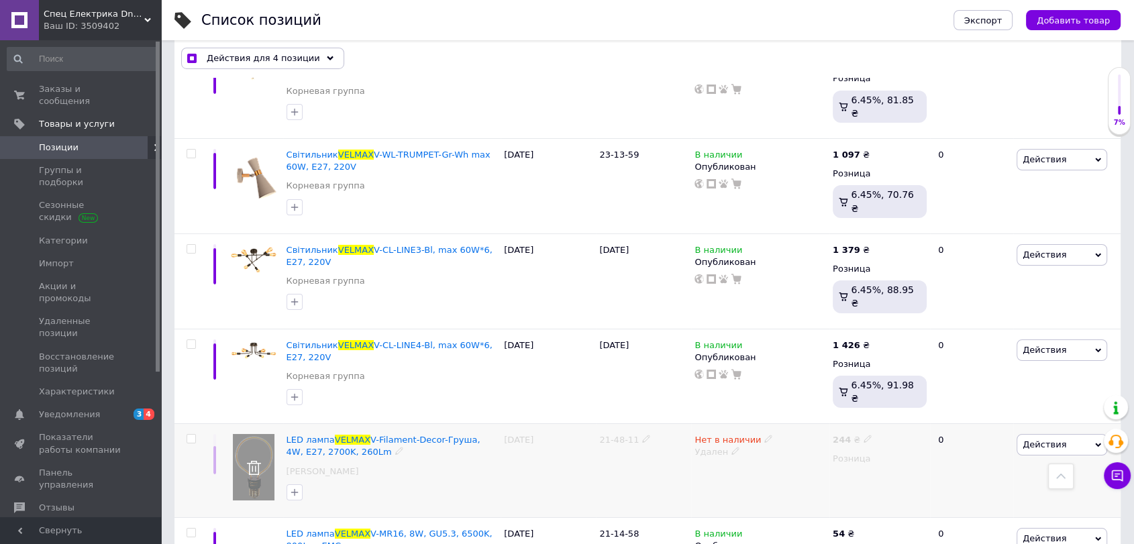
scroll to position [4414, 0]
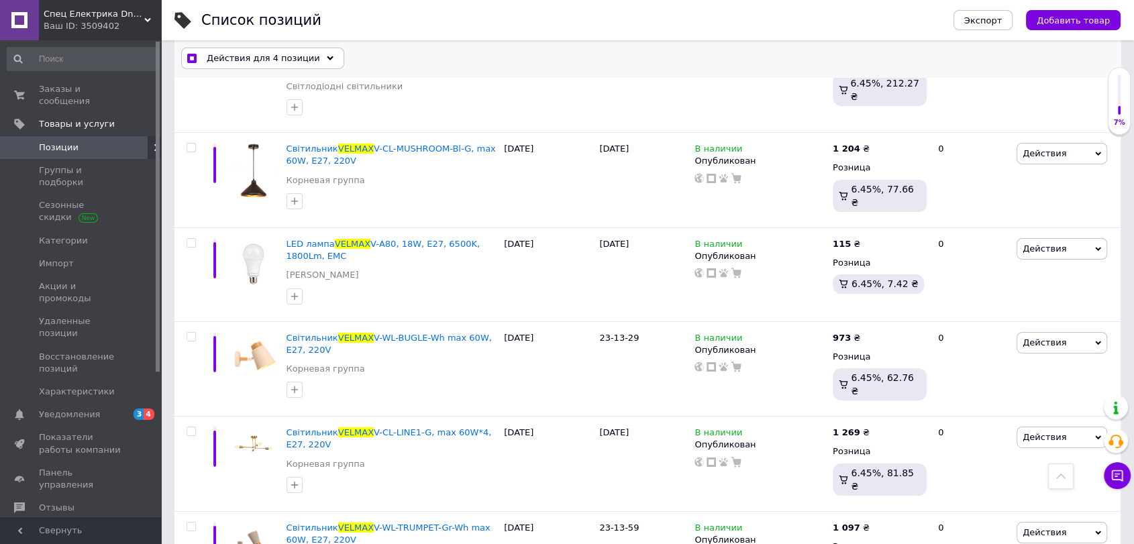
click at [291, 58] on span "Действия для 4 позиции" at bounding box center [263, 59] width 113 height 12
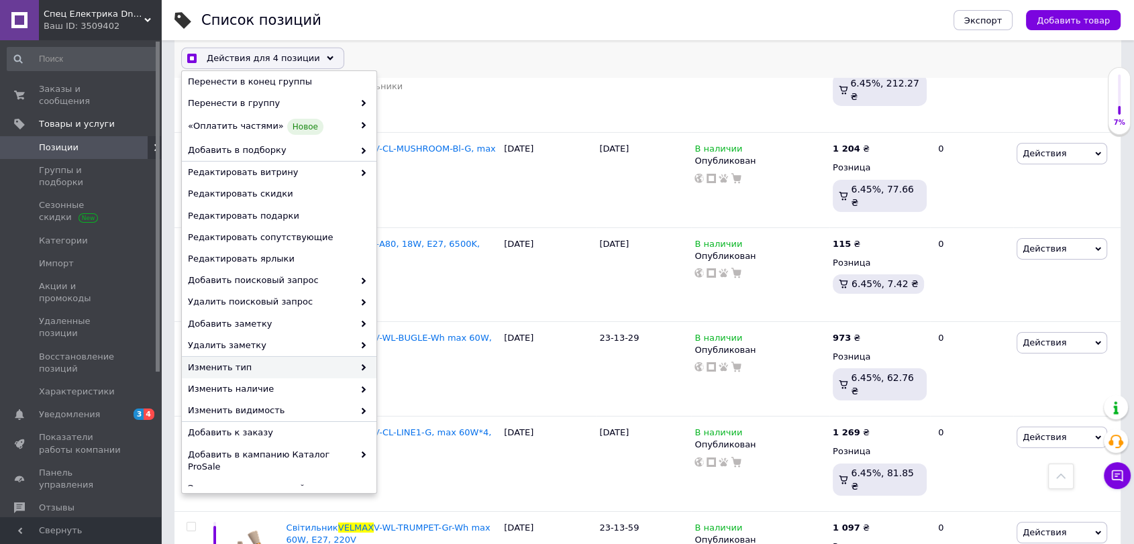
scroll to position [73, 0]
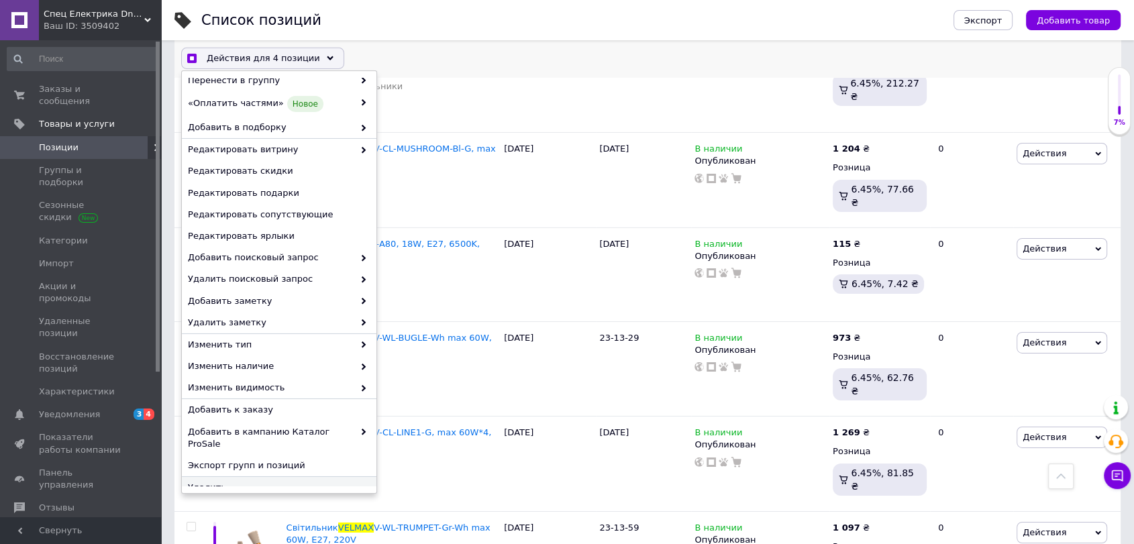
click at [271, 482] on span "Удалить" at bounding box center [277, 488] width 179 height 12
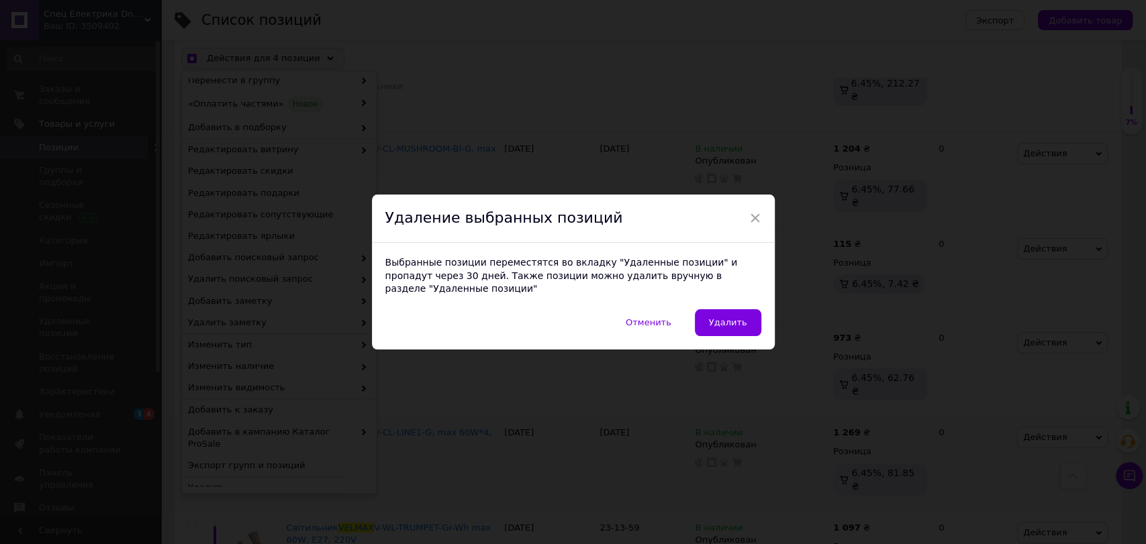
click at [724, 322] on span "Удалить" at bounding box center [728, 323] width 38 height 10
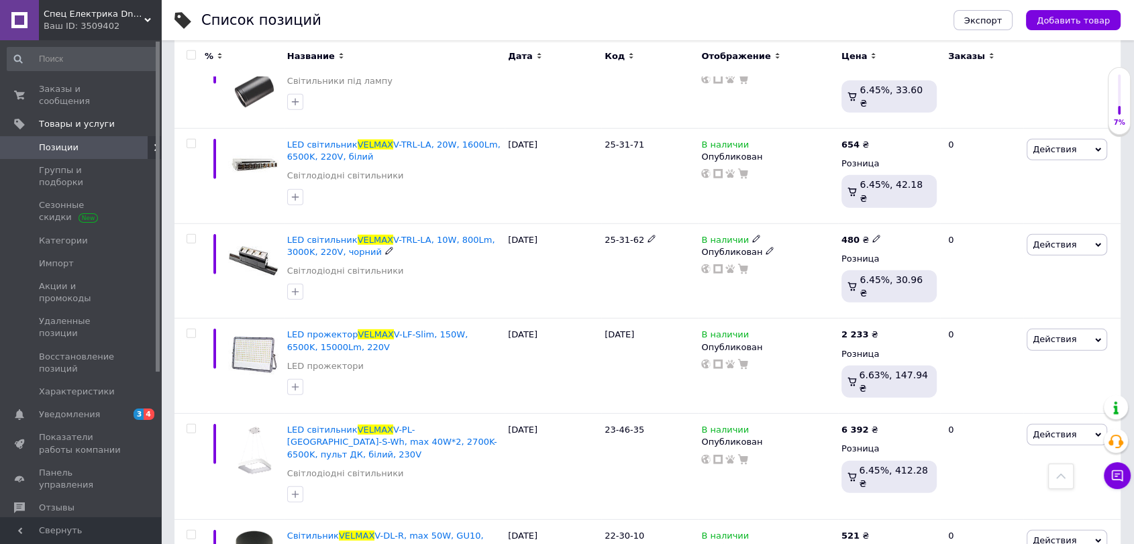
scroll to position [9132, 0]
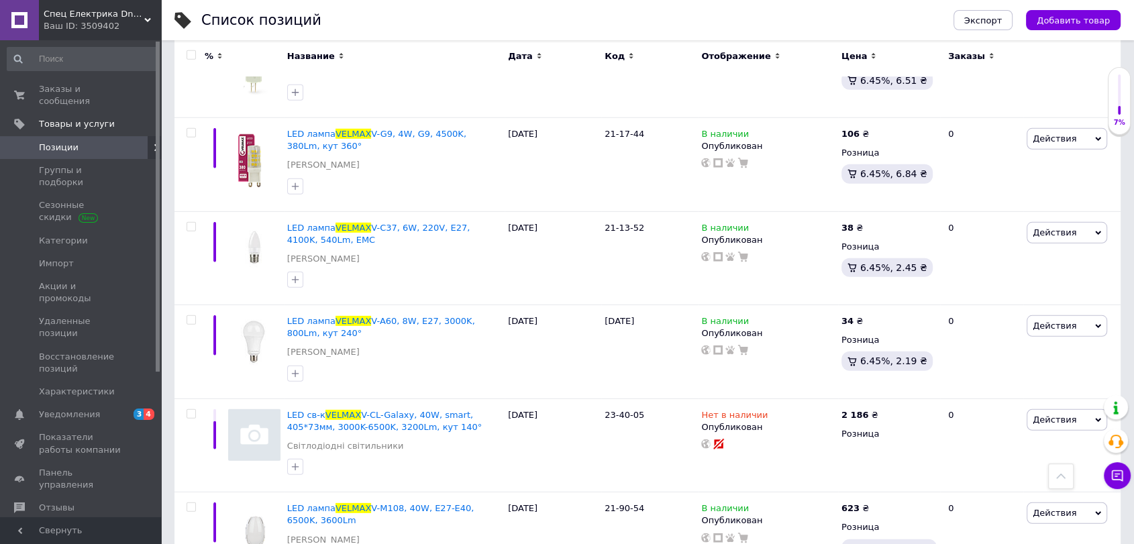
scroll to position [8883, 0]
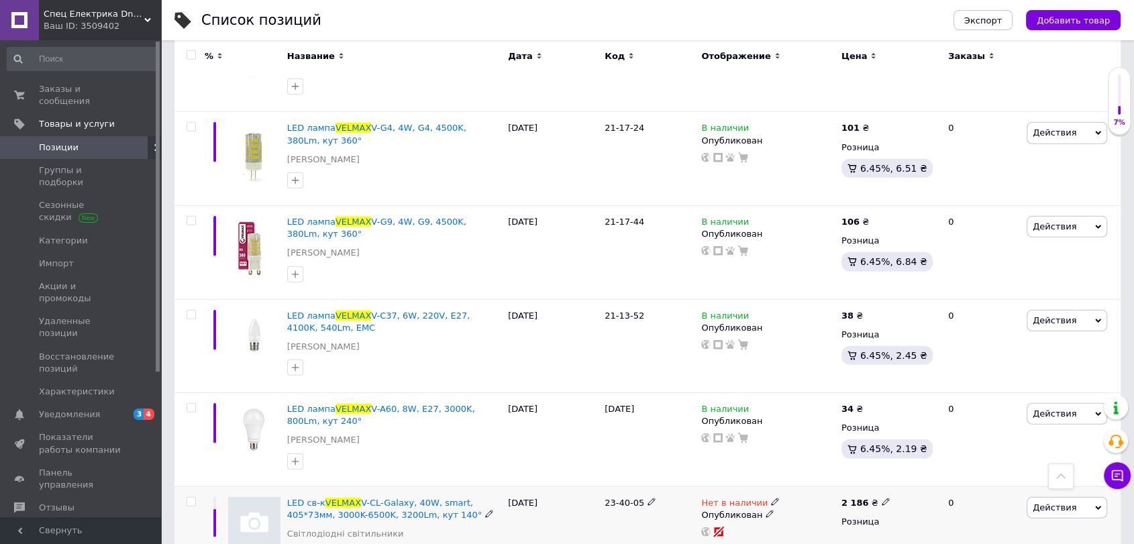
click at [188, 498] on input "checkbox" at bounding box center [191, 502] width 9 height 9
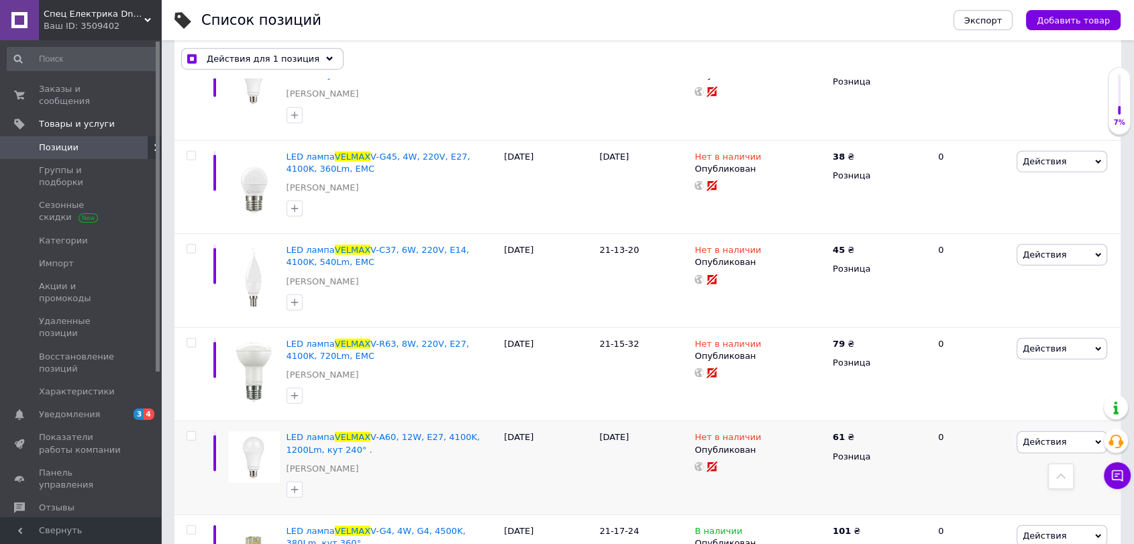
scroll to position [8510, 0]
click at [188, 434] on input "checkbox" at bounding box center [191, 438] width 9 height 9
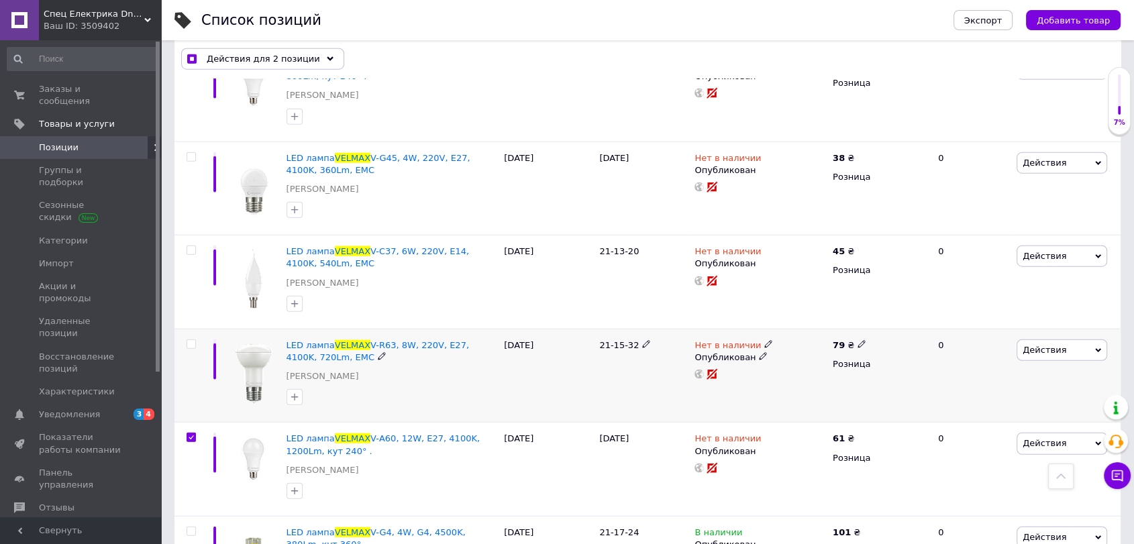
click at [189, 340] on input "checkbox" at bounding box center [191, 344] width 9 height 9
click at [184, 246] on div at bounding box center [191, 250] width 27 height 9
click at [188, 246] on input "checkbox" at bounding box center [191, 250] width 9 height 9
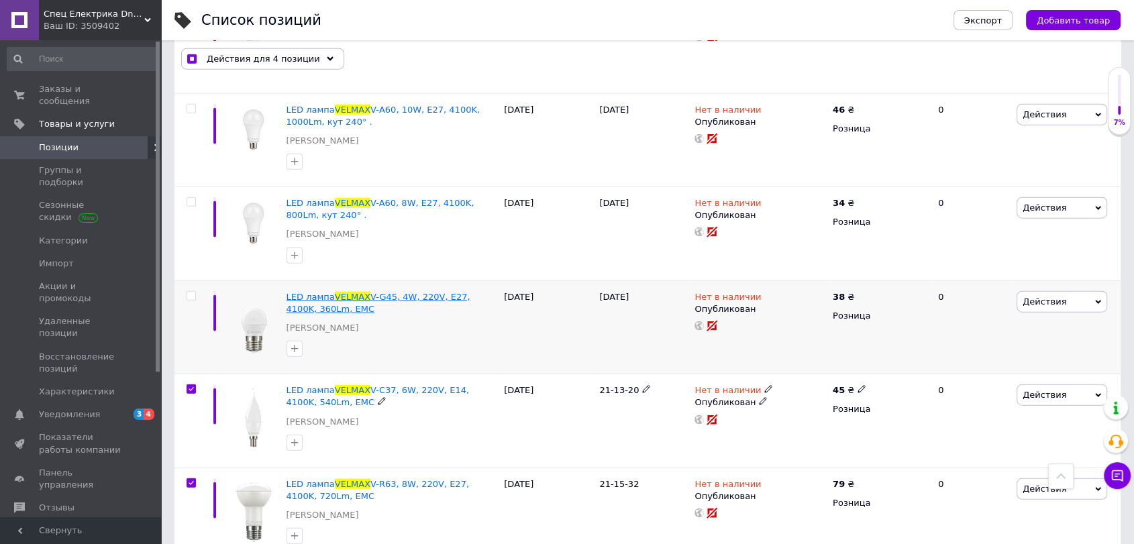
scroll to position [8262, 0]
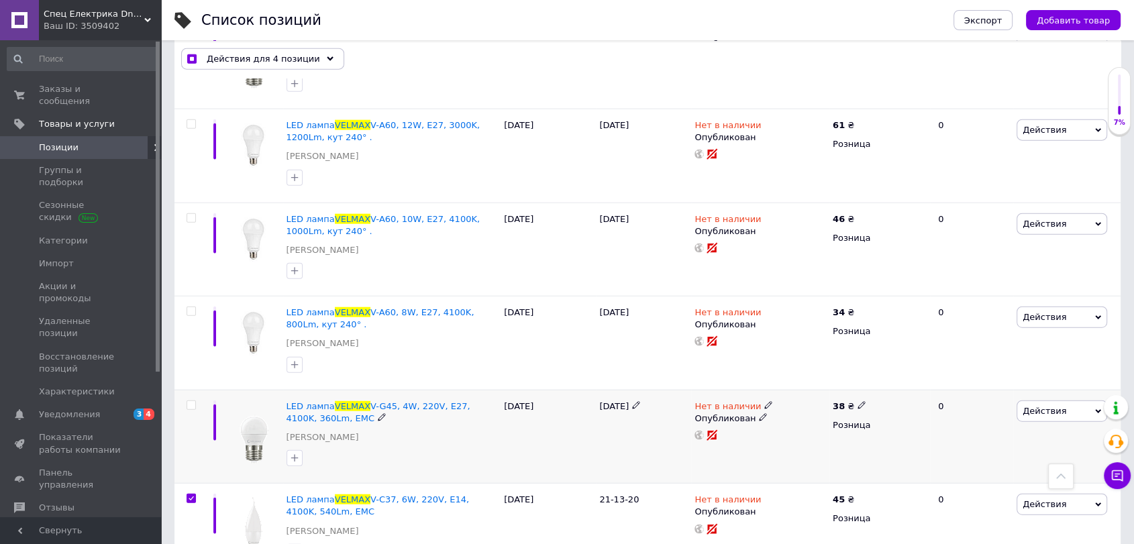
click at [193, 401] on input "checkbox" at bounding box center [191, 405] width 9 height 9
click at [195, 307] on label at bounding box center [191, 311] width 9 height 9
click at [195, 307] on input "checkbox" at bounding box center [191, 311] width 9 height 9
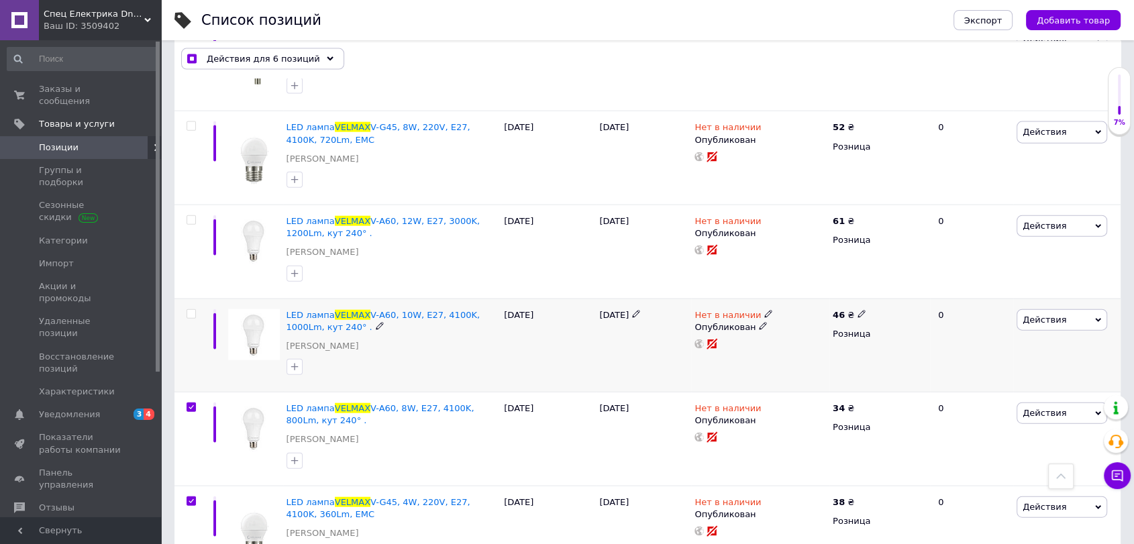
scroll to position [8137, 0]
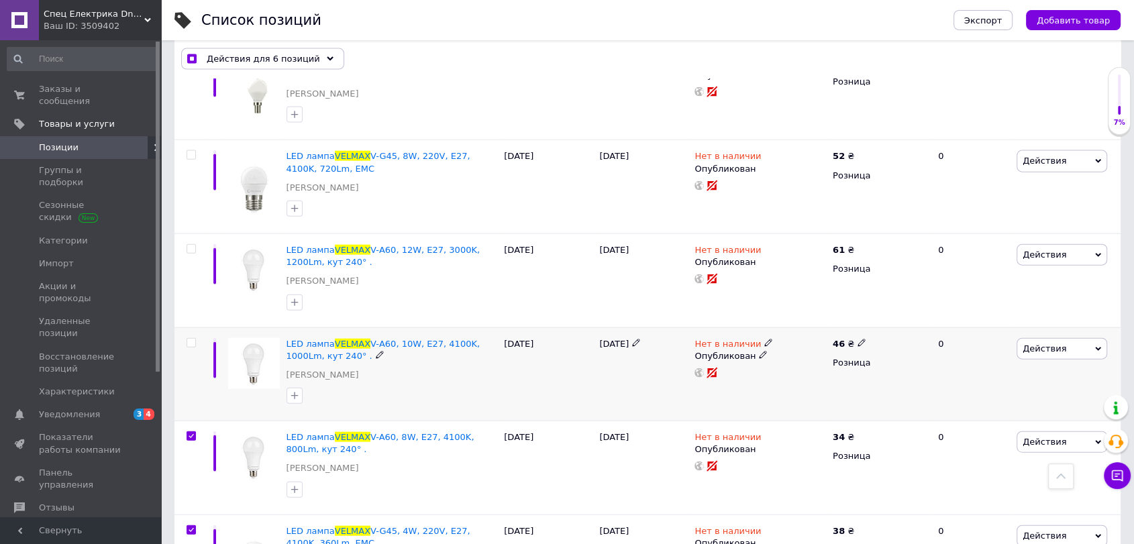
click at [191, 339] on input "checkbox" at bounding box center [191, 343] width 9 height 9
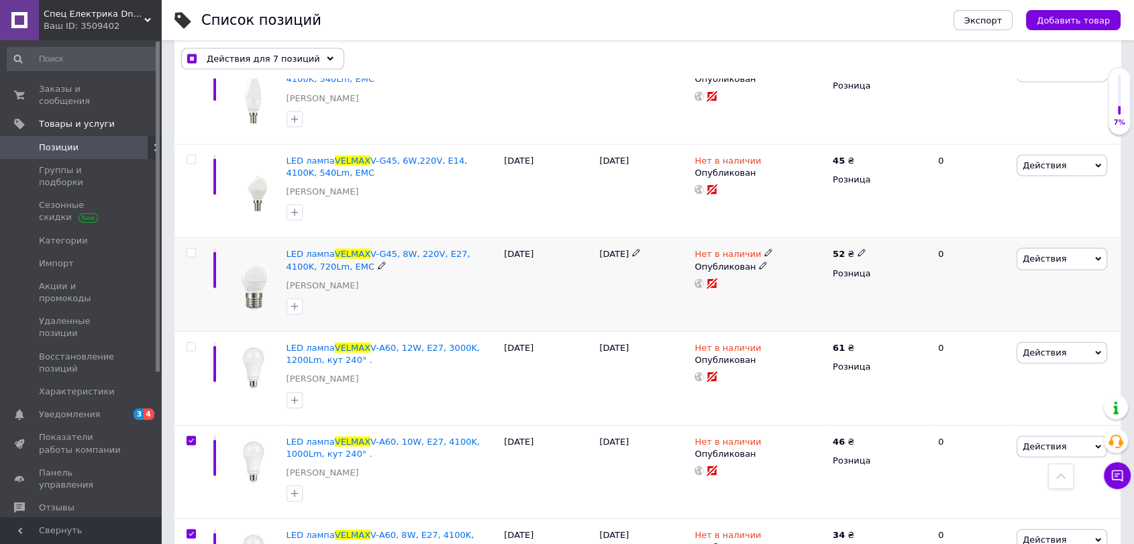
scroll to position [8013, 0]
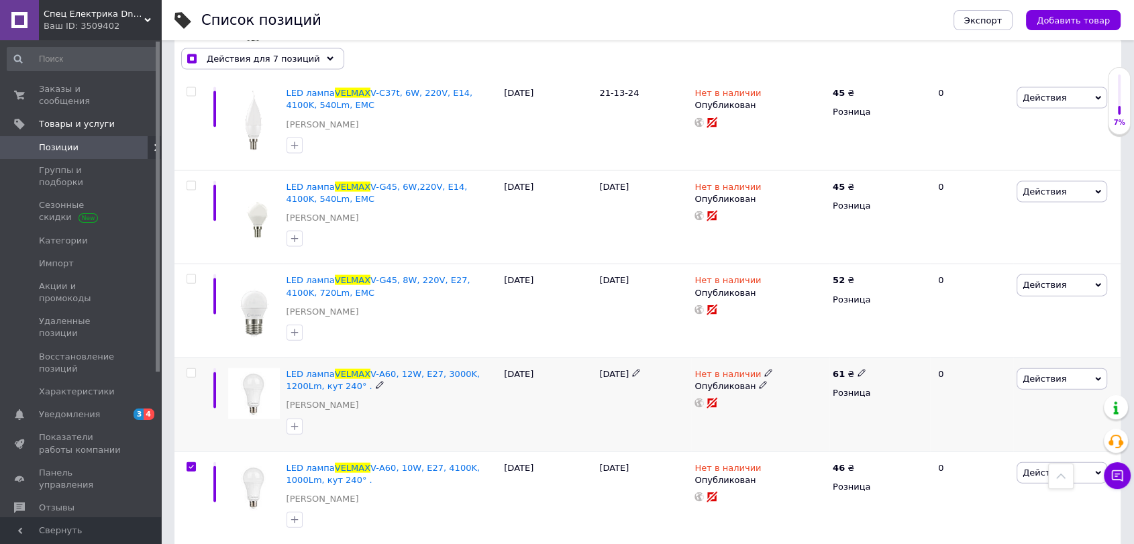
click at [193, 369] on span at bounding box center [191, 373] width 9 height 9
click at [193, 369] on input "checkbox" at bounding box center [191, 373] width 9 height 9
click at [193, 275] on input "checkbox" at bounding box center [191, 279] width 9 height 9
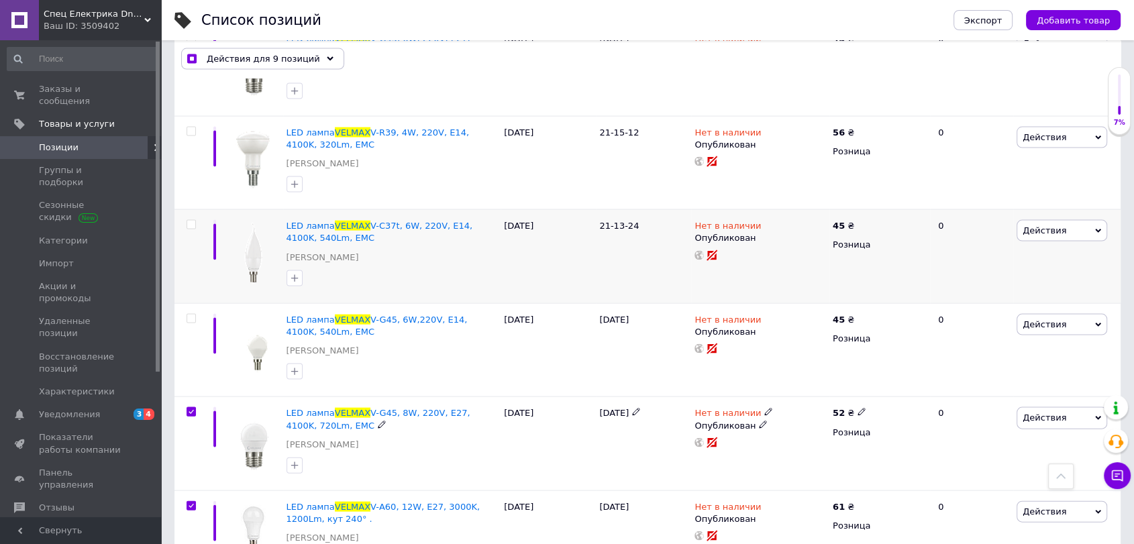
scroll to position [7764, 0]
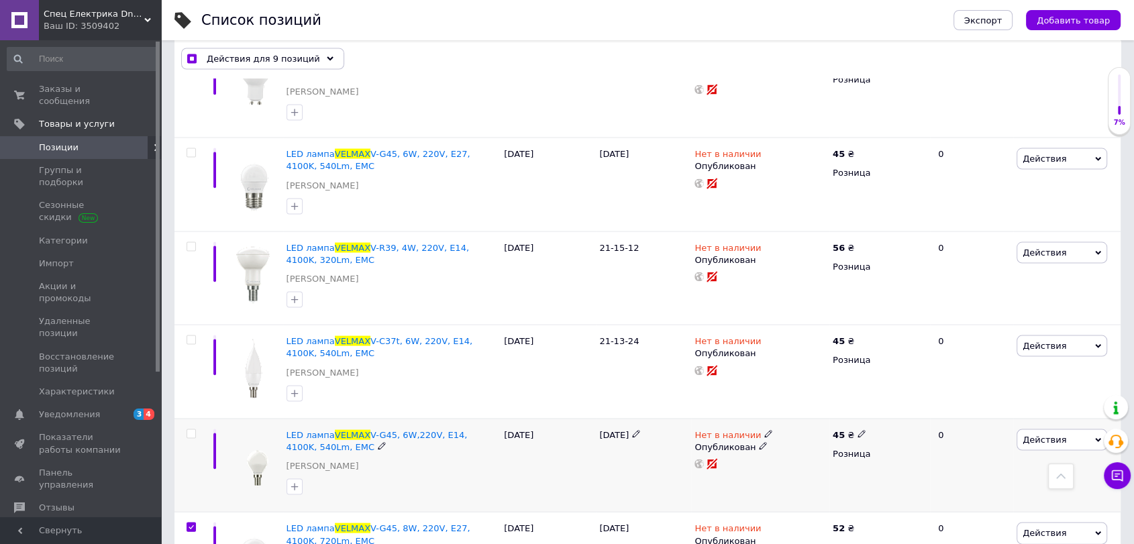
click at [188, 430] on input "checkbox" at bounding box center [191, 434] width 9 height 9
click at [193, 336] on input "checkbox" at bounding box center [191, 340] width 9 height 9
click at [191, 243] on input "checkbox" at bounding box center [191, 247] width 9 height 9
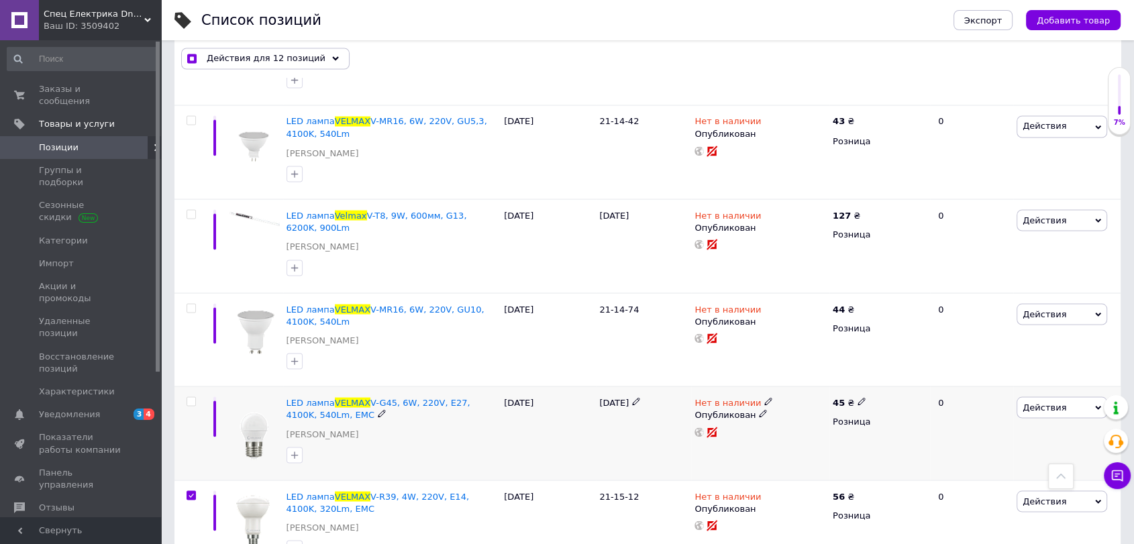
click at [193, 397] on input "checkbox" at bounding box center [191, 401] width 9 height 9
click at [193, 304] on input "checkbox" at bounding box center [191, 308] width 9 height 9
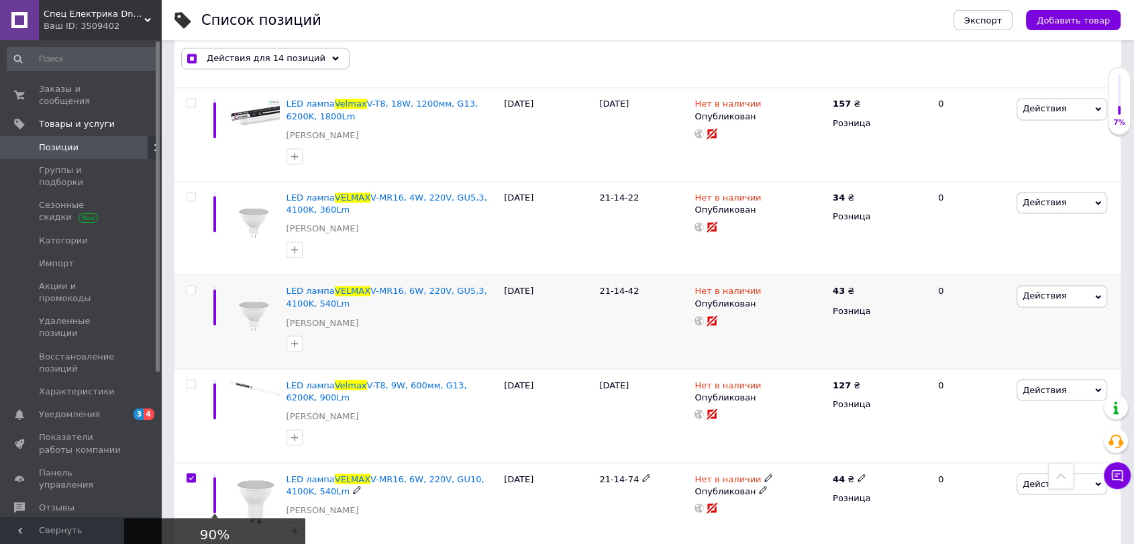
scroll to position [7267, 0]
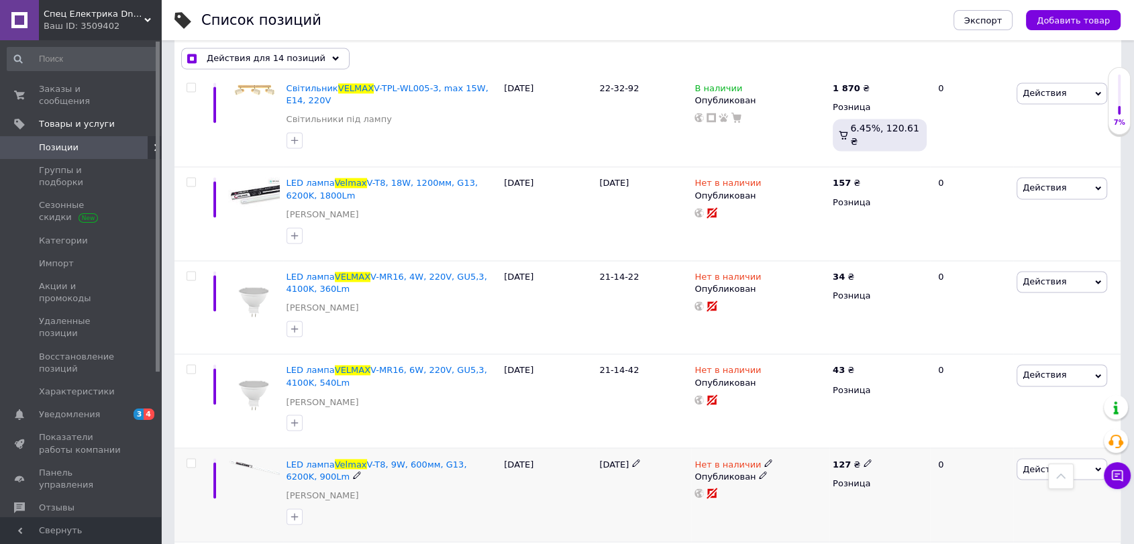
click at [196, 458] on div at bounding box center [191, 462] width 27 height 9
click at [189, 459] on input "checkbox" at bounding box center [191, 463] width 9 height 9
click at [193, 365] on input "checkbox" at bounding box center [191, 369] width 9 height 9
click at [195, 271] on span at bounding box center [191, 275] width 9 height 9
click at [195, 272] on input "checkbox" at bounding box center [191, 276] width 9 height 9
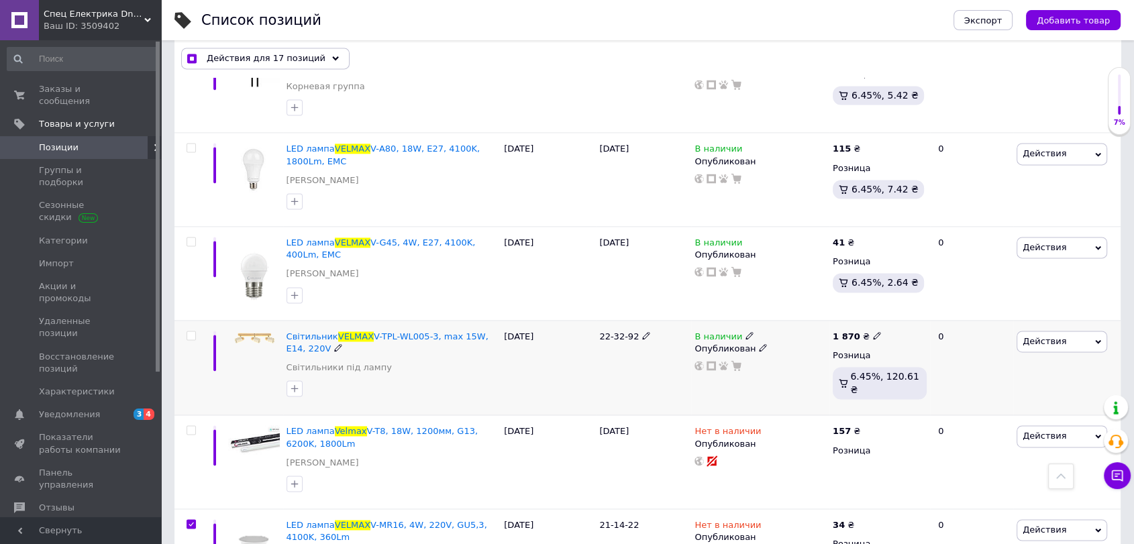
scroll to position [7019, 0]
click at [188, 426] on input "checkbox" at bounding box center [191, 430] width 9 height 9
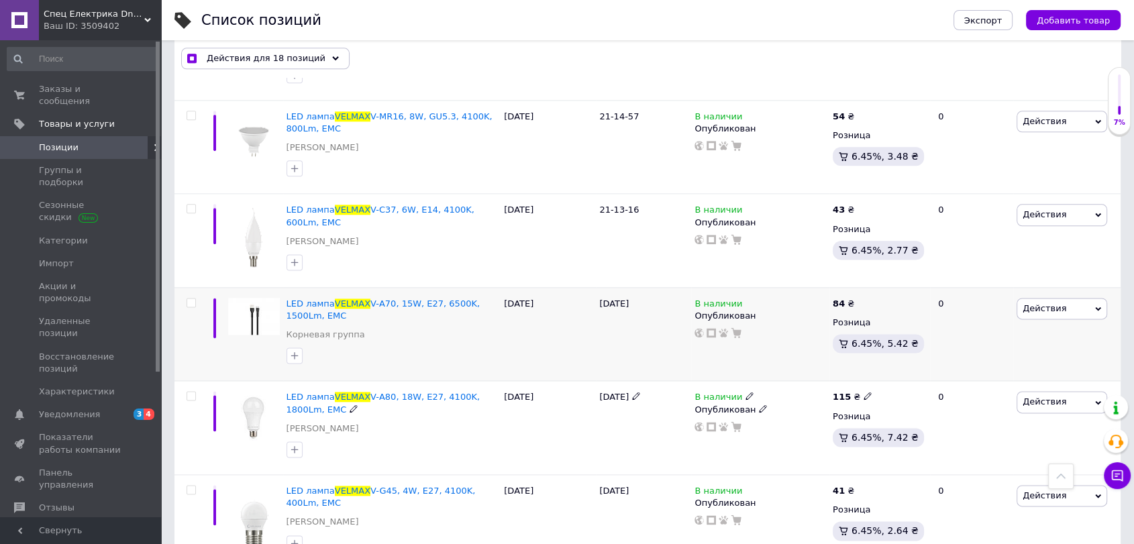
scroll to position [6645, 0]
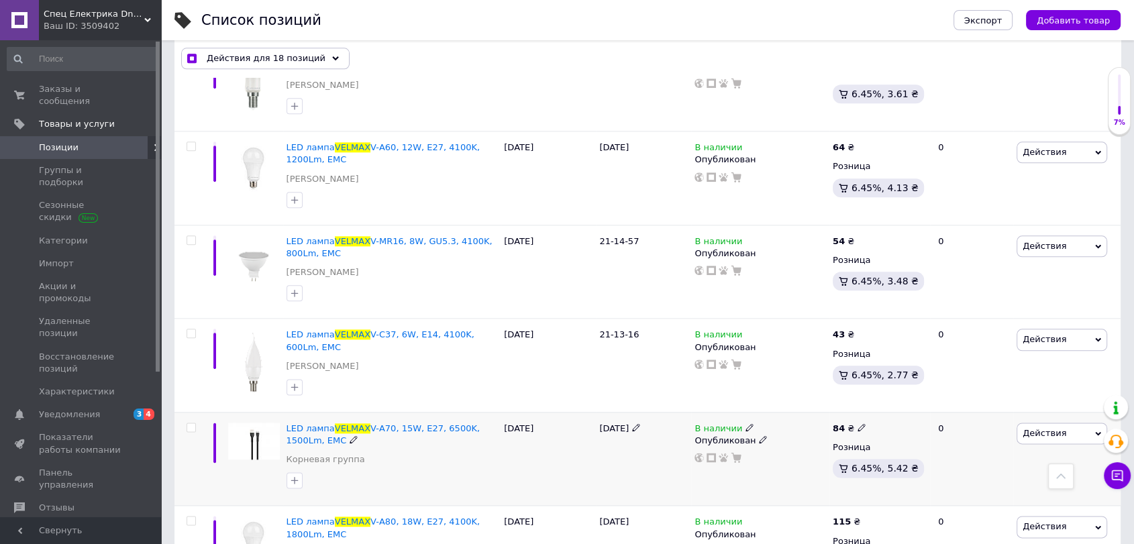
click at [187, 424] on input "checkbox" at bounding box center [191, 428] width 9 height 9
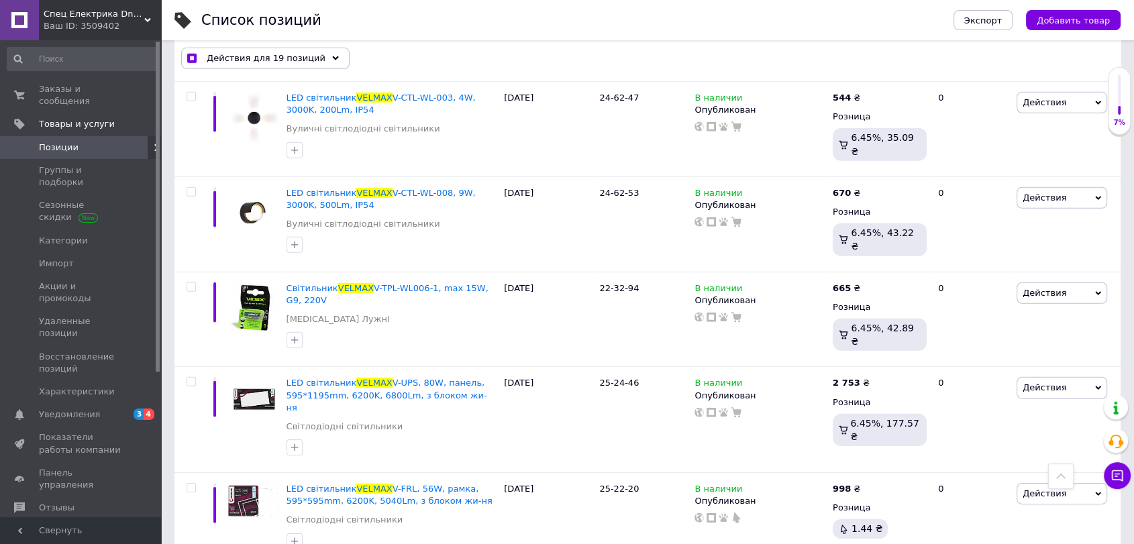
scroll to position [3911, 0]
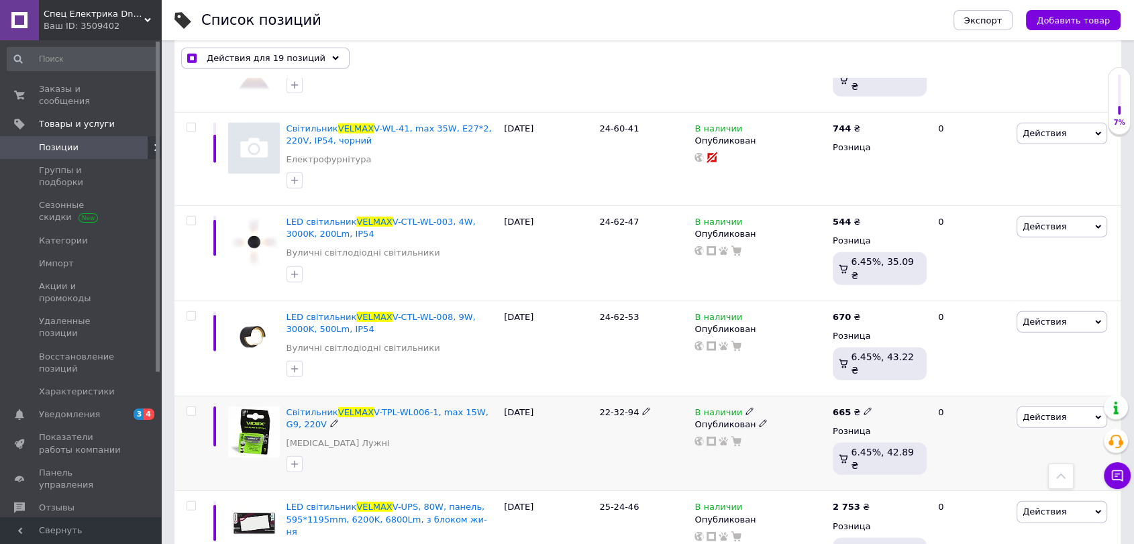
click at [189, 407] on input "checkbox" at bounding box center [191, 411] width 9 height 9
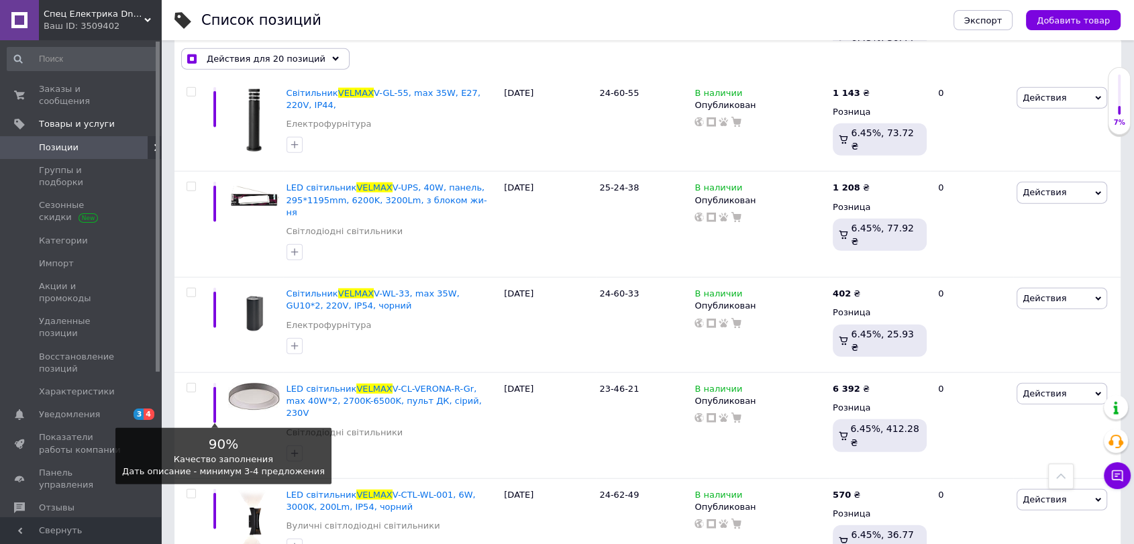
scroll to position [3414, 0]
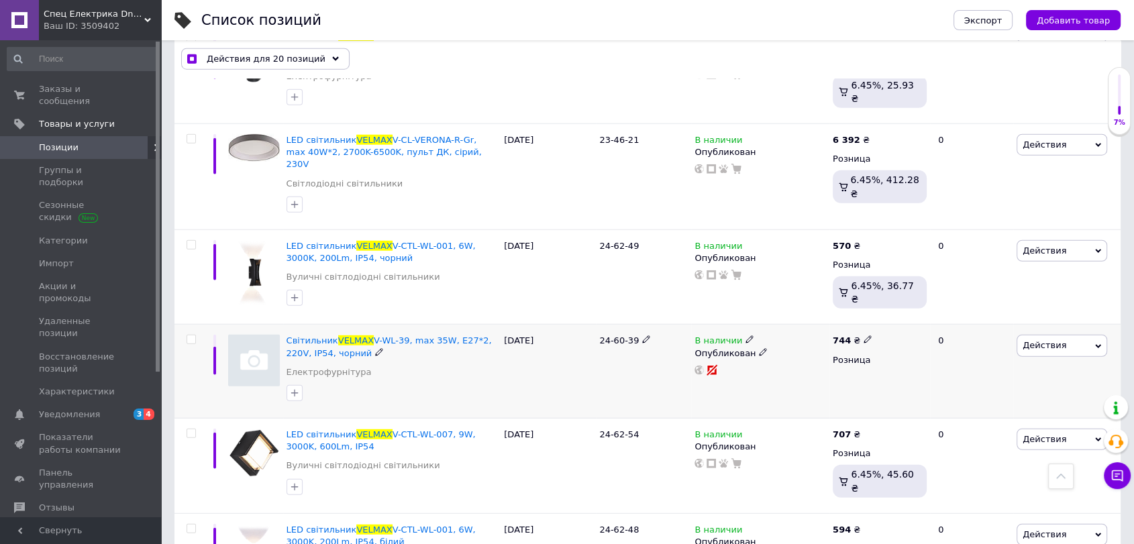
click at [193, 336] on input "checkbox" at bounding box center [191, 340] width 9 height 9
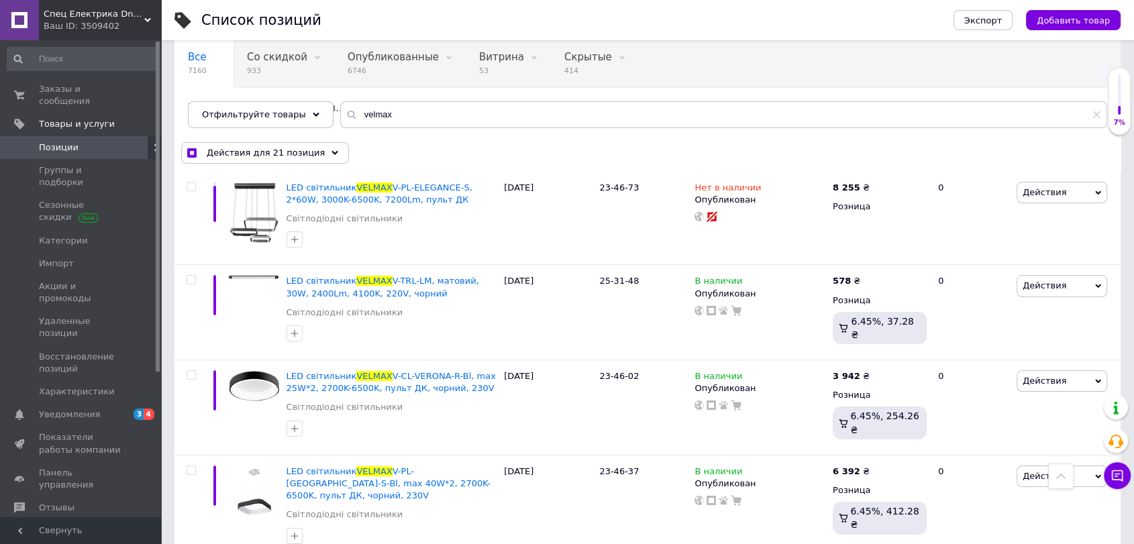
scroll to position [0, 0]
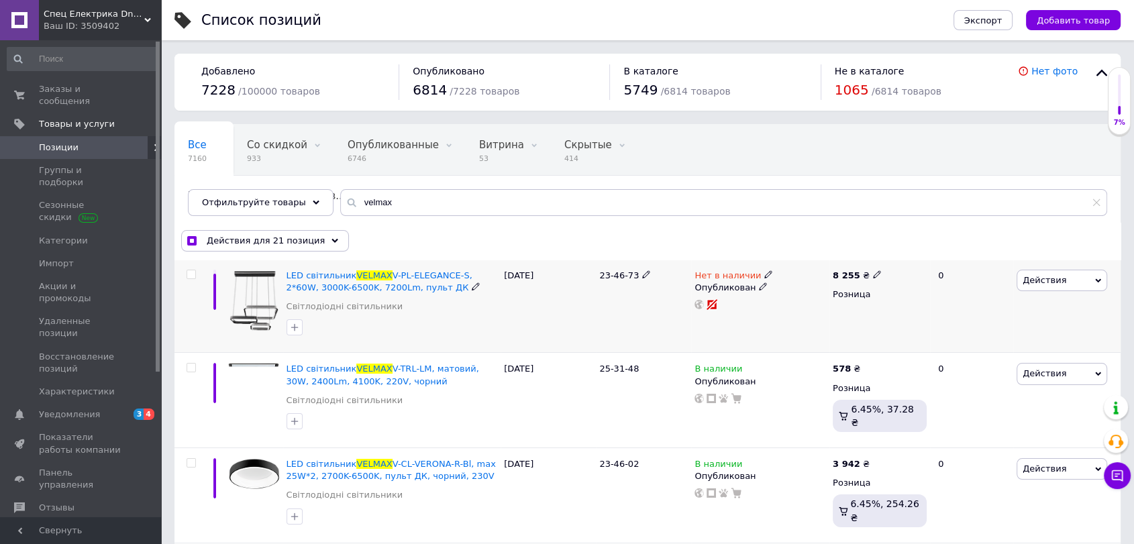
click at [193, 271] on input "checkbox" at bounding box center [191, 275] width 9 height 9
click at [228, 243] on span "Действия для 22 позиции" at bounding box center [266, 241] width 119 height 12
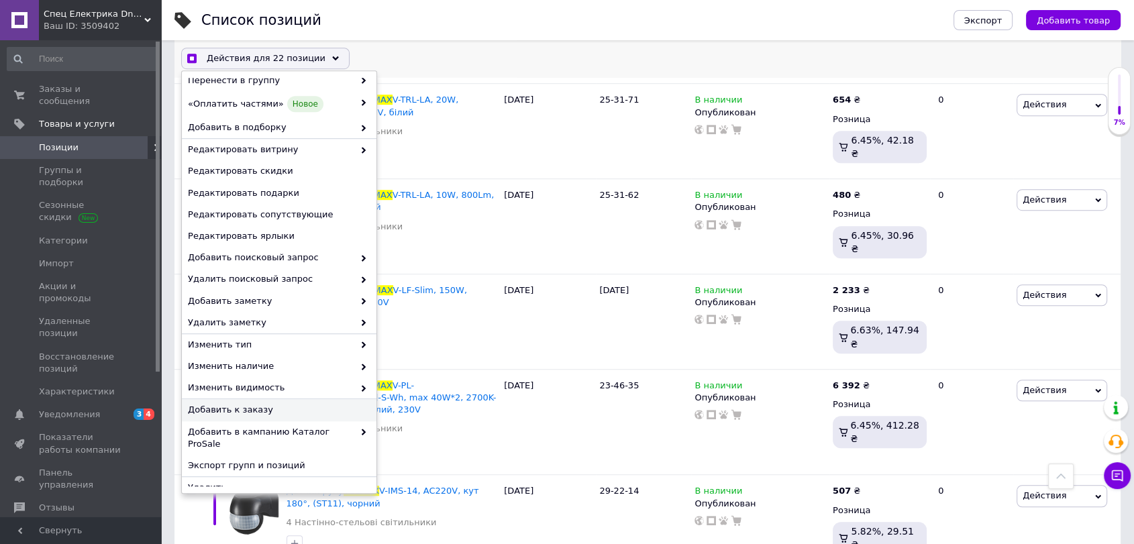
scroll to position [1118, 0]
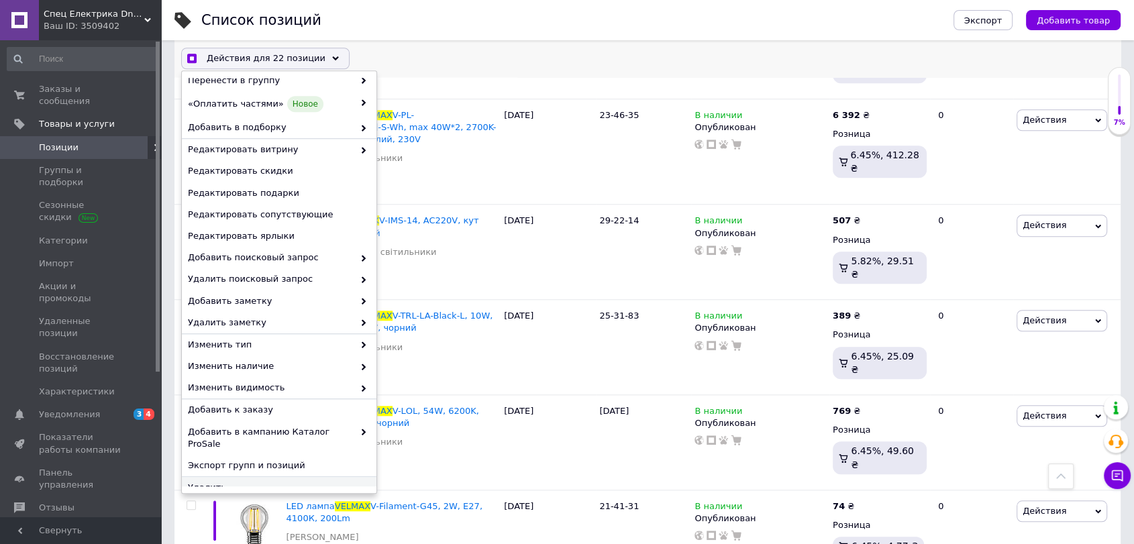
click at [258, 482] on span "Удалить" at bounding box center [277, 488] width 179 height 12
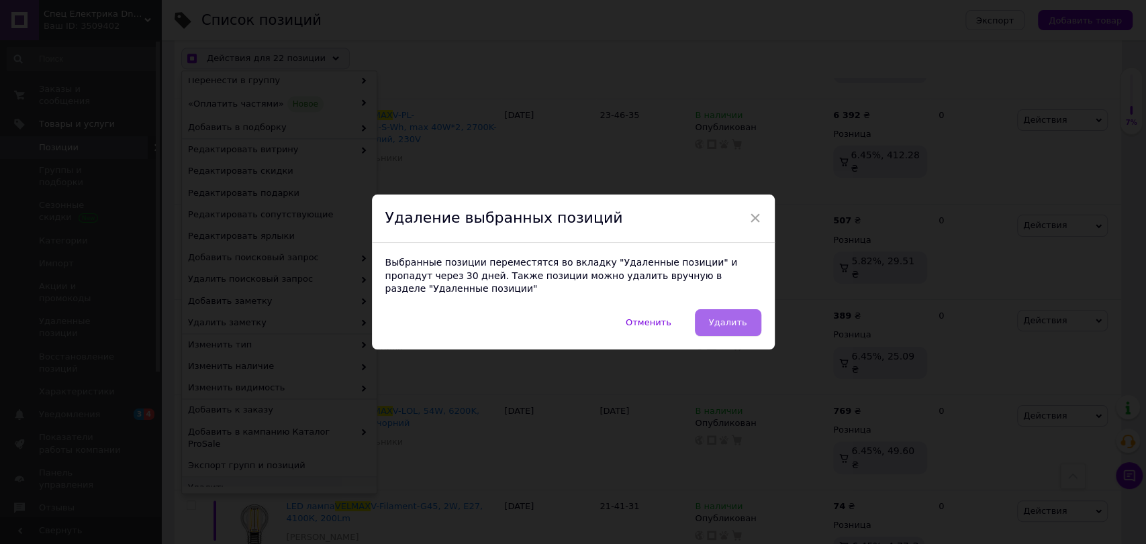
click at [733, 321] on span "Удалить" at bounding box center [728, 323] width 38 height 10
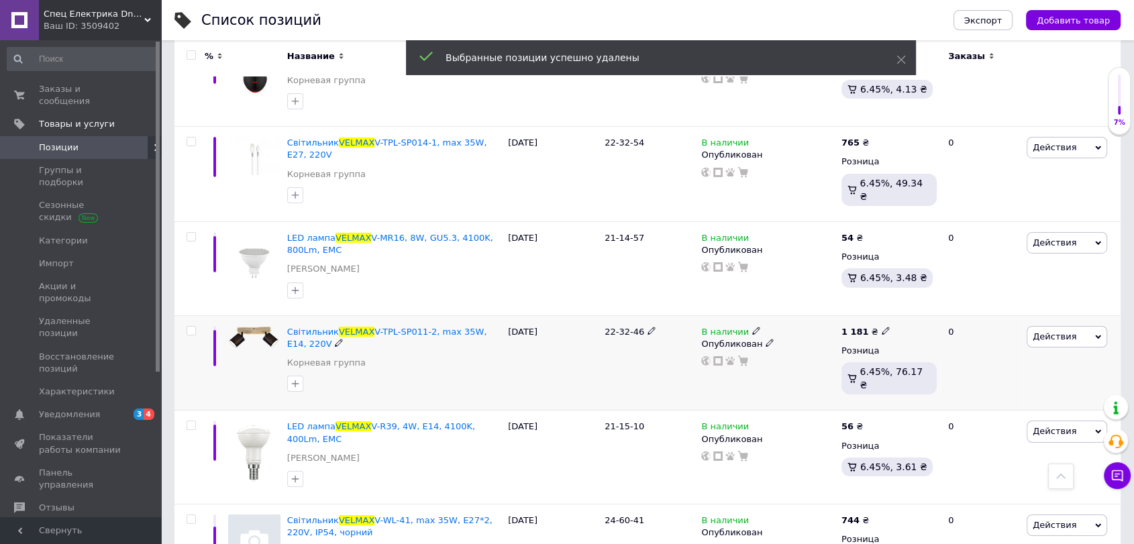
scroll to position [4226, 0]
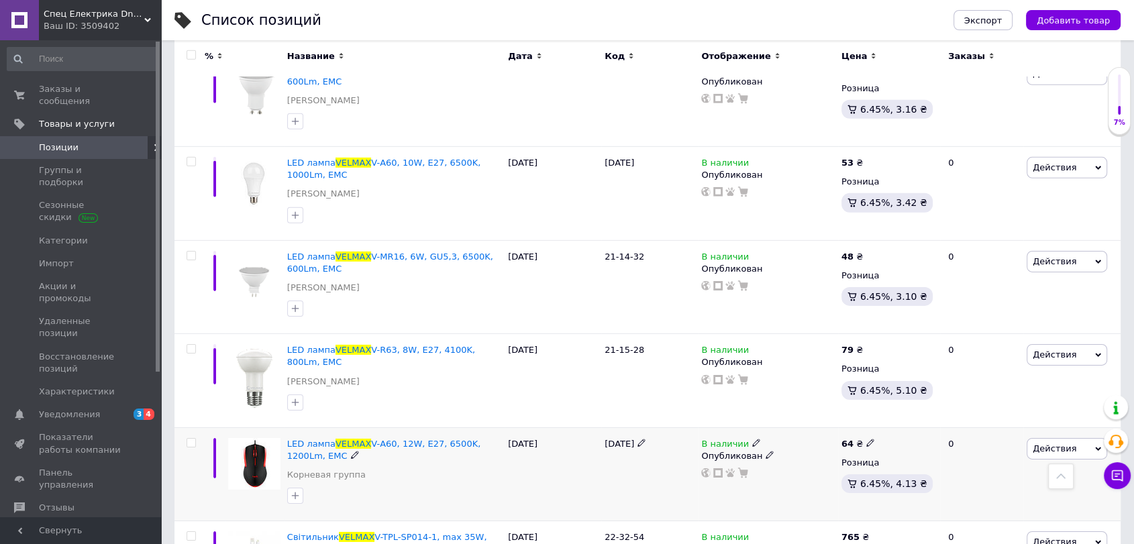
click at [187, 439] on input "checkbox" at bounding box center [191, 443] width 9 height 9
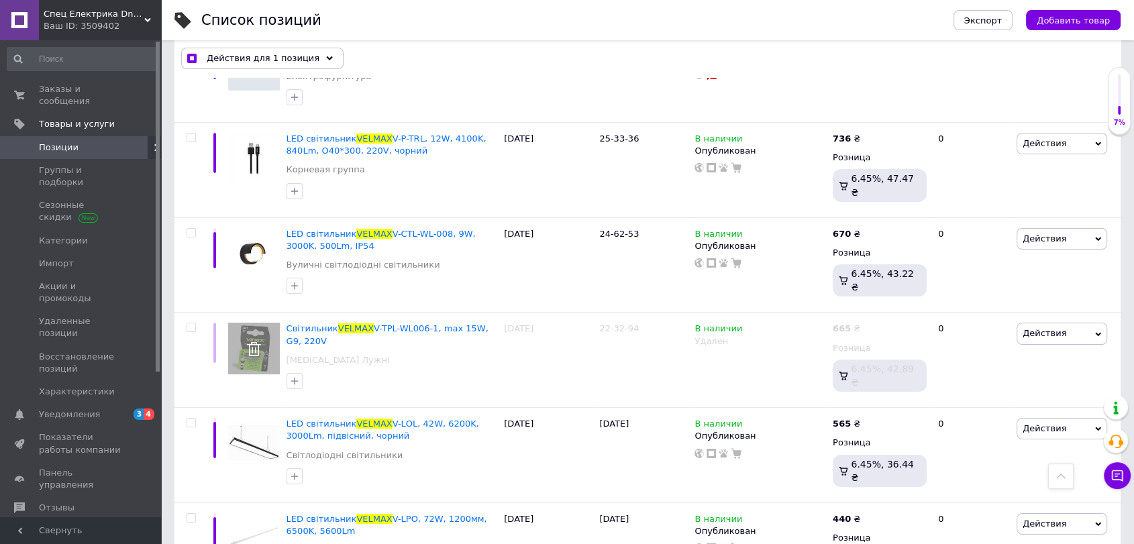
scroll to position [4723, 0]
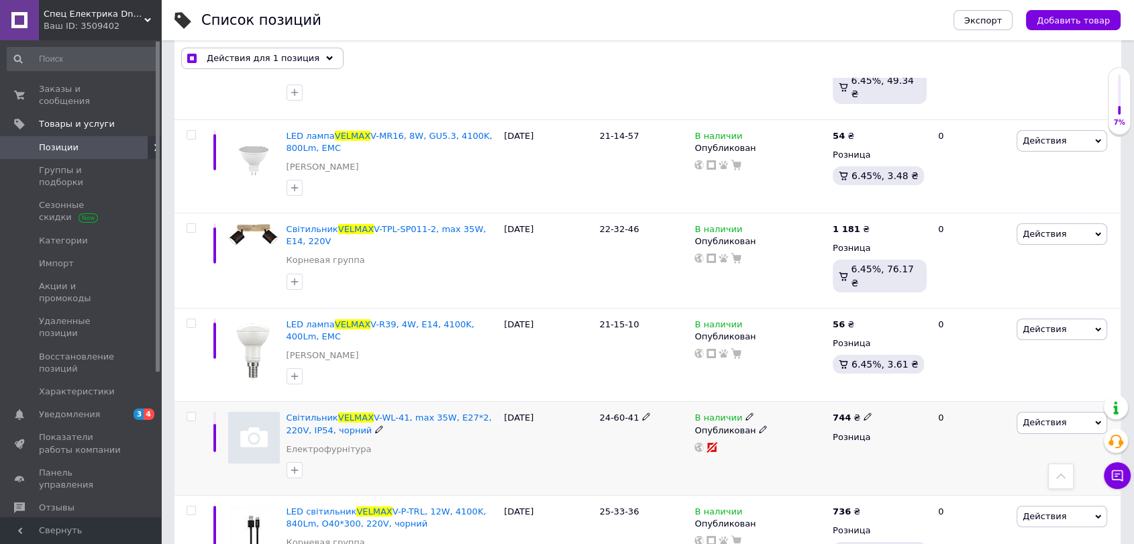
click at [189, 413] on input "checkbox" at bounding box center [191, 417] width 9 height 9
click at [193, 507] on input "checkbox" at bounding box center [191, 511] width 9 height 9
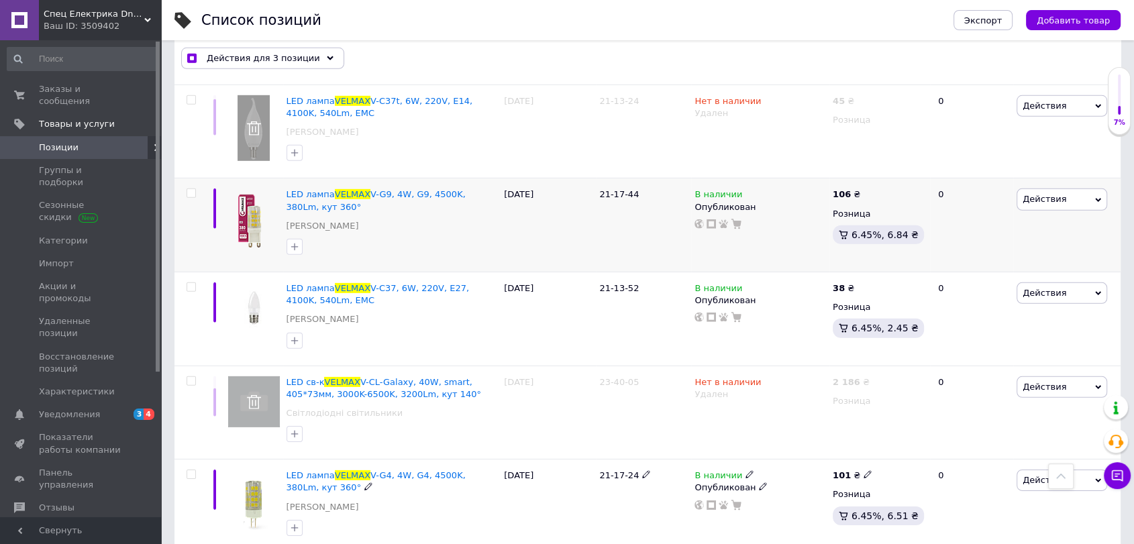
scroll to position [9157, 0]
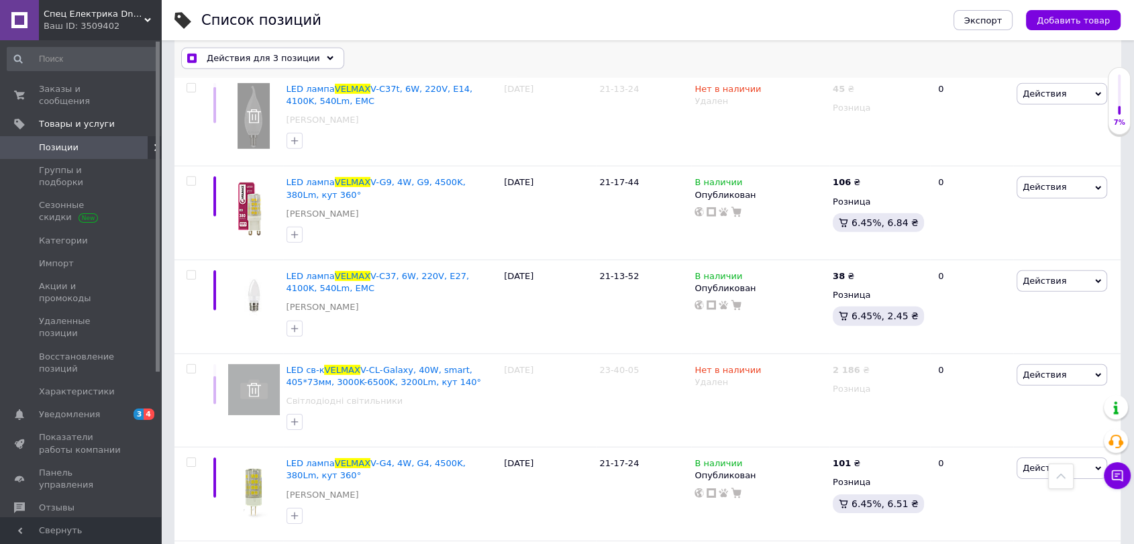
click at [295, 58] on span "Действия для 3 позиции" at bounding box center [263, 59] width 113 height 12
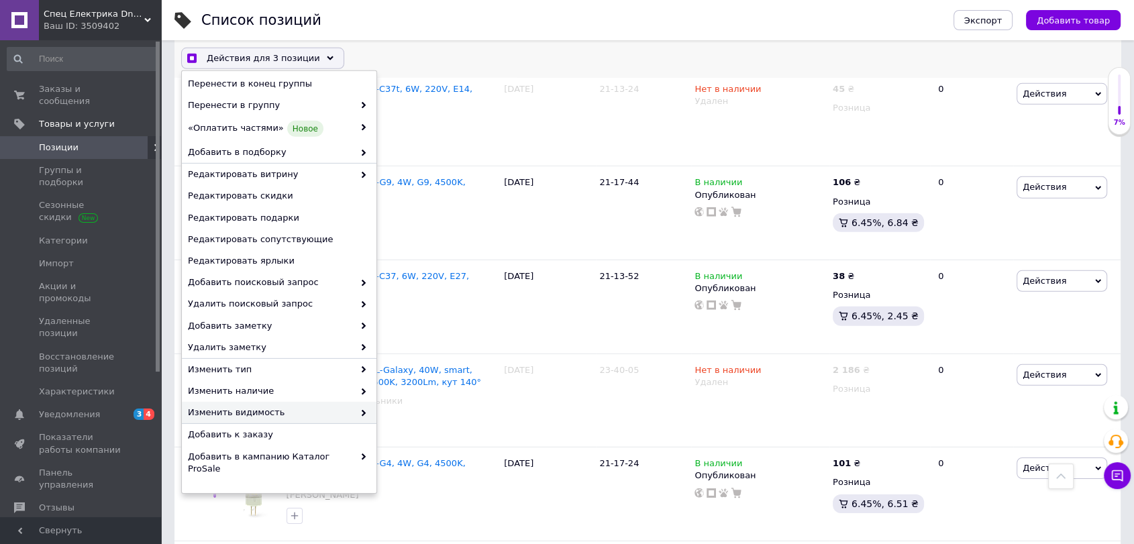
scroll to position [73, 0]
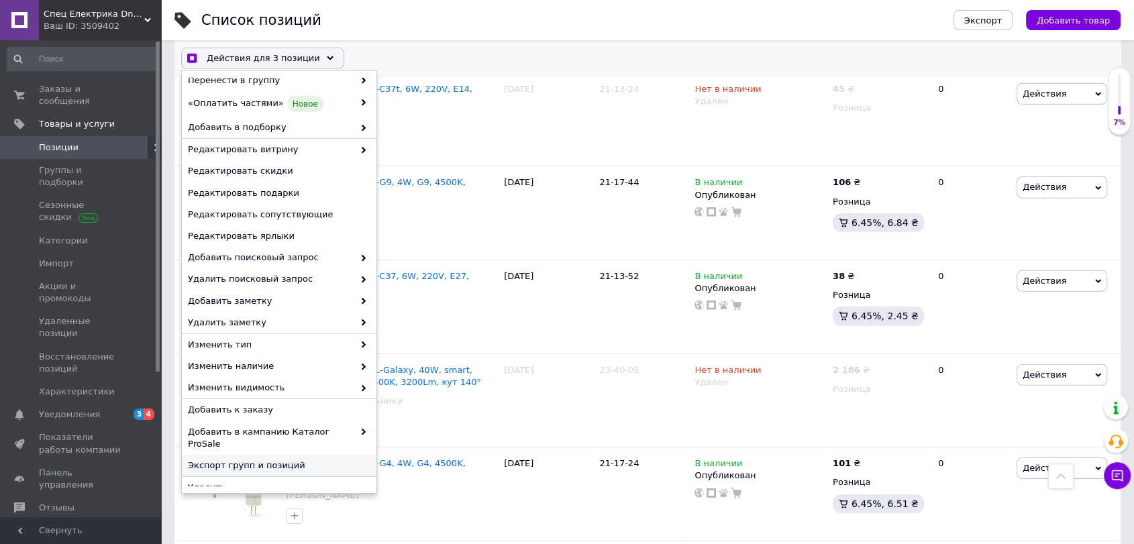
click at [285, 463] on div "Экспорт групп и позиций" at bounding box center [279, 466] width 195 height 22
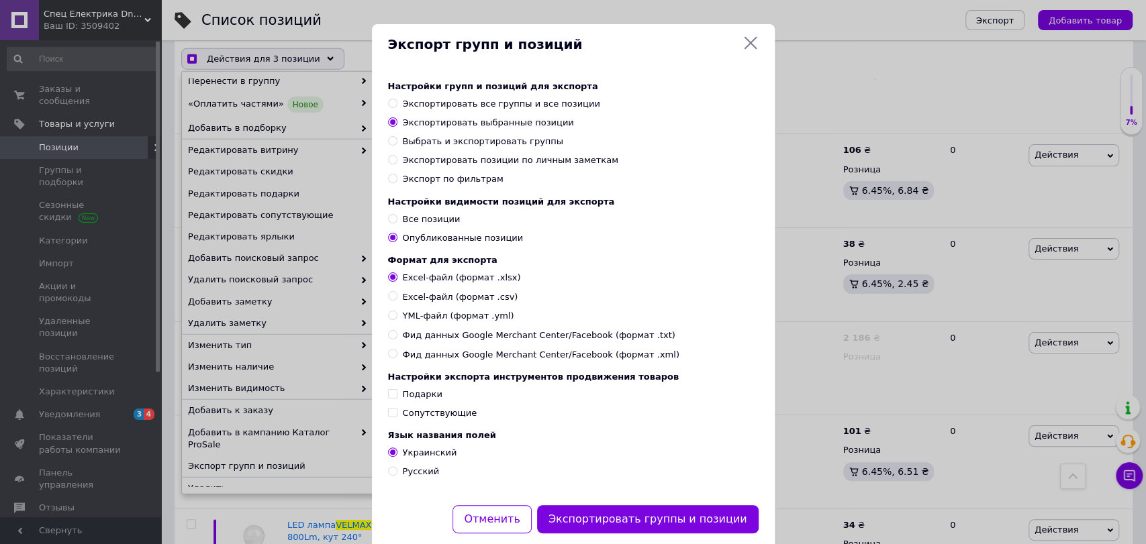
click at [309, 475] on div "Экспорт групп и позиций Настройки групп и позиций для экспорта Экспортировать в…" at bounding box center [573, 287] width 1146 height 574
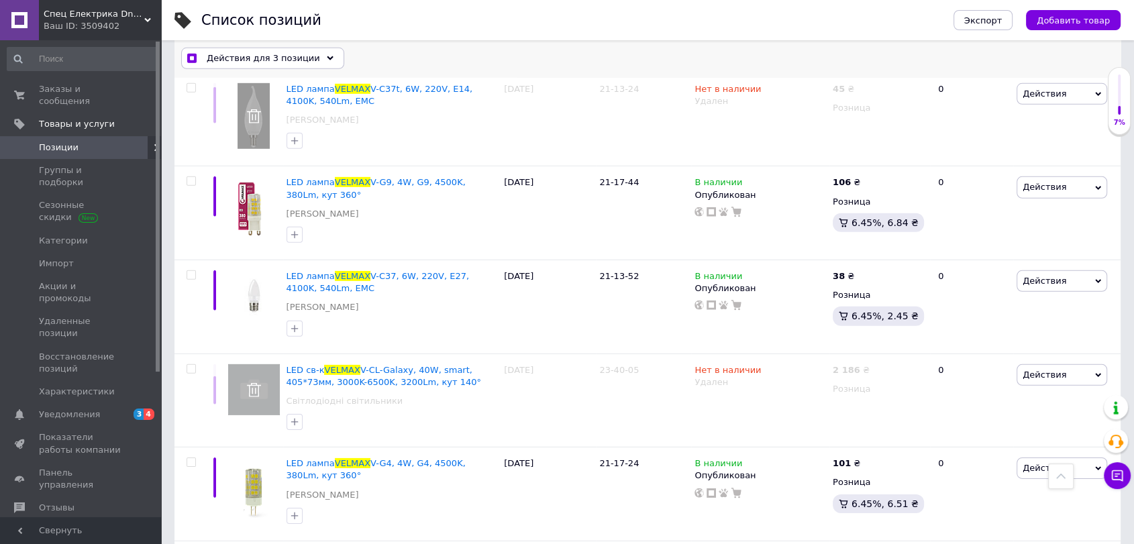
click at [267, 64] on span "Действия для 3 позиции" at bounding box center [263, 59] width 113 height 12
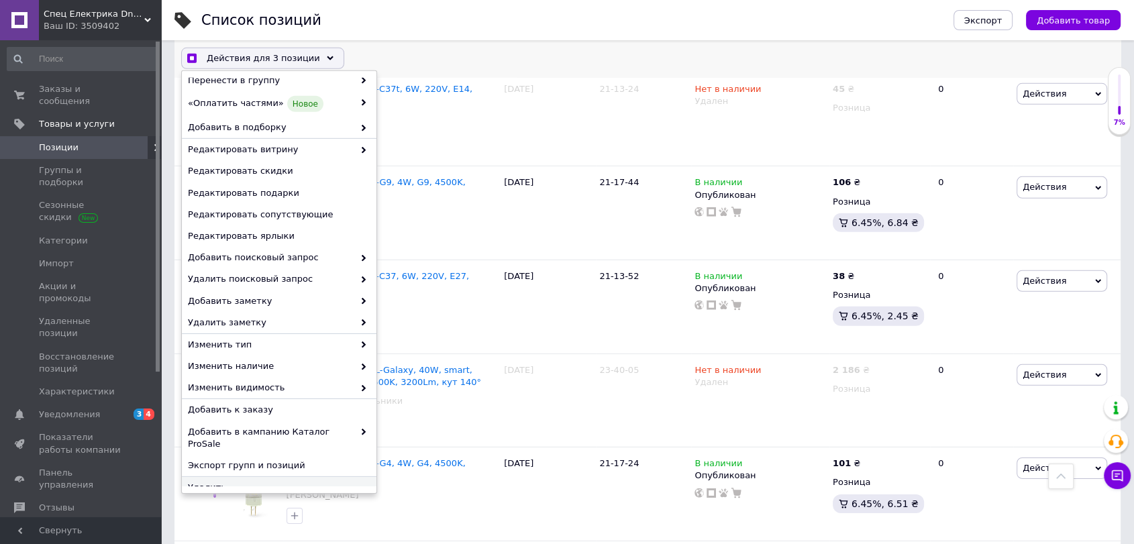
click at [263, 482] on span "Удалить" at bounding box center [277, 488] width 179 height 12
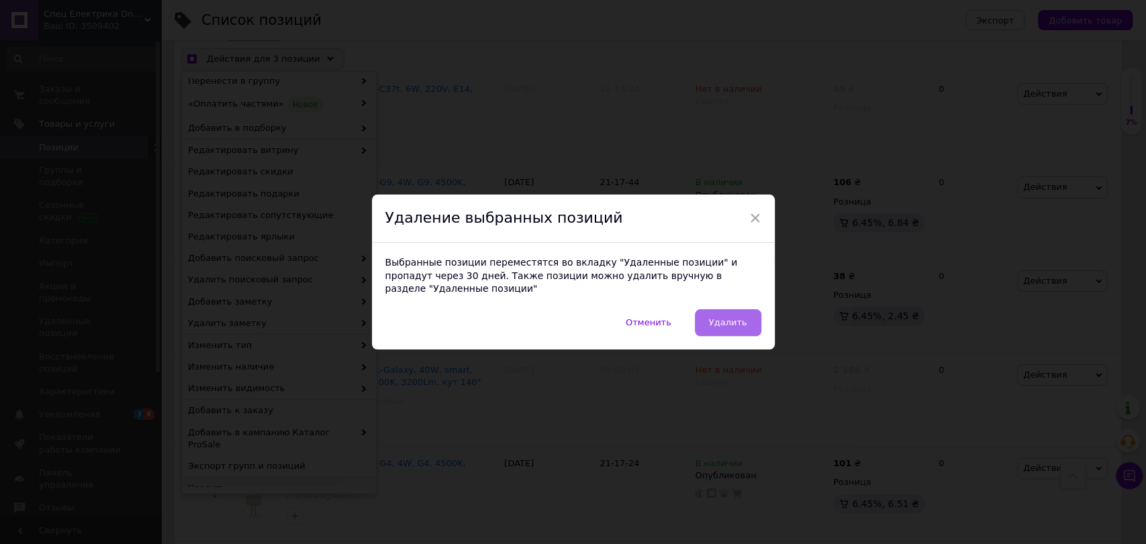
click at [737, 318] on span "Удалить" at bounding box center [728, 323] width 38 height 10
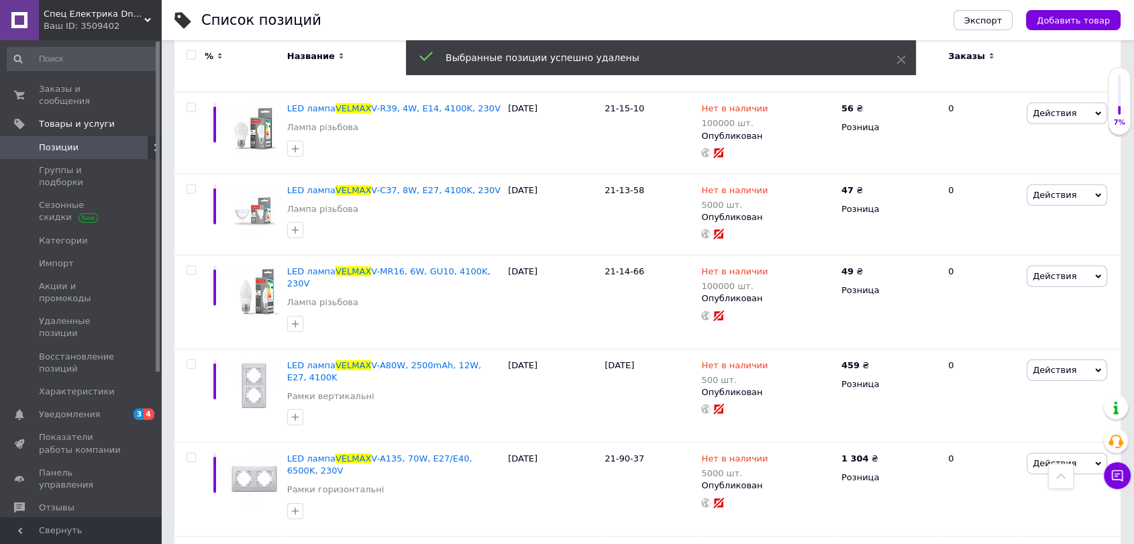
scroll to position [9106, 0]
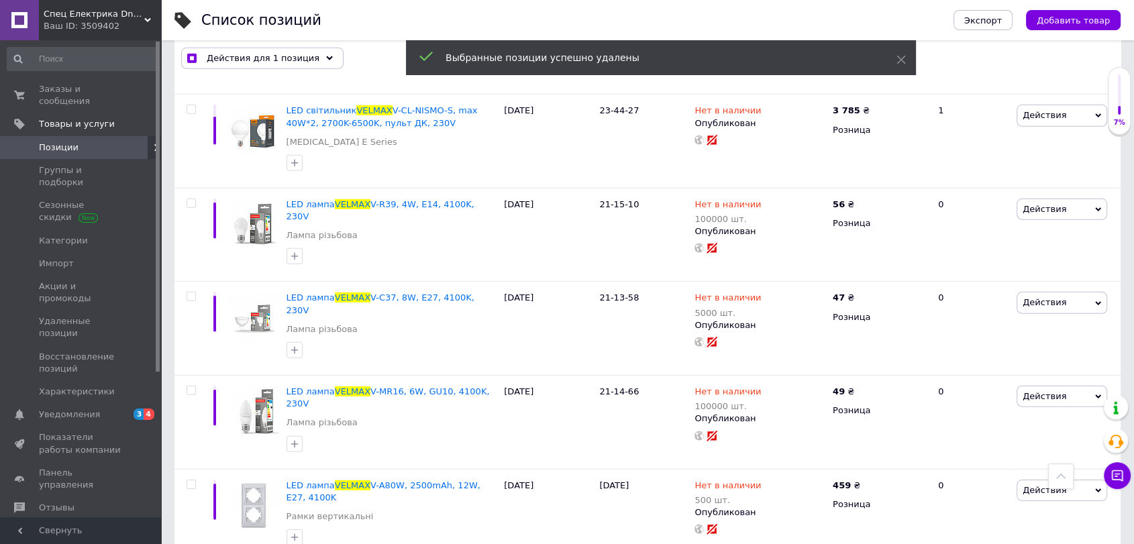
scroll to position [9106, 0]
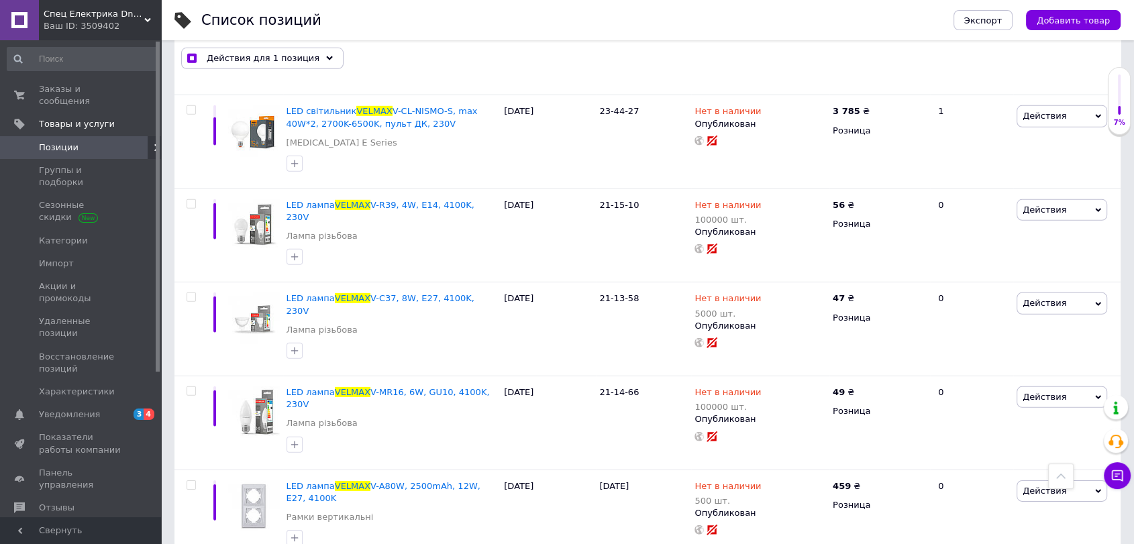
click at [191, 481] on input "checkbox" at bounding box center [191, 485] width 9 height 9
click at [188, 387] on input "checkbox" at bounding box center [191, 391] width 9 height 9
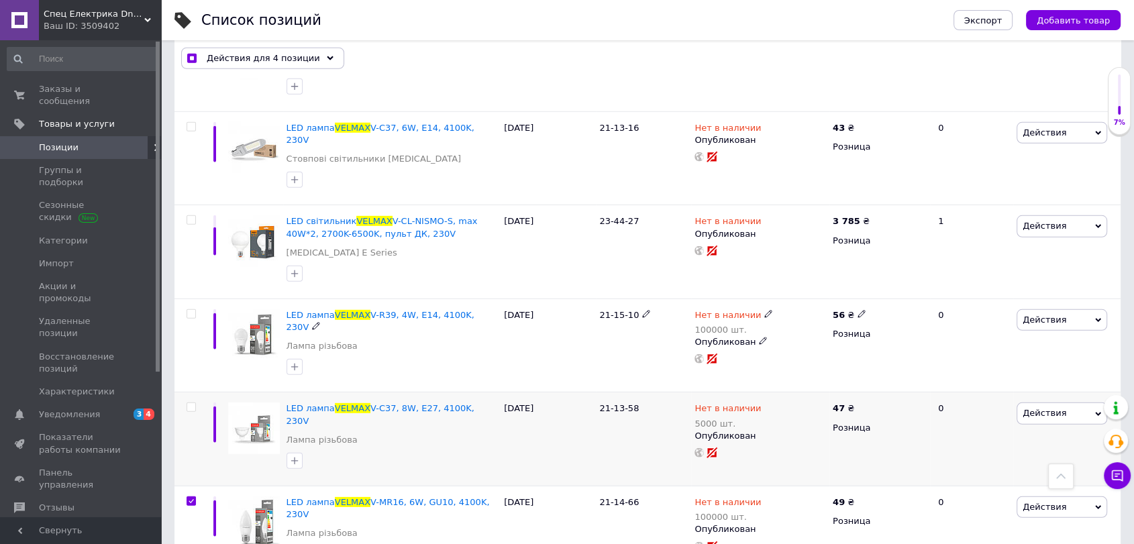
scroll to position [8981, 0]
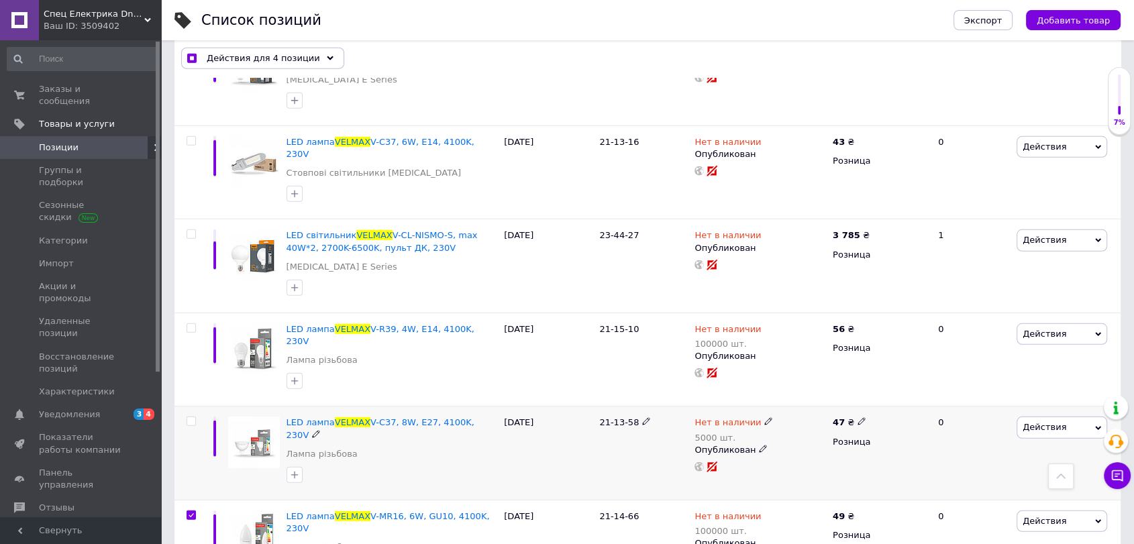
click at [185, 417] on div at bounding box center [191, 421] width 27 height 9
click at [184, 417] on div at bounding box center [191, 421] width 27 height 9
click at [185, 417] on div at bounding box center [191, 421] width 27 height 9
click at [191, 418] on input "checkbox" at bounding box center [191, 422] width 9 height 9
drag, startPoint x: 193, startPoint y: 114, endPoint x: 196, endPoint y: 133, distance: 19.0
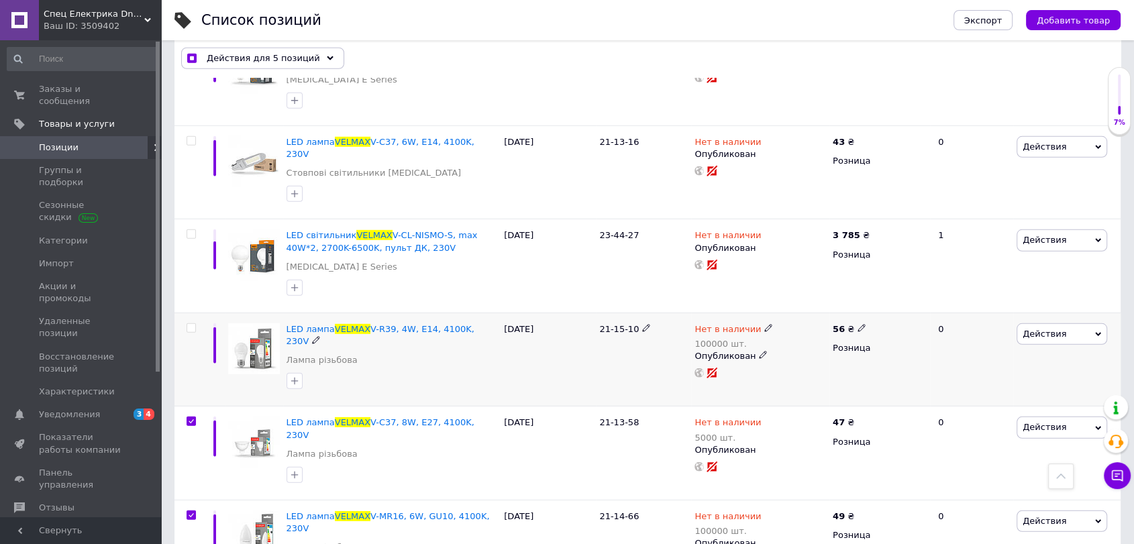
click at [194, 324] on input "checkbox" at bounding box center [191, 328] width 9 height 9
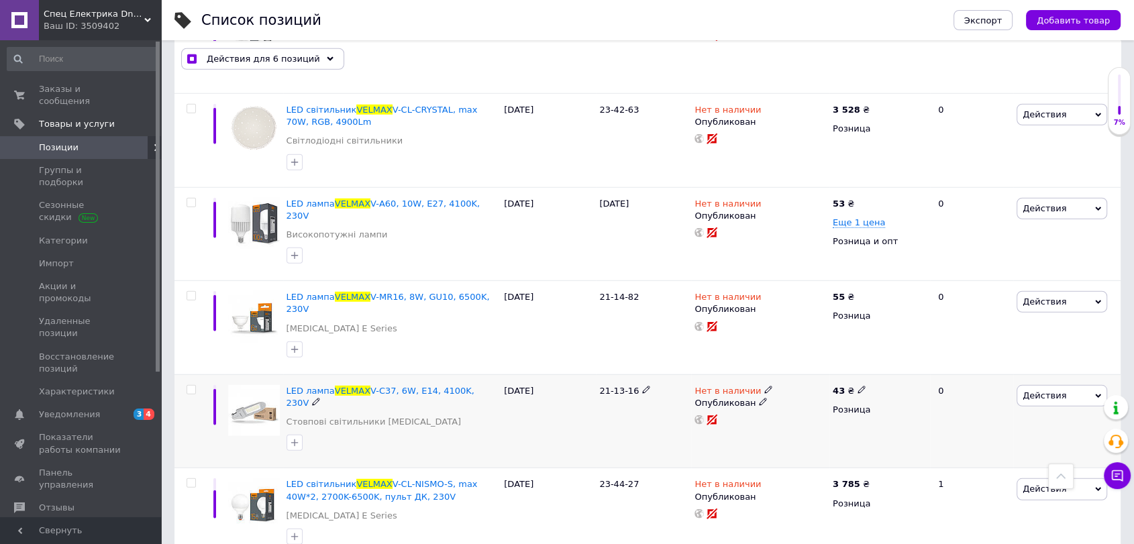
click at [187, 386] on input "checkbox" at bounding box center [191, 390] width 9 height 9
click at [189, 479] on input "checkbox" at bounding box center [191, 483] width 9 height 9
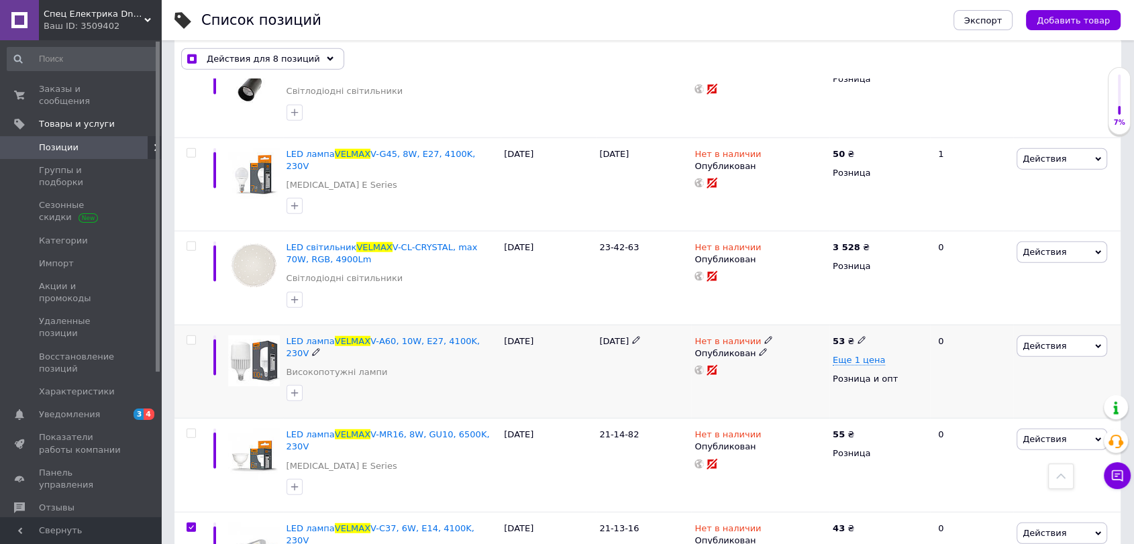
scroll to position [8484, 0]
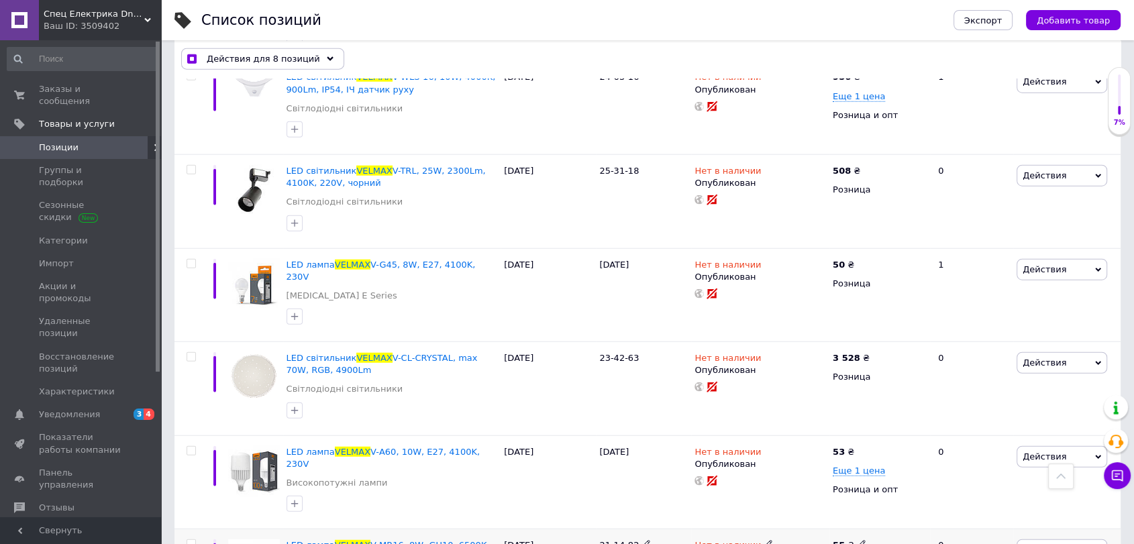
click at [189, 540] on input "checkbox" at bounding box center [191, 544] width 9 height 9
click at [195, 446] on span at bounding box center [191, 450] width 9 height 9
click at [195, 447] on input "checkbox" at bounding box center [191, 451] width 9 height 9
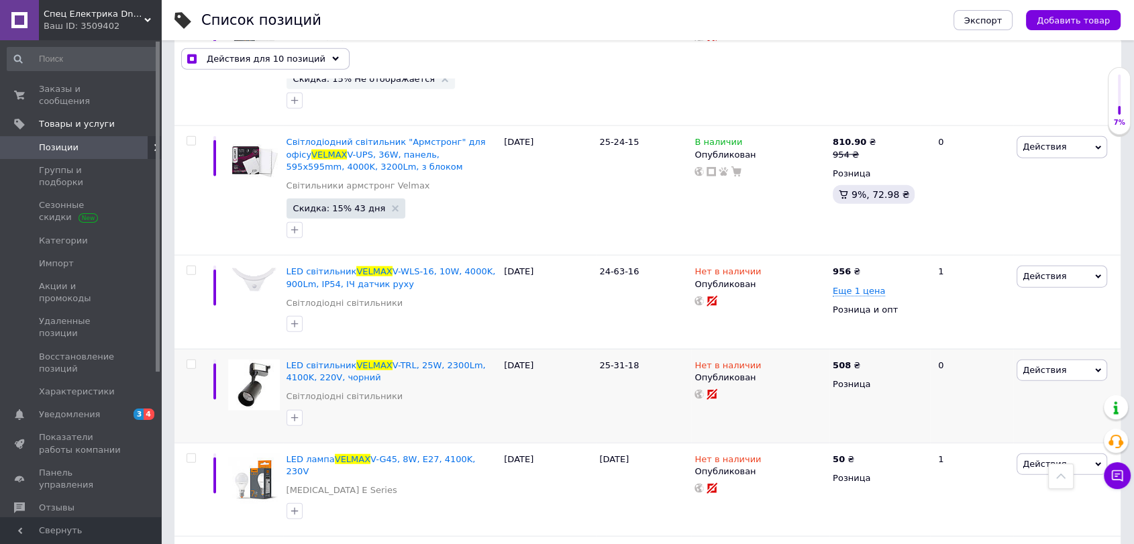
scroll to position [8236, 0]
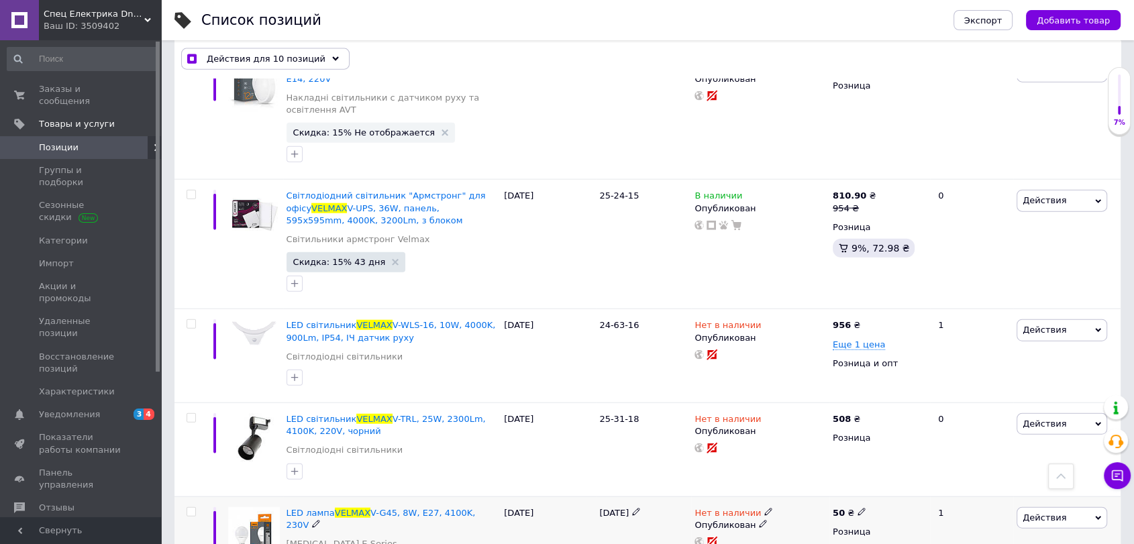
click at [192, 508] on input "checkbox" at bounding box center [191, 512] width 9 height 9
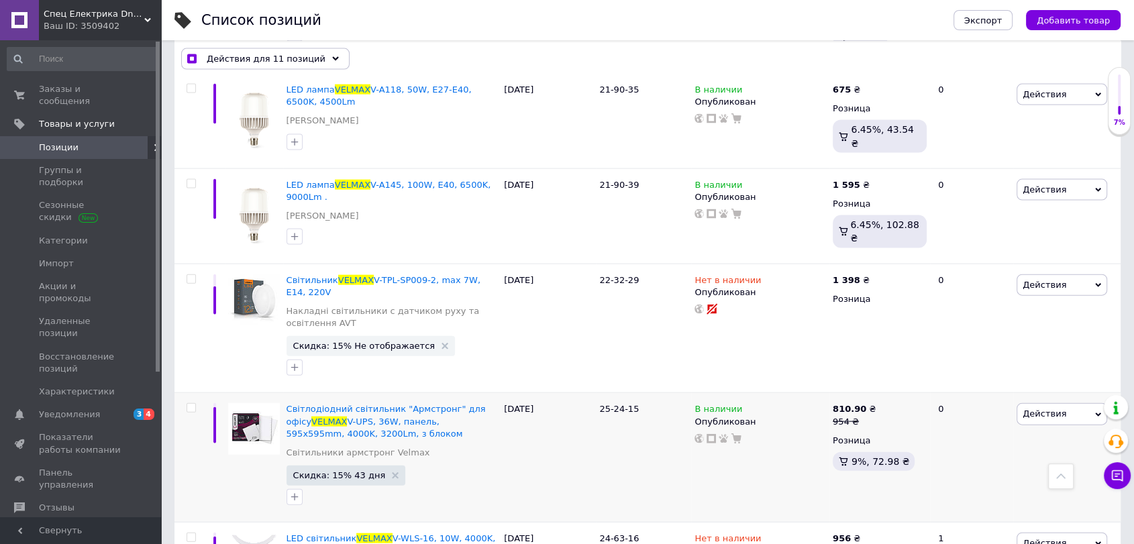
scroll to position [7987, 0]
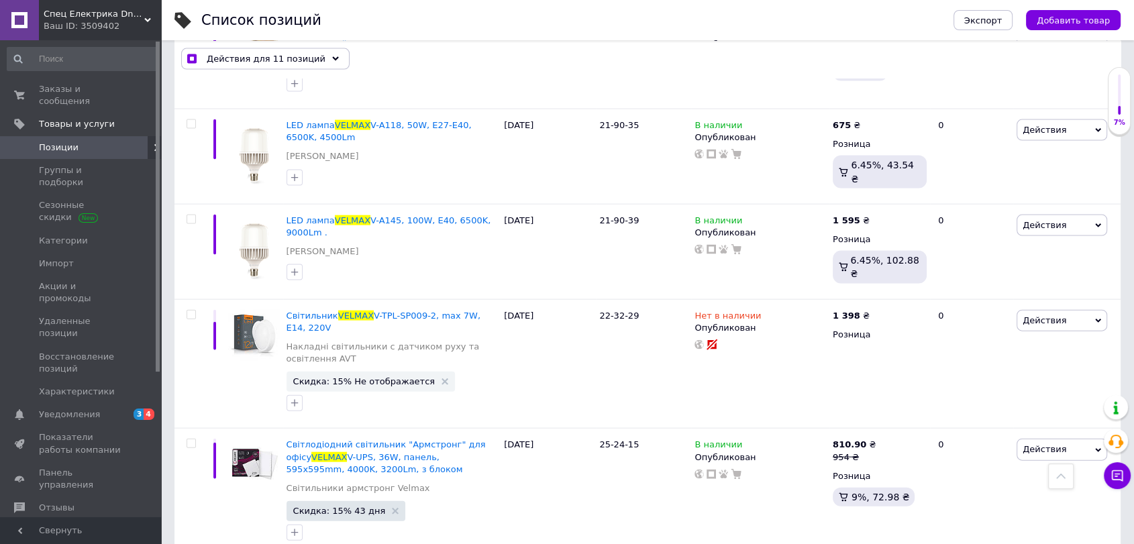
click at [189, 311] on input "checkbox" at bounding box center [191, 315] width 9 height 9
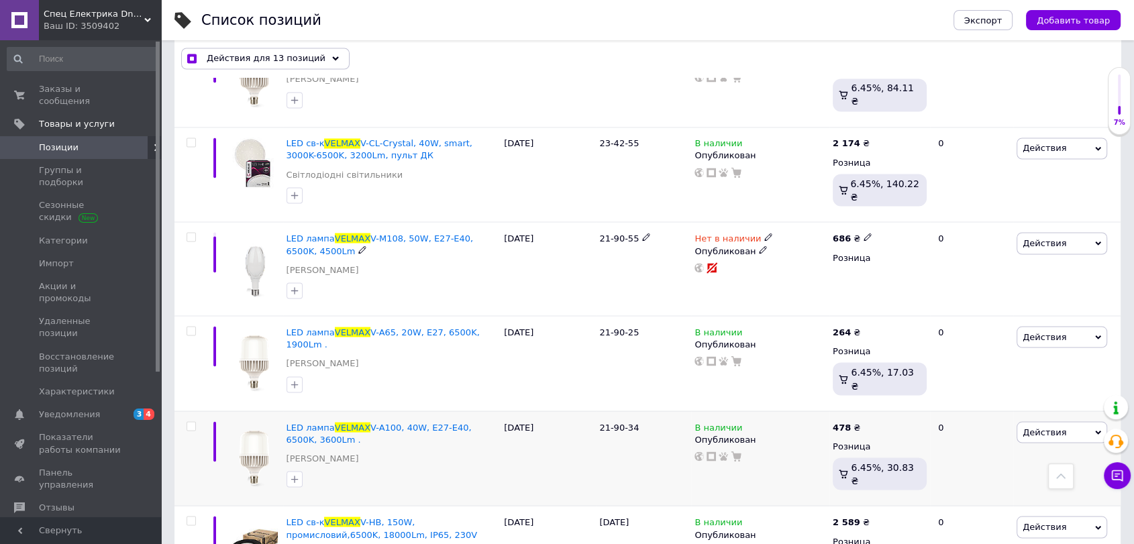
scroll to position [7365, 0]
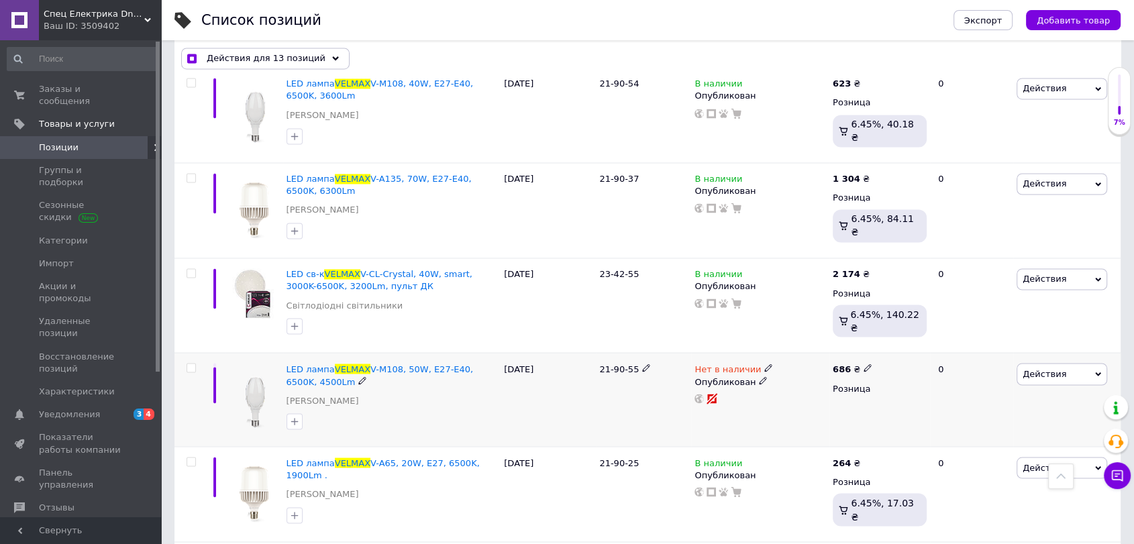
click at [191, 364] on input "checkbox" at bounding box center [191, 368] width 9 height 9
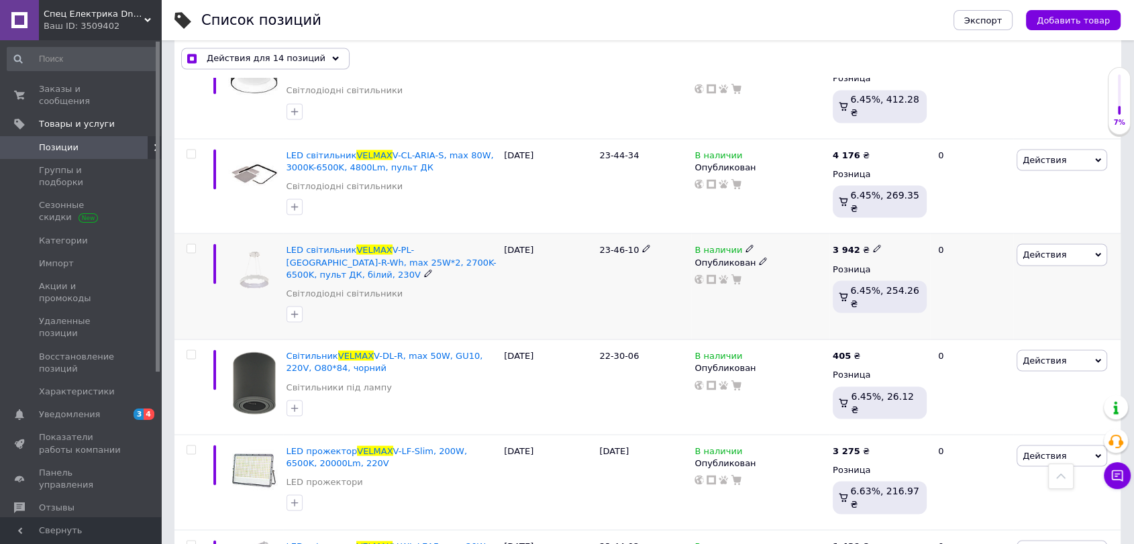
scroll to position [2393, 0]
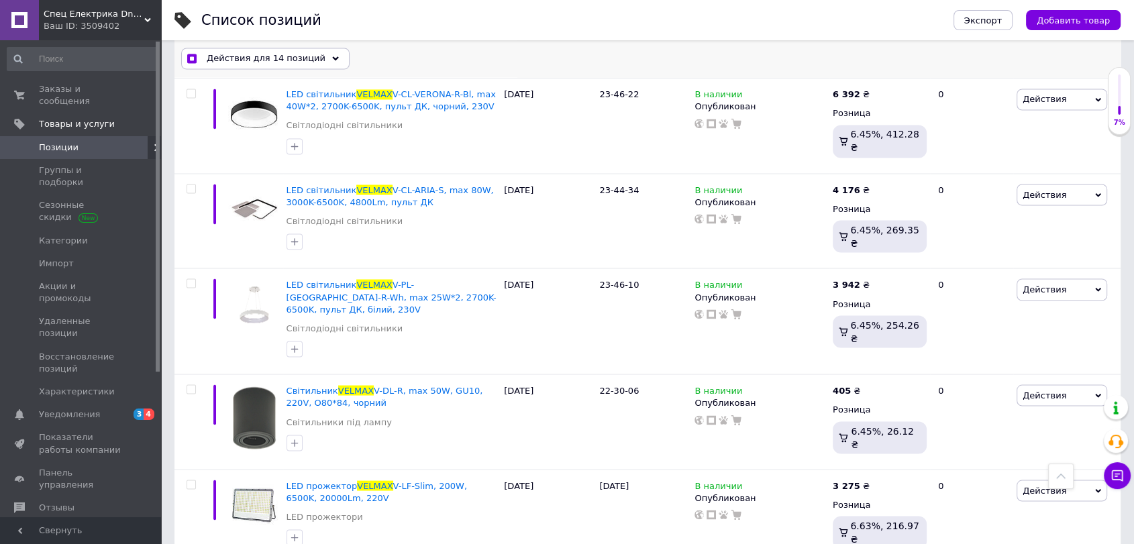
click at [242, 57] on span "Действия для 14 позиций" at bounding box center [266, 59] width 119 height 12
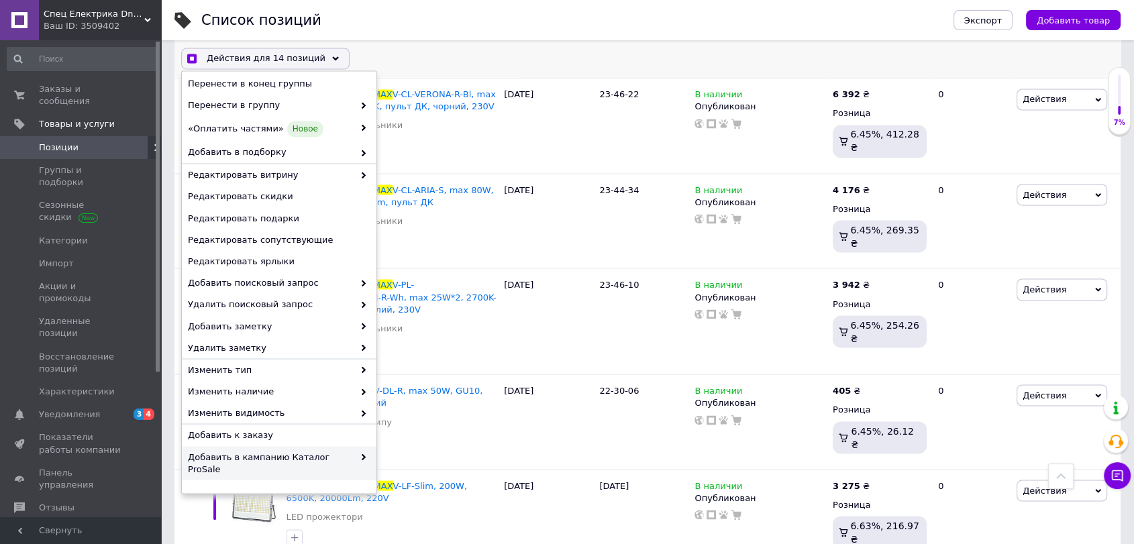
scroll to position [73, 0]
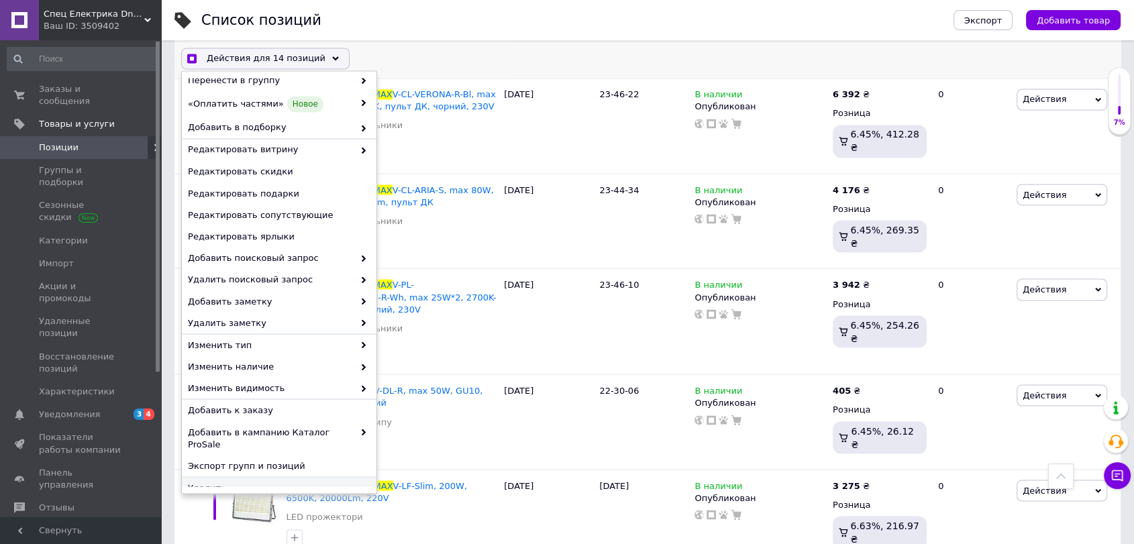
click at [241, 482] on span "Удалить" at bounding box center [277, 488] width 179 height 12
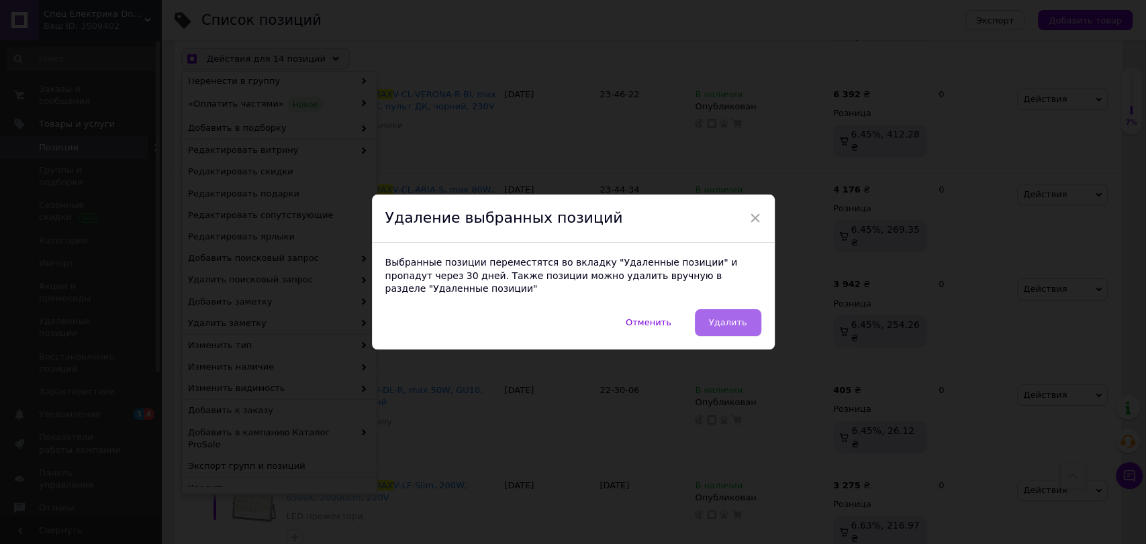
click at [720, 318] on span "Удалить" at bounding box center [728, 323] width 38 height 10
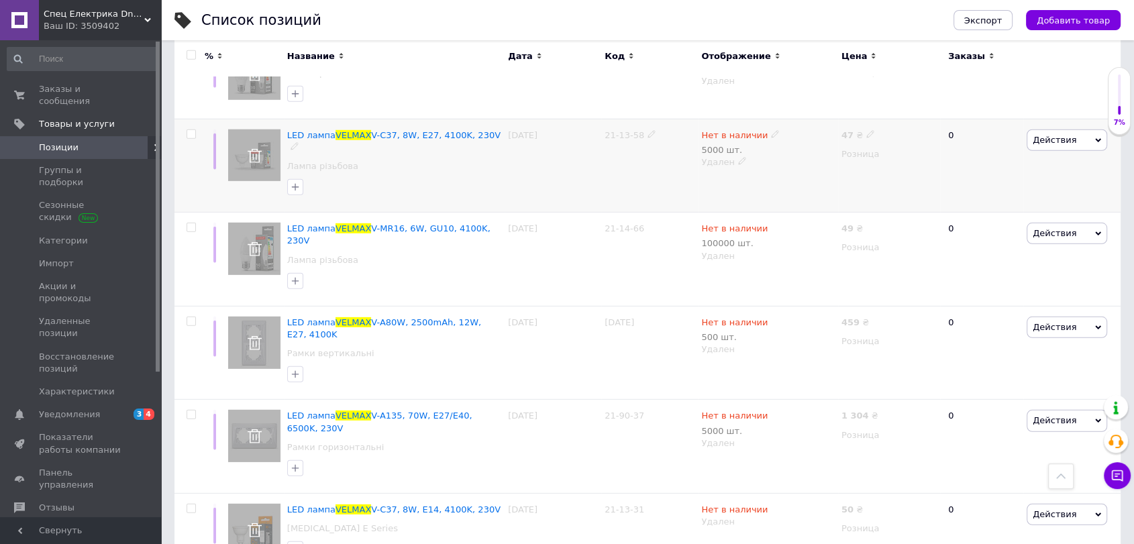
scroll to position [9106, 0]
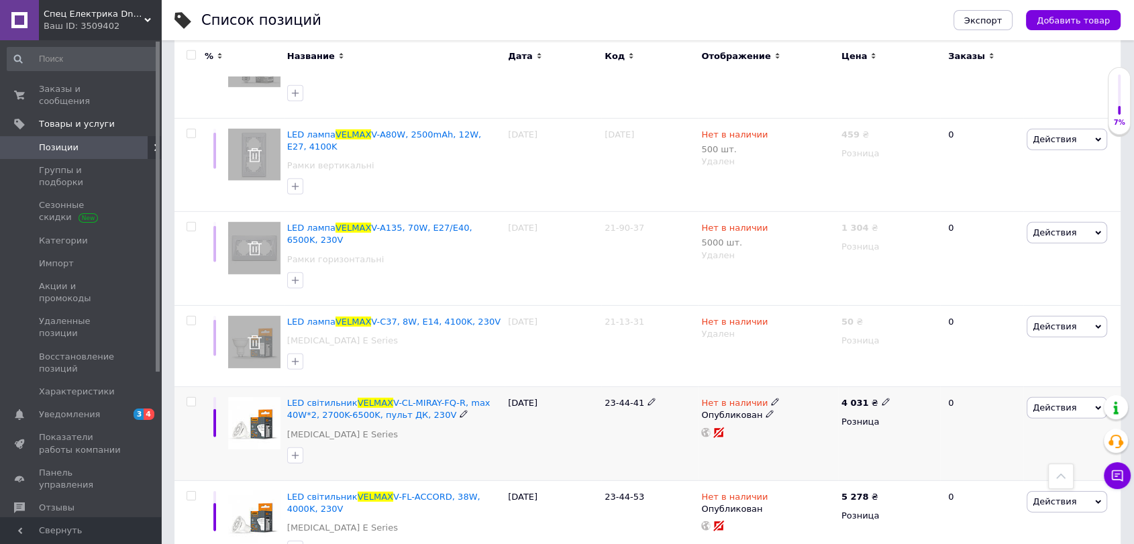
click at [191, 398] on input "checkbox" at bounding box center [191, 402] width 9 height 9
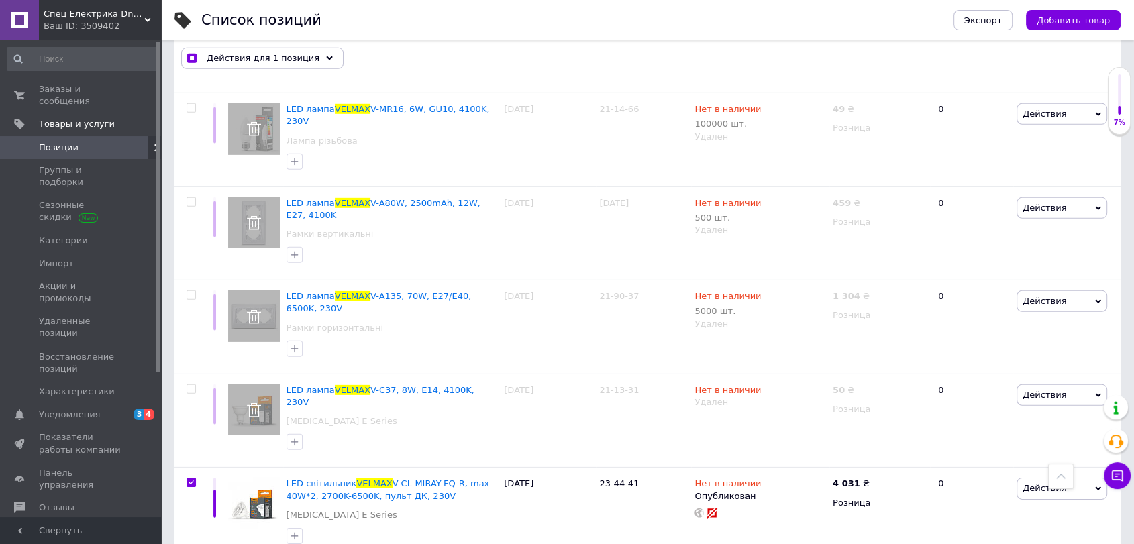
click at [257, 59] on span "Действия для 3 позиции" at bounding box center [263, 59] width 113 height 12
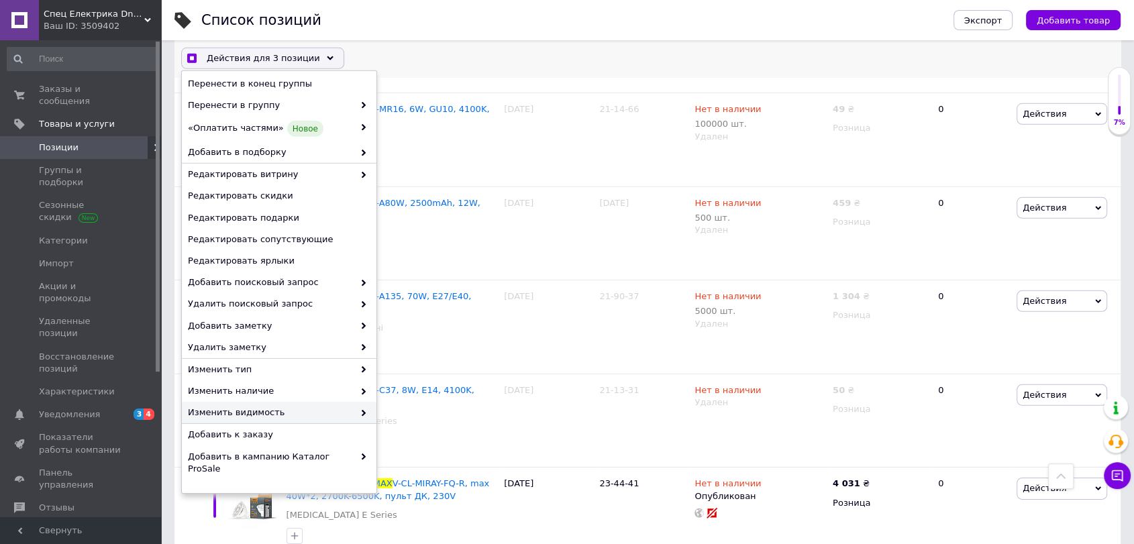
scroll to position [73, 0]
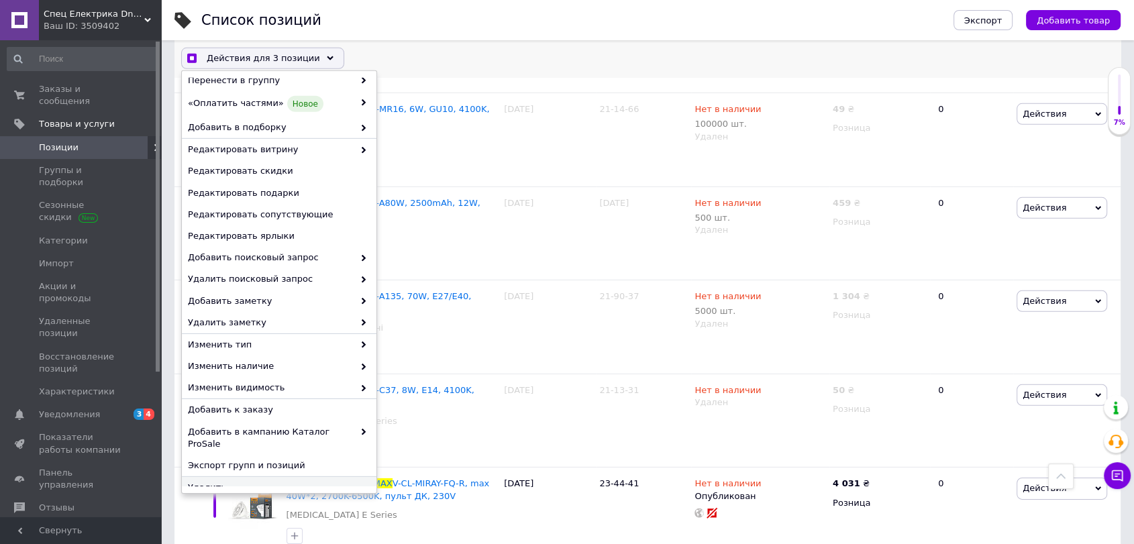
click at [262, 482] on div "Удалить" at bounding box center [279, 487] width 195 height 21
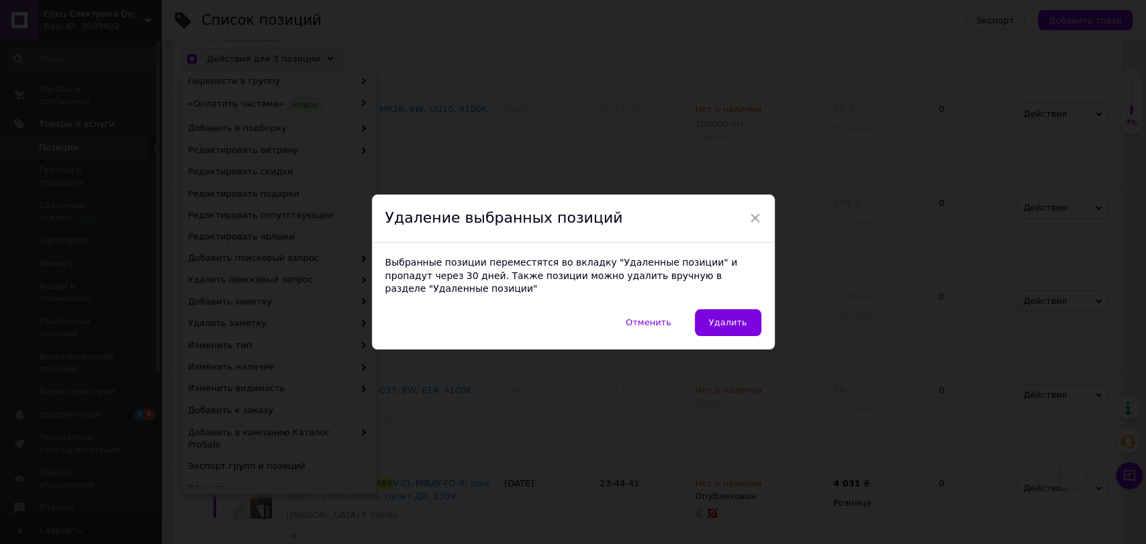
click at [720, 318] on span "Удалить" at bounding box center [728, 323] width 38 height 10
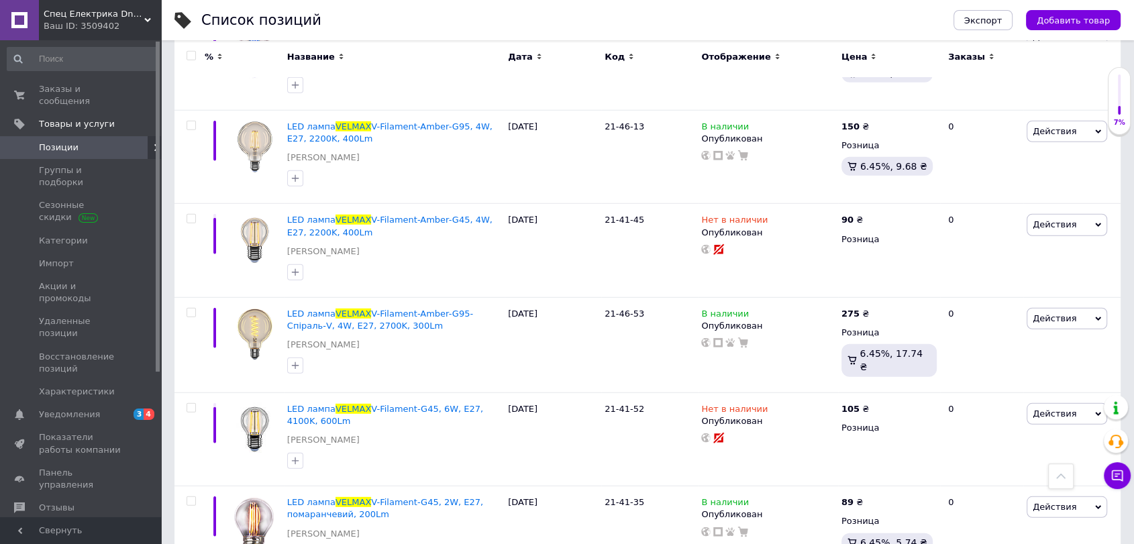
scroll to position [9171, 0]
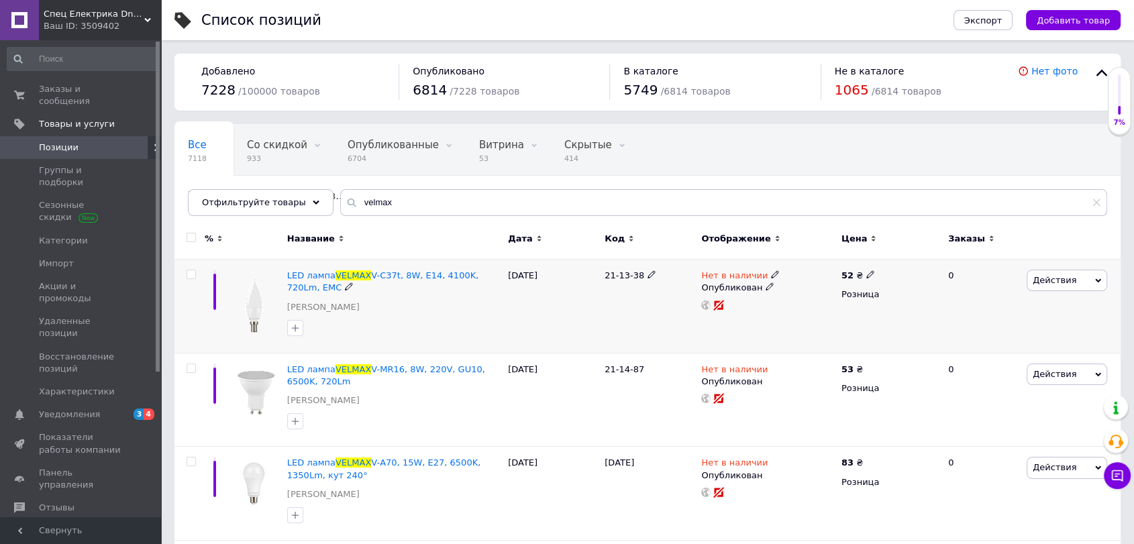
click at [191, 276] on input "checkbox" at bounding box center [191, 275] width 9 height 9
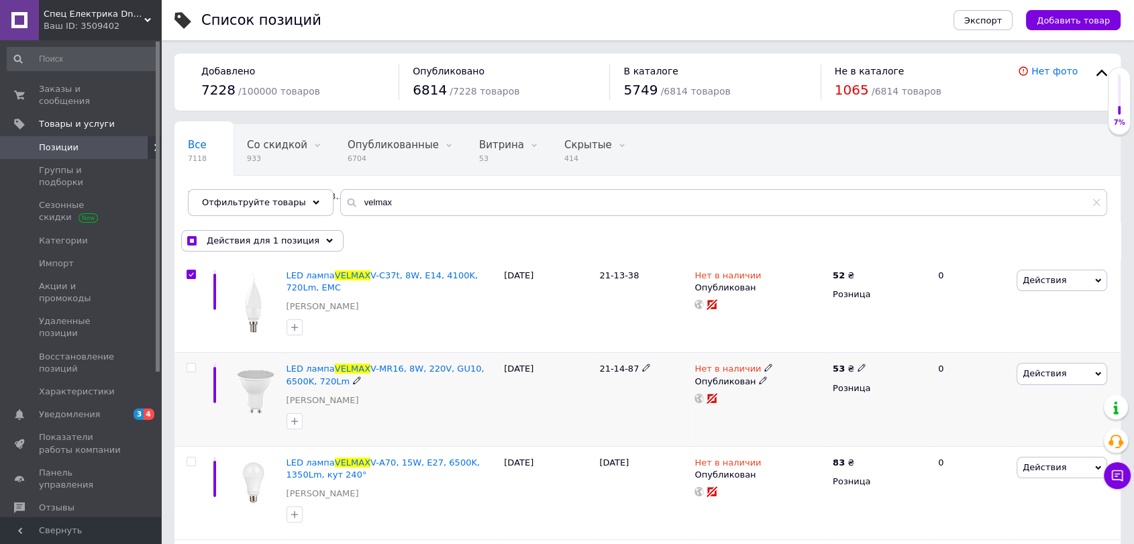
click at [191, 364] on input "checkbox" at bounding box center [191, 368] width 9 height 9
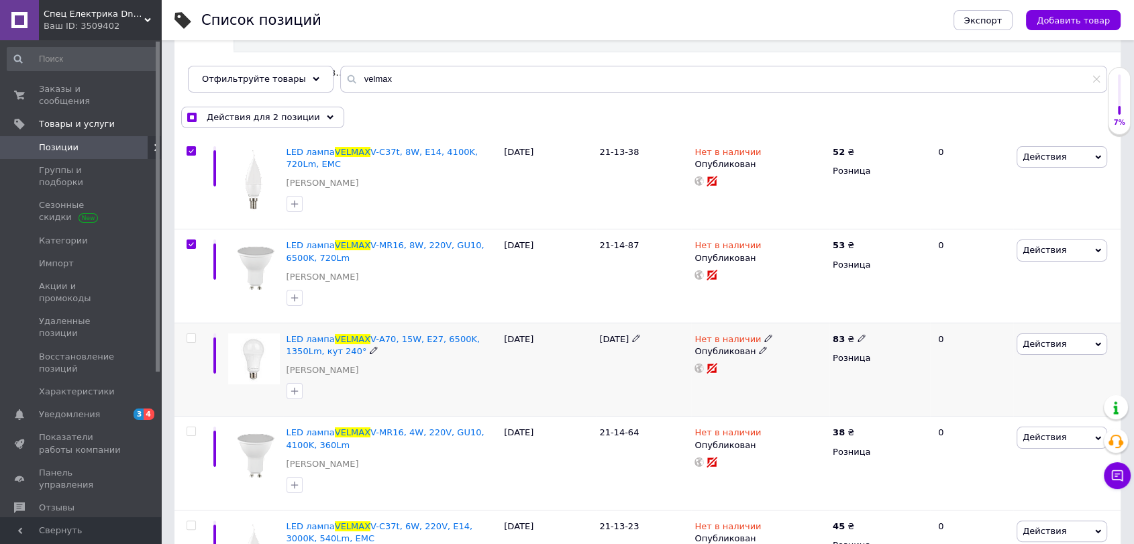
click at [193, 338] on input "checkbox" at bounding box center [191, 338] width 9 height 9
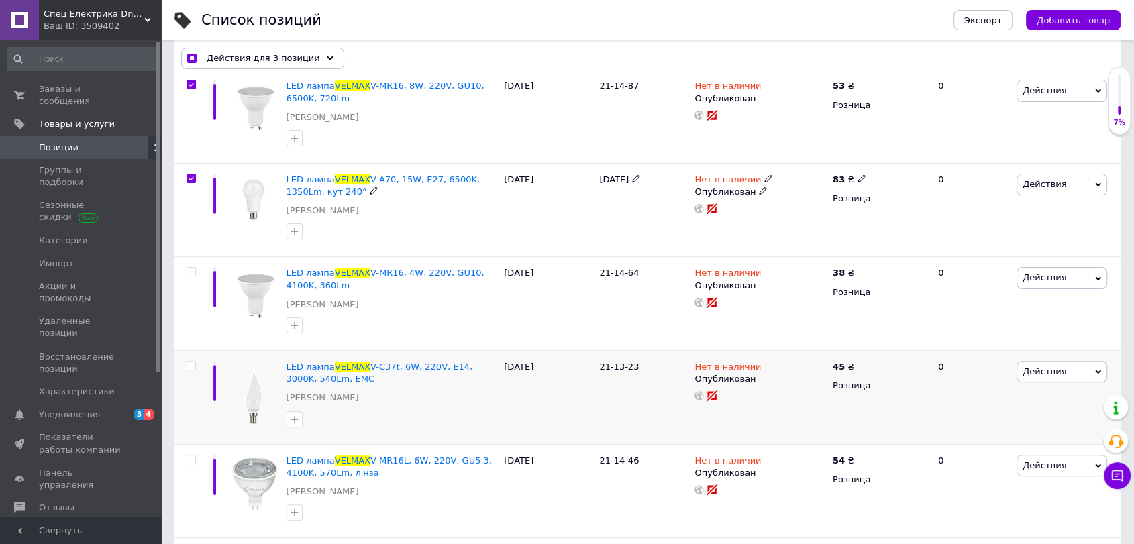
scroll to position [373, 0]
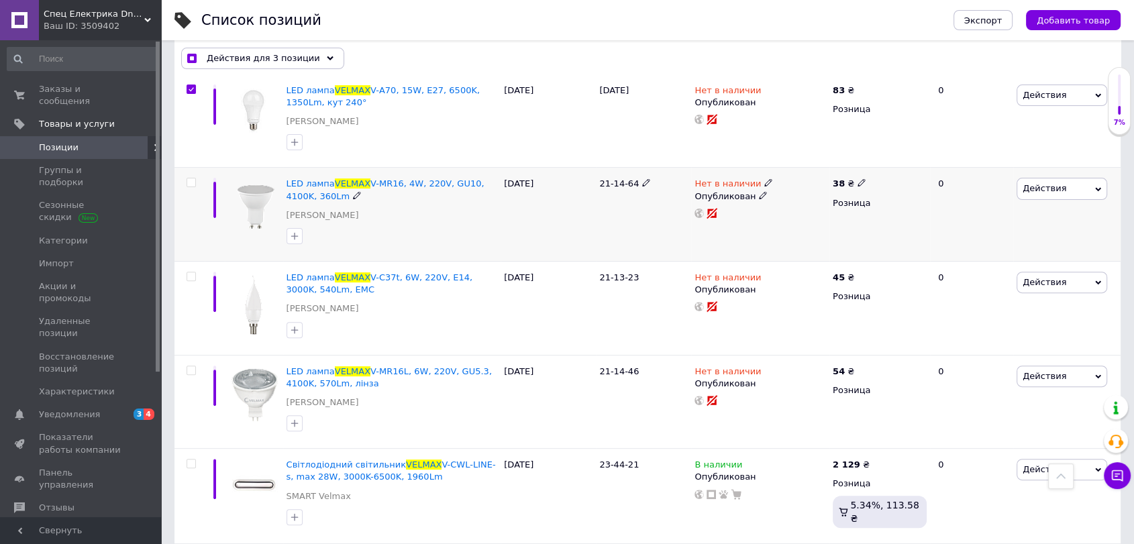
click at [193, 182] on input "checkbox" at bounding box center [191, 183] width 9 height 9
click at [193, 275] on input "checkbox" at bounding box center [191, 277] width 9 height 9
click at [189, 372] on input "checkbox" at bounding box center [191, 371] width 9 height 9
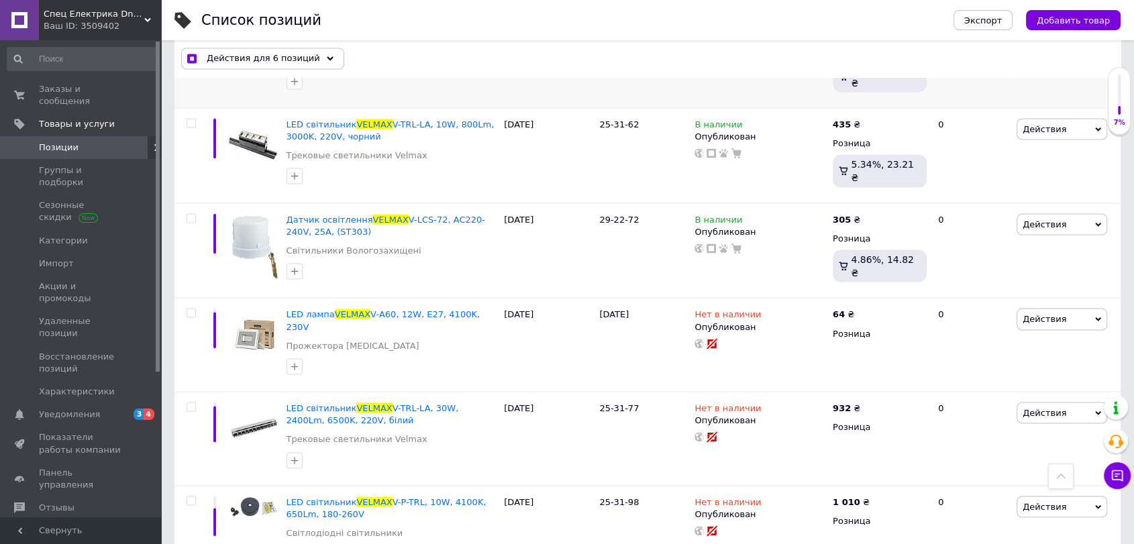
scroll to position [2486, 0]
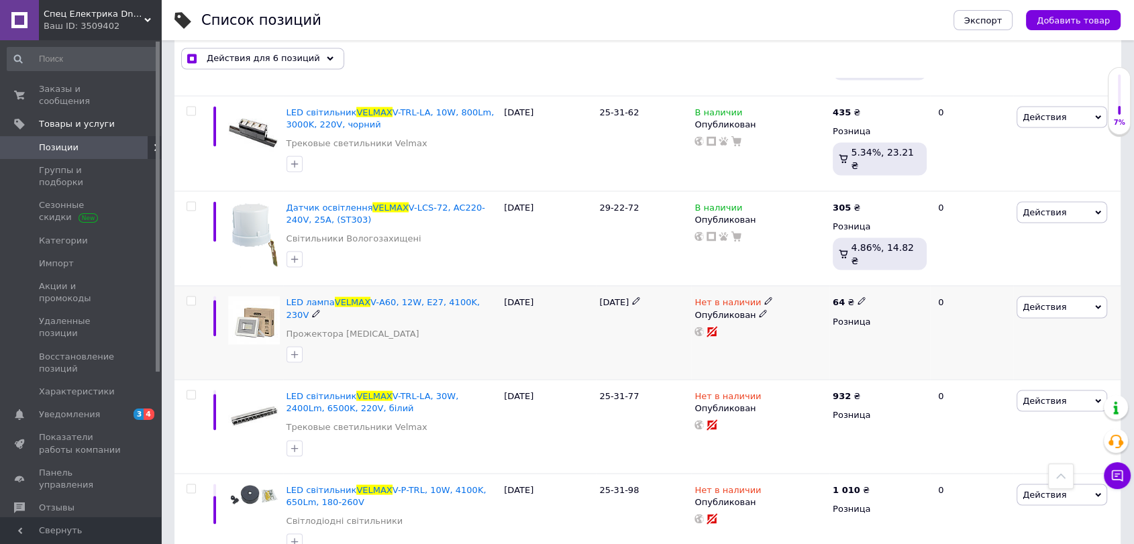
drag, startPoint x: 191, startPoint y: 234, endPoint x: 209, endPoint y: 280, distance: 49.4
click at [191, 297] on input "checkbox" at bounding box center [191, 301] width 9 height 9
click at [193, 391] on input "checkbox" at bounding box center [191, 395] width 9 height 9
click at [189, 485] on input "checkbox" at bounding box center [191, 489] width 9 height 9
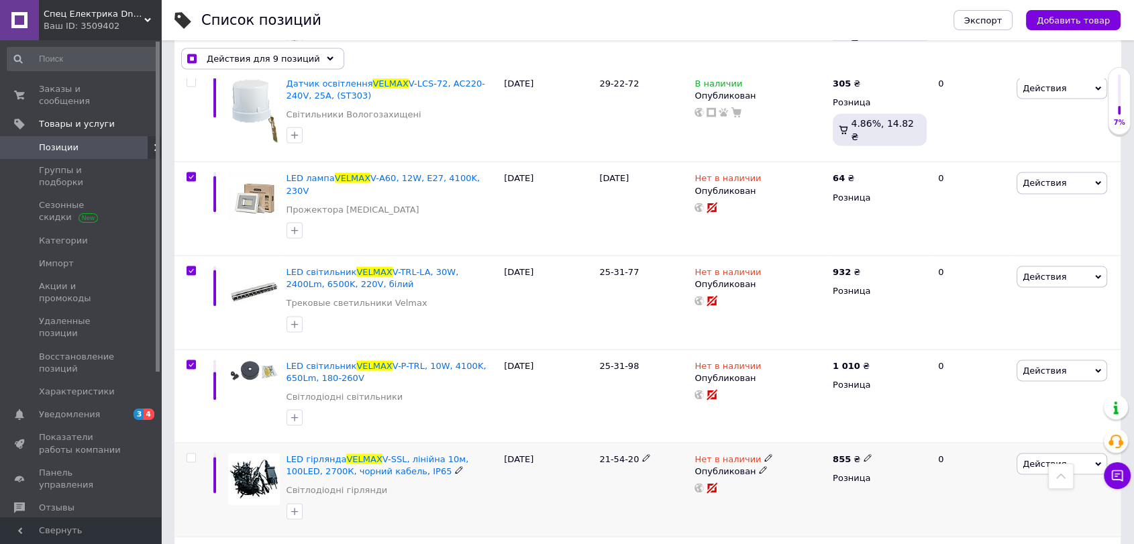
click at [195, 454] on span at bounding box center [191, 458] width 9 height 9
click at [195, 454] on input "checkbox" at bounding box center [191, 458] width 9 height 9
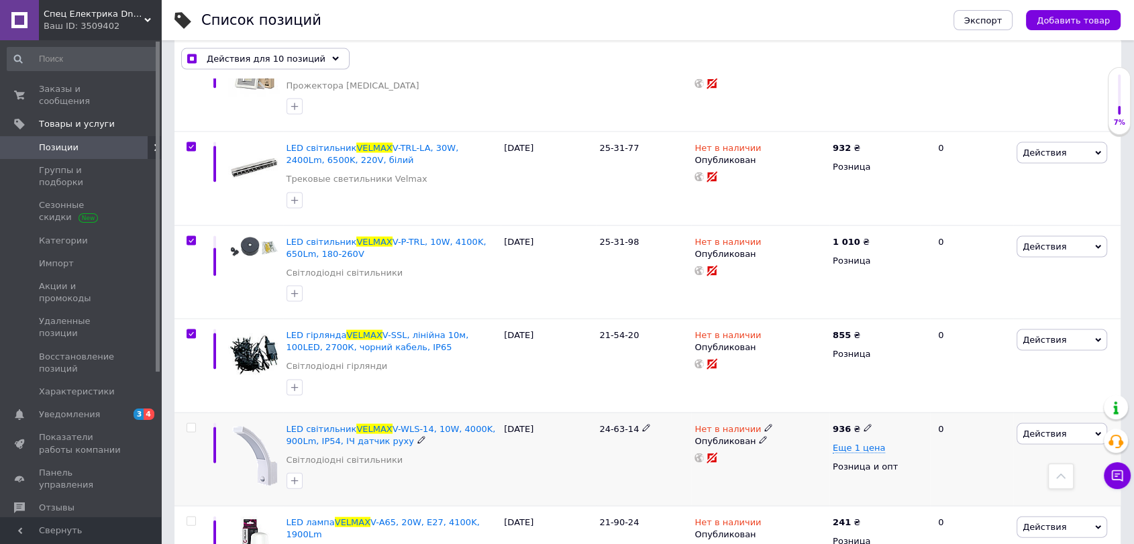
click at [193, 424] on input "checkbox" at bounding box center [191, 428] width 9 height 9
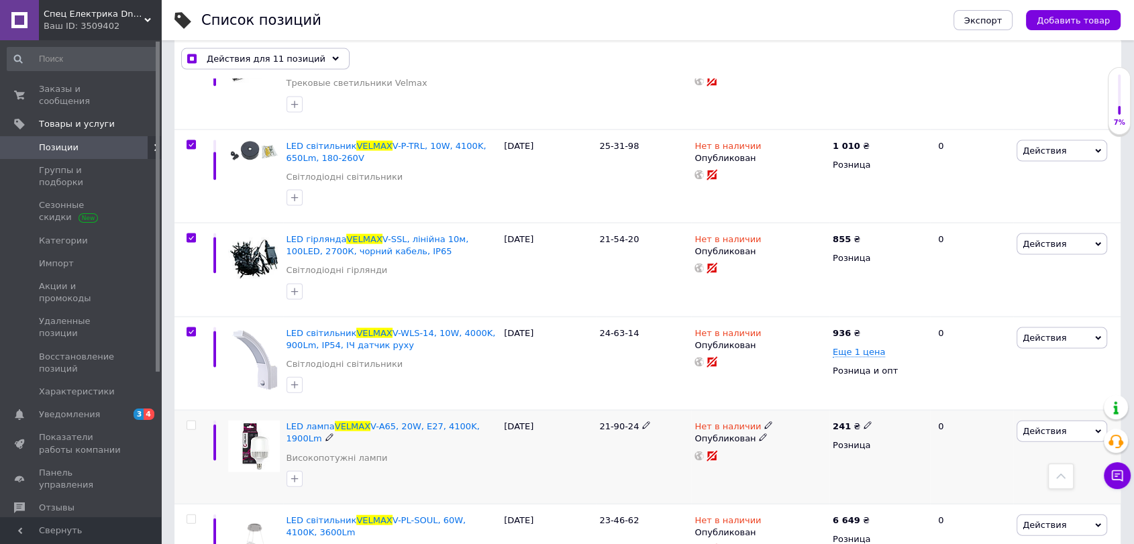
scroll to position [2859, 0]
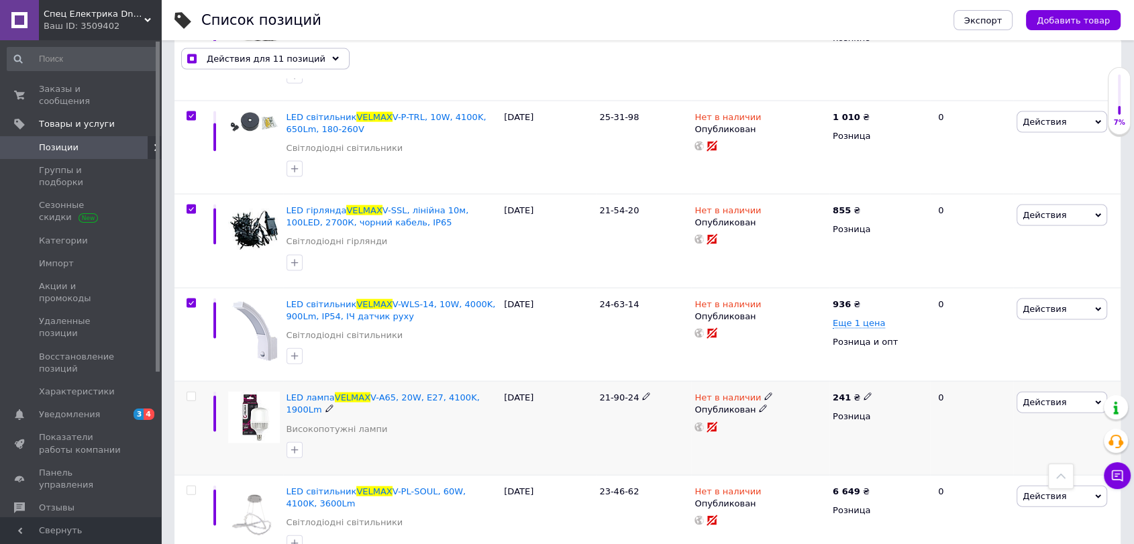
click at [193, 393] on input "checkbox" at bounding box center [191, 397] width 9 height 9
click at [193, 487] on input "checkbox" at bounding box center [191, 491] width 9 height 9
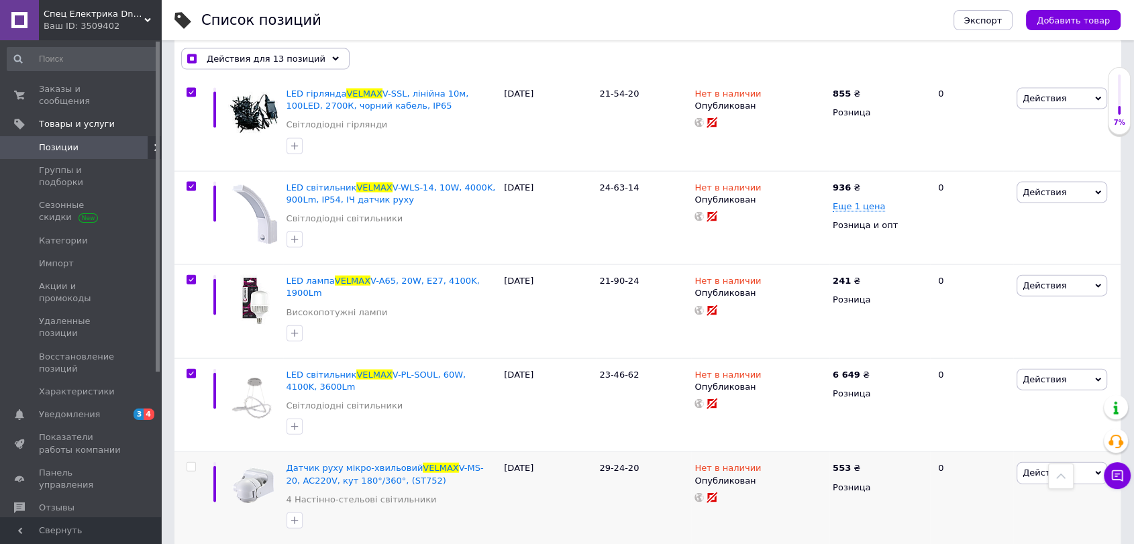
scroll to position [3107, 0]
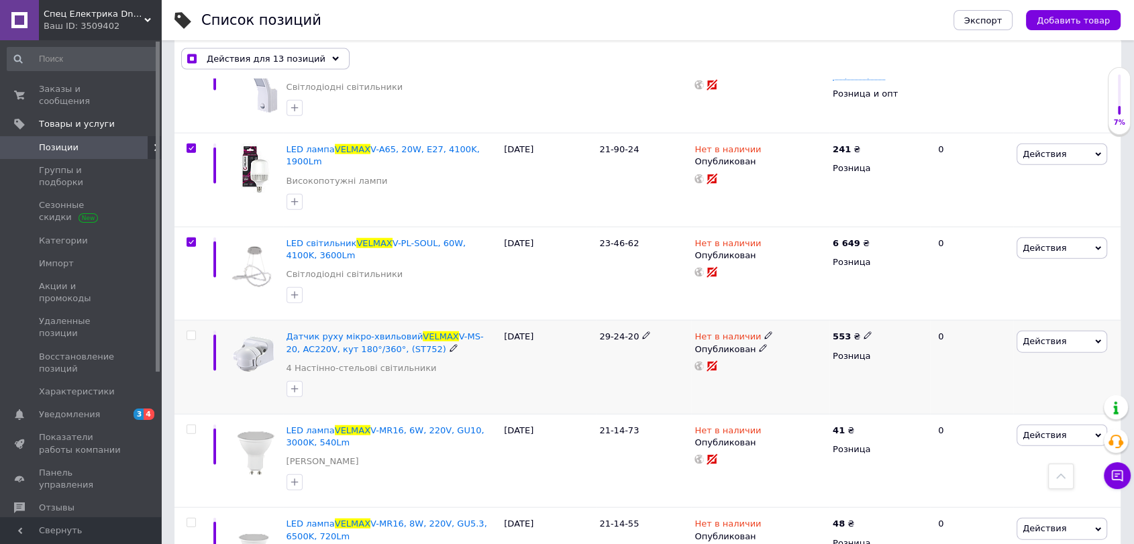
click at [191, 332] on input "checkbox" at bounding box center [191, 336] width 9 height 9
click at [189, 426] on input "checkbox" at bounding box center [191, 430] width 9 height 9
click at [187, 519] on input "checkbox" at bounding box center [191, 523] width 9 height 9
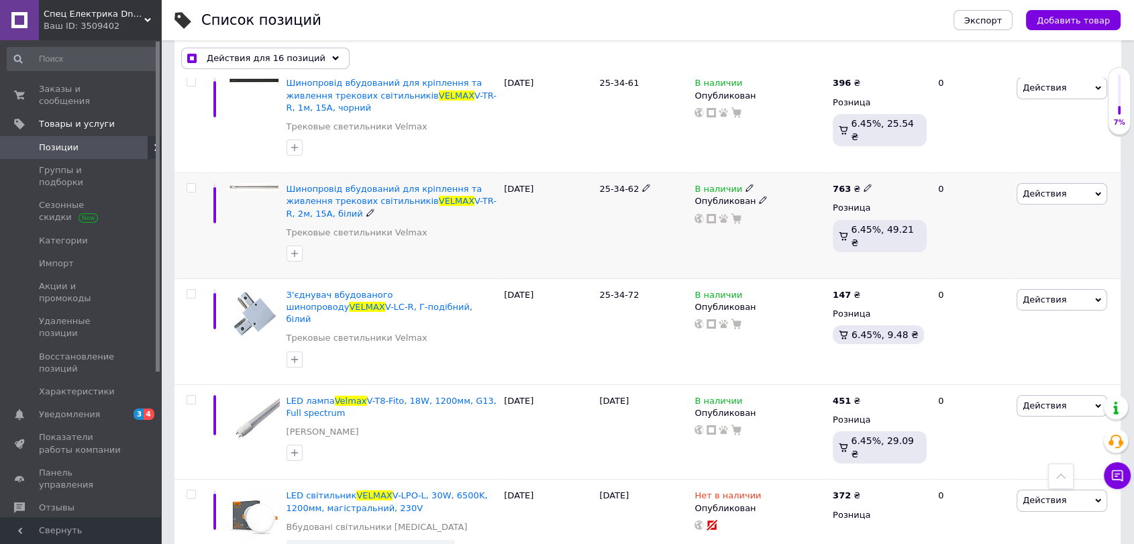
scroll to position [4599, 0]
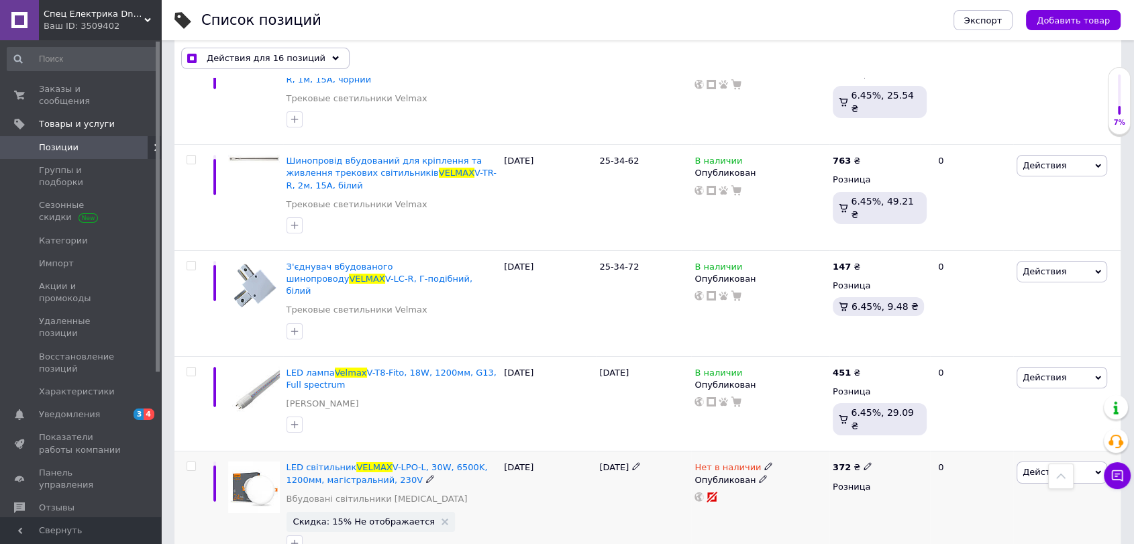
click at [192, 462] on input "checkbox" at bounding box center [191, 466] width 9 height 9
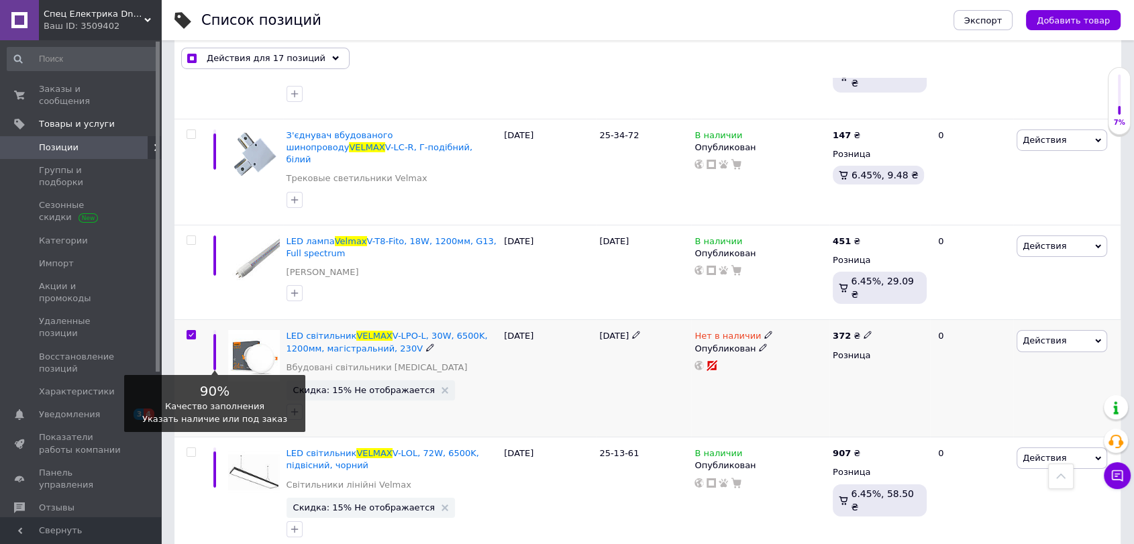
scroll to position [4848, 0]
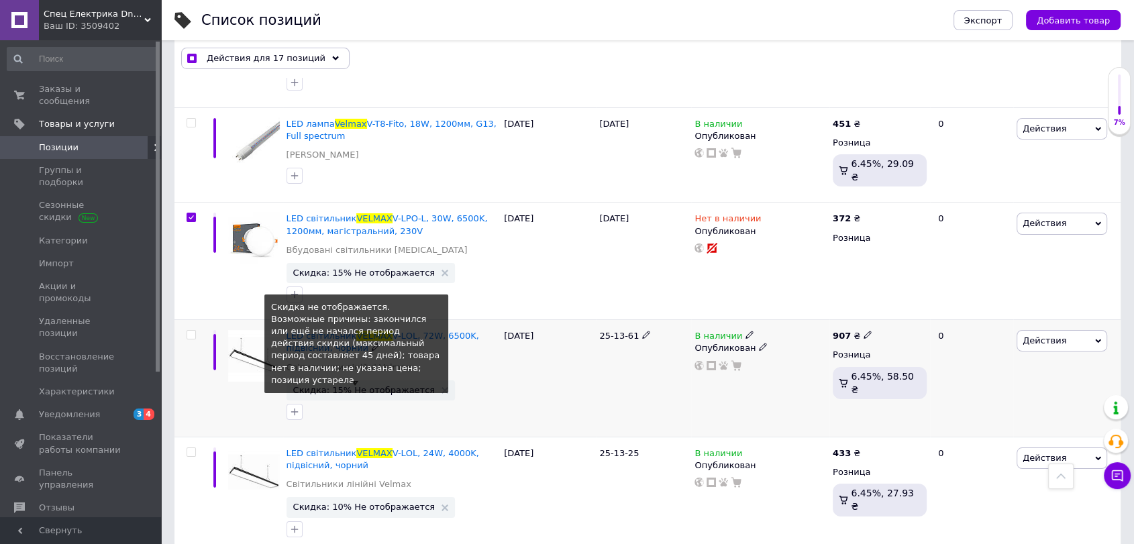
click at [378, 386] on span "Скидка: 15% Не отображается" at bounding box center [364, 390] width 142 height 9
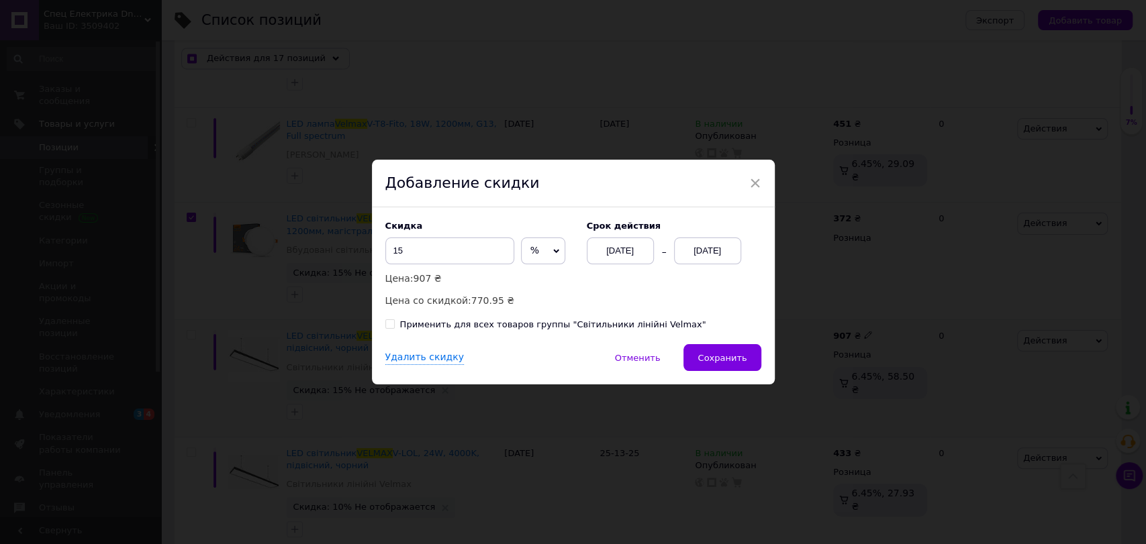
click at [691, 243] on div "[DATE]" at bounding box center [707, 251] width 67 height 27
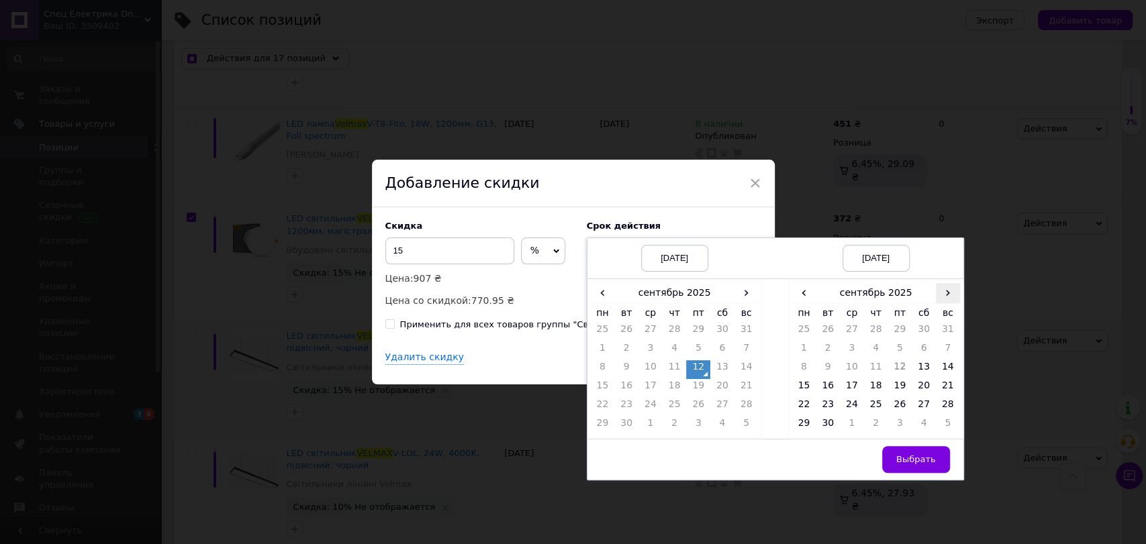
click at [950, 286] on span "›" at bounding box center [948, 292] width 24 height 19
click at [816, 411] on td "28" at bounding box center [828, 407] width 24 height 19
click at [806, 409] on td "27" at bounding box center [804, 407] width 24 height 19
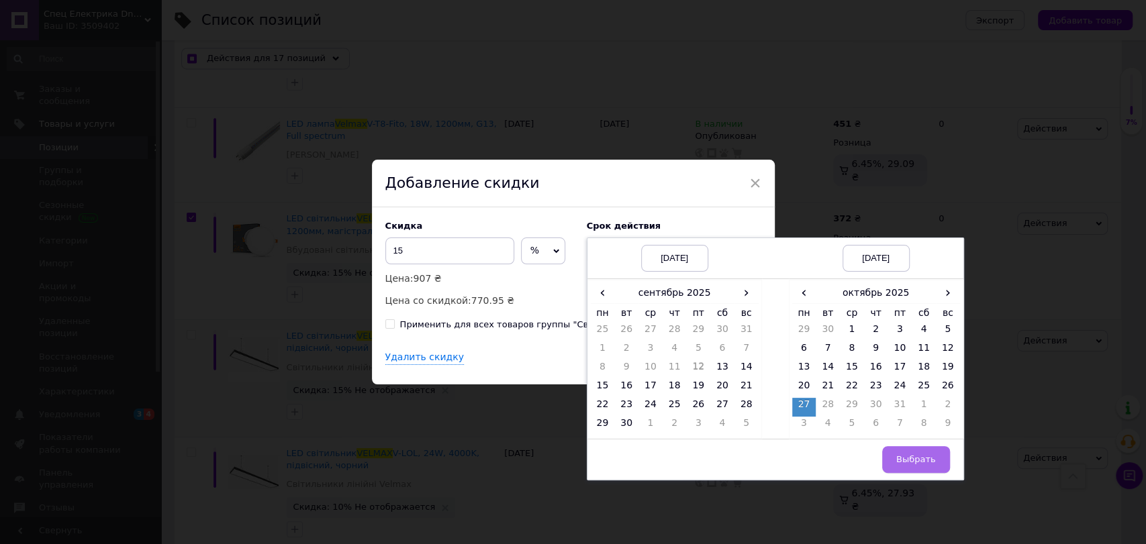
click at [901, 456] on span "Выбрать" at bounding box center [916, 459] width 40 height 10
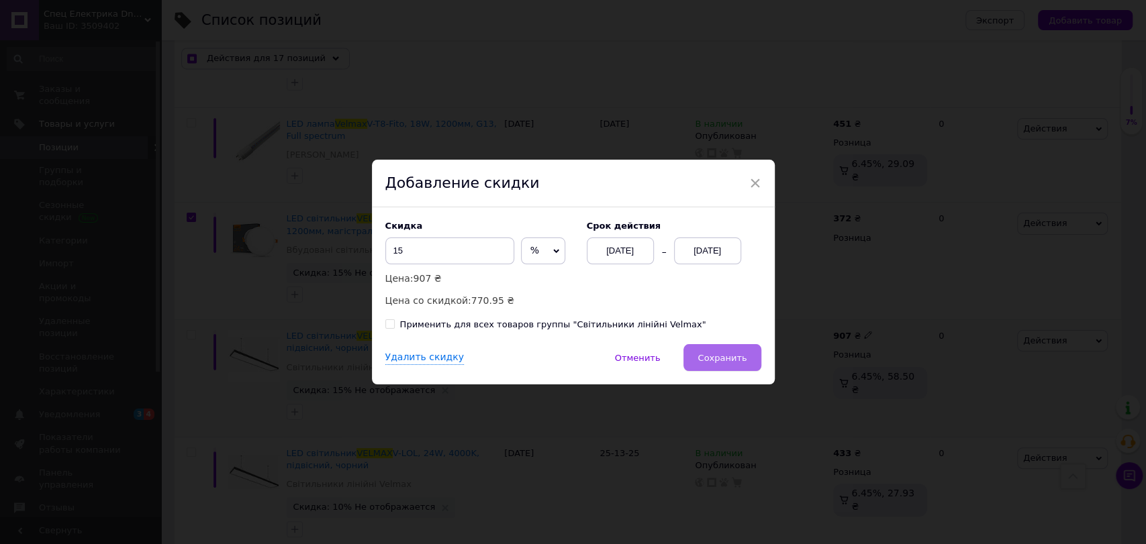
click at [734, 360] on span "Сохранить" at bounding box center [721, 358] width 49 height 10
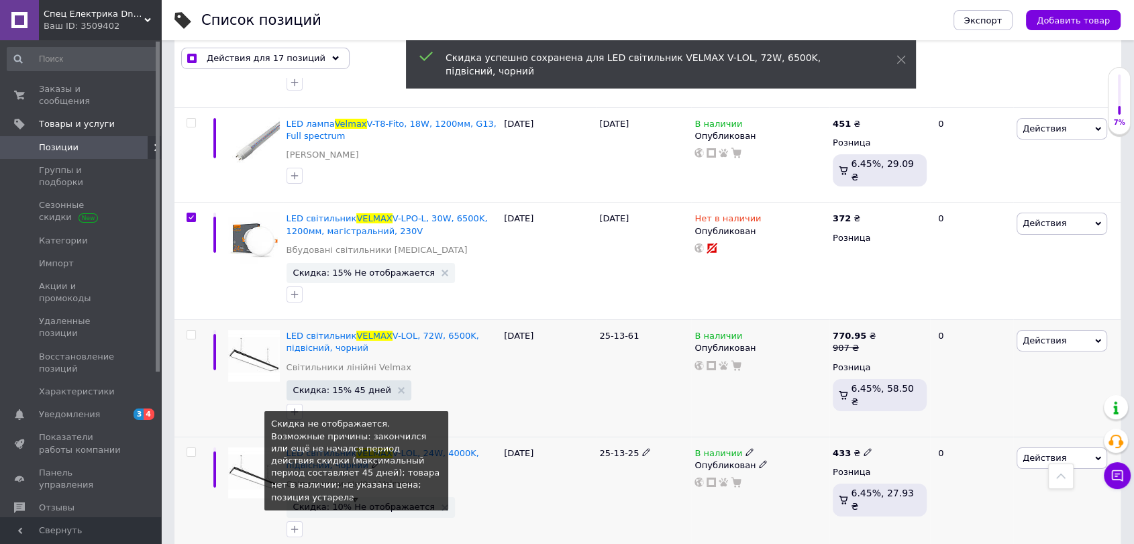
click at [386, 503] on span "Скидка: 10% Не отображается" at bounding box center [364, 507] width 142 height 9
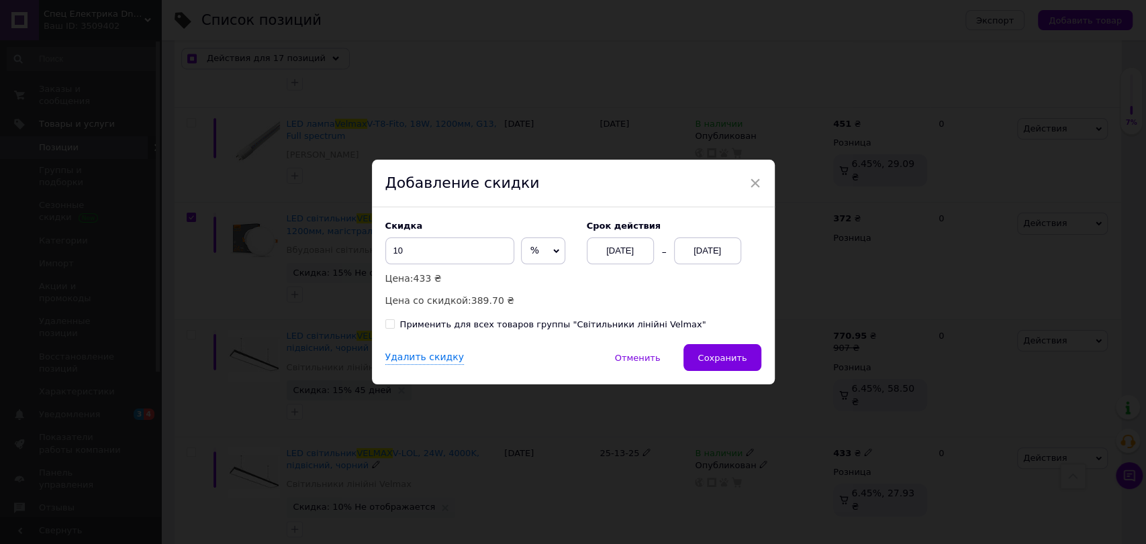
click at [674, 249] on div "[DATE]" at bounding box center [707, 251] width 67 height 27
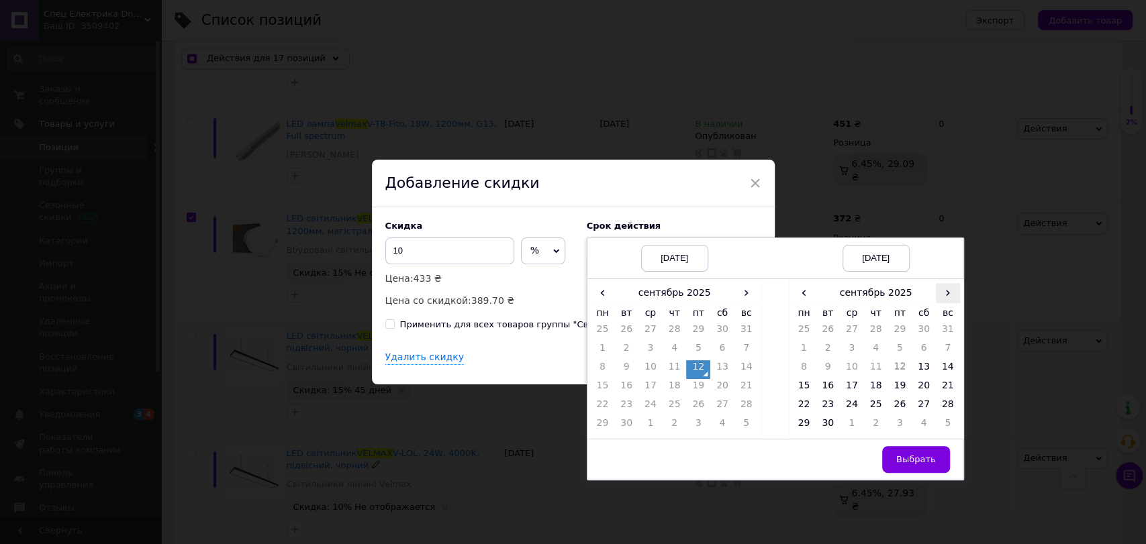
click at [951, 293] on span "›" at bounding box center [948, 292] width 24 height 19
click at [808, 410] on td "27" at bounding box center [804, 407] width 24 height 19
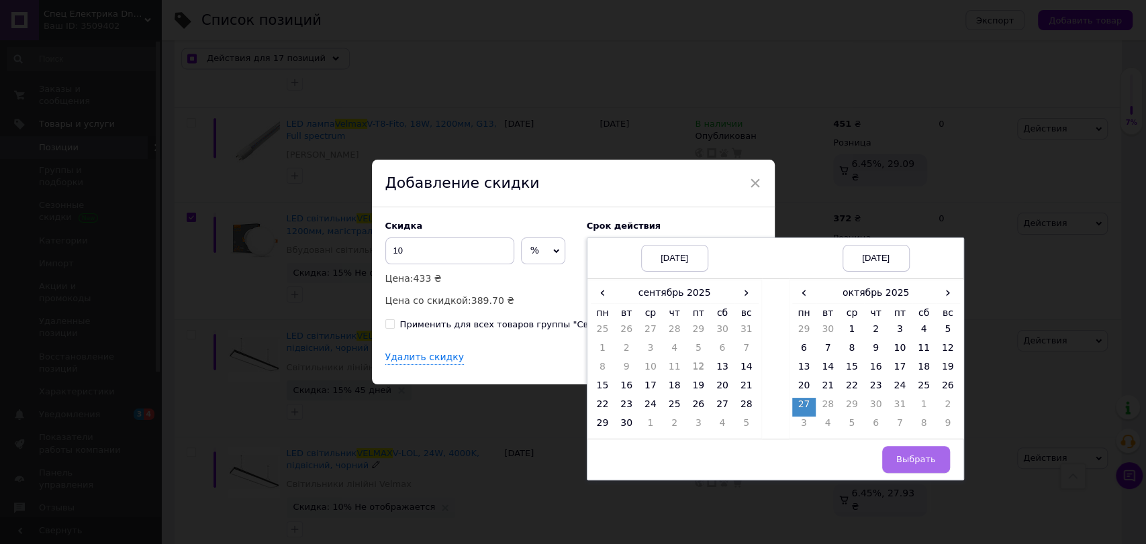
click at [924, 452] on button "Выбрать" at bounding box center [916, 459] width 68 height 27
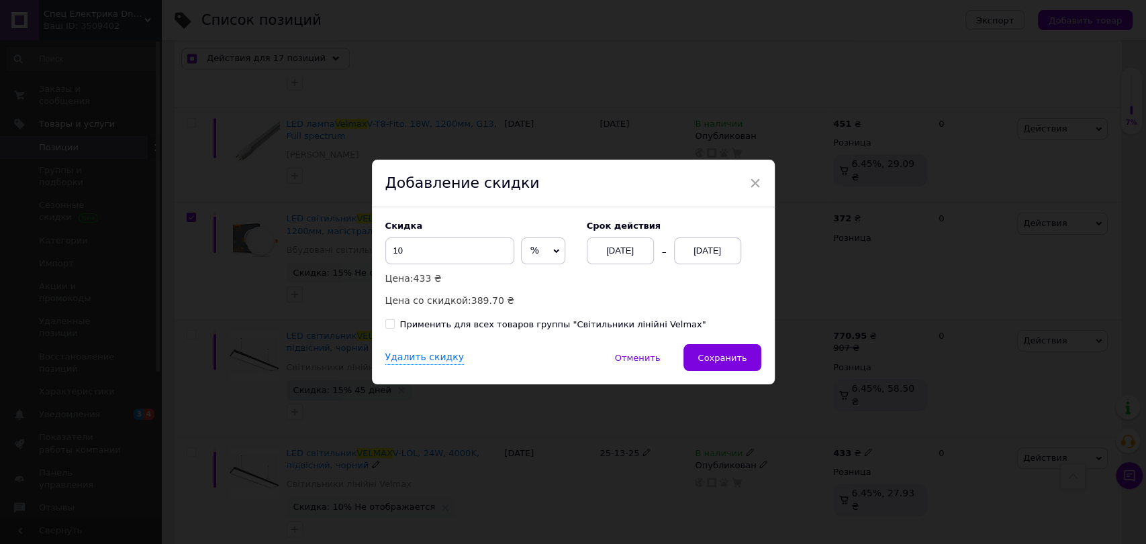
click at [718, 360] on span "Сохранить" at bounding box center [721, 358] width 49 height 10
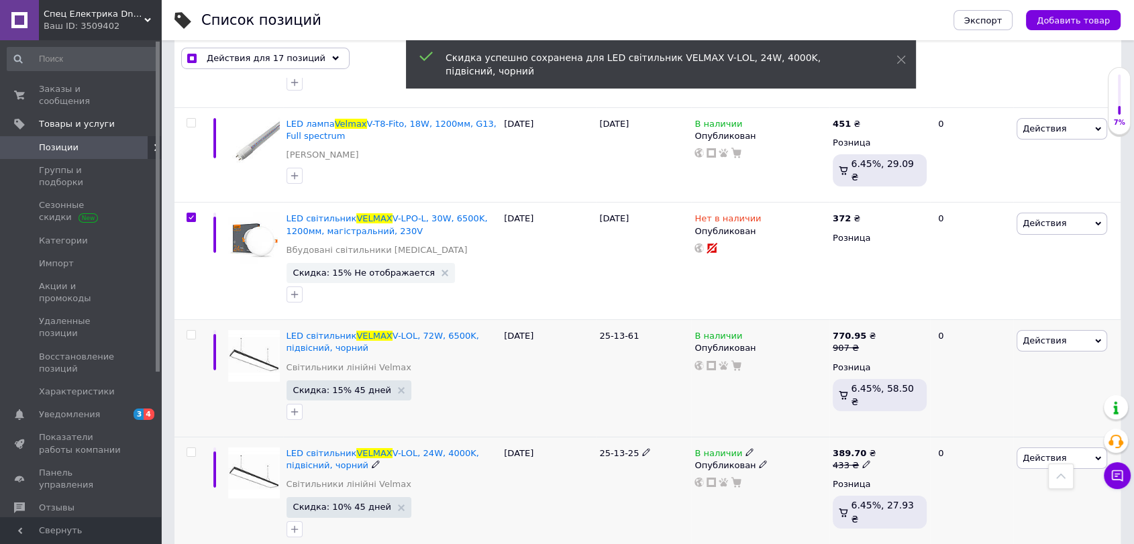
scroll to position [5096, 0]
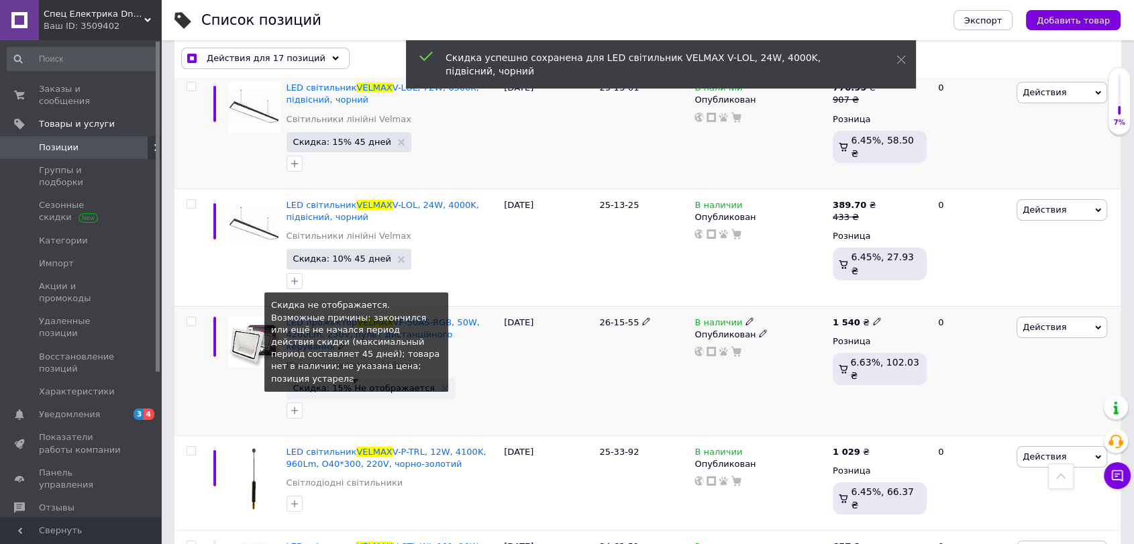
click at [344, 384] on span "Скидка: 15% Не отображается" at bounding box center [364, 388] width 142 height 9
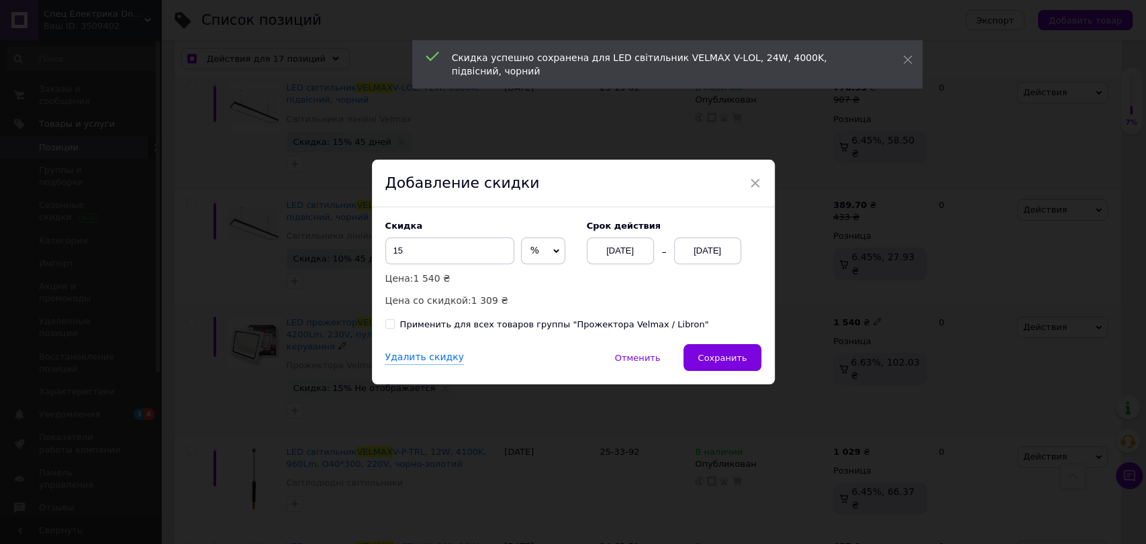
click at [698, 250] on div "[DATE]" at bounding box center [707, 251] width 67 height 27
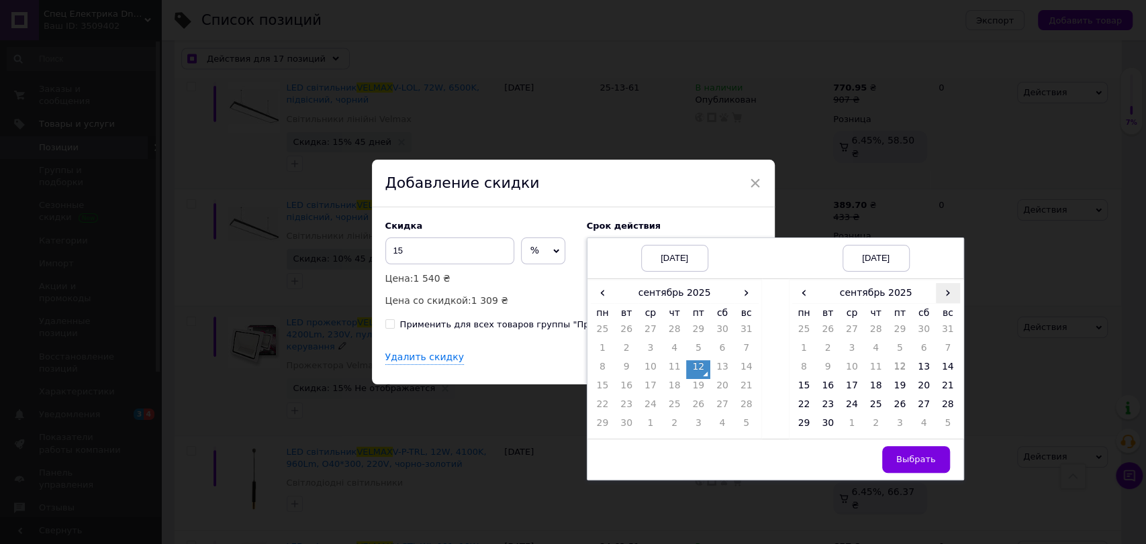
click at [954, 294] on span "›" at bounding box center [948, 292] width 24 height 19
click at [803, 409] on td "27" at bounding box center [804, 407] width 24 height 19
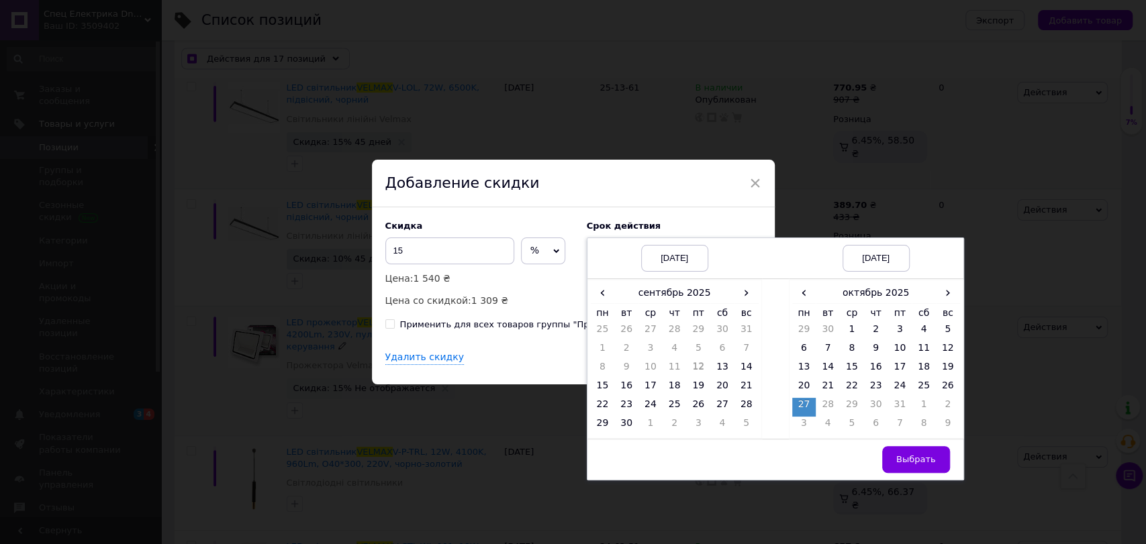
click at [897, 452] on button "Выбрать" at bounding box center [916, 459] width 68 height 27
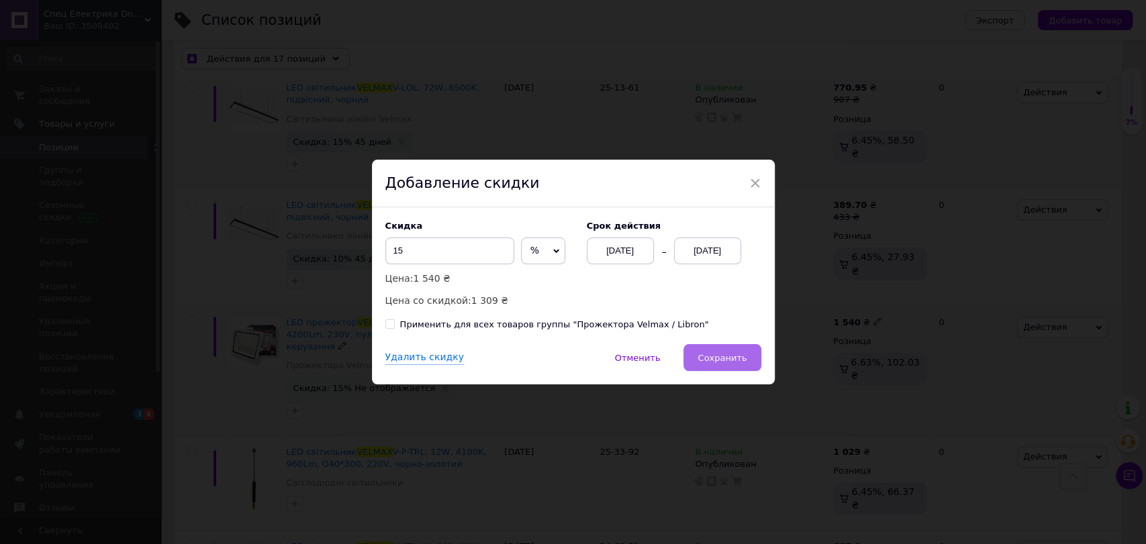
click at [729, 354] on span "Сохранить" at bounding box center [721, 358] width 49 height 10
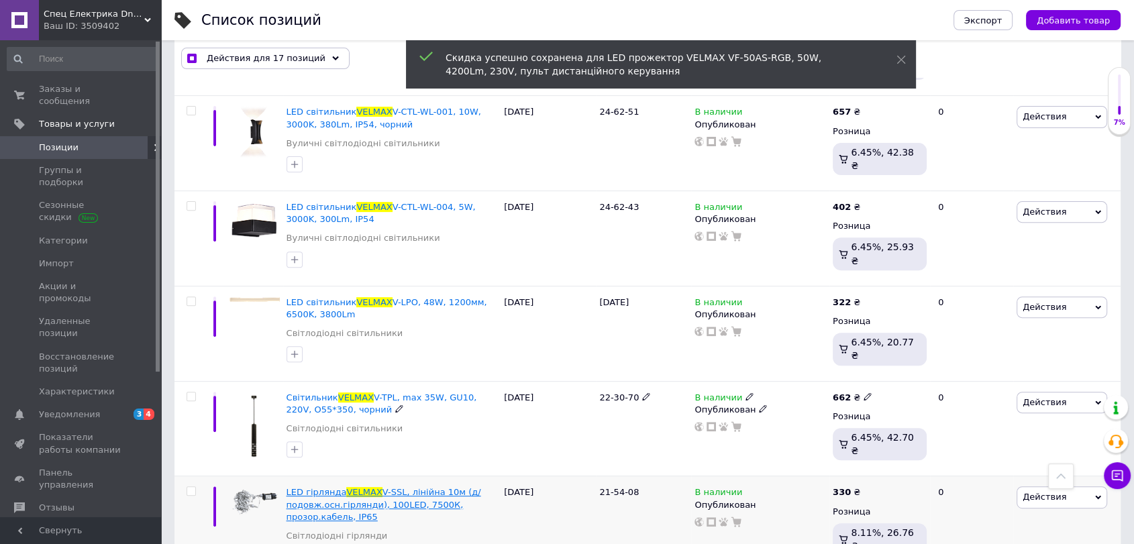
scroll to position [5718, 0]
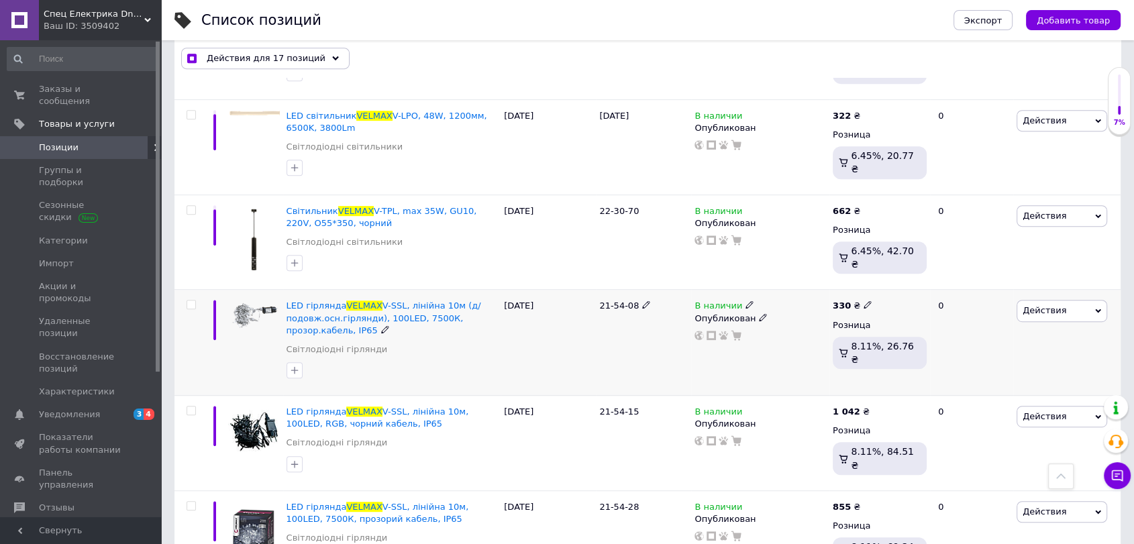
click at [190, 301] on input "checkbox" at bounding box center [191, 305] width 9 height 9
click at [189, 396] on div at bounding box center [190, 443] width 30 height 95
click at [192, 407] on input "checkbox" at bounding box center [191, 411] width 9 height 9
click at [187, 502] on input "checkbox" at bounding box center [191, 506] width 9 height 9
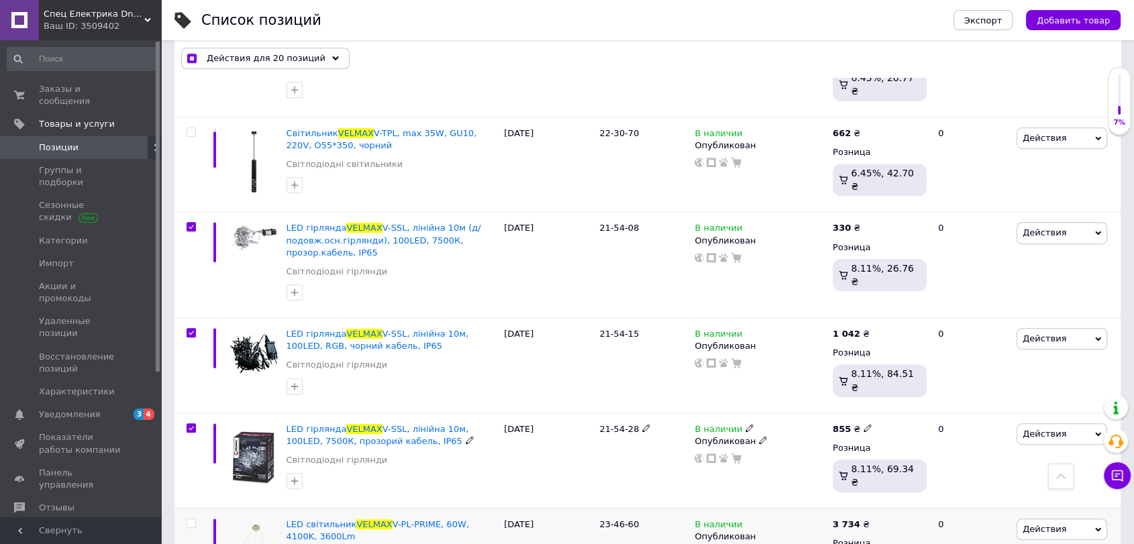
scroll to position [5843, 0]
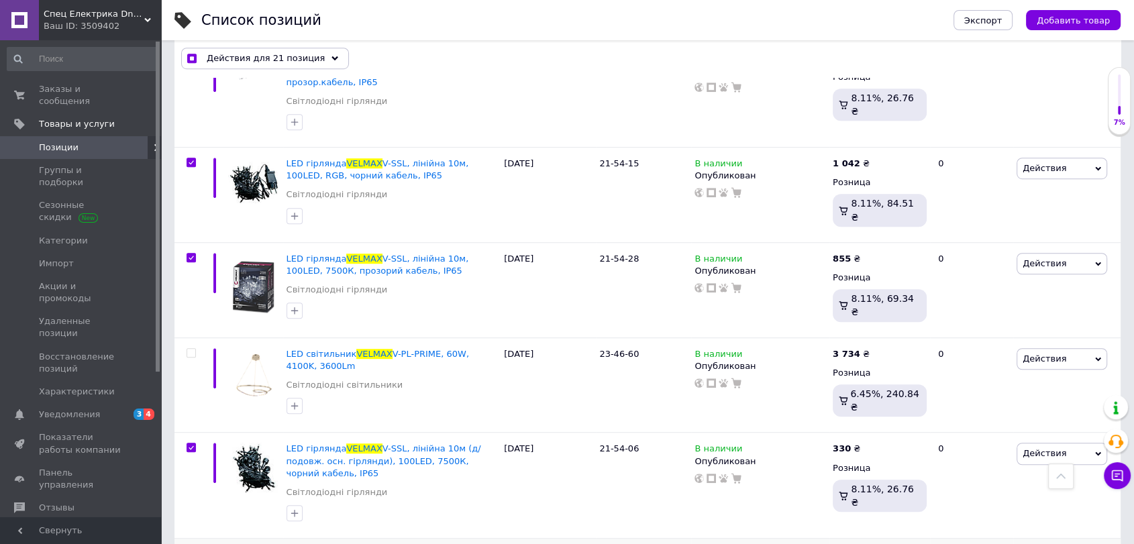
click at [191, 544] on input "checkbox" at bounding box center [191, 554] width 9 height 9
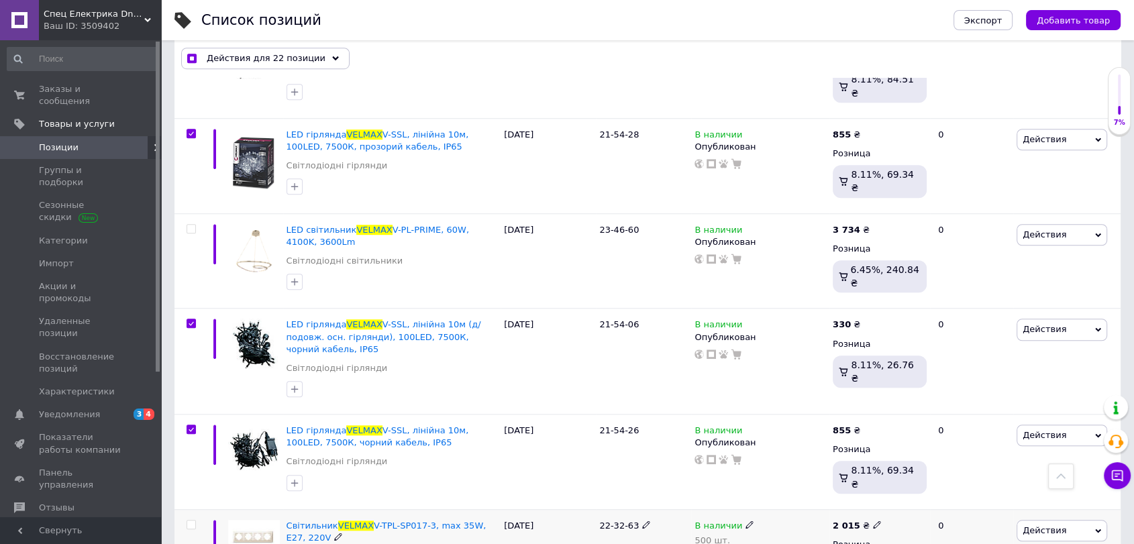
click at [188, 521] on input "checkbox" at bounding box center [191, 525] width 9 height 9
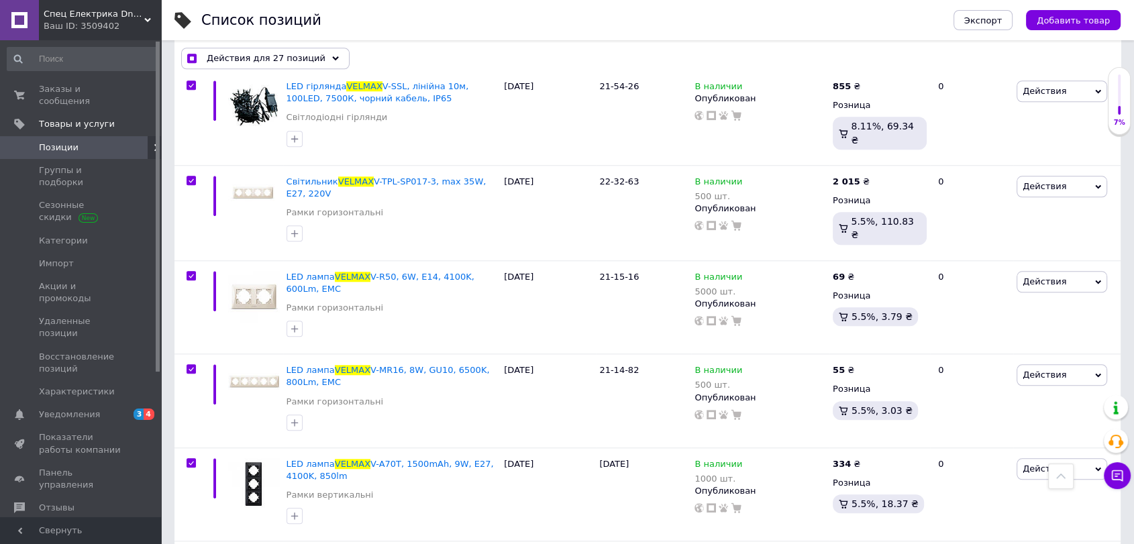
scroll to position [6464, 0]
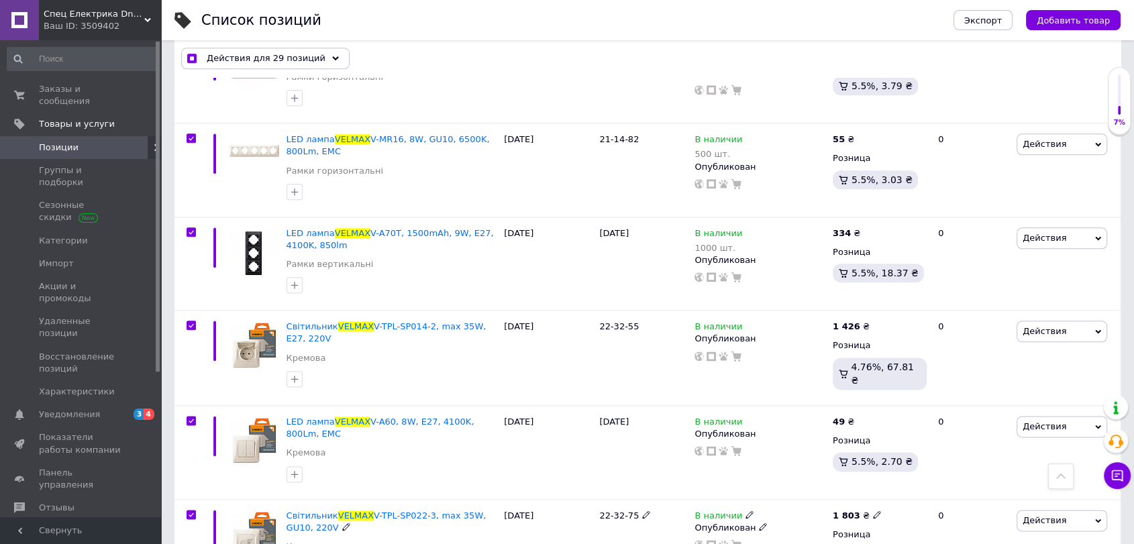
scroll to position [6713, 0]
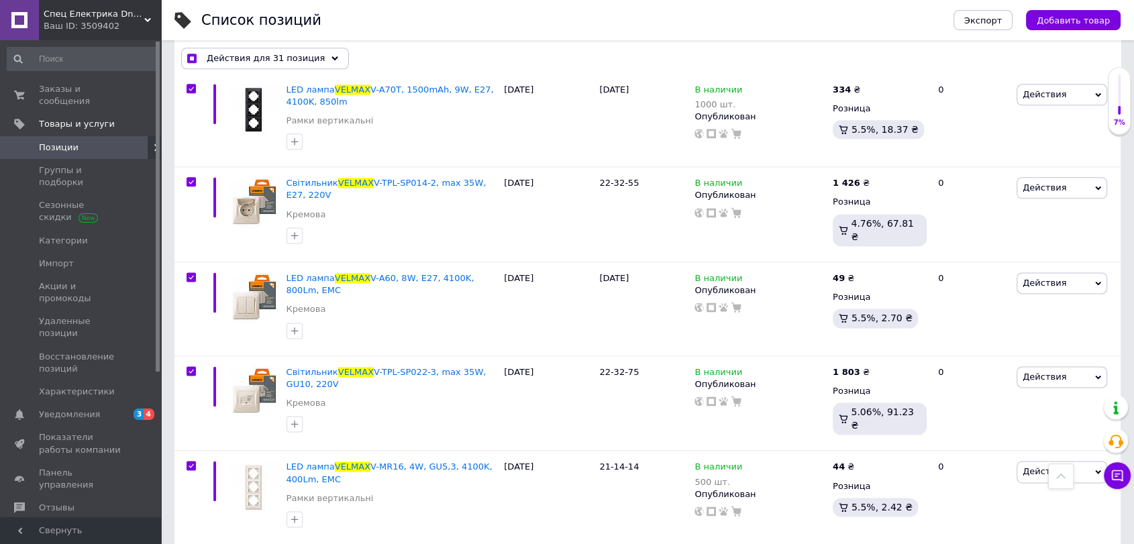
scroll to position [6836, 0]
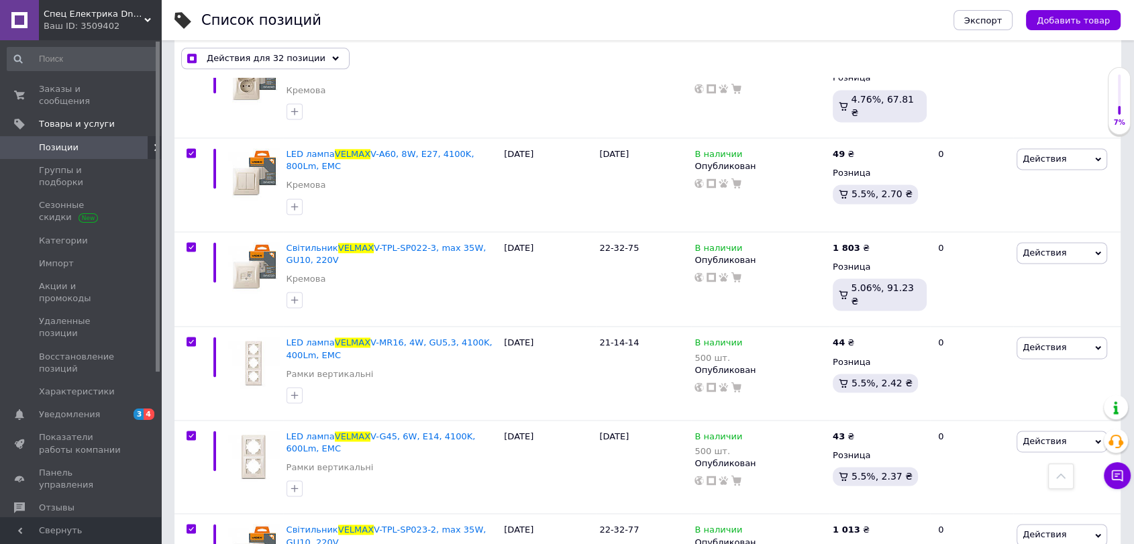
scroll to position [6961, 0]
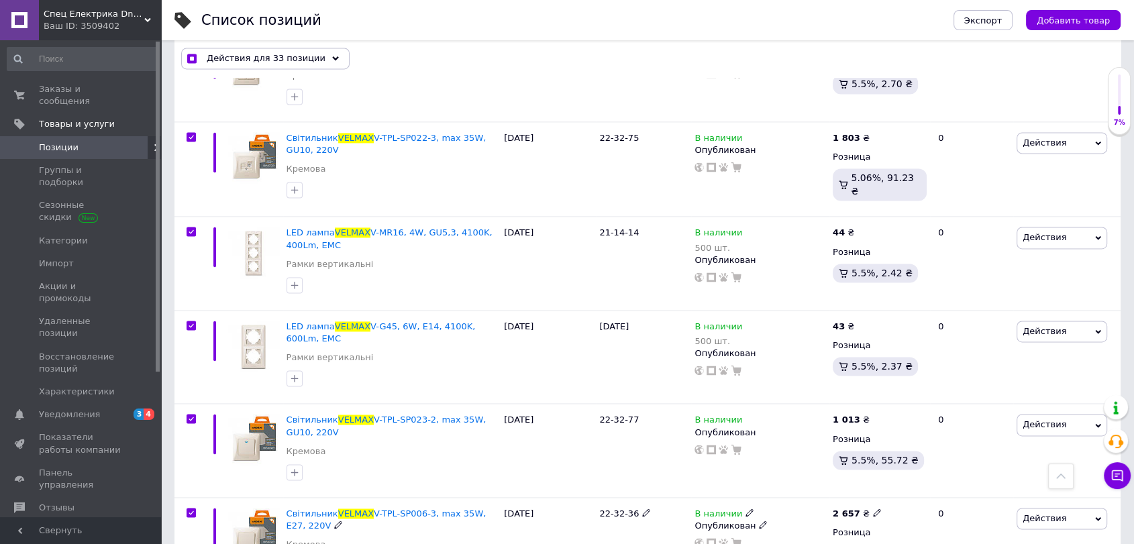
scroll to position [7085, 0]
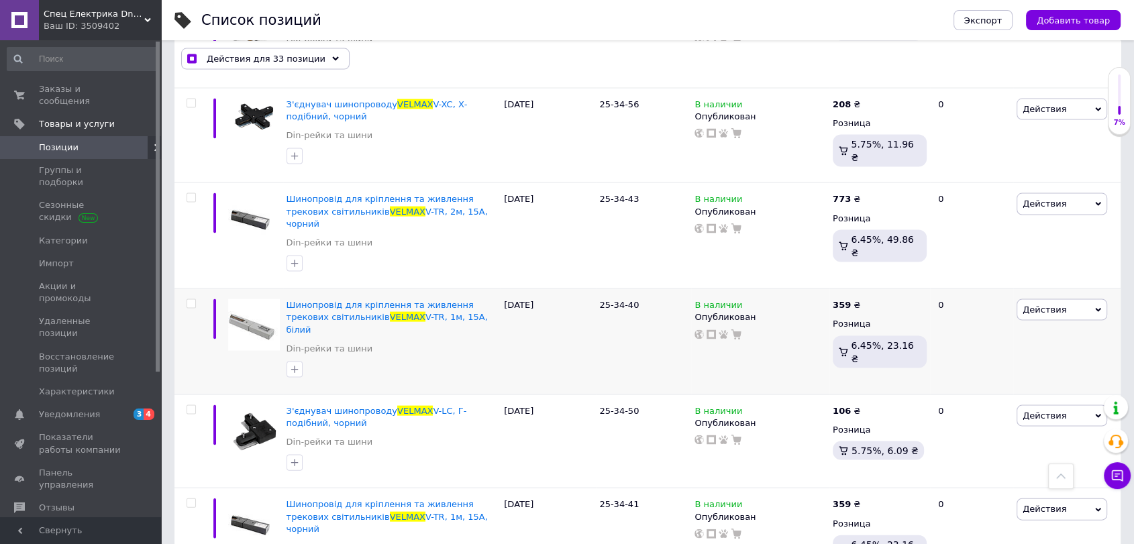
scroll to position [8080, 0]
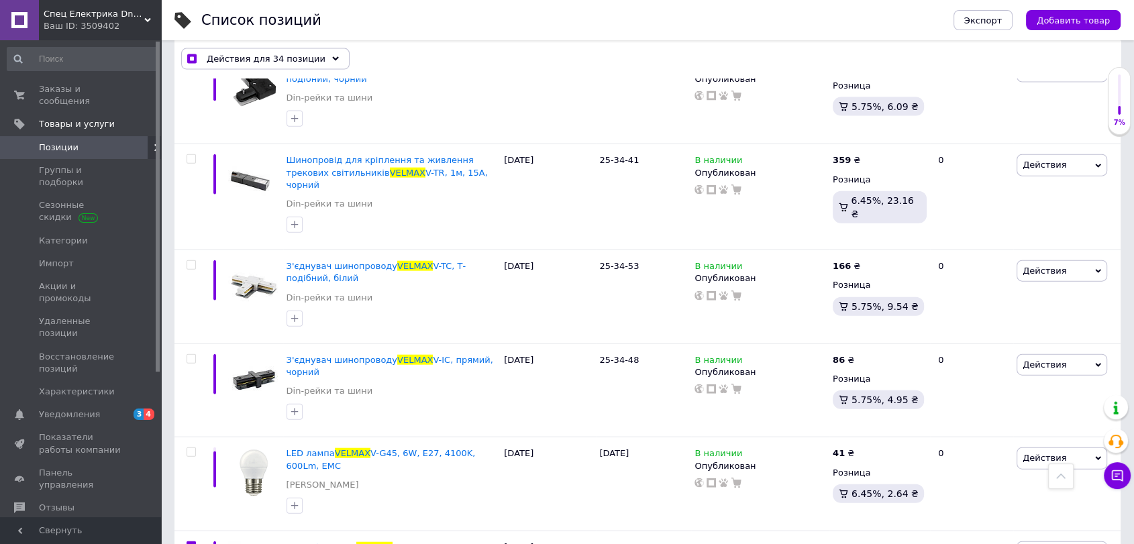
scroll to position [8204, 0]
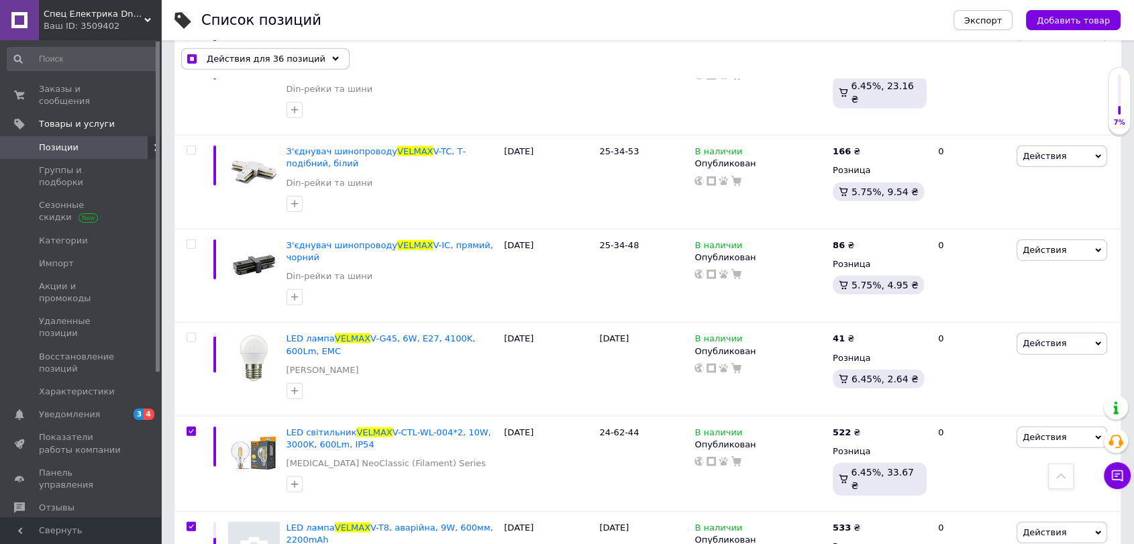
scroll to position [8453, 0]
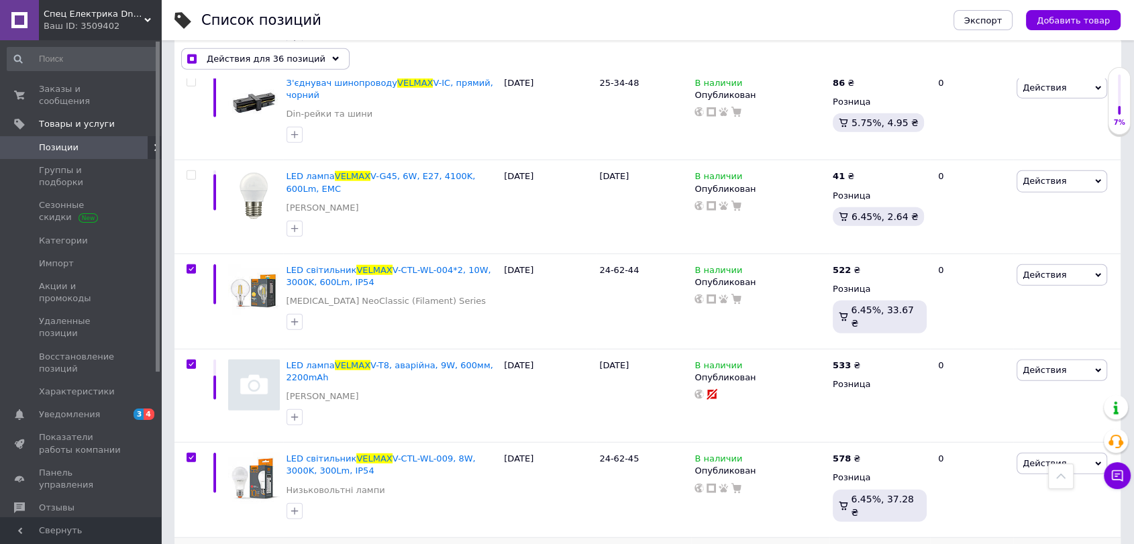
click at [198, 544] on div at bounding box center [191, 552] width 27 height 9
drag, startPoint x: 194, startPoint y: 320, endPoint x: 193, endPoint y: 327, distance: 6.7
click at [193, 544] on input "checkbox" at bounding box center [191, 553] width 9 height 9
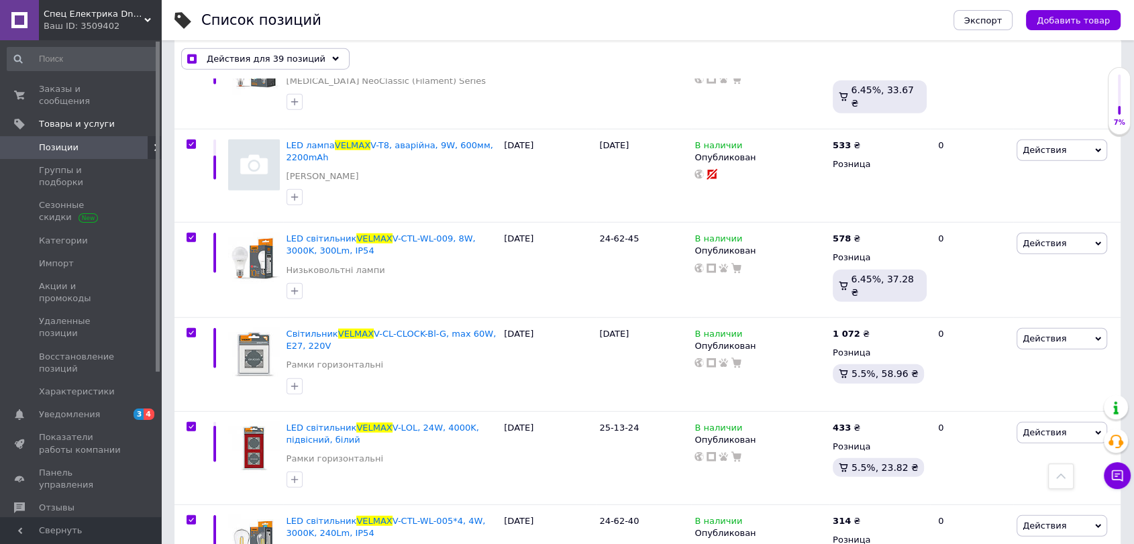
scroll to position [8701, 0]
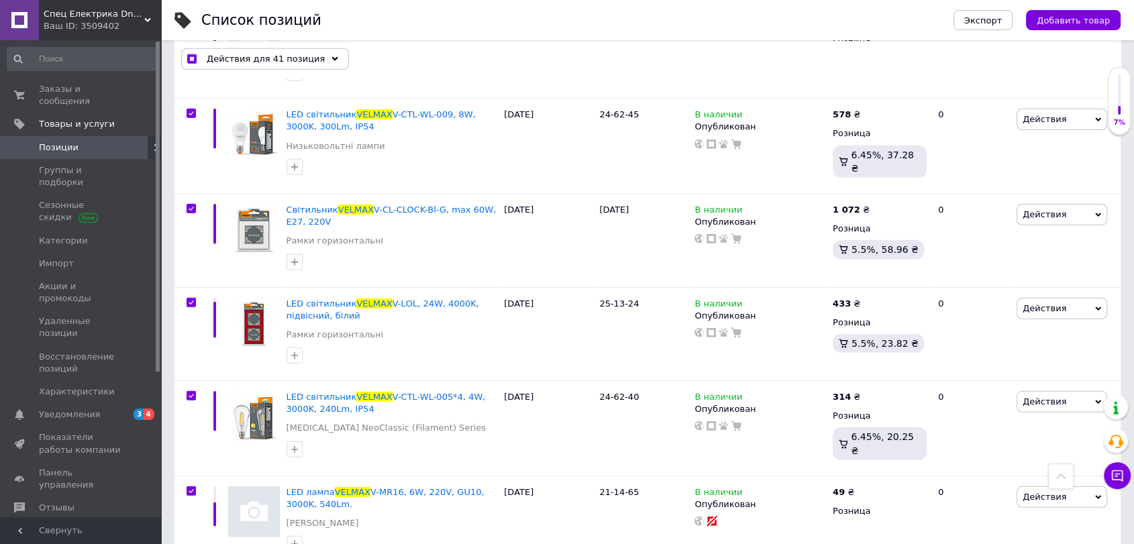
scroll to position [8826, 0]
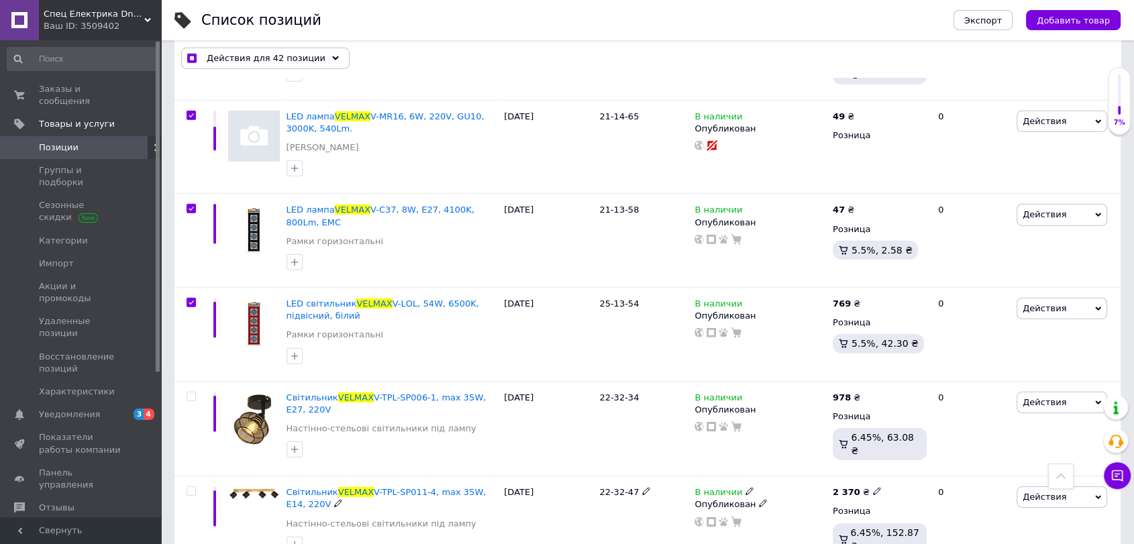
scroll to position [9199, 0]
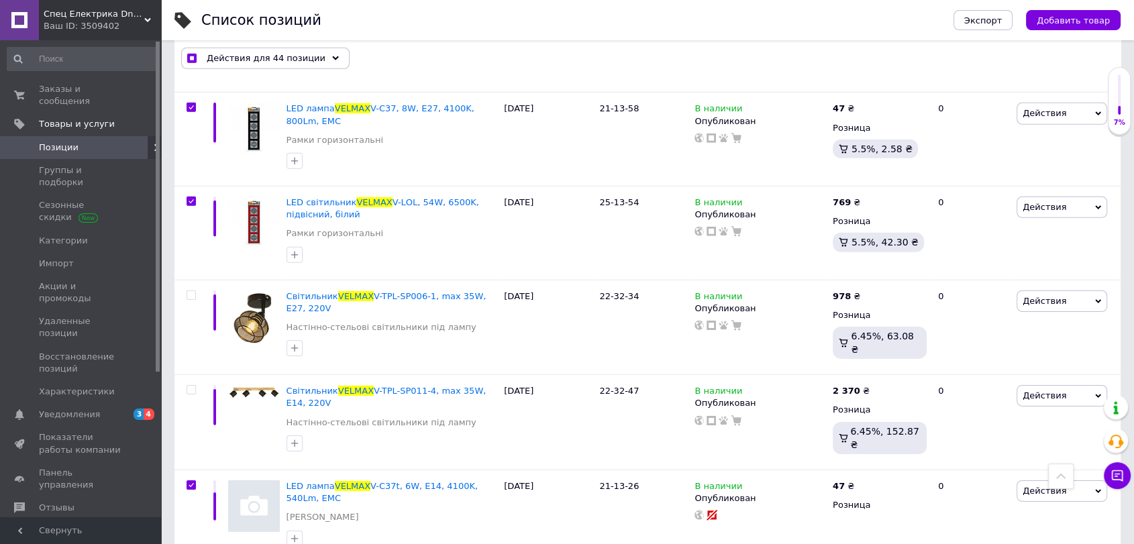
scroll to position [9300, 0]
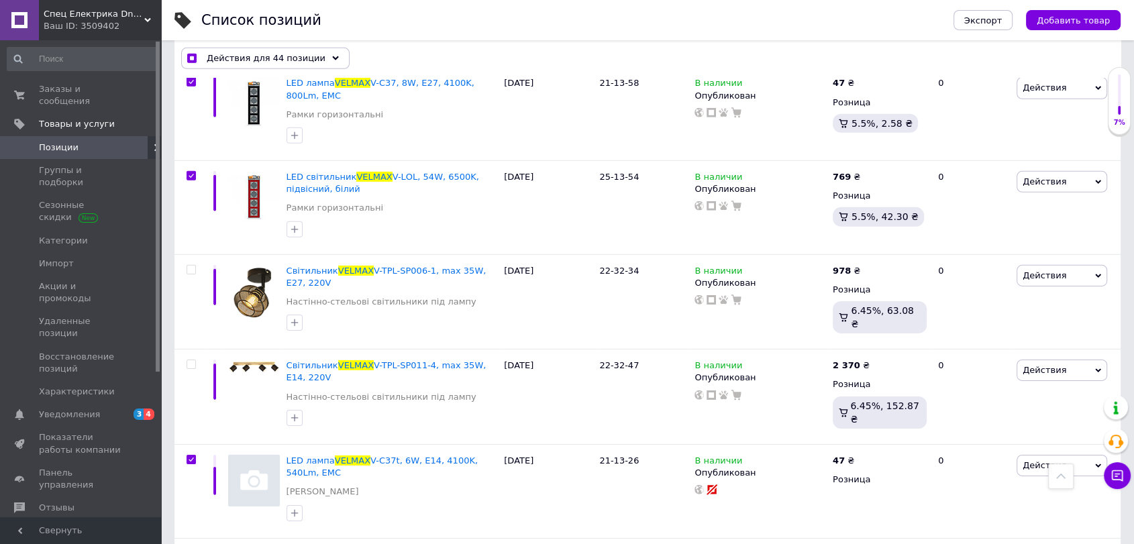
drag, startPoint x: 268, startPoint y: 64, endPoint x: 265, endPoint y: 77, distance: 13.0
click at [268, 64] on span "Действия для 45 позиций" at bounding box center [266, 59] width 119 height 12
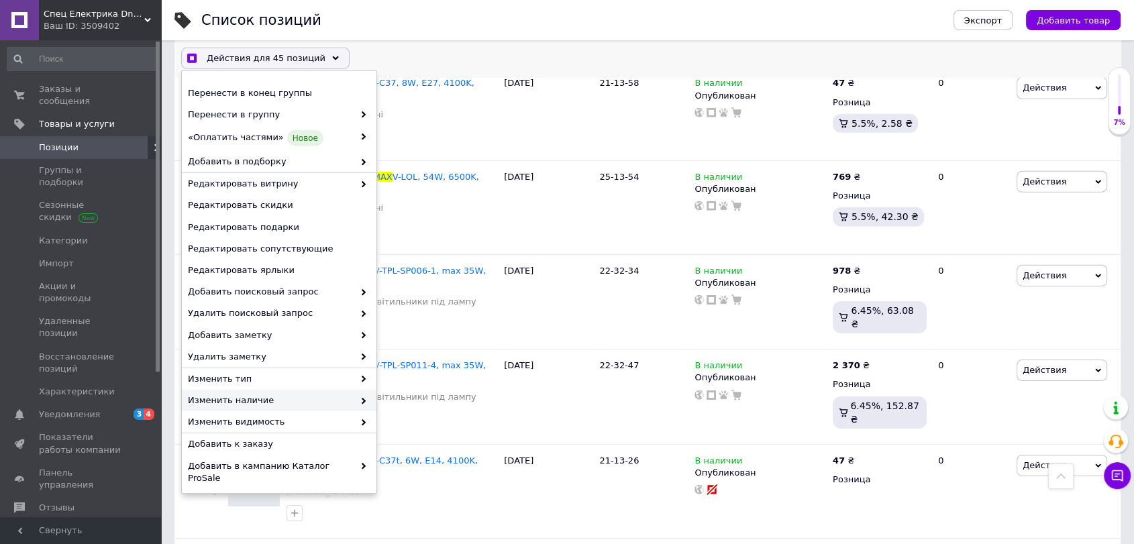
scroll to position [73, 0]
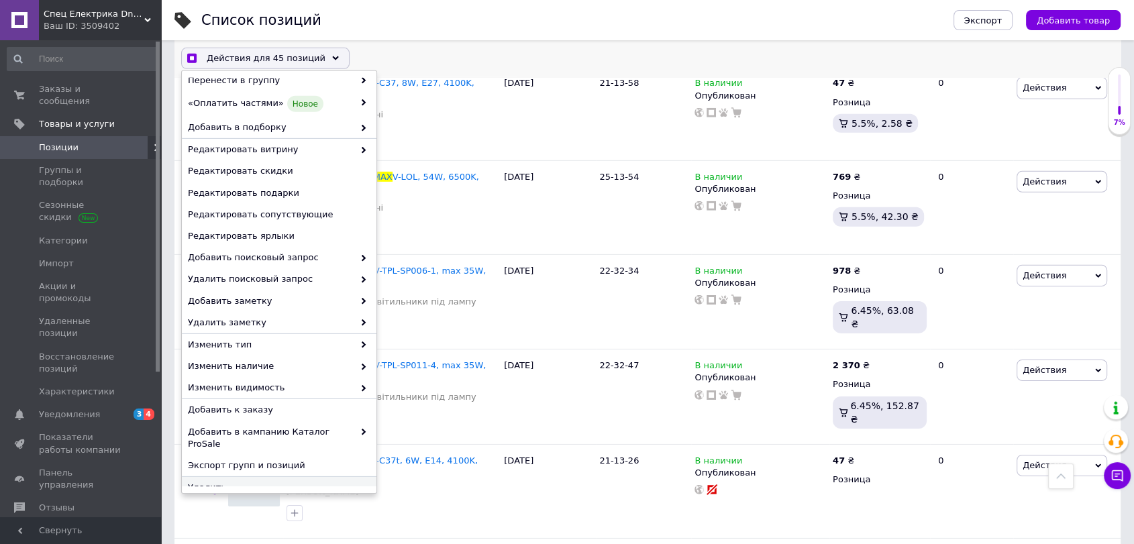
click at [247, 482] on span "Удалить" at bounding box center [277, 488] width 179 height 12
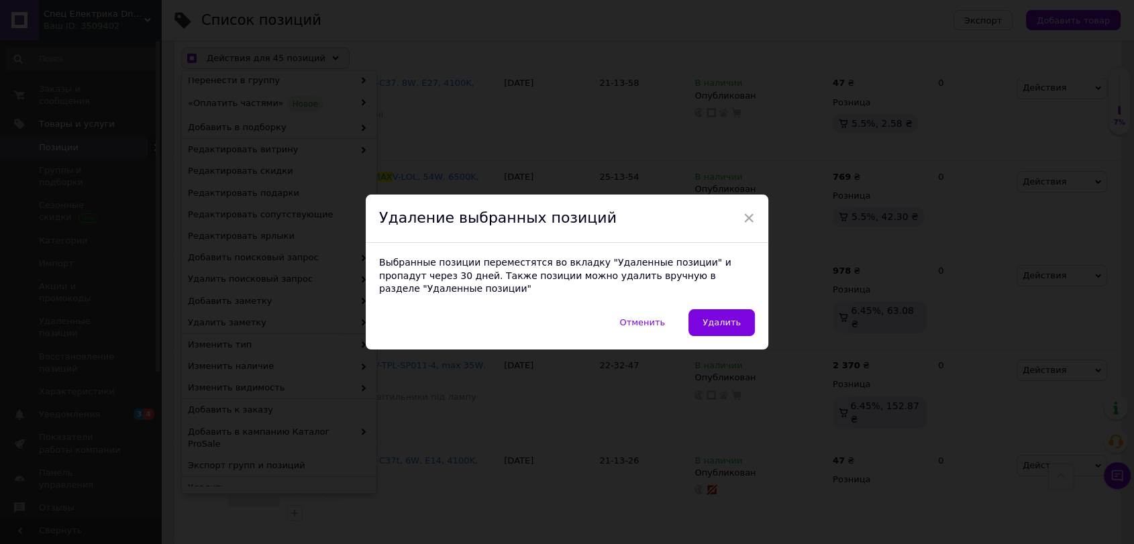
scroll to position [9275, 0]
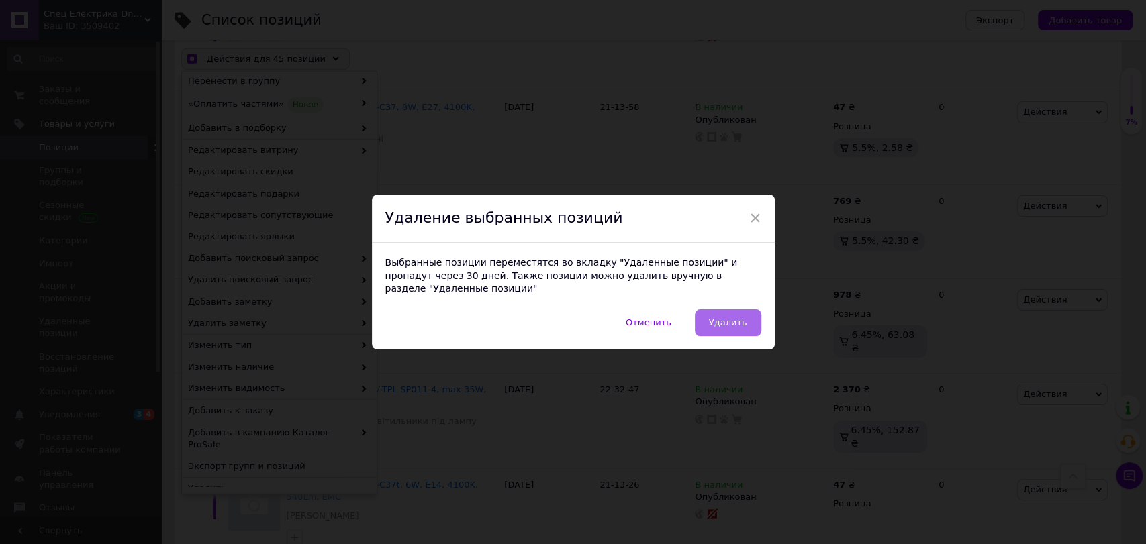
click at [720, 318] on span "Удалить" at bounding box center [728, 323] width 38 height 10
